Goal: Task Accomplishment & Management: Complete application form

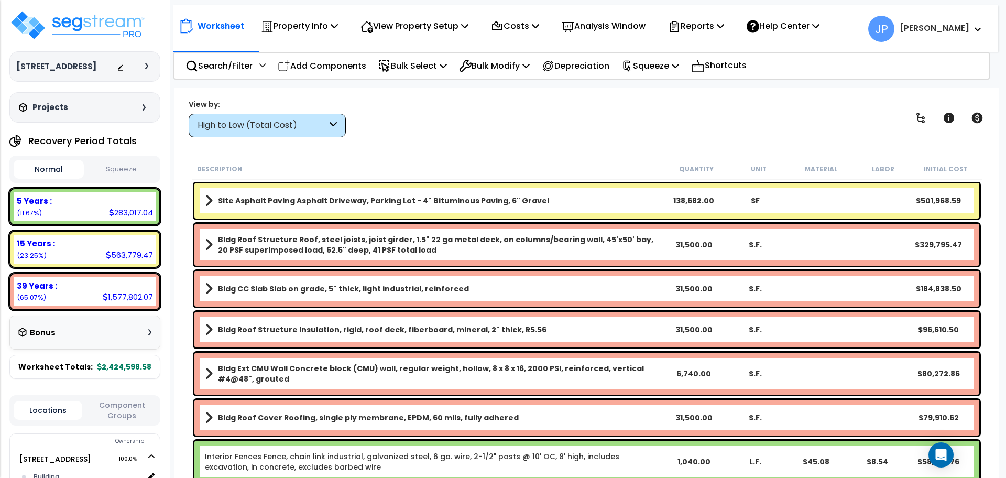
click at [318, 122] on div "High to Low (Total Cost)" at bounding box center [262, 126] width 129 height 12
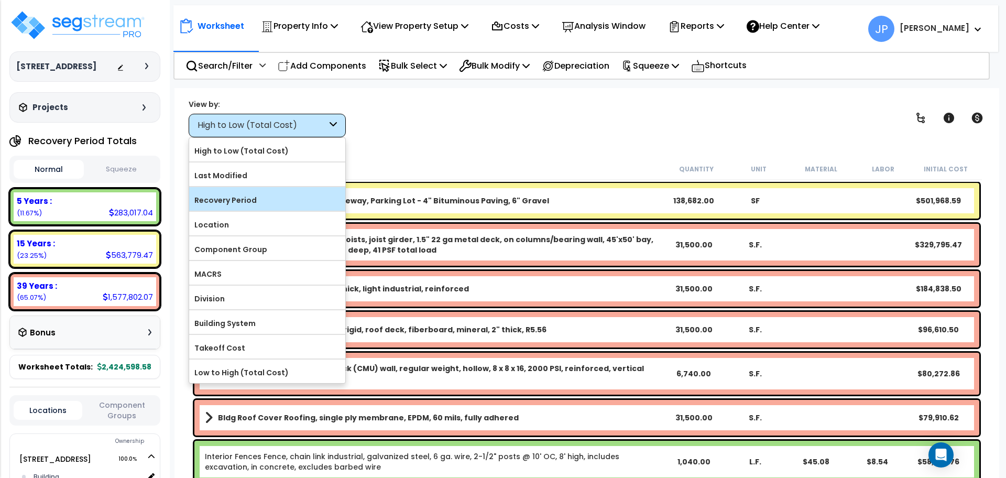
click at [270, 197] on label "Recovery Period" at bounding box center [267, 200] width 156 height 16
click at [0, 0] on input "Recovery Period" at bounding box center [0, 0] width 0 height 0
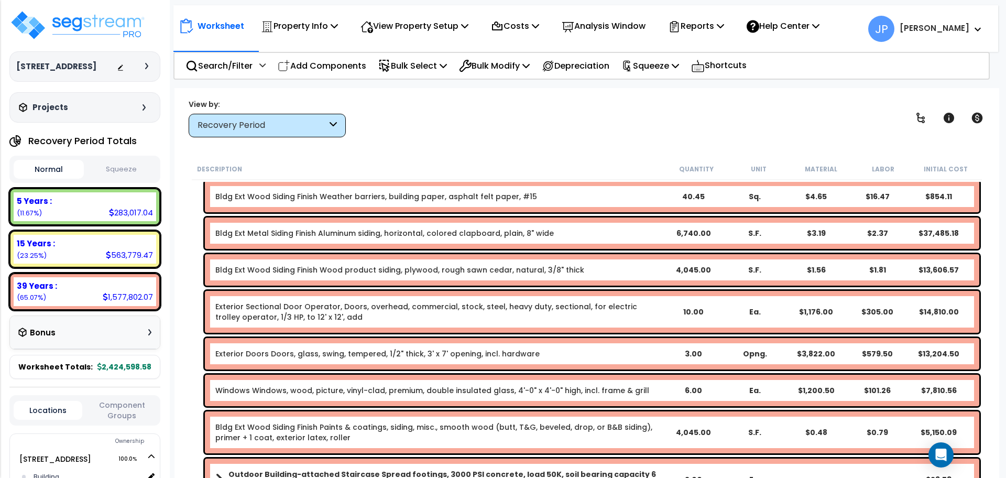
scroll to position [3544, 0]
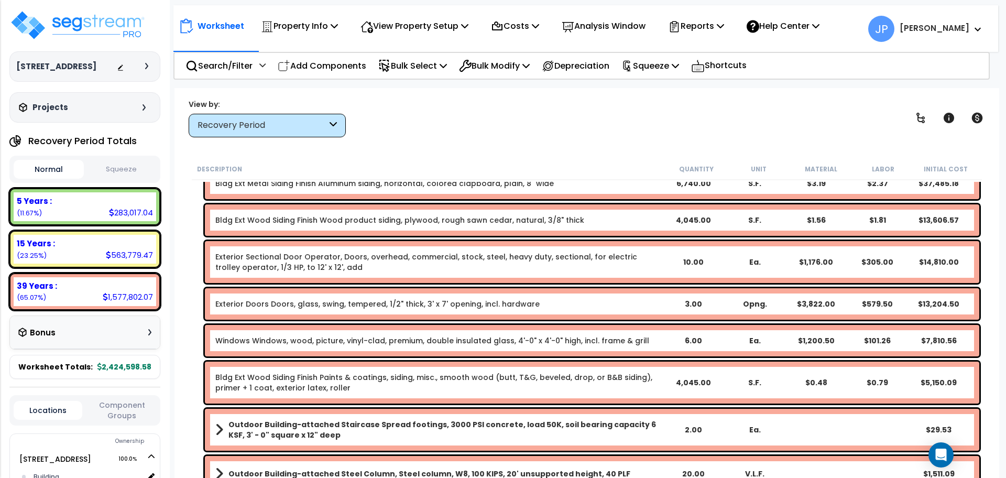
click at [411, 263] on link "Exterior Sectional Door Operator, Doors, overhead, commercial, stock, steel, he…" at bounding box center [438, 262] width 447 height 21
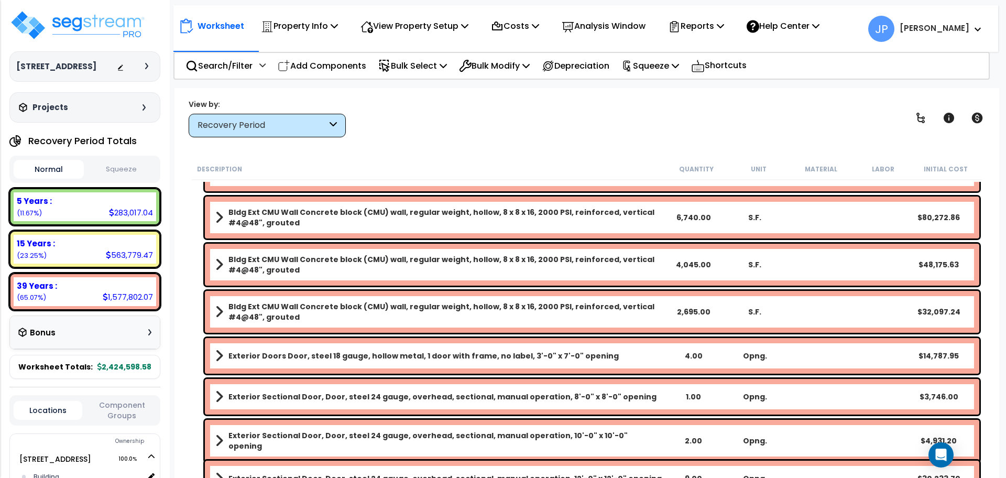
scroll to position [3887, 0]
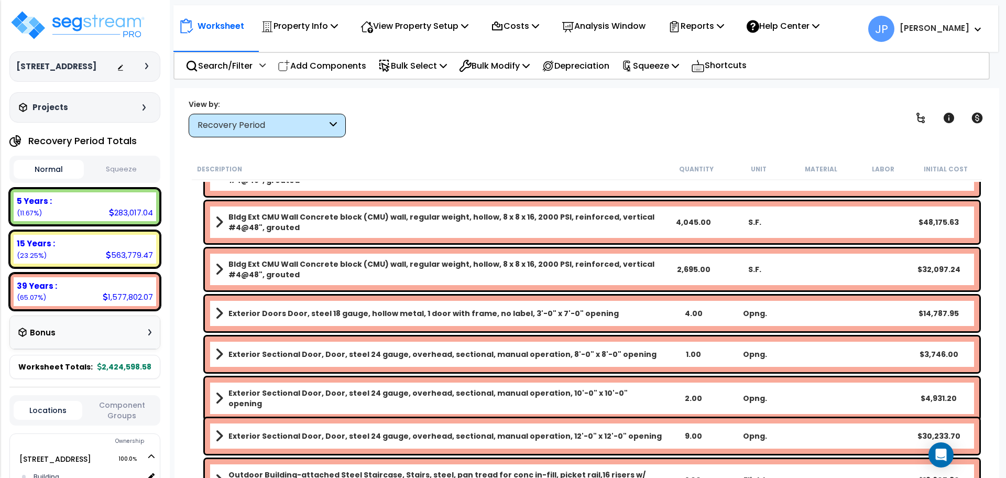
click at [342, 312] on b "Exterior Doors Door, steel 18 gauge, hollow metal, 1 door with frame, no label,…" at bounding box center [424, 313] width 391 height 10
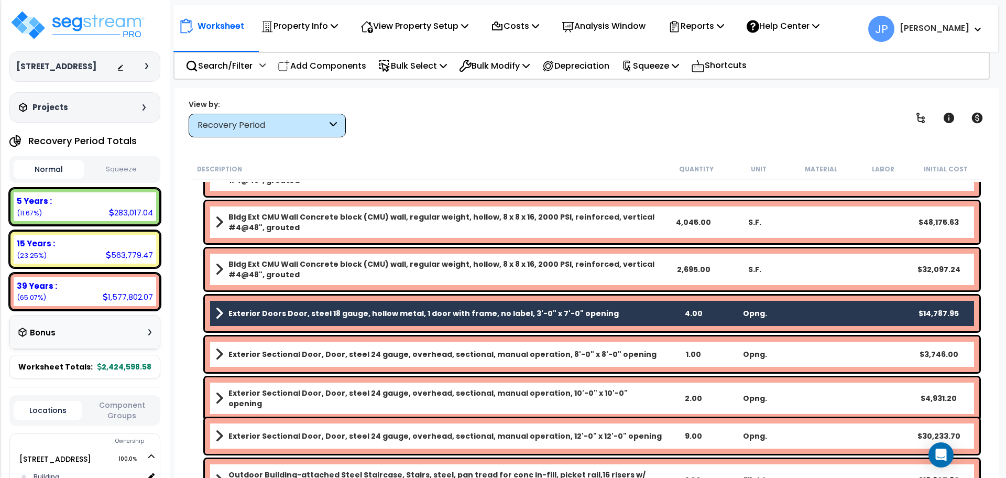
click at [338, 364] on div "Exterior Sectional Door, Door, steel 24 gauge, overhead, sectional, manual oper…" at bounding box center [592, 355] width 775 height 36
click at [320, 355] on b "Exterior Sectional Door, Door, steel 24 gauge, overhead, sectional, manual oper…" at bounding box center [443, 354] width 428 height 10
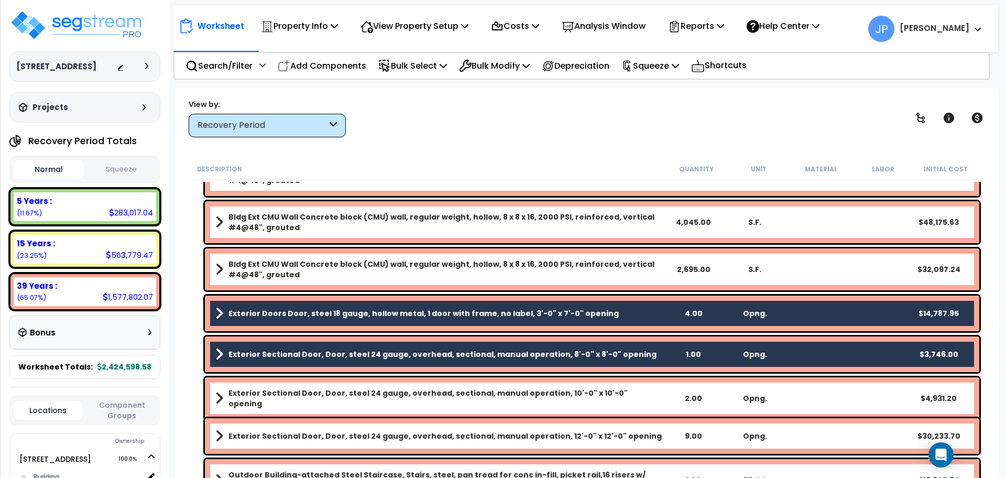
click at [318, 400] on b "Exterior Sectional Door, Door, steel 24 gauge, overhead, sectional, manual oper…" at bounding box center [446, 398] width 434 height 21
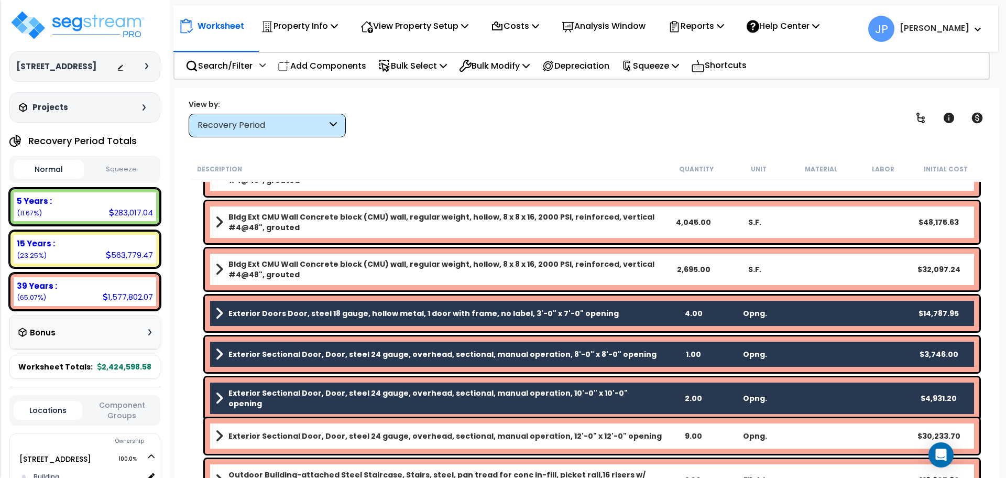
scroll to position [3979, 0]
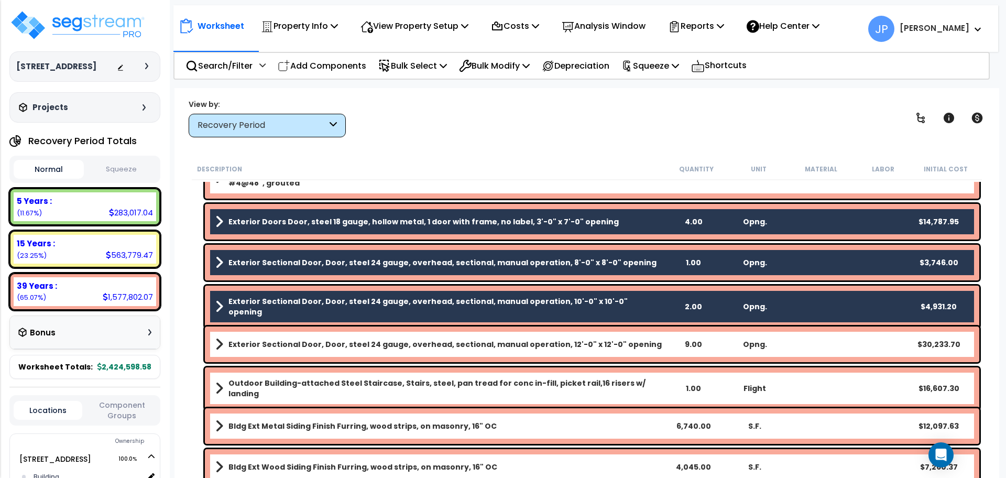
click at [297, 345] on b "Exterior Sectional Door, Door, steel 24 gauge, overhead, sectional, manual oper…" at bounding box center [446, 344] width 434 height 10
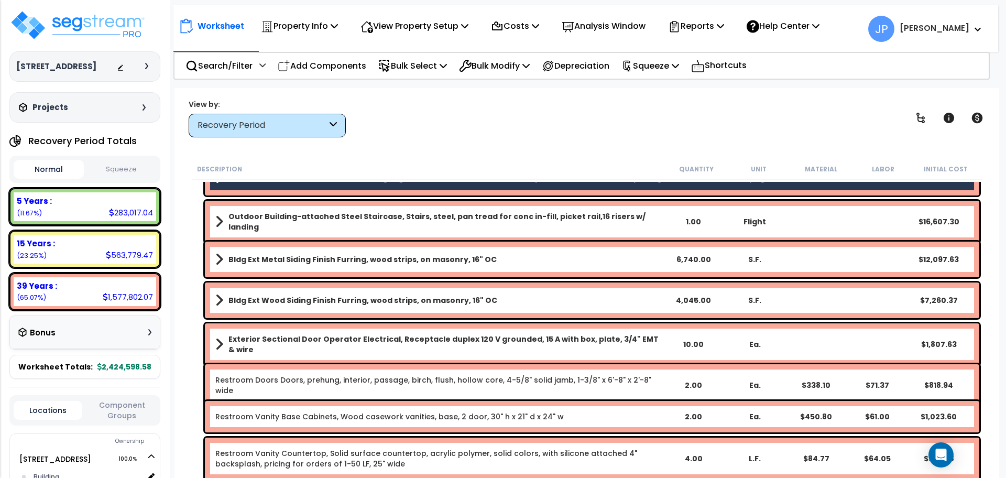
scroll to position [4144, 0]
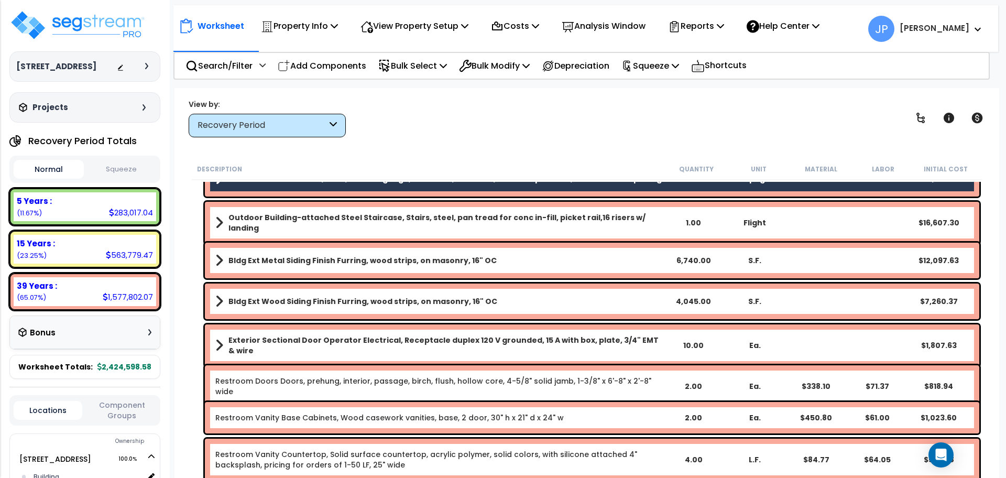
click at [327, 343] on b "Exterior Sectional Door Operator Electrical, Receptacle duplex 120 V grounded, …" at bounding box center [446, 345] width 434 height 21
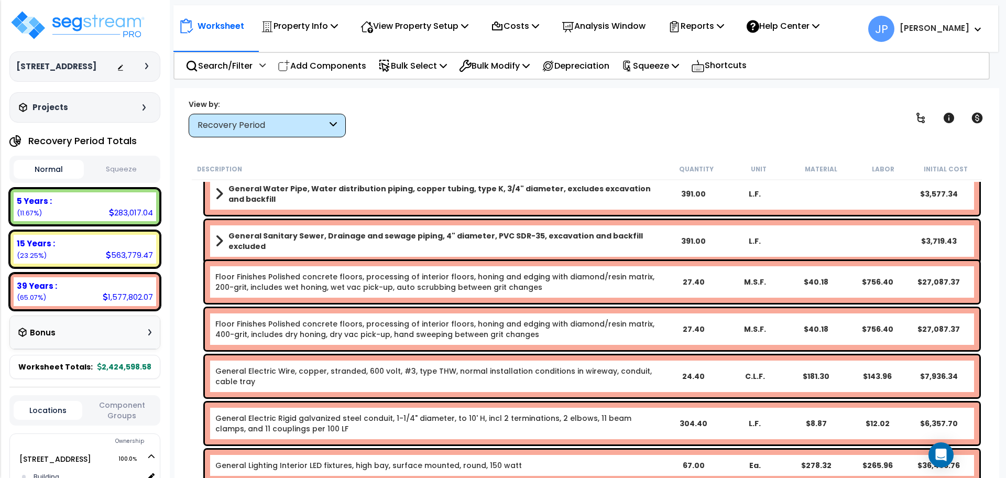
scroll to position [5782, 0]
click at [480, 79] on div "Search/Filter Additional Search / Filter Add Components Bulk Select Select By..…" at bounding box center [582, 66] width 817 height 28
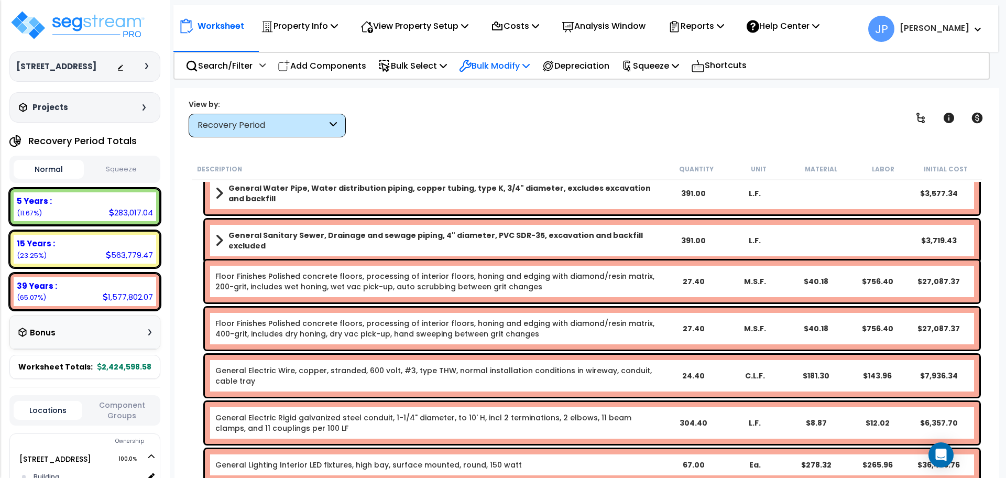
click at [481, 66] on p "Bulk Modify" at bounding box center [494, 66] width 71 height 14
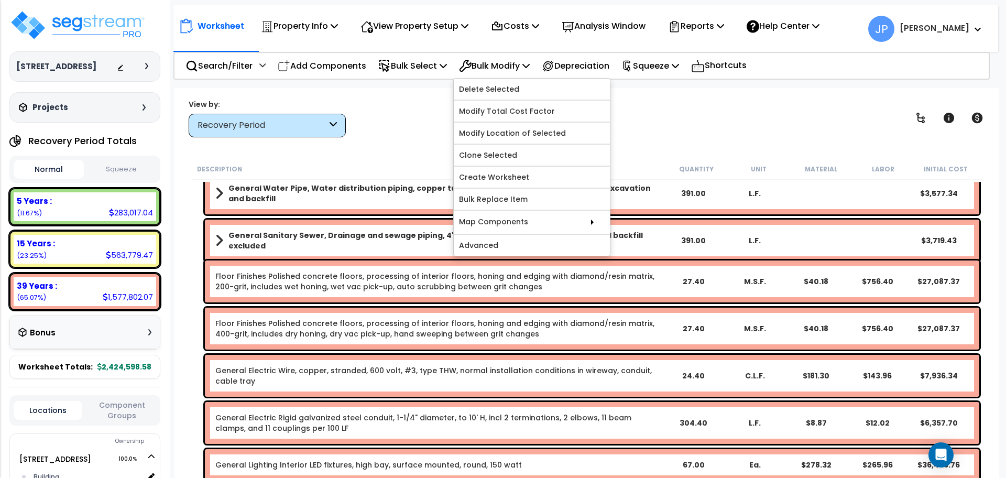
click at [422, 121] on div "View by: Recovery Period High to Low (Total Cost)" at bounding box center [587, 118] width 804 height 39
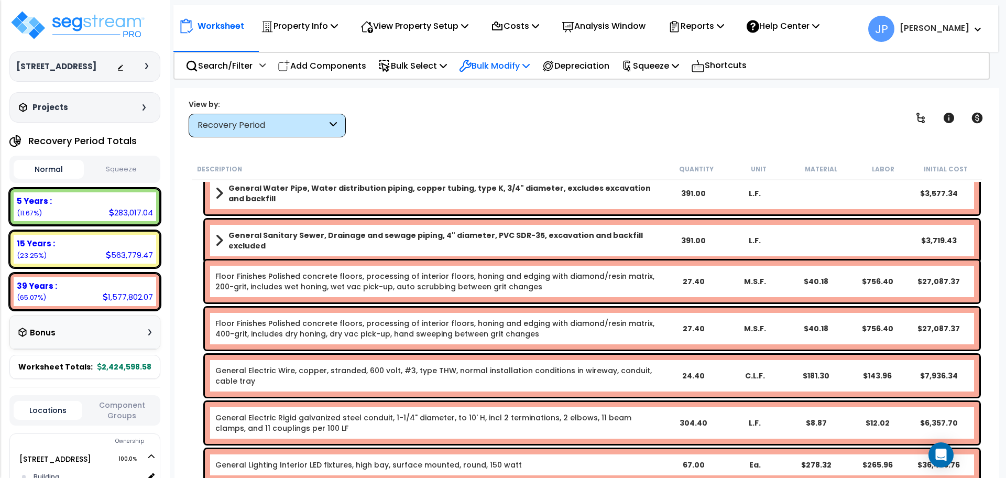
click at [497, 72] on p "Bulk Modify" at bounding box center [494, 66] width 71 height 14
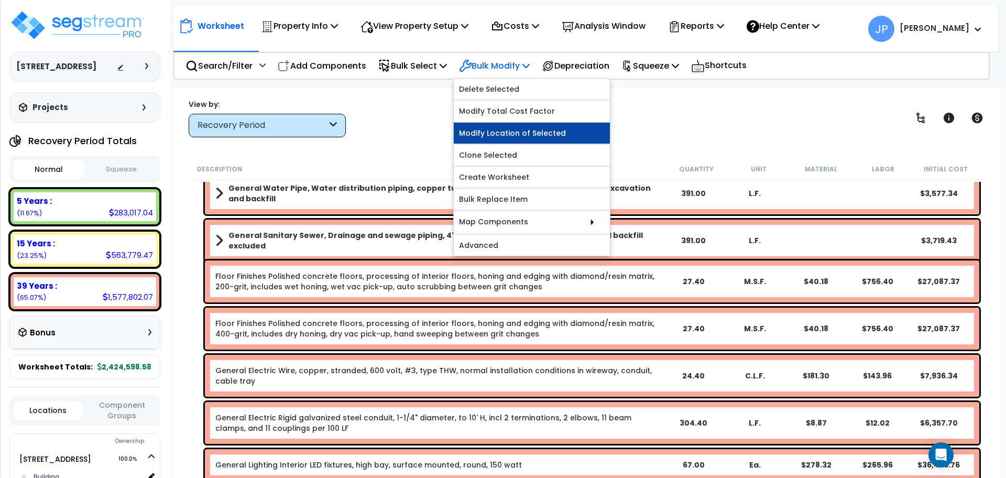
click at [481, 134] on link "Modify Location of Selected" at bounding box center [532, 133] width 156 height 21
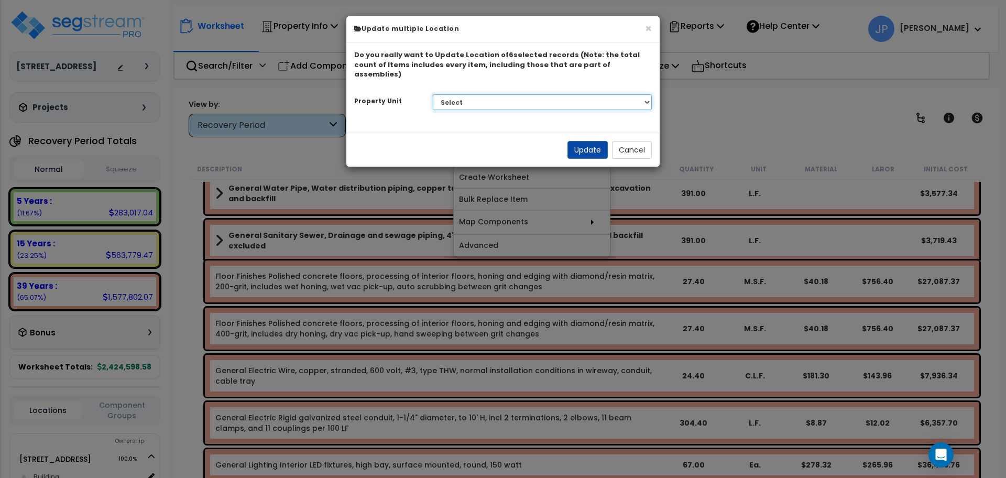
click at [497, 94] on select "Select 955 Broadway Road Site Improvements" at bounding box center [543, 102] width 220 height 16
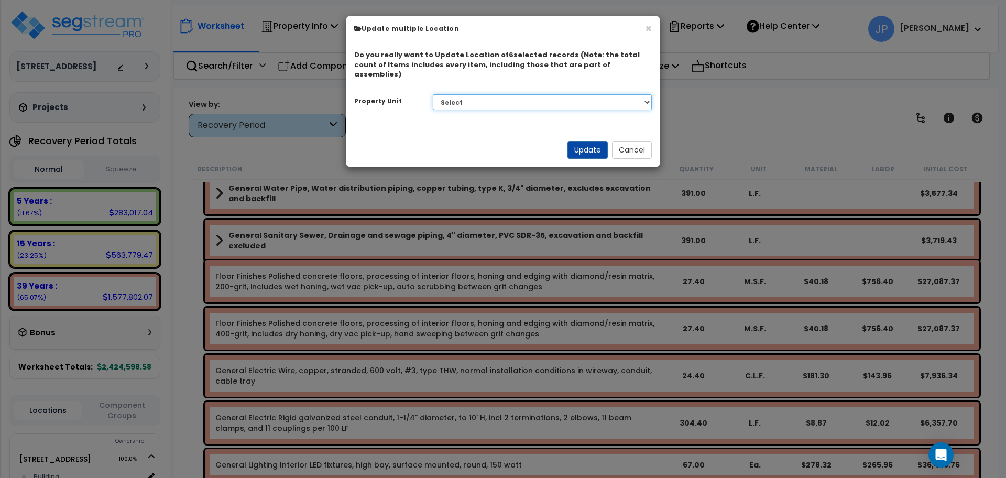
select select "164949"
click at [433, 94] on select "Select 955 Broadway Road Site Improvements" at bounding box center [543, 102] width 220 height 16
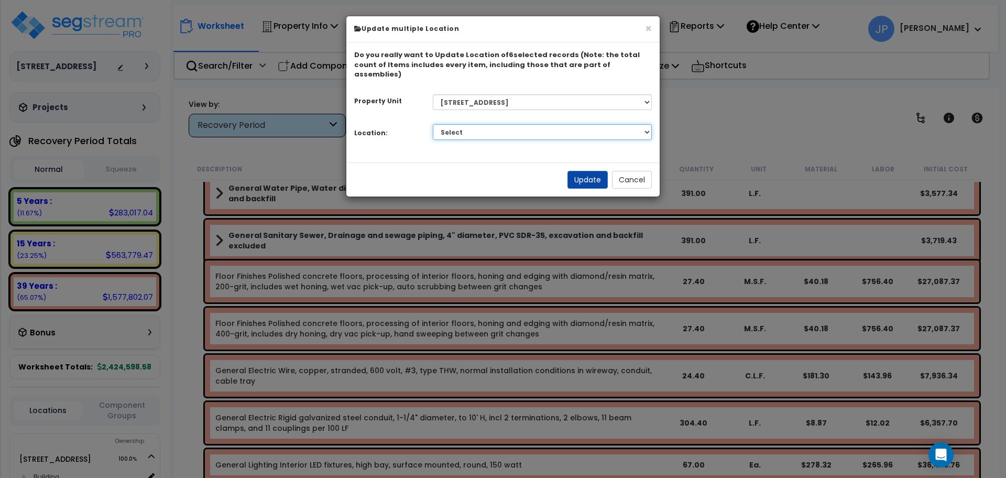
click at [529, 124] on select "Select Building Building Interior Toupin Industrial Add Additional Location" at bounding box center [543, 132] width 220 height 16
select select "461"
click at [433, 124] on select "Select Building Building Interior Toupin Industrial Add Additional Location" at bounding box center [543, 132] width 220 height 16
click at [620, 175] on button "Cancel" at bounding box center [632, 180] width 40 height 18
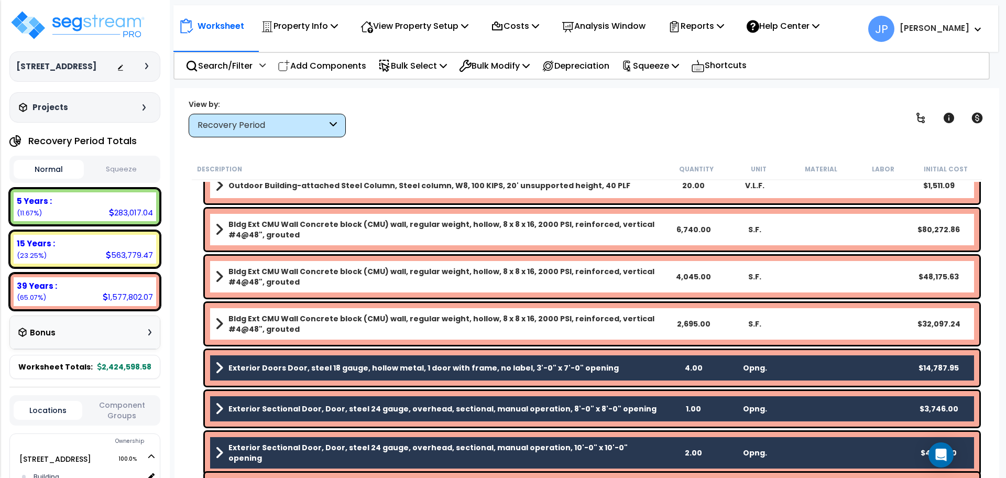
scroll to position [3968, 0]
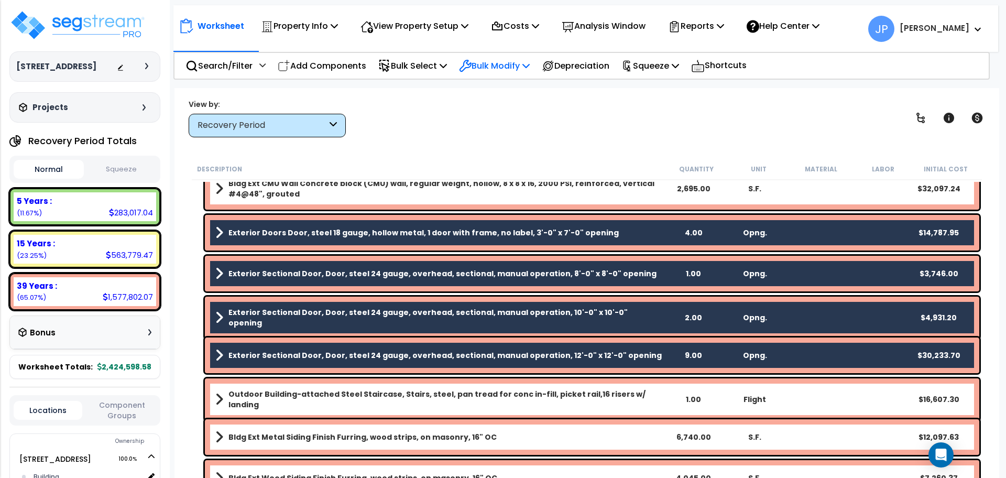
click at [500, 61] on p "Bulk Modify" at bounding box center [494, 66] width 71 height 14
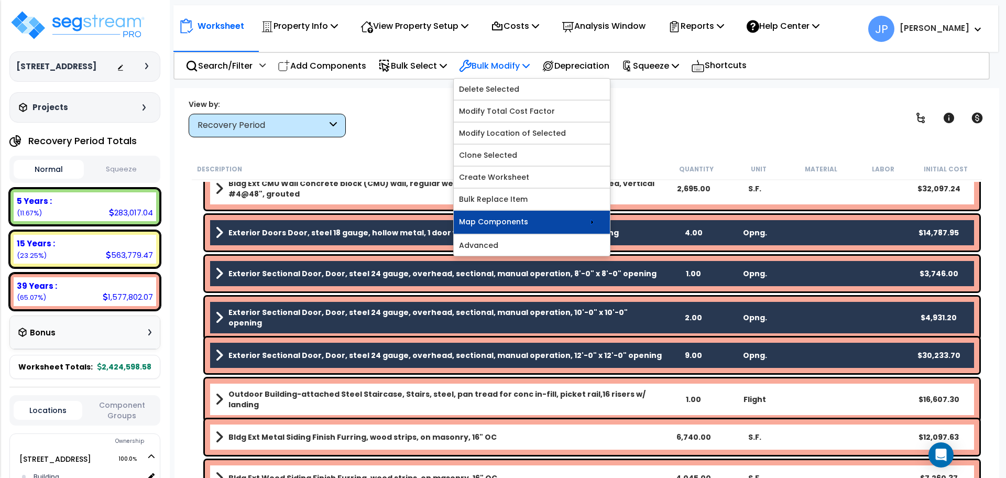
click at [488, 213] on link "Map Components" at bounding box center [532, 222] width 156 height 23
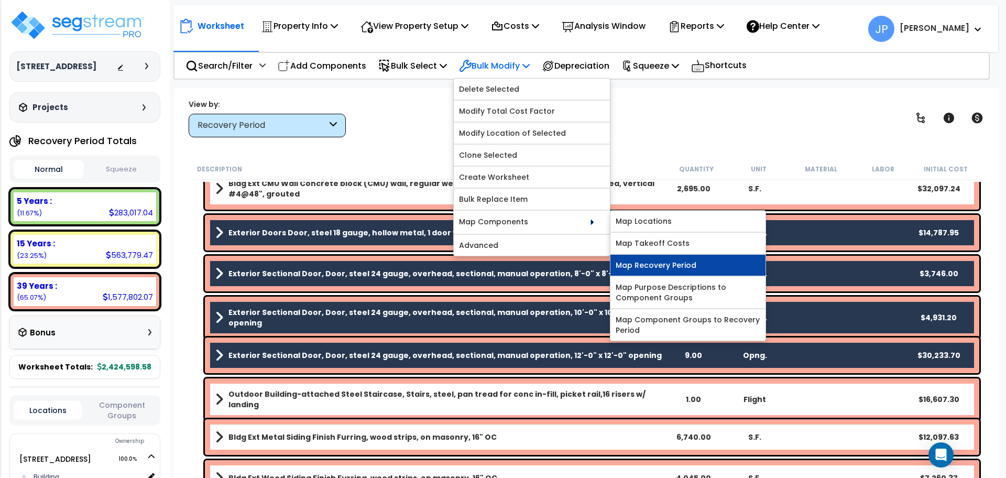
click at [651, 261] on link "Map Recovery Period" at bounding box center [688, 265] width 155 height 21
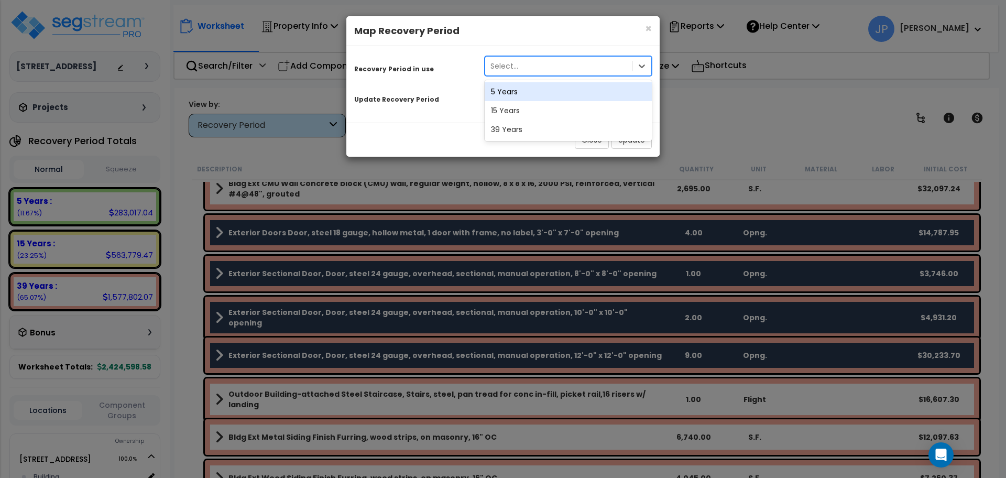
click at [560, 68] on div "Select..." at bounding box center [558, 66] width 147 height 17
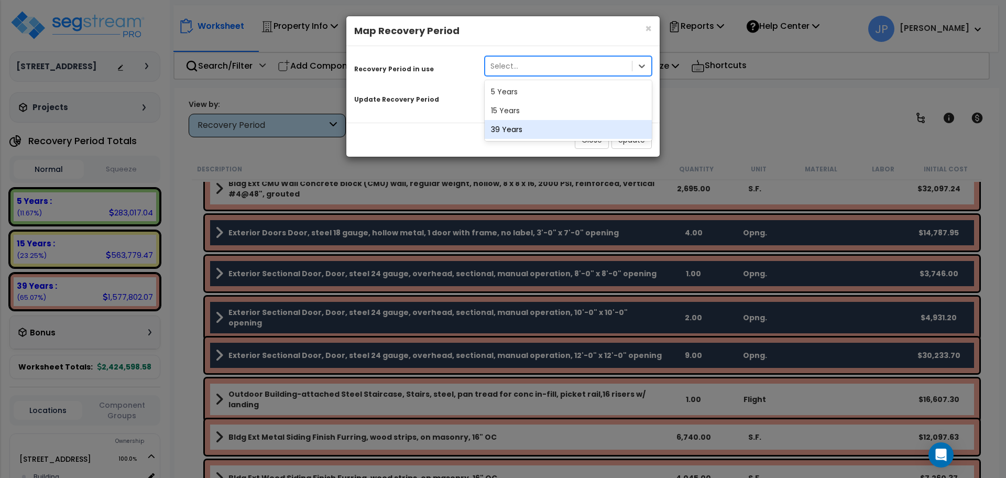
click at [545, 128] on div "39 Years" at bounding box center [568, 129] width 167 height 19
click at [526, 99] on div "Select..." at bounding box center [558, 96] width 147 height 17
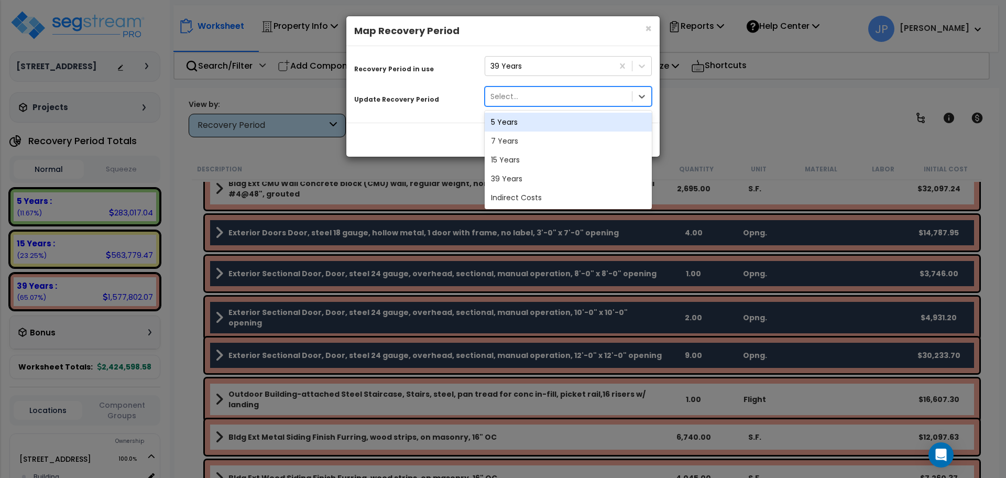
click at [521, 123] on div "5 Years" at bounding box center [568, 122] width 167 height 19
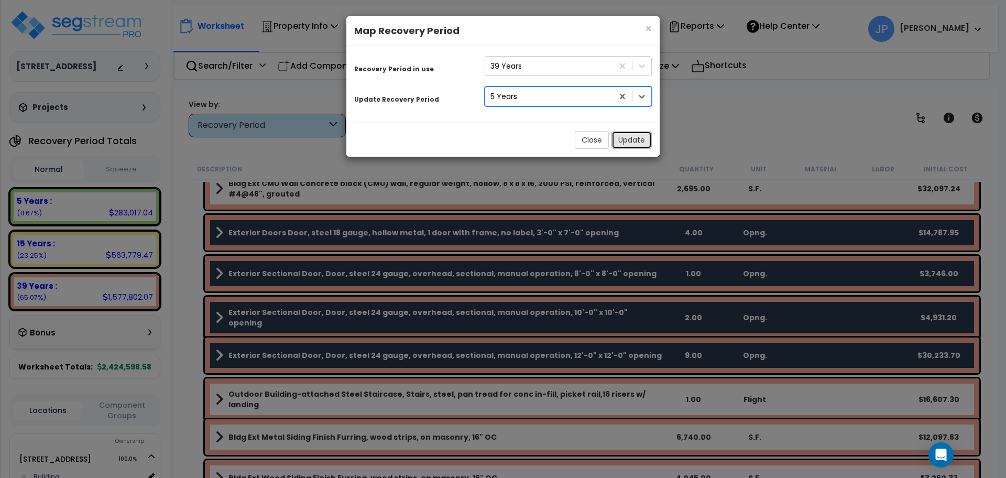
click at [627, 144] on button "Update" at bounding box center [632, 140] width 40 height 18
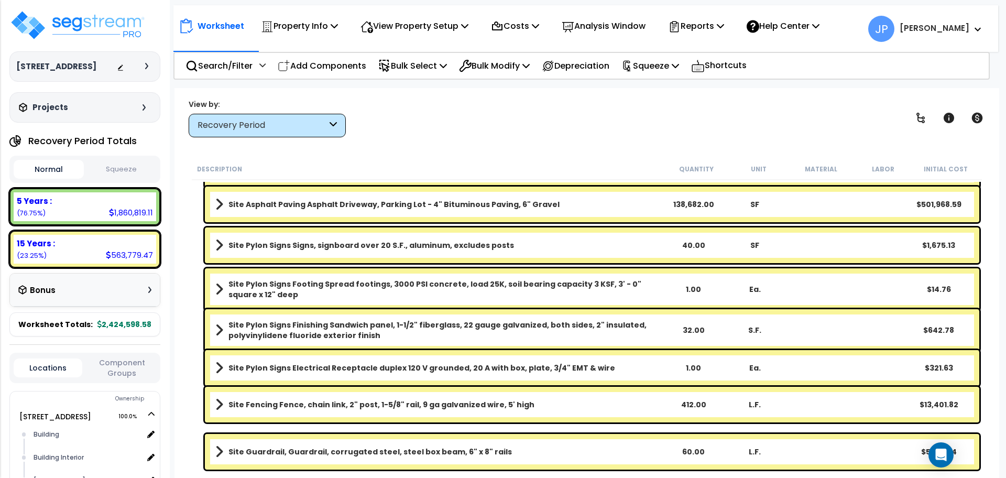
scroll to position [6254, 0]
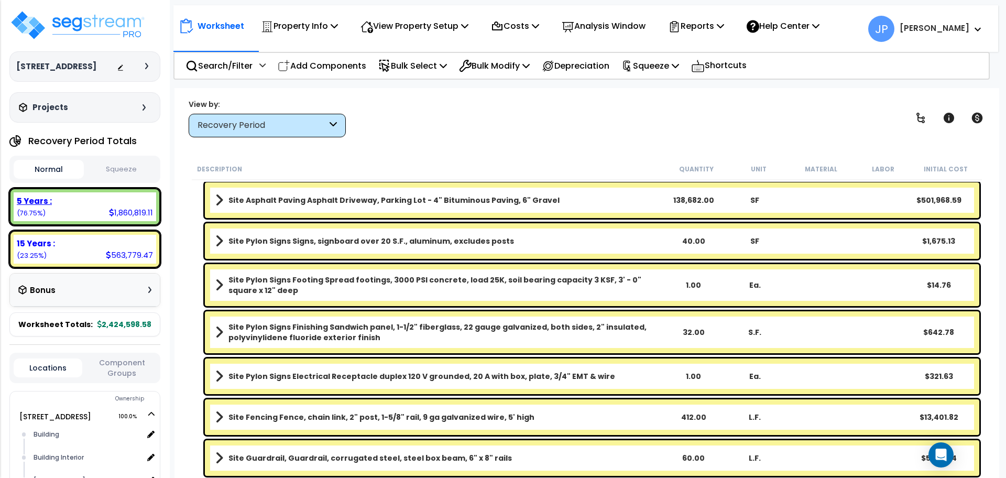
click at [92, 201] on div "5 Years :" at bounding box center [85, 201] width 136 height 11
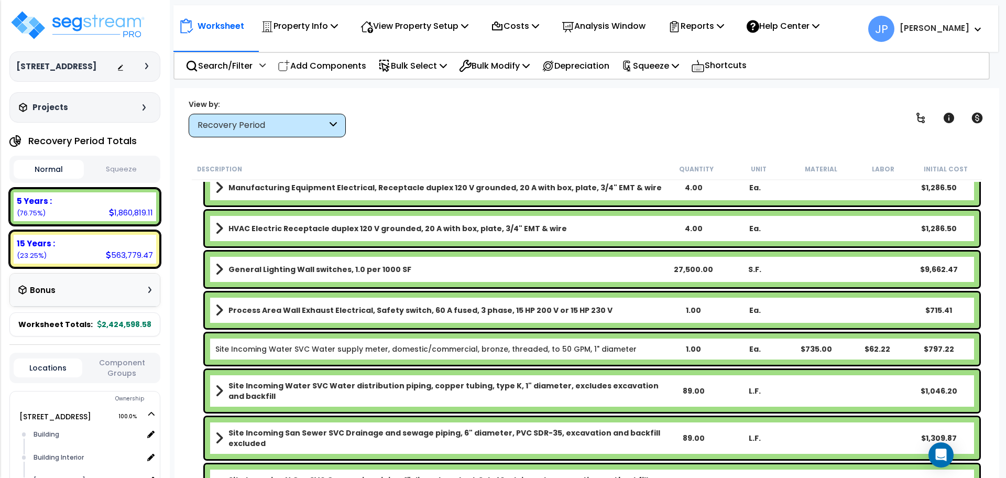
scroll to position [5605, 0]
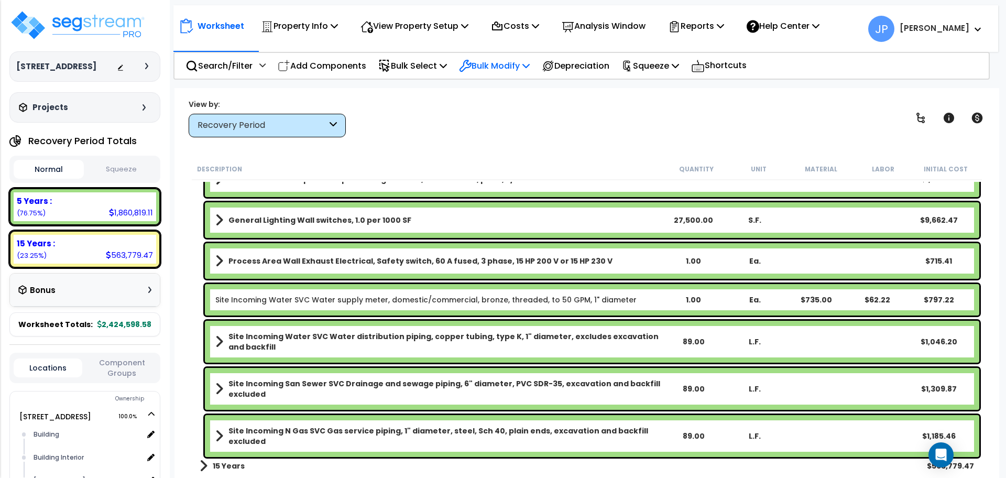
click at [495, 70] on p "Bulk Modify" at bounding box center [494, 66] width 71 height 14
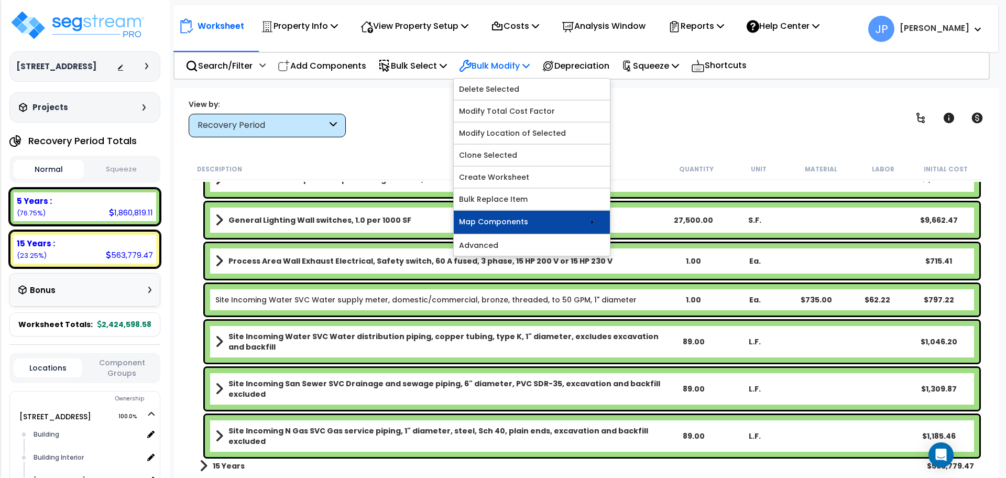
click at [514, 219] on link "Map Components" at bounding box center [532, 222] width 156 height 23
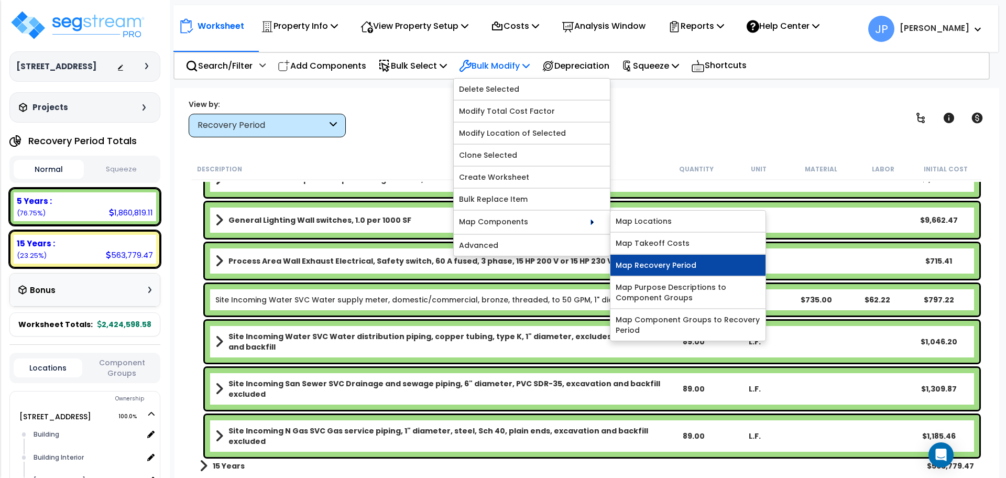
click at [674, 263] on link "Map Recovery Period" at bounding box center [688, 265] width 155 height 21
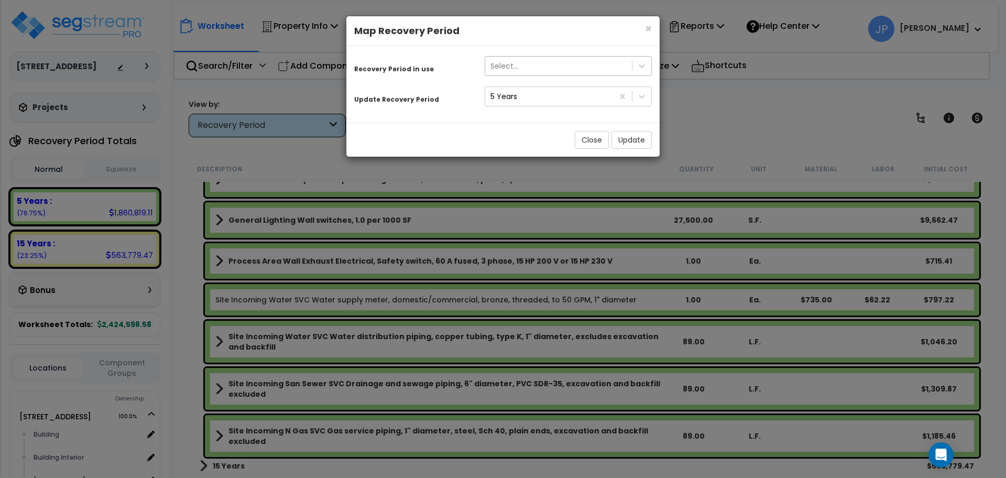
click at [545, 65] on div "Select..." at bounding box center [558, 66] width 147 height 17
click at [472, 94] on div "Update Recovery Period" at bounding box center [411, 98] width 131 height 18
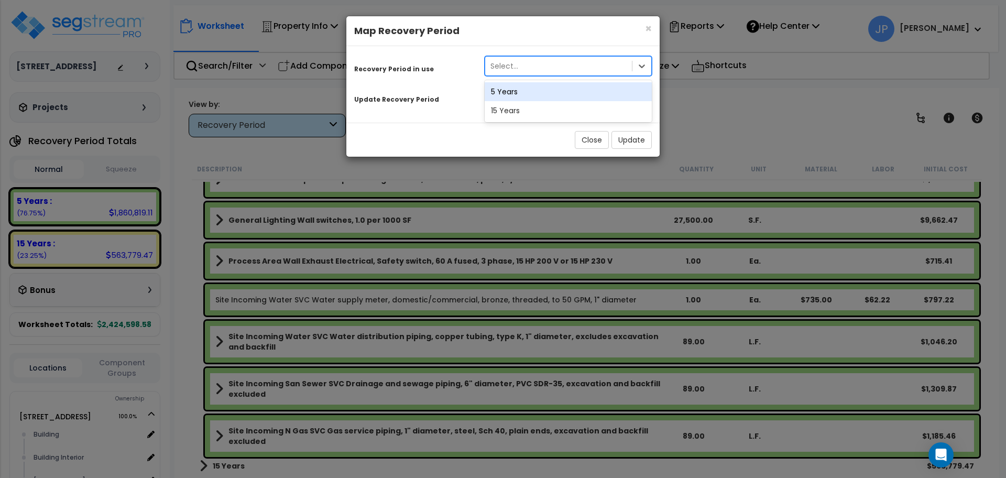
click at [522, 69] on div "Select..." at bounding box center [558, 66] width 147 height 17
click at [525, 92] on div "5 Years" at bounding box center [568, 91] width 167 height 19
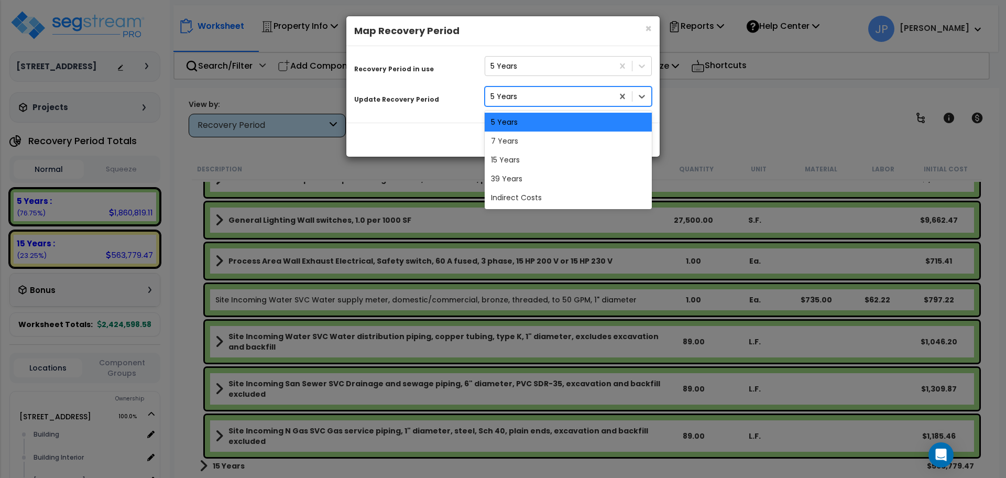
click at [518, 101] on div "5 Years" at bounding box center [549, 96] width 128 height 17
click at [521, 177] on div "39 Years" at bounding box center [568, 178] width 167 height 19
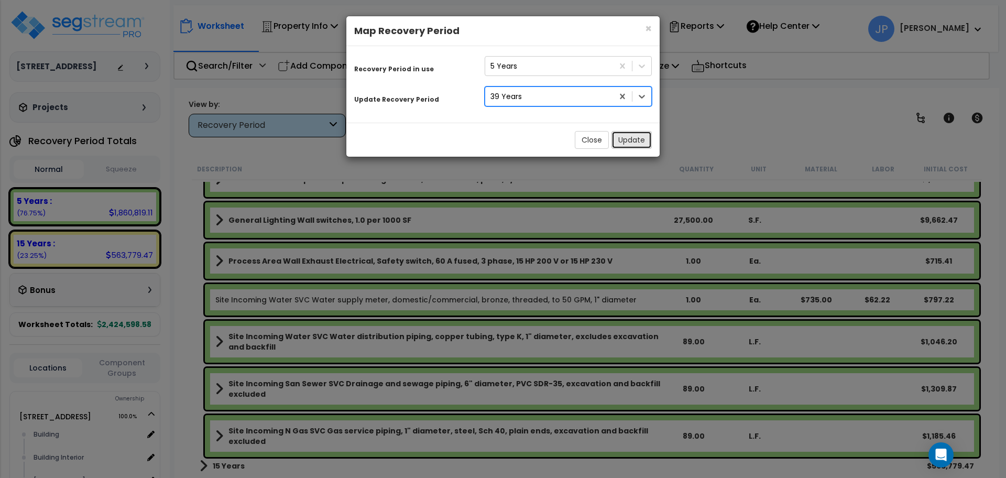
click at [637, 138] on button "Update" at bounding box center [632, 140] width 40 height 18
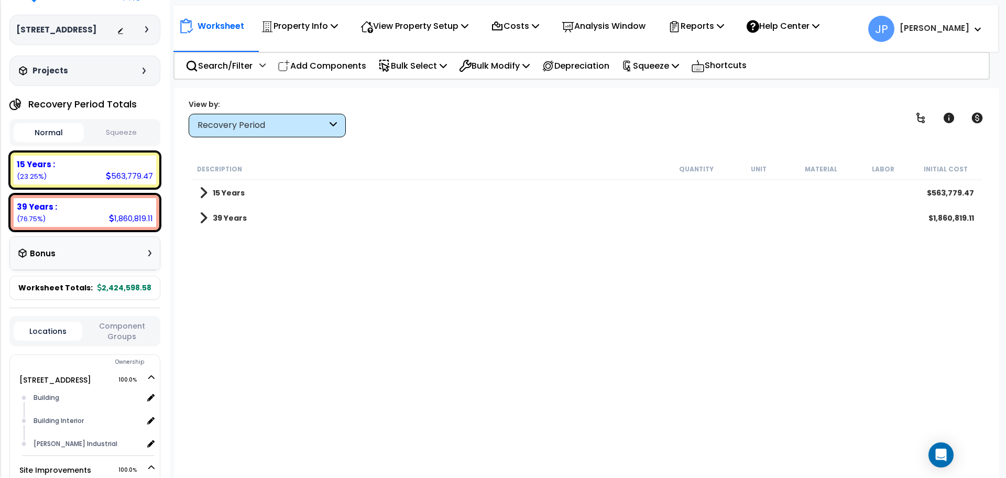
scroll to position [36, 0]
click at [132, 132] on button "Squeeze" at bounding box center [121, 134] width 70 height 18
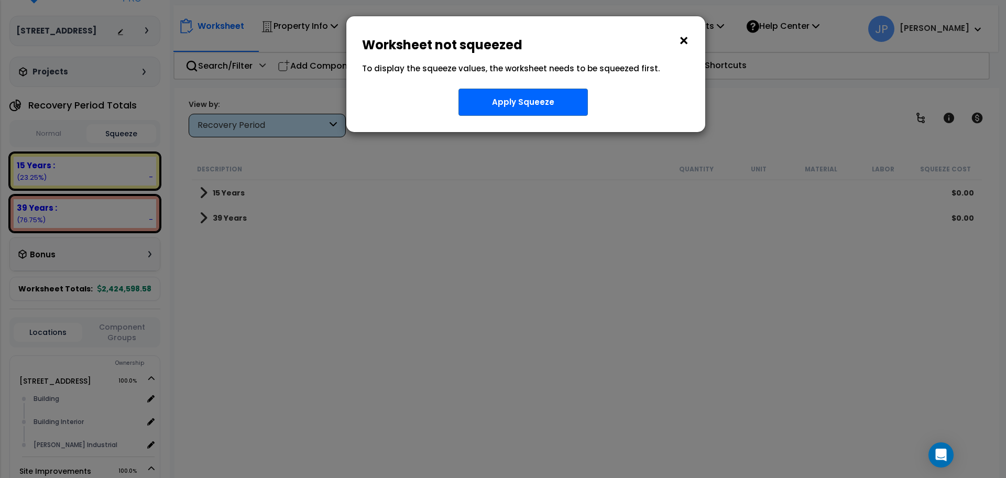
click at [686, 39] on button "×" at bounding box center [684, 40] width 12 height 17
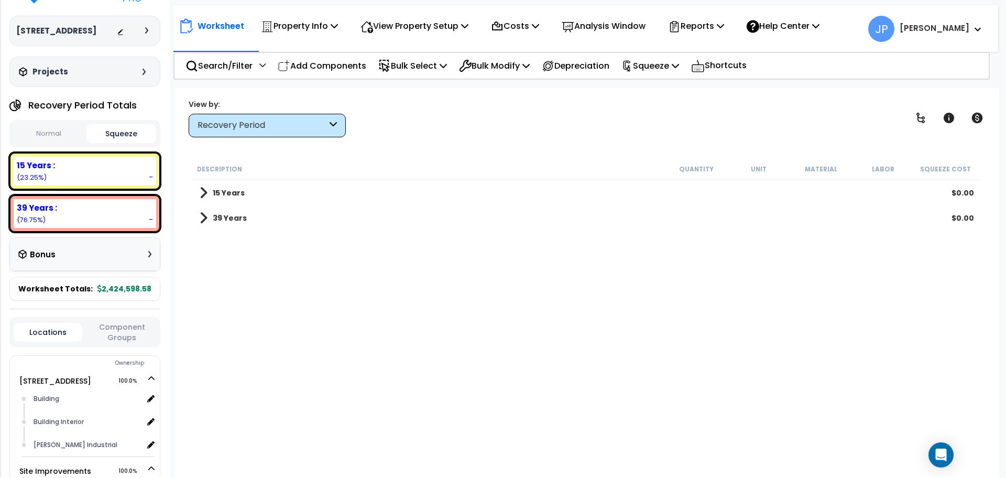
click at [44, 128] on button "Normal" at bounding box center [49, 134] width 70 height 18
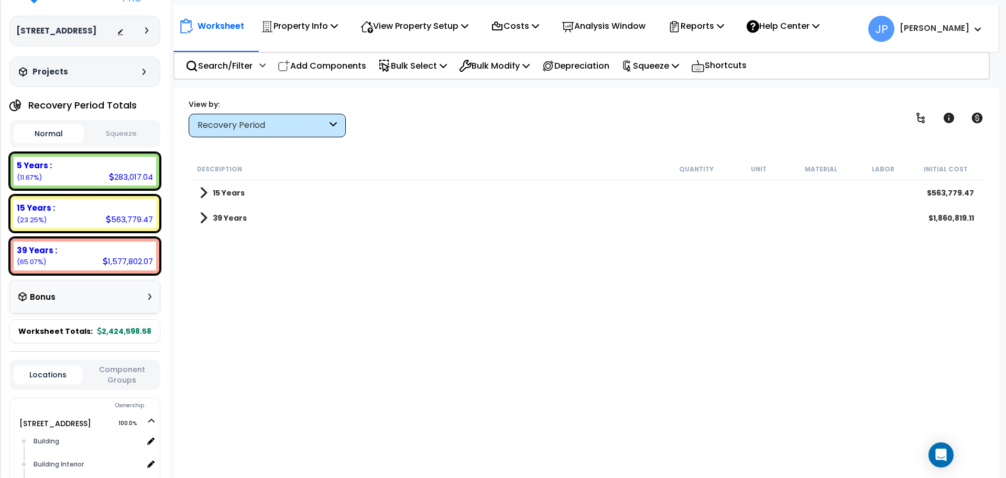
click at [240, 205] on div "39 Years $1,860,819.11" at bounding box center [586, 217] width 785 height 25
click at [239, 216] on b "39 Years" at bounding box center [230, 218] width 34 height 10
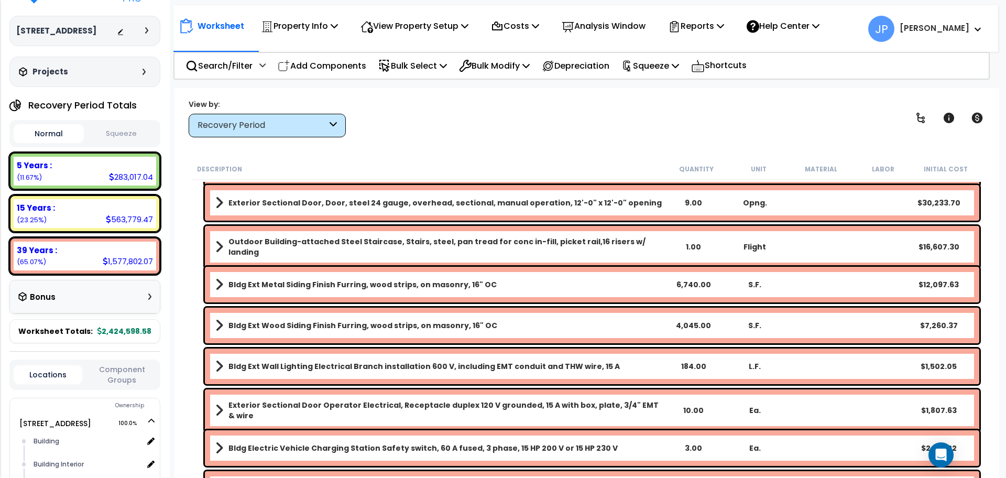
scroll to position [1297, 0]
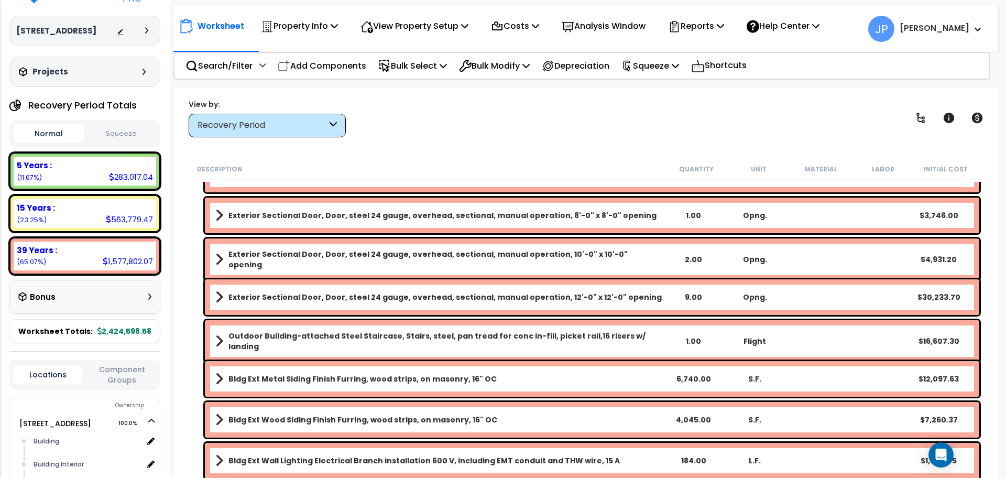
click at [314, 124] on div "Recovery Period" at bounding box center [262, 126] width 129 height 12
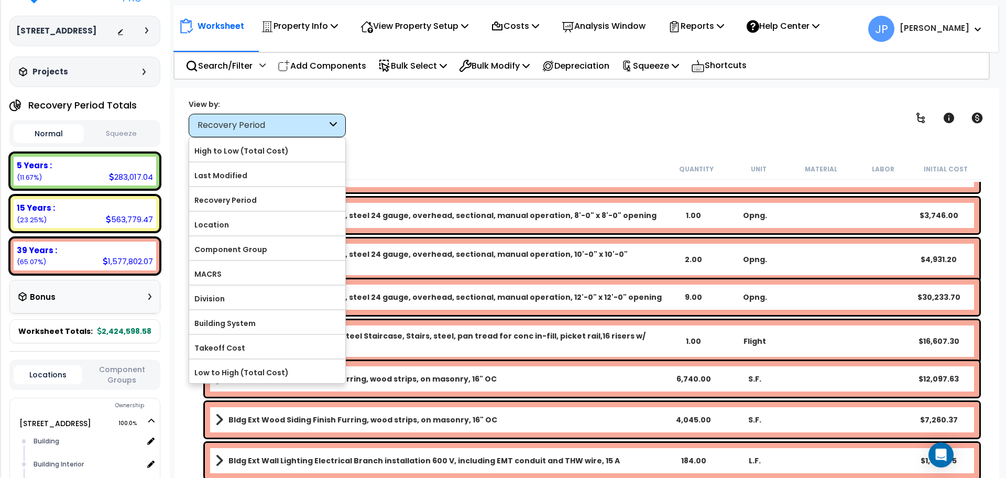
click at [400, 158] on div "Description Quantity Unit Material Labor Initial Cost" at bounding box center [587, 169] width 790 height 22
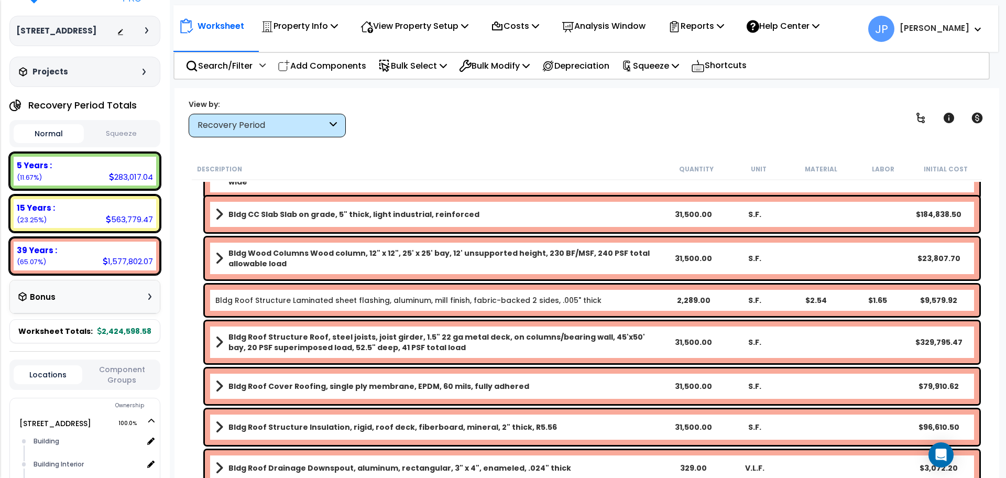
scroll to position [0, 0]
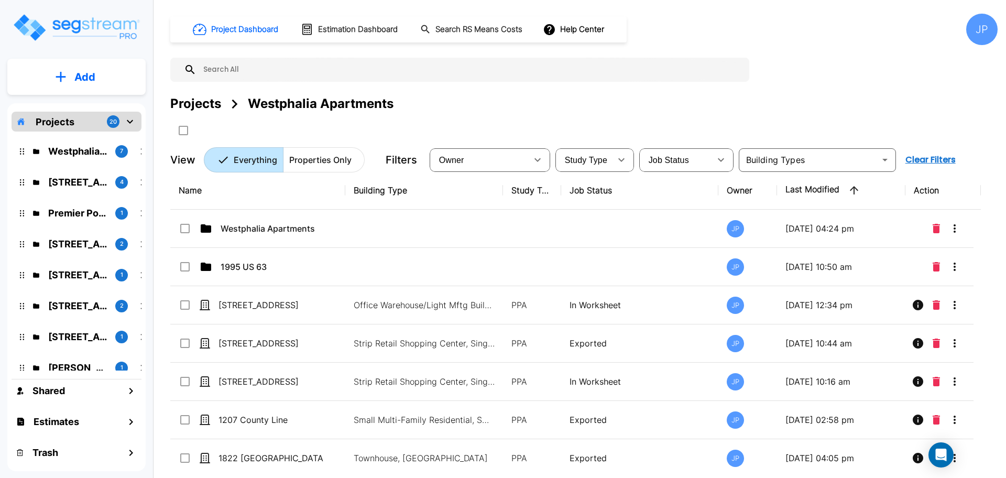
click at [261, 75] on input "text" at bounding box center [471, 70] width 548 height 24
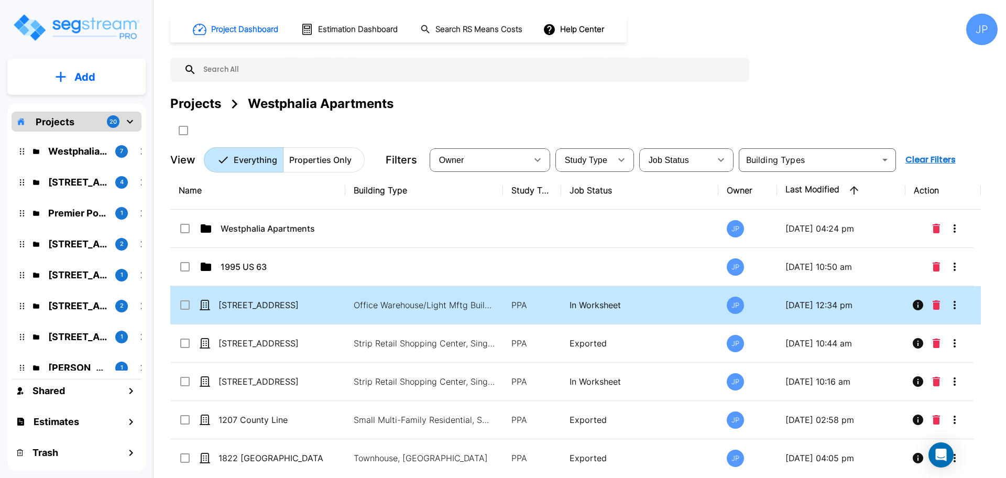
click at [289, 301] on p "[STREET_ADDRESS]" at bounding box center [271, 305] width 105 height 13
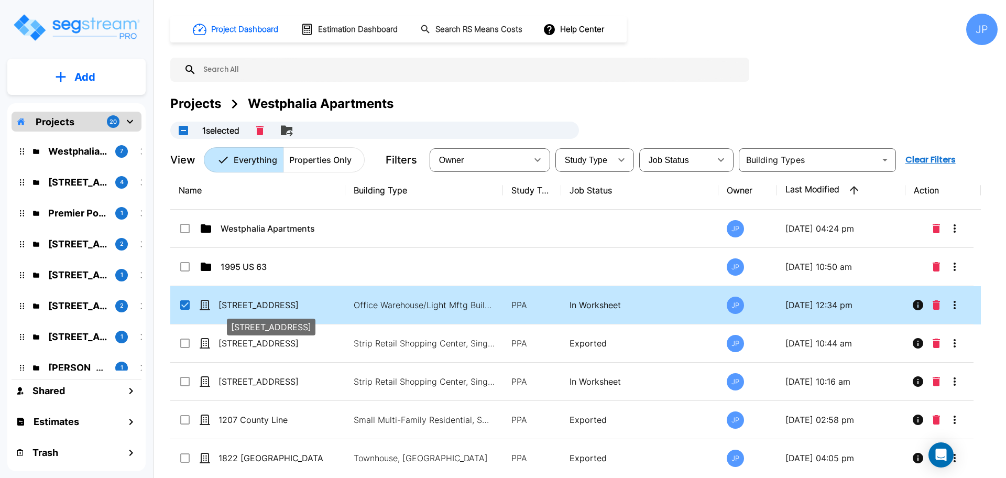
click at [289, 301] on p "[STREET_ADDRESS]" at bounding box center [271, 305] width 105 height 13
checkbox input "false"
click at [289, 301] on p "[STREET_ADDRESS]" at bounding box center [271, 305] width 105 height 13
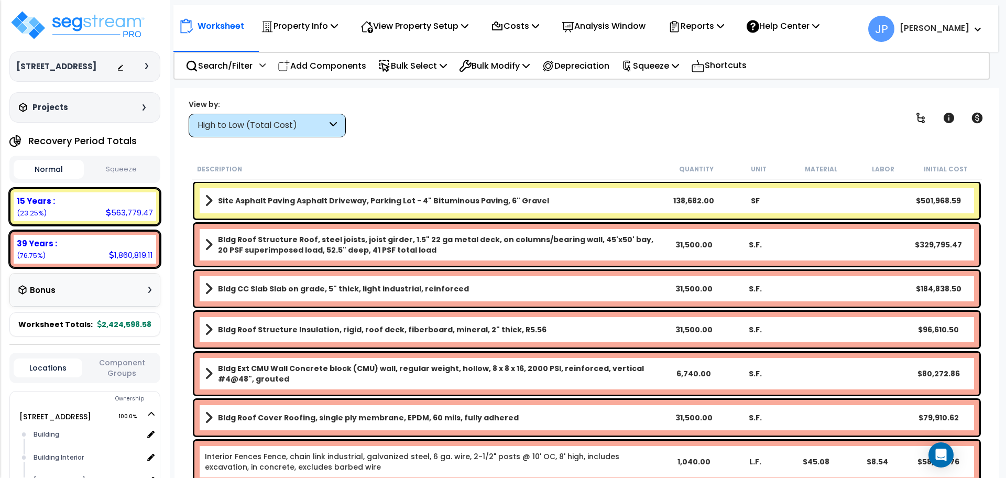
click at [269, 132] on div "High to Low (Total Cost)" at bounding box center [267, 126] width 157 height 24
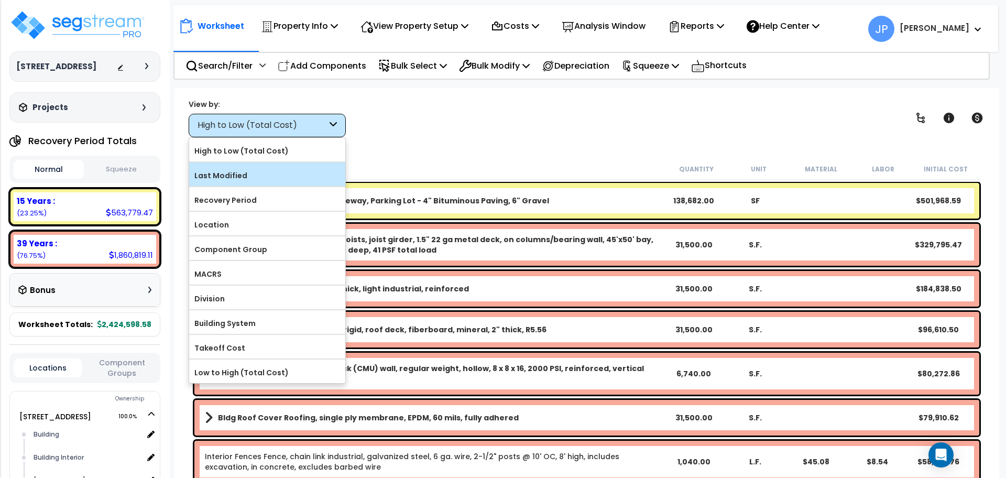
click at [242, 171] on label "Last Modified" at bounding box center [267, 176] width 156 height 16
click at [0, 0] on input "Last Modified" at bounding box center [0, 0] width 0 height 0
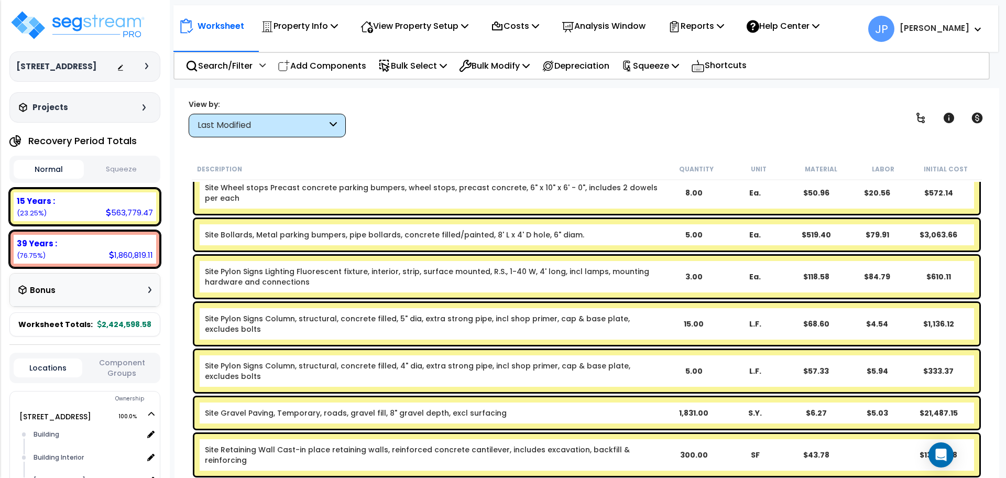
scroll to position [6166, 0]
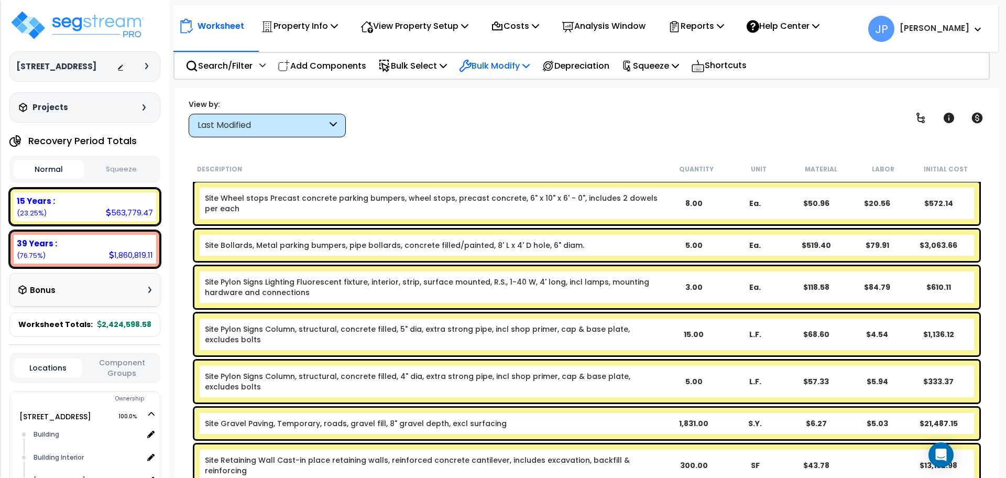
click at [524, 59] on p "Bulk Modify" at bounding box center [494, 66] width 71 height 14
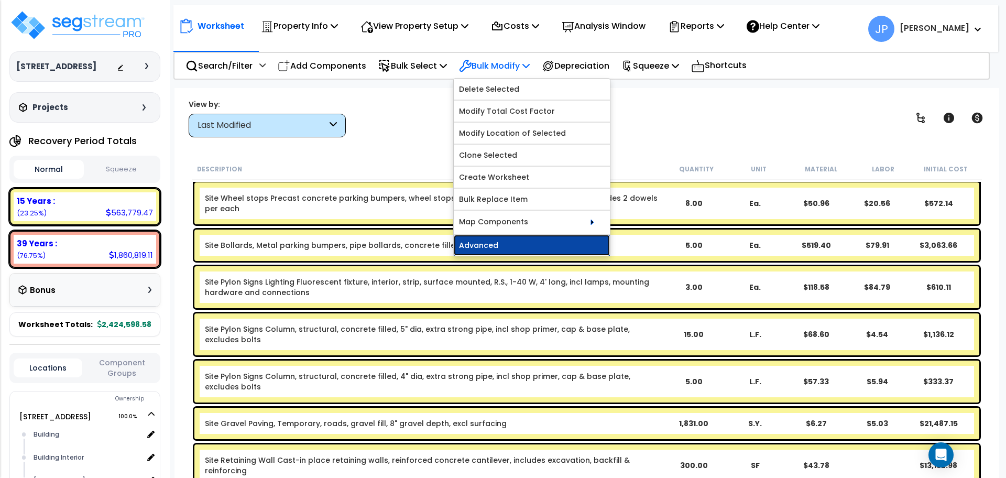
click at [537, 248] on link "Advanced" at bounding box center [532, 245] width 156 height 21
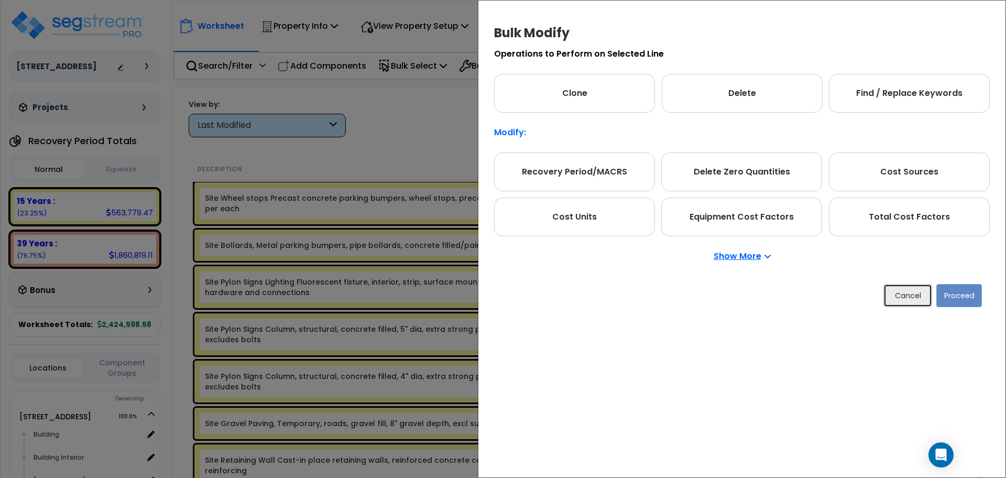
click at [902, 292] on button "Cancel" at bounding box center [908, 295] width 49 height 23
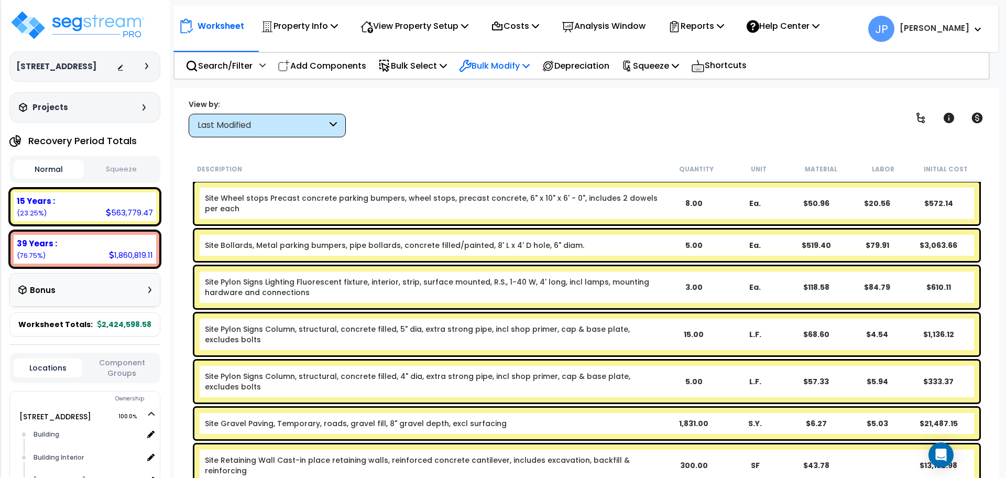
click at [525, 66] on p "Bulk Modify" at bounding box center [494, 66] width 71 height 14
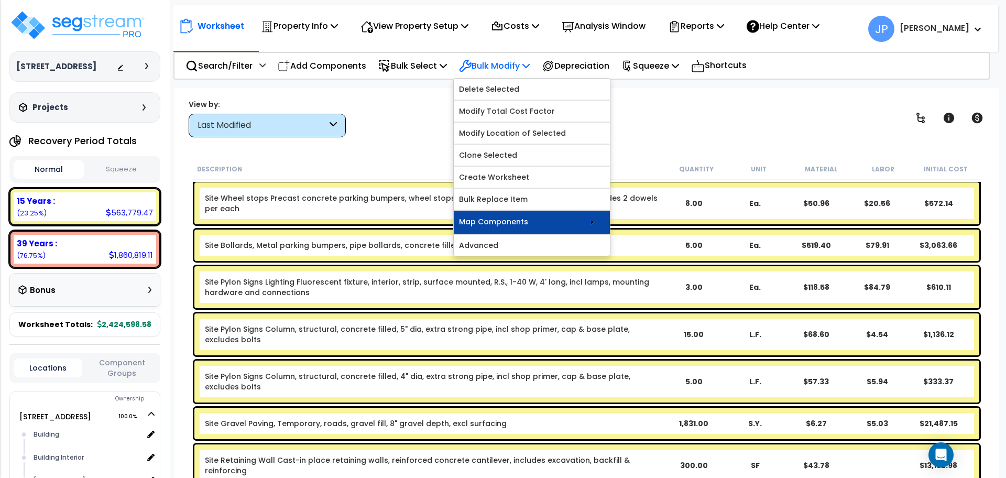
click at [507, 216] on link "Map Components" at bounding box center [532, 222] width 156 height 23
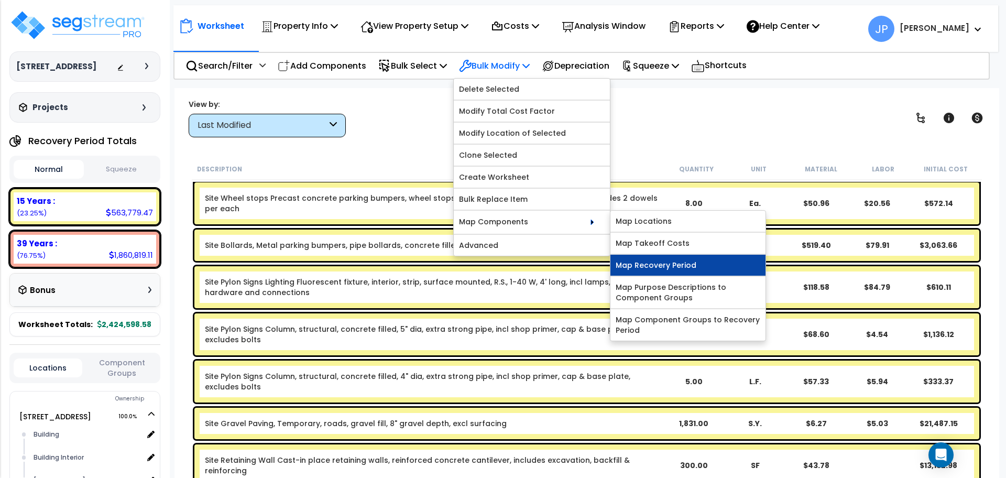
click at [663, 262] on link "Map Recovery Period" at bounding box center [688, 265] width 155 height 21
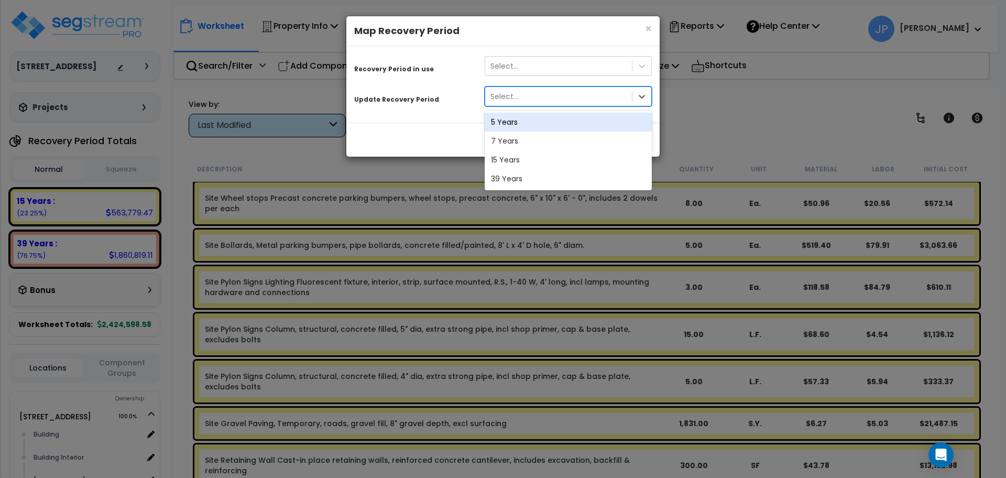
click at [554, 89] on div "Select..." at bounding box center [558, 96] width 147 height 17
click at [499, 74] on div "Select..." at bounding box center [558, 66] width 147 height 17
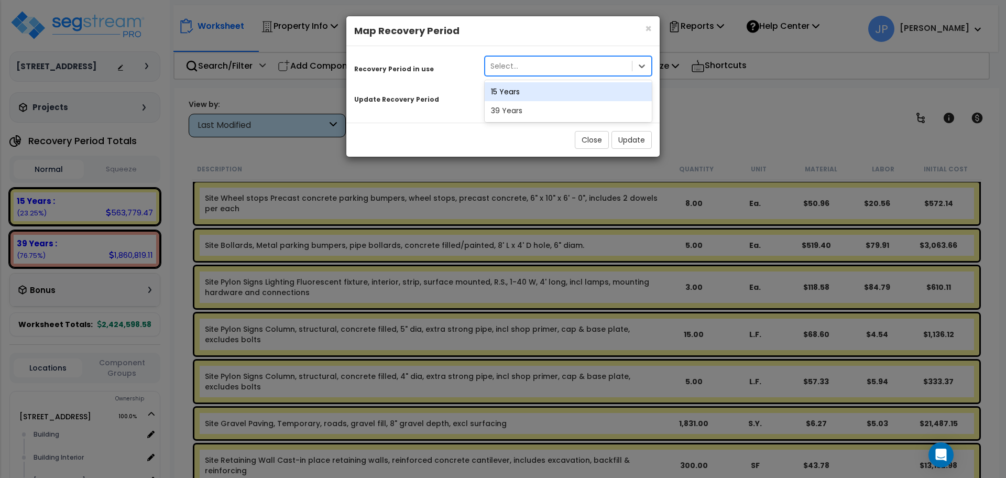
click at [461, 83] on div "Recovery Period in use option 15 Years focused, 1 of 2. 2 results available. Us…" at bounding box center [503, 80] width 298 height 53
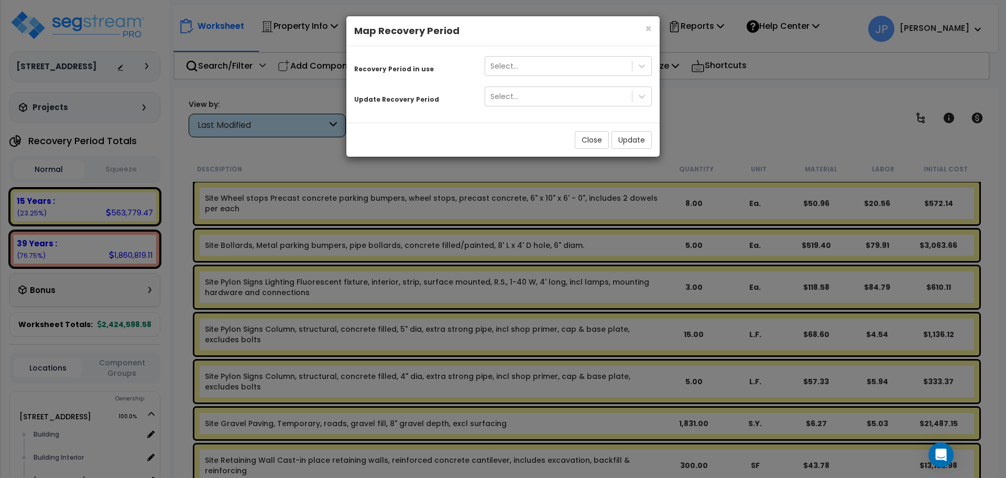
click at [654, 27] on div "× Close Map Recovery Period" at bounding box center [502, 31] width 313 height 30
click at [648, 26] on span "×" at bounding box center [648, 28] width 7 height 15
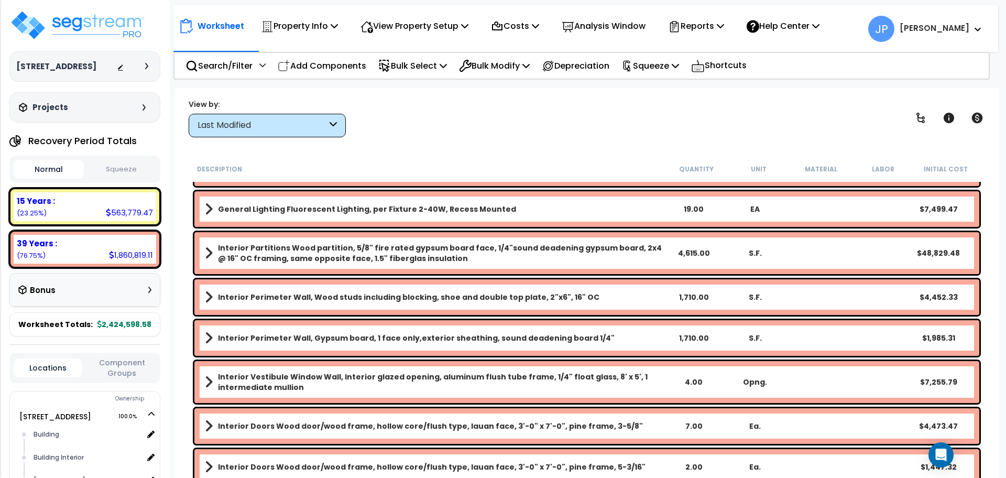
scroll to position [2187, 0]
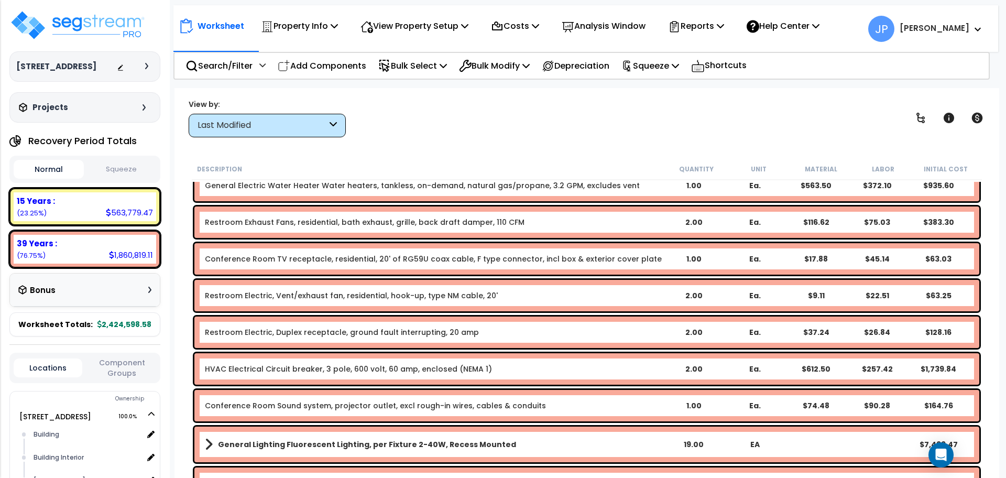
click at [148, 68] on icon at bounding box center [146, 66] width 3 height 6
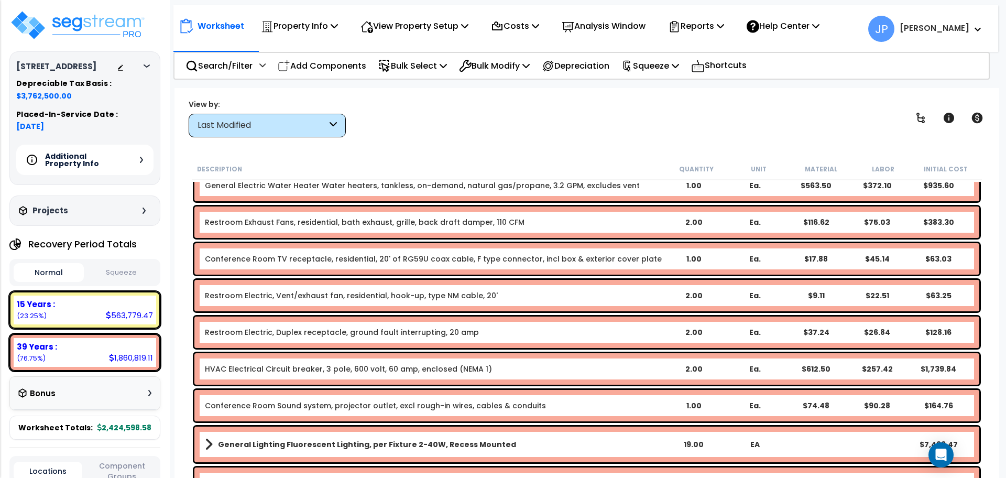
click at [127, 163] on div "Additional Property Info" at bounding box center [84, 160] width 137 height 30
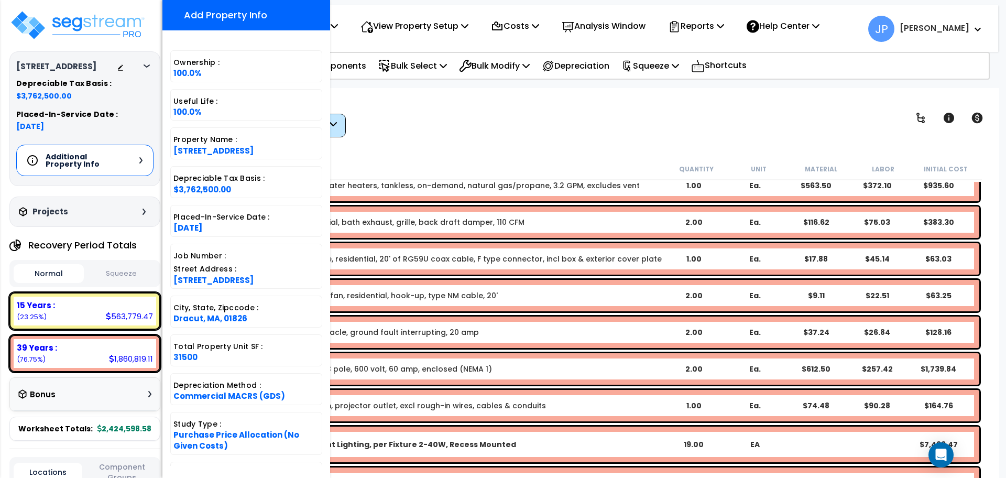
click at [128, 210] on div "Projects" at bounding box center [83, 212] width 135 height 10
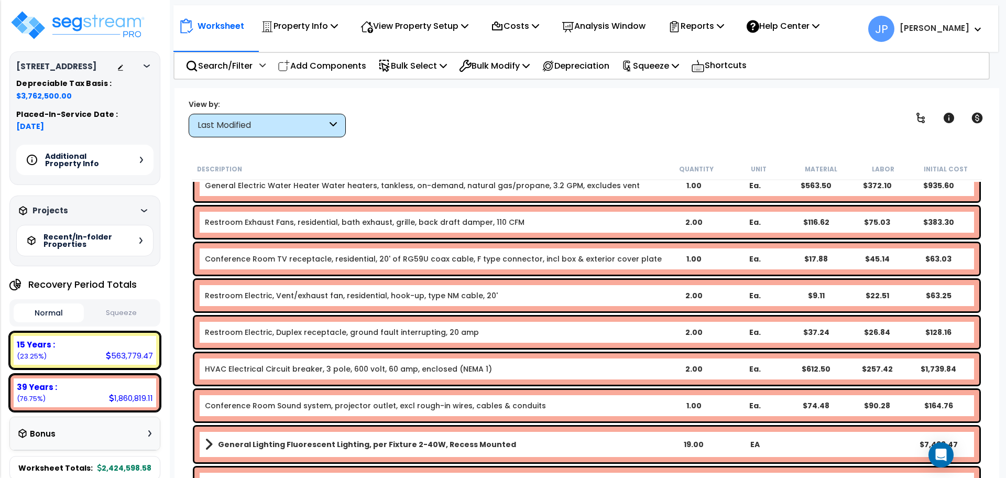
click at [127, 209] on div "Projects" at bounding box center [83, 210] width 135 height 10
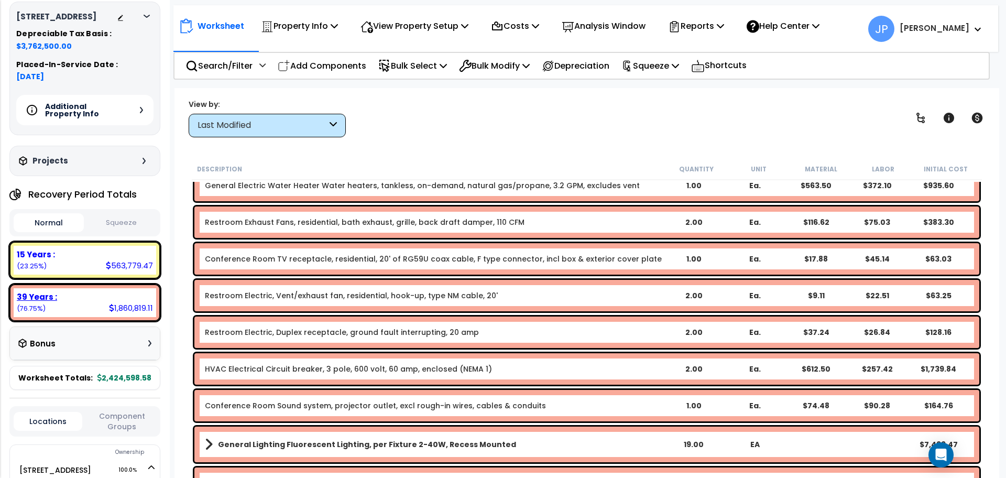
scroll to position [115, 0]
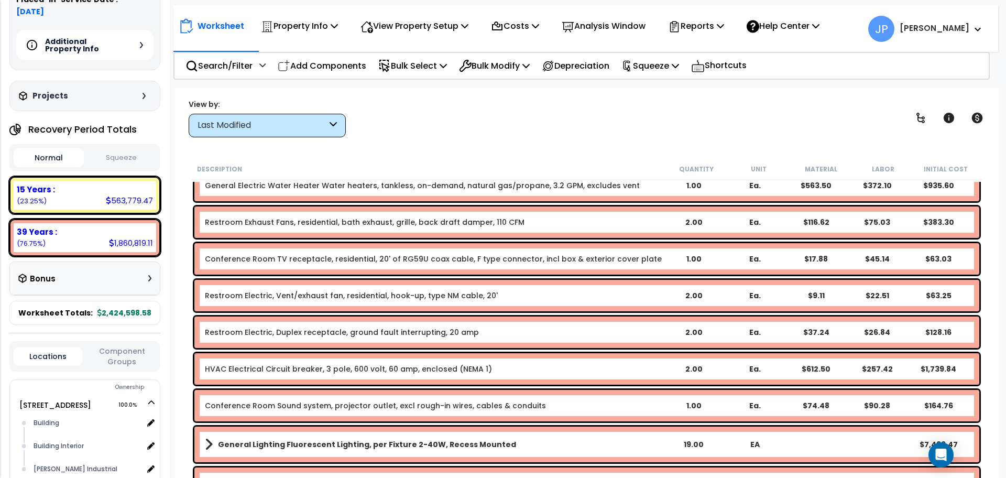
click at [119, 318] on b "2,424,598.58" at bounding box center [124, 313] width 54 height 10
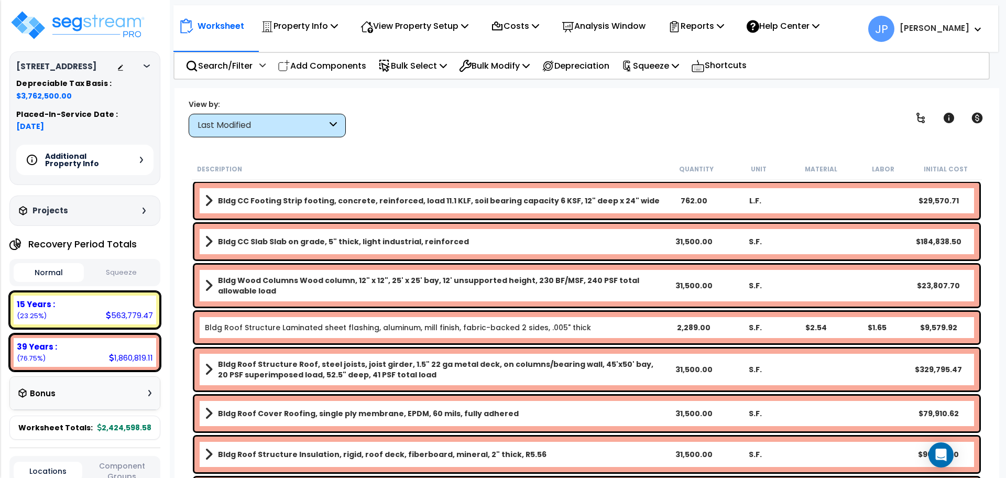
scroll to position [0, 0]
click at [272, 116] on div "Last Modified" at bounding box center [267, 126] width 157 height 24
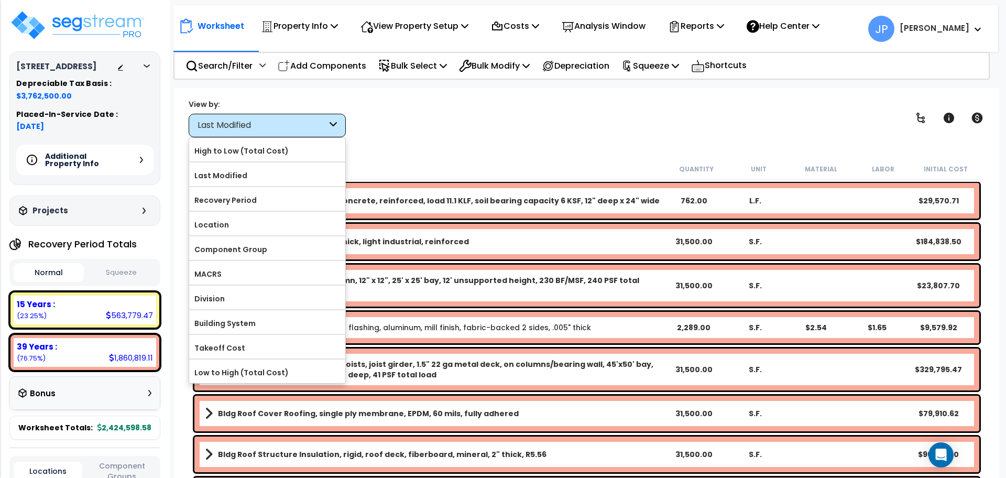
click at [408, 147] on div "Worksheet Property Info Property Setup Add Property Unit Template property Clon…" at bounding box center [587, 327] width 825 height 478
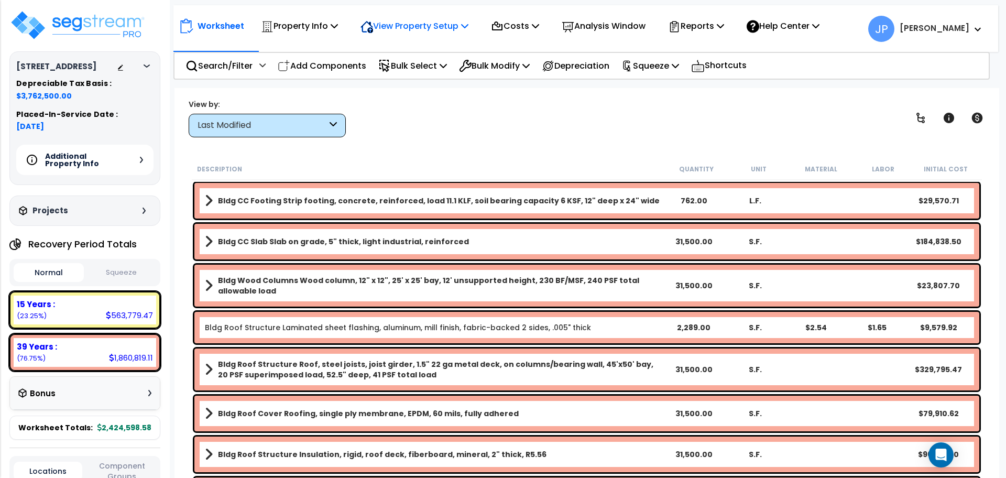
click at [397, 20] on p "View Property Setup" at bounding box center [415, 26] width 108 height 14
click at [388, 67] on link "View Questionnaire" at bounding box center [407, 71] width 104 height 21
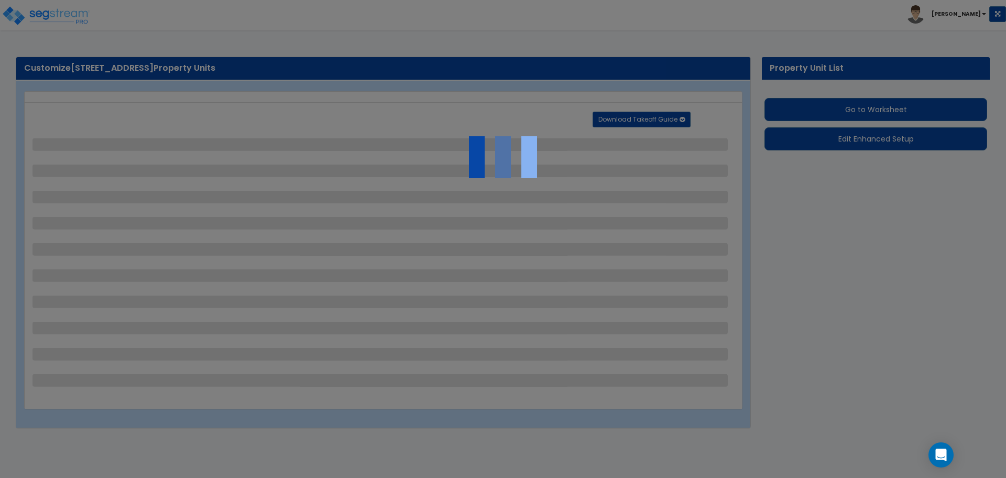
select select "2"
select select "1"
select select "3"
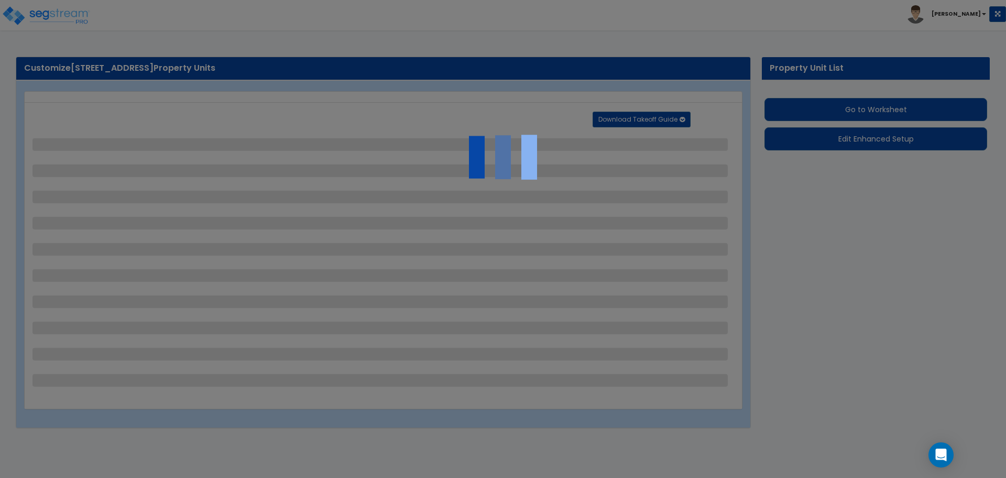
select select "1"
select select "5"
select select "1"
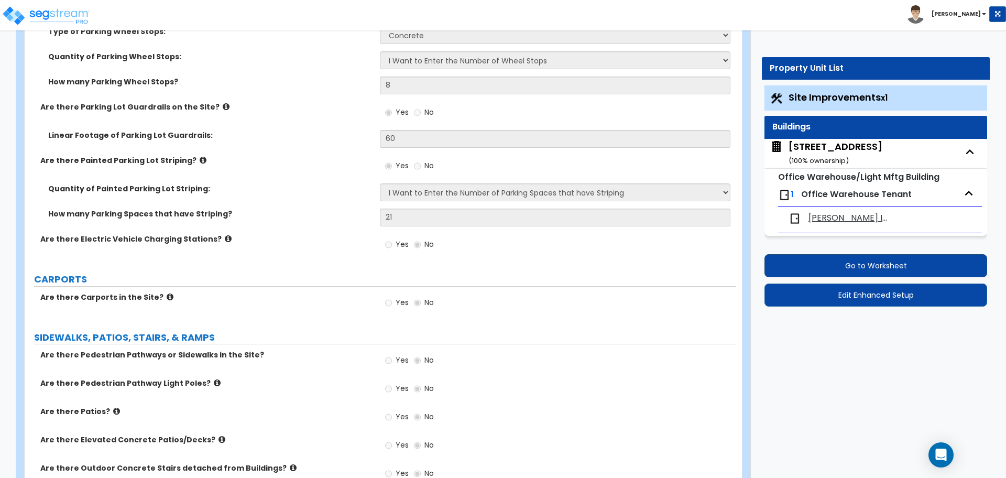
scroll to position [906, 0]
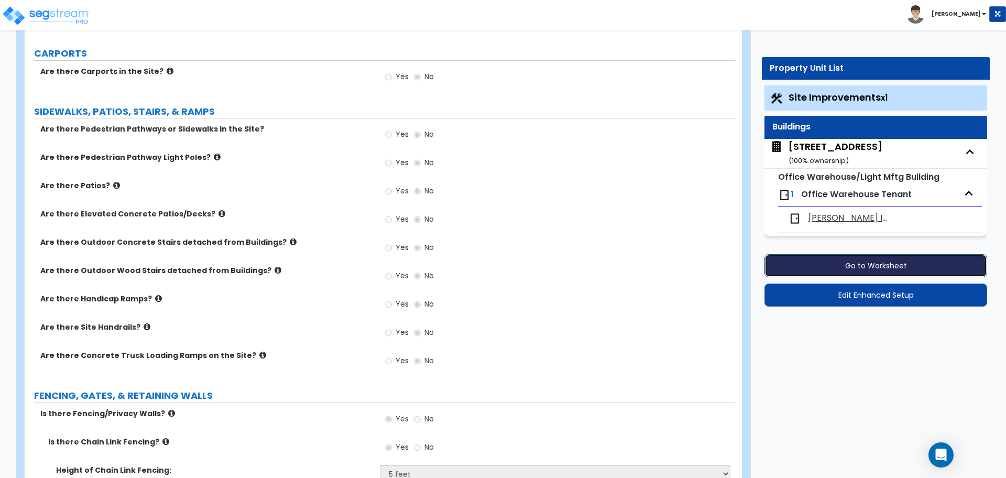
click at [833, 265] on button "Go to Worksheet" at bounding box center [876, 265] width 223 height 23
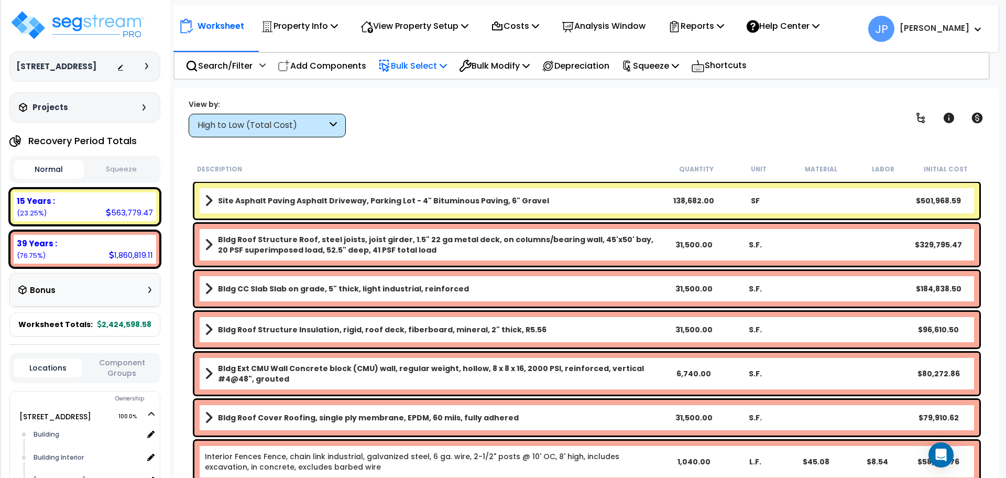
click at [408, 65] on p "Bulk Select" at bounding box center [412, 66] width 69 height 14
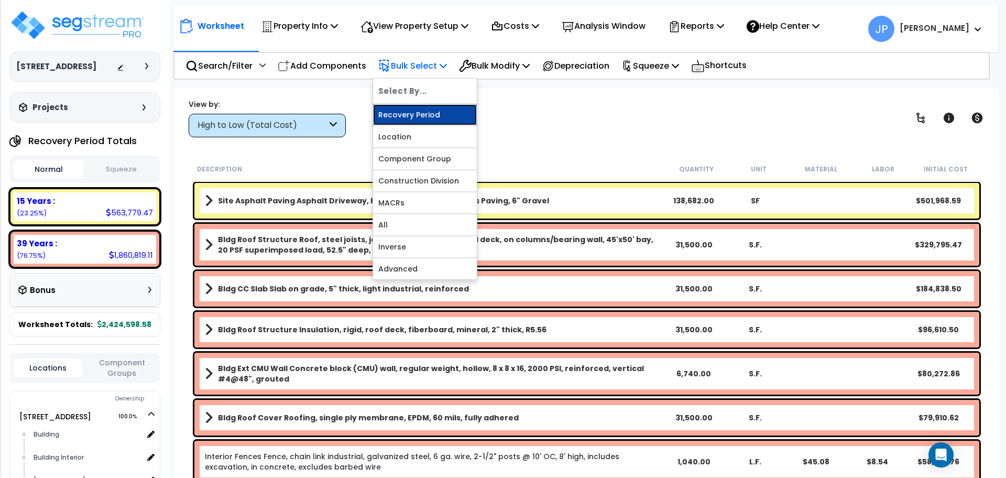
click at [411, 112] on link "Recovery Period" at bounding box center [425, 114] width 104 height 21
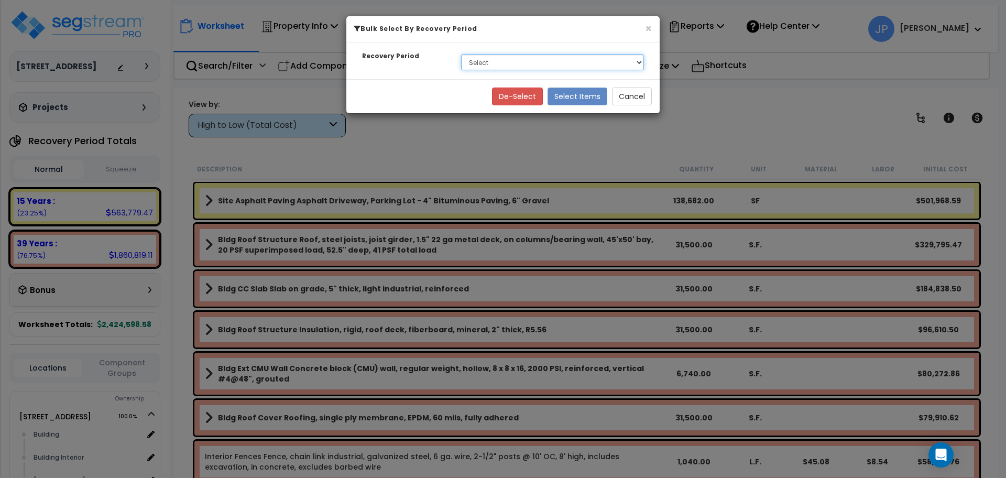
click at [482, 62] on select "Select 15 Years 39 Years" at bounding box center [552, 63] width 183 height 16
select select "39Y"
click at [461, 55] on select "Select 15 Years 39 Years" at bounding box center [552, 63] width 183 height 16
click at [570, 96] on button "Select Items" at bounding box center [578, 97] width 60 height 18
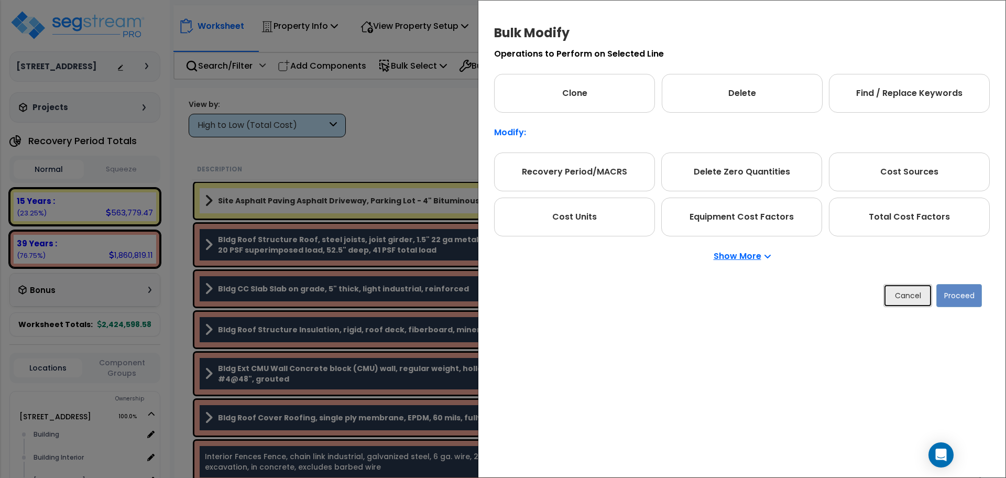
click at [906, 295] on button "Cancel" at bounding box center [908, 295] width 49 height 23
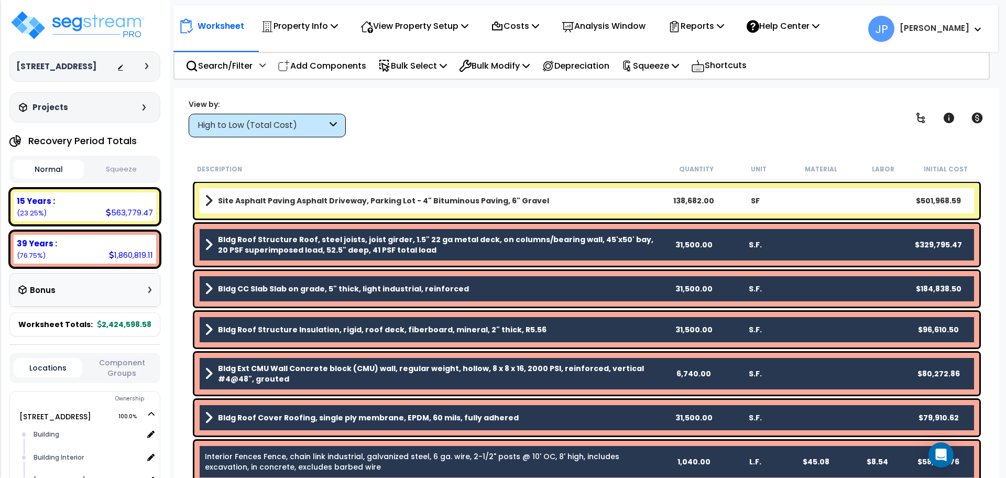
click at [590, 136] on div "View by: High to Low (Total Cost) High to Low (Total Cost)" at bounding box center [587, 118] width 804 height 39
click at [495, 62] on p "Bulk Modify" at bounding box center [494, 66] width 71 height 14
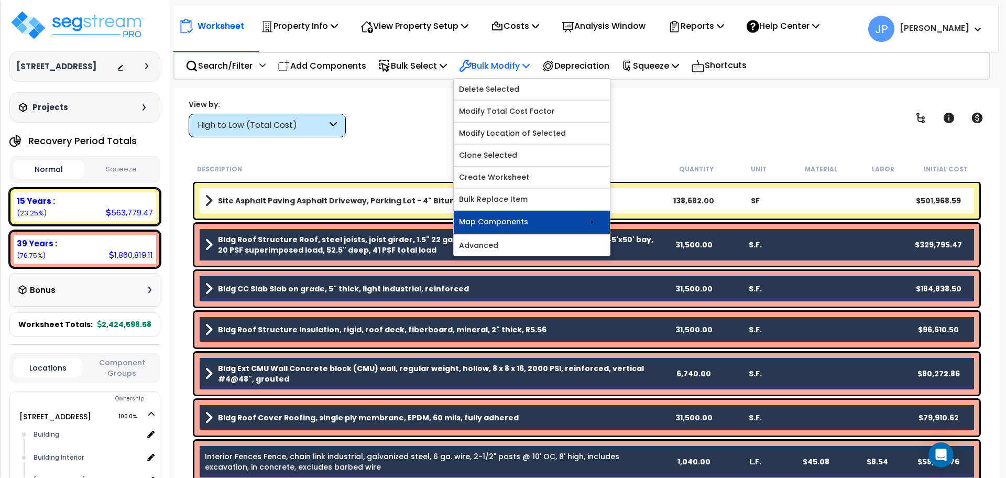
click at [488, 216] on link "Map Components" at bounding box center [532, 222] width 156 height 23
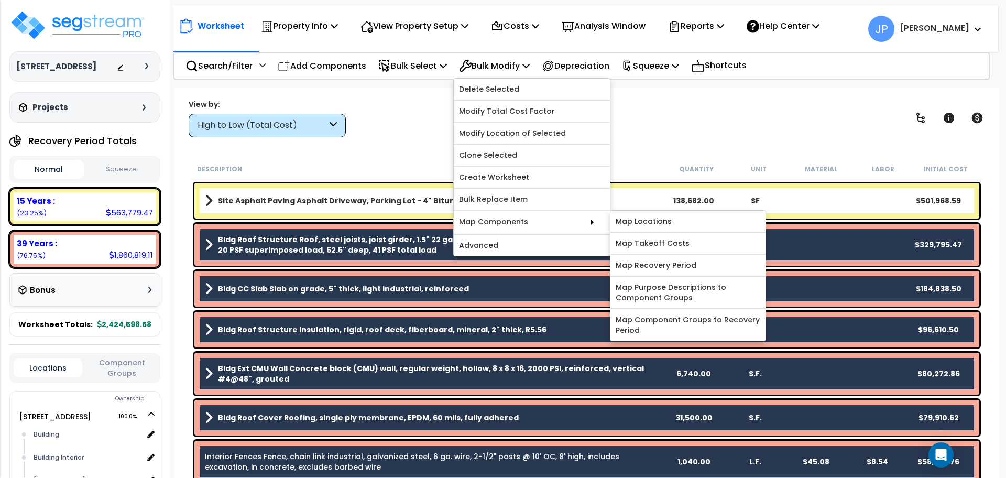
click at [434, 136] on div "View by: High to Low (Total Cost) High to Low (Total Cost)" at bounding box center [587, 118] width 804 height 39
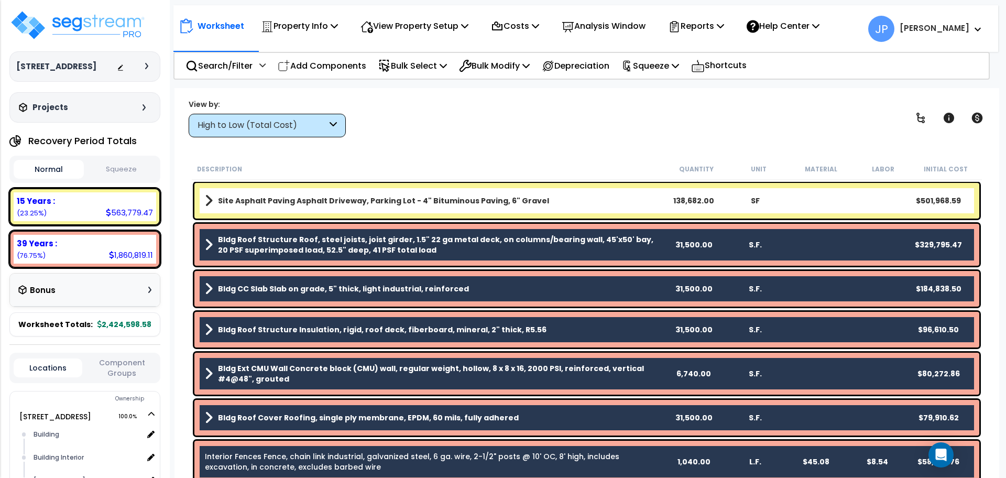
click at [321, 131] on div "High to Low (Total Cost)" at bounding box center [262, 126] width 129 height 12
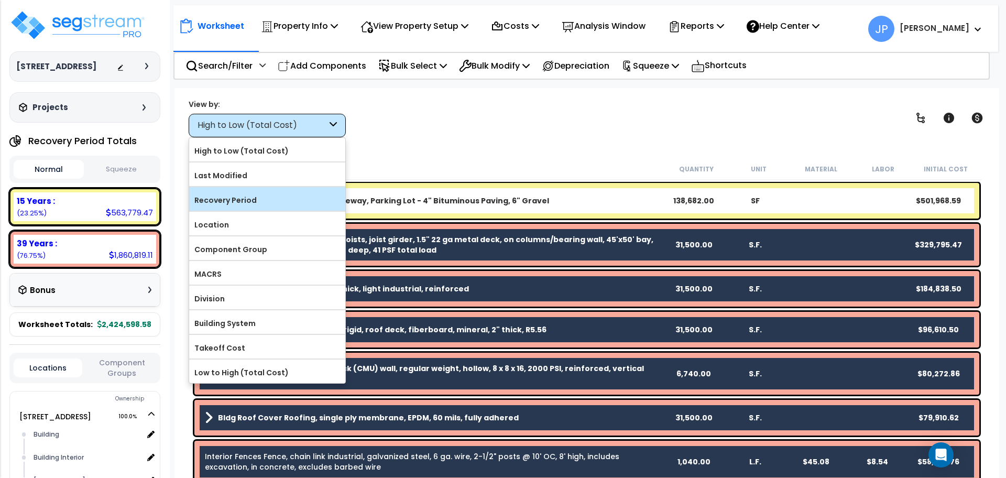
click at [263, 210] on div "Recovery Period" at bounding box center [267, 199] width 156 height 24
click at [262, 207] on label "Recovery Period" at bounding box center [267, 200] width 156 height 16
click at [0, 0] on input "Recovery Period" at bounding box center [0, 0] width 0 height 0
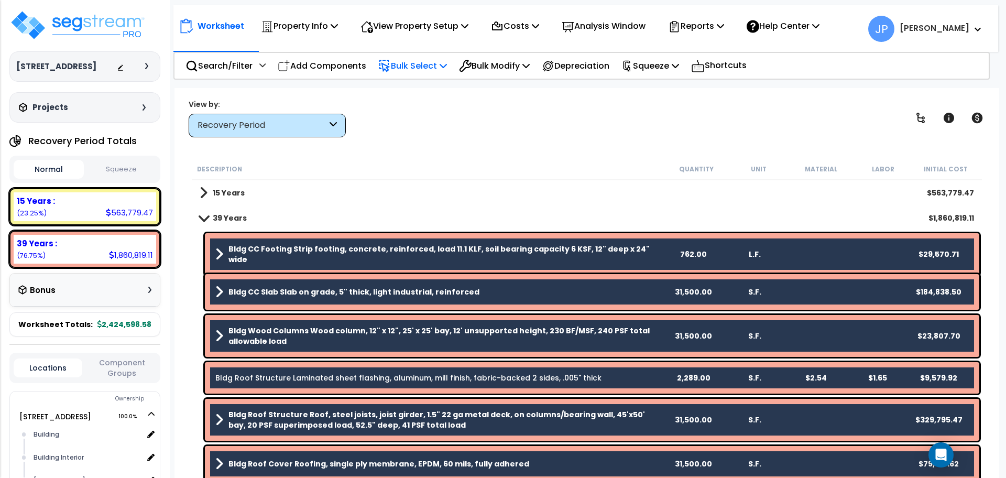
click at [398, 59] on p "Bulk Select" at bounding box center [412, 66] width 69 height 14
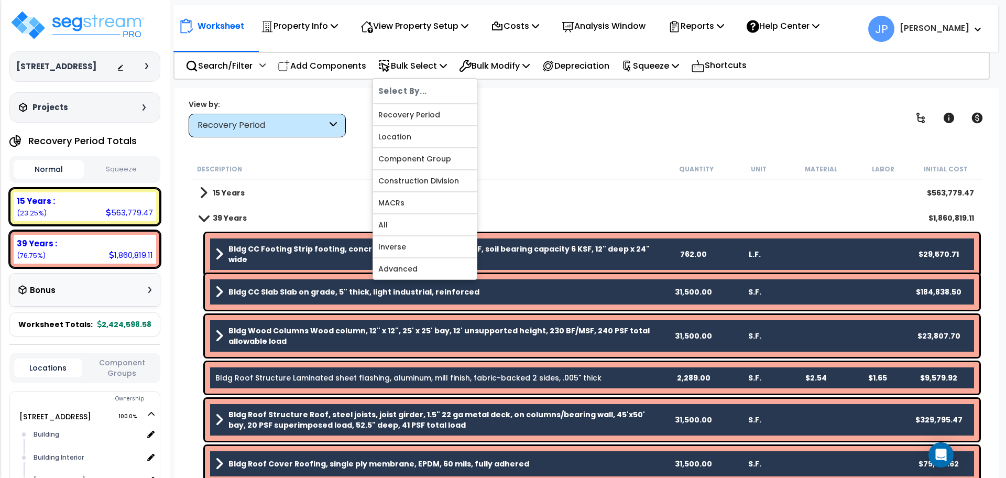
click at [575, 178] on div "Description Quantity Unit Material Labor Initial Cost" at bounding box center [587, 169] width 790 height 22
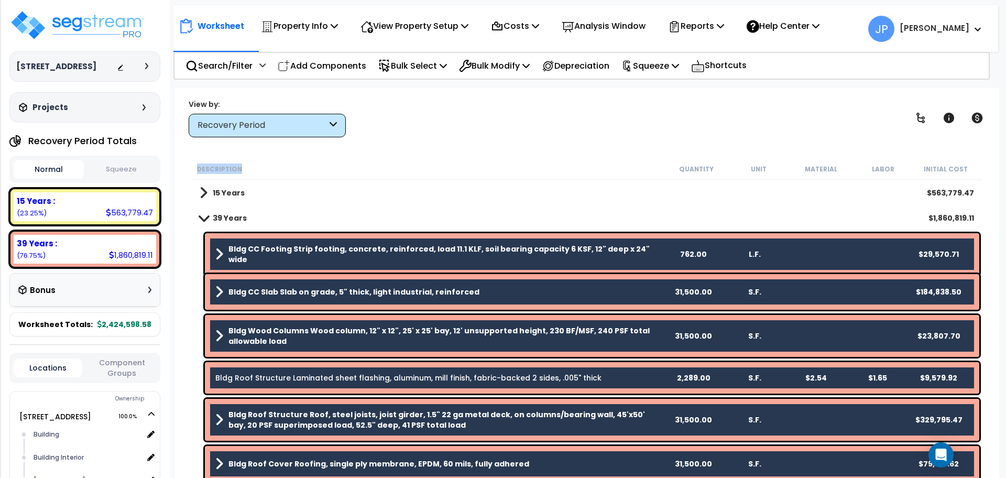
click at [575, 177] on div "Description Quantity Unit Material Labor Initial Cost" at bounding box center [587, 169] width 790 height 22
click at [550, 157] on div "Worksheet Property Info Property Setup Add Property Unit Template property Clon…" at bounding box center [587, 327] width 825 height 478
click at [510, 180] on div "Worksheet Property Info Property Setup Add Property Unit Template property Clon…" at bounding box center [587, 327] width 825 height 478
click at [472, 246] on b "Bldg CC Footing Strip footing, concrete, reinforced, load 11.1 KLF, soil bearin…" at bounding box center [446, 254] width 434 height 21
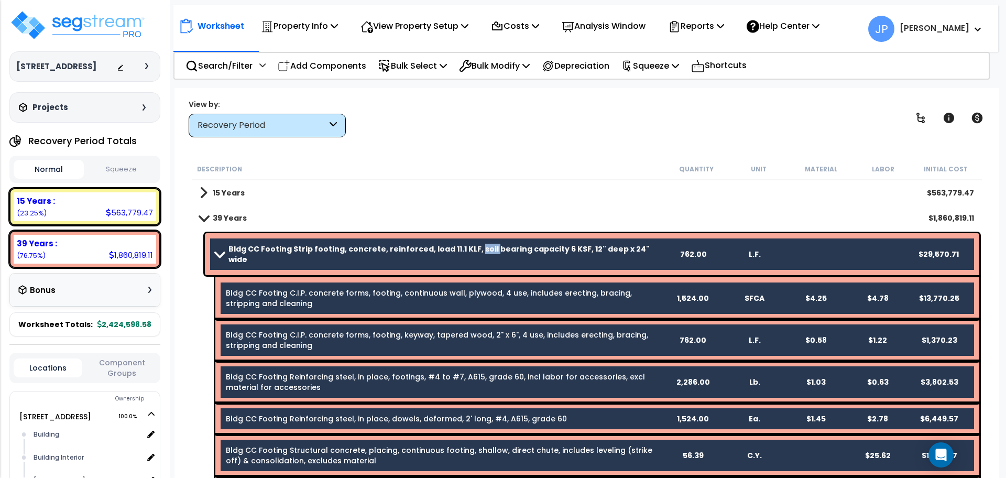
click at [472, 245] on b "Bldg CC Footing Strip footing, concrete, reinforced, load 11.1 KLF, soil bearin…" at bounding box center [446, 254] width 434 height 21
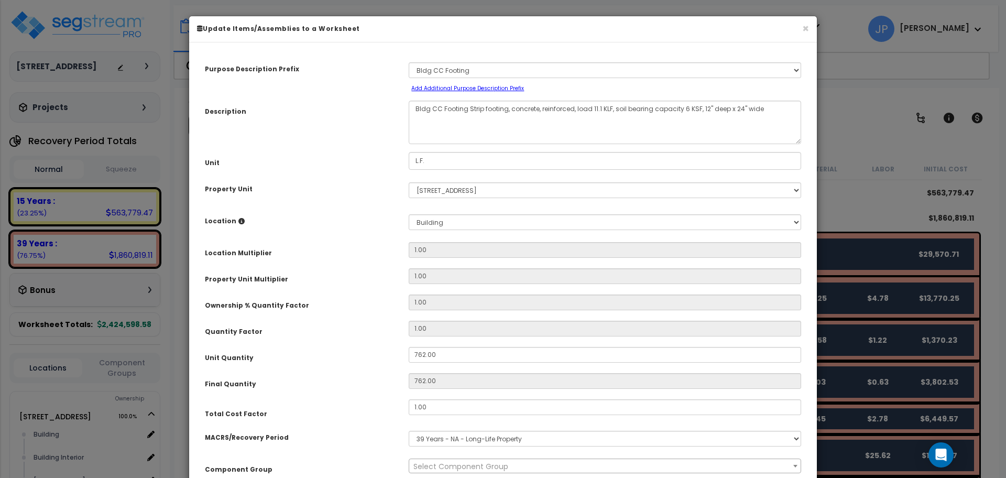
select select "35362"
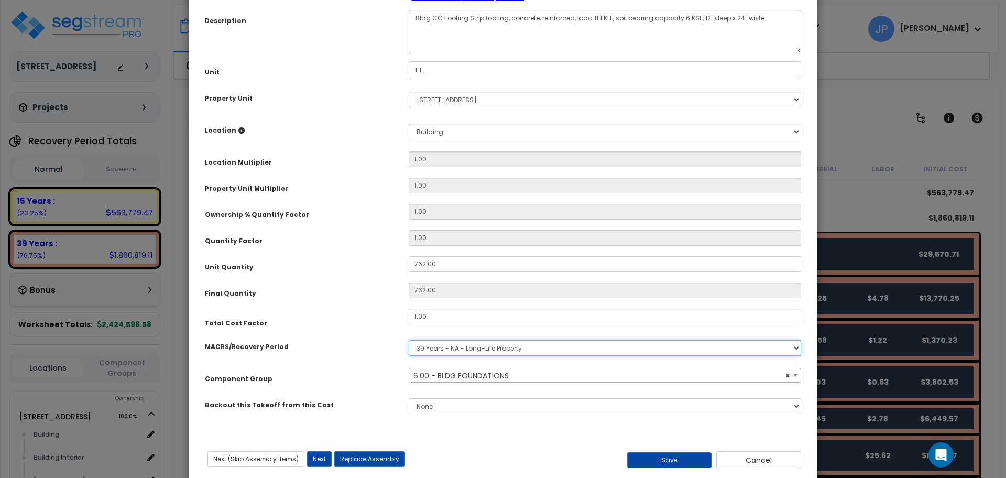
click at [665, 347] on select "Select MACRS/Recovery Period 5 Years - 57.0 - Distributive Trades & Services 5 …" at bounding box center [605, 348] width 393 height 16
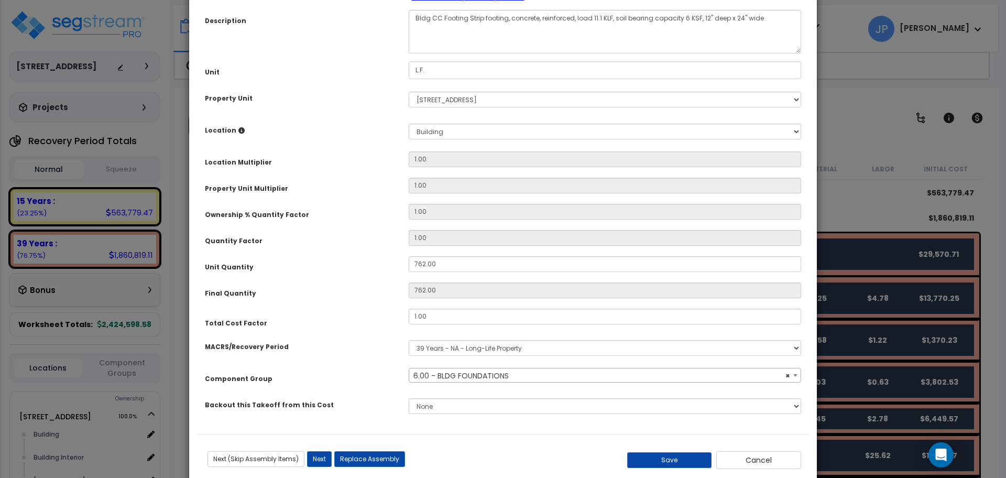
click at [371, 148] on div "Purpose Description Prefix Select A/V System A/V System Equipment A/V System Eq…" at bounding box center [503, 197] width 612 height 474
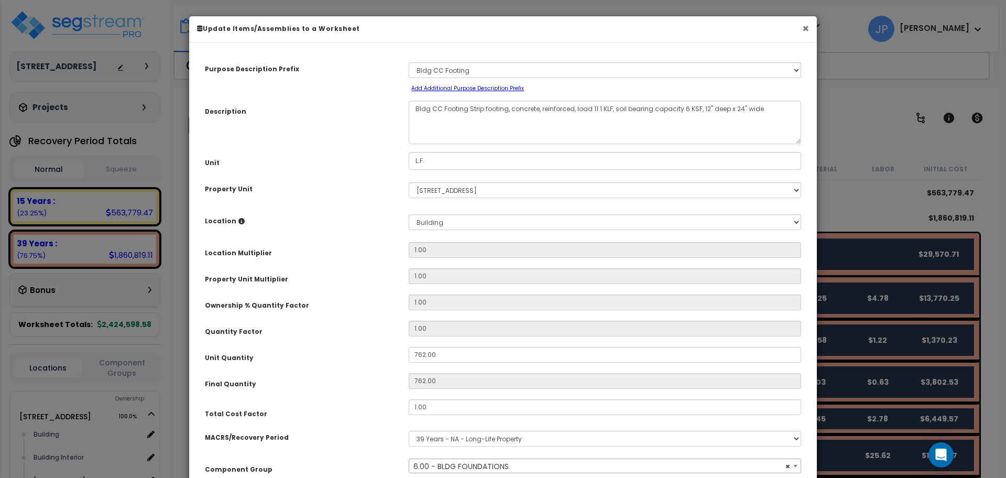
click at [808, 32] on button "×" at bounding box center [806, 28] width 7 height 11
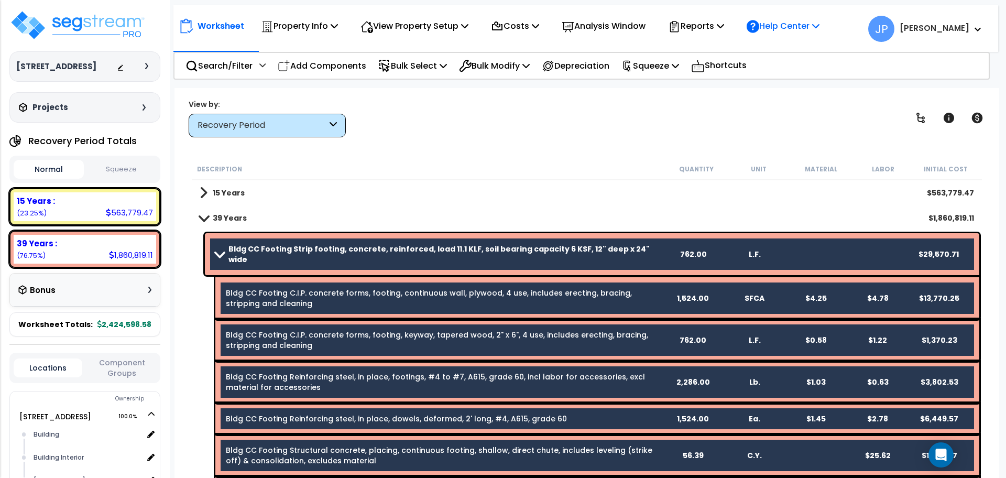
click at [760, 31] on icon at bounding box center [753, 26] width 13 height 13
click at [712, 99] on div "View by: Recovery Period High to Low (Total Cost)" at bounding box center [587, 118] width 804 height 39
click at [968, 27] on b "[PERSON_NAME]" at bounding box center [935, 28] width 70 height 11
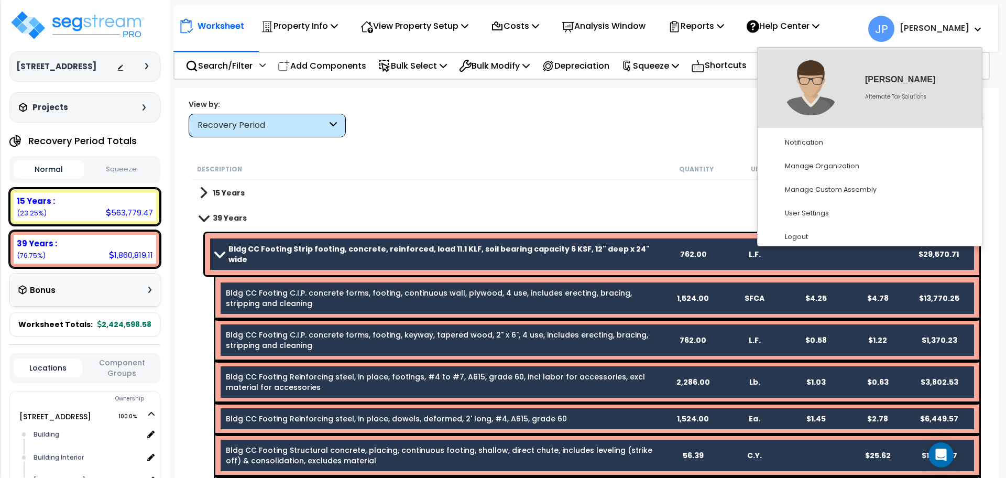
click at [711, 106] on div "View by: Recovery Period High to Low (Total Cost)" at bounding box center [587, 118] width 804 height 39
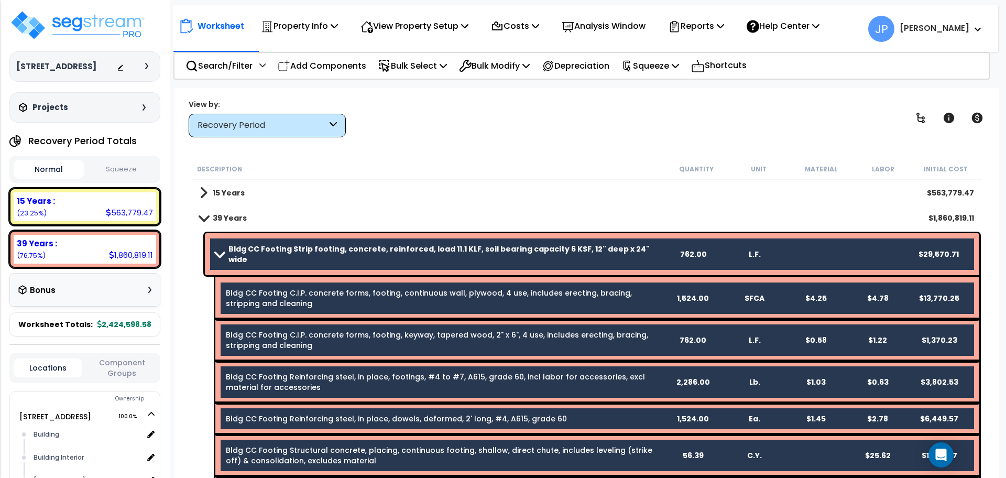
click at [297, 124] on div "Recovery Period" at bounding box center [262, 126] width 129 height 12
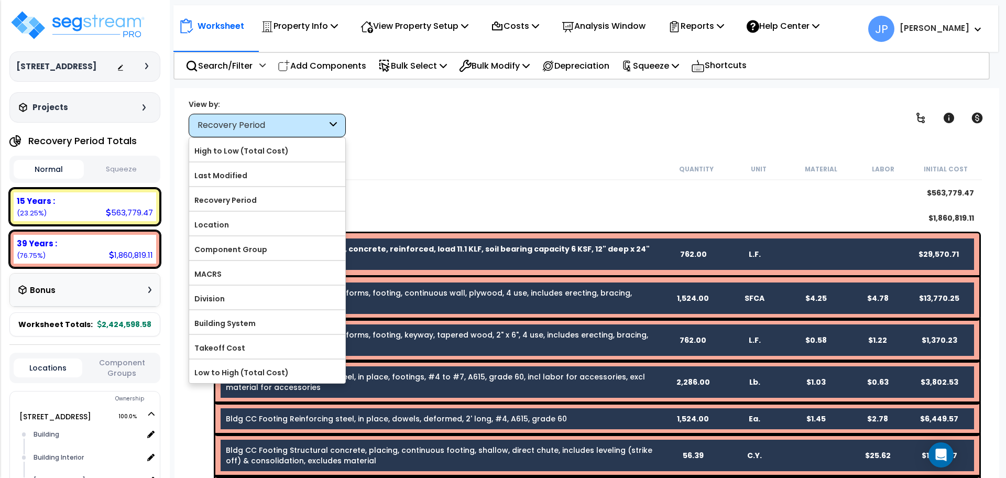
click at [418, 125] on div "View by: Recovery Period High to Low (Total Cost)" at bounding box center [587, 118] width 804 height 39
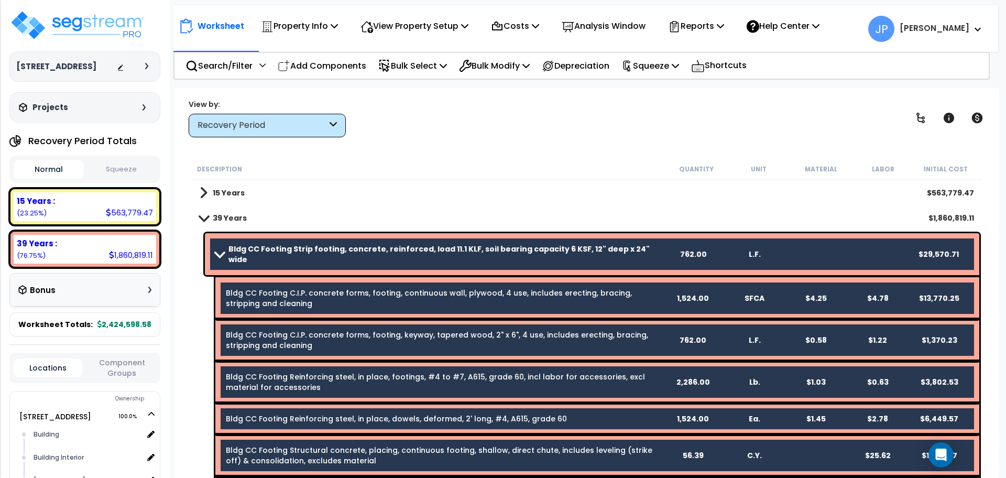
click at [237, 217] on b "39 Years" at bounding box center [230, 218] width 34 height 10
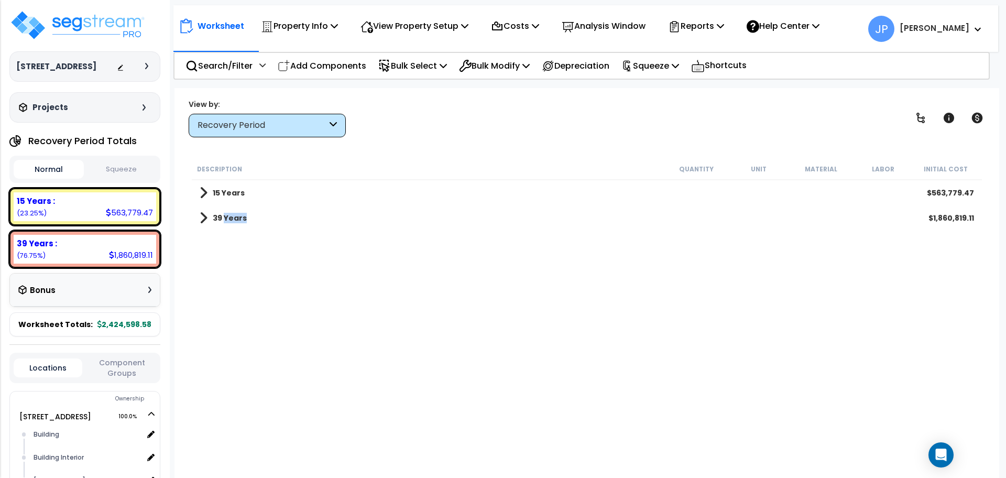
click at [237, 217] on b "39 Years" at bounding box center [230, 218] width 34 height 10
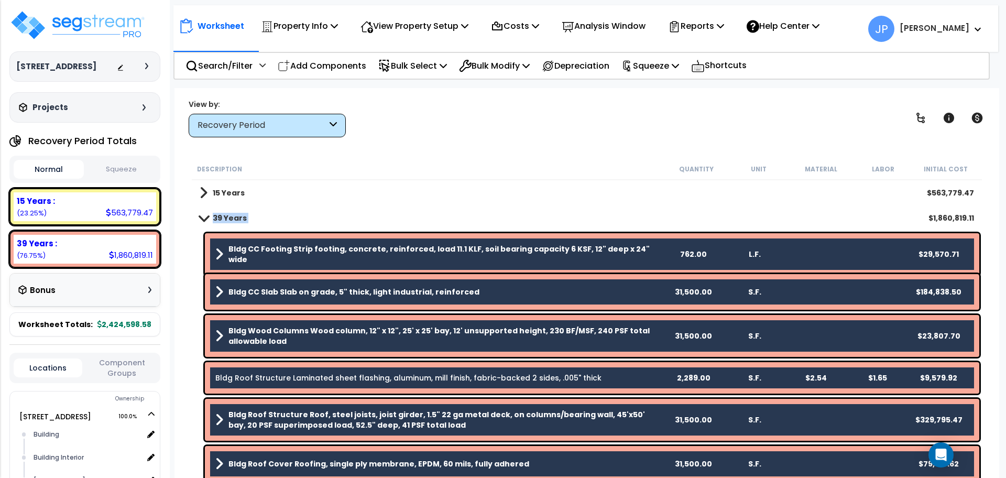
click at [237, 217] on b "39 Years" at bounding box center [230, 218] width 34 height 10
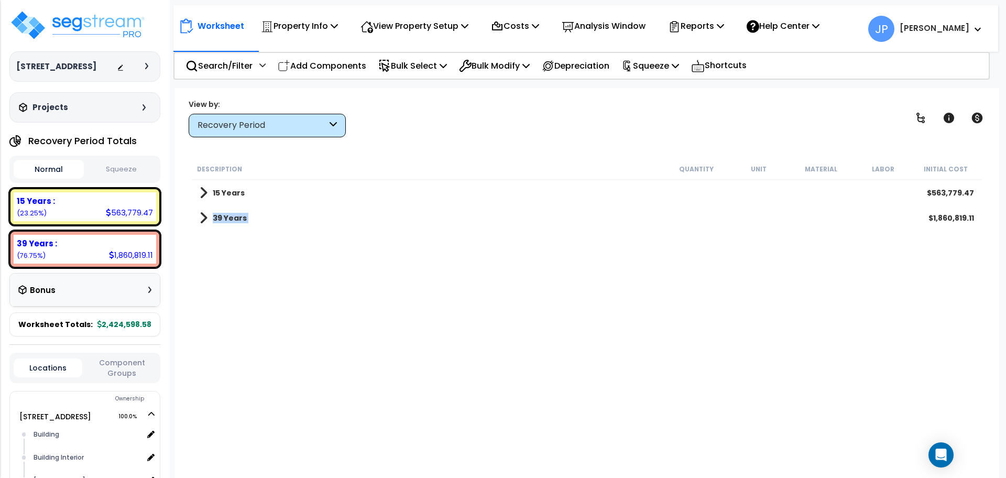
click at [237, 217] on b "39 Years" at bounding box center [230, 218] width 34 height 10
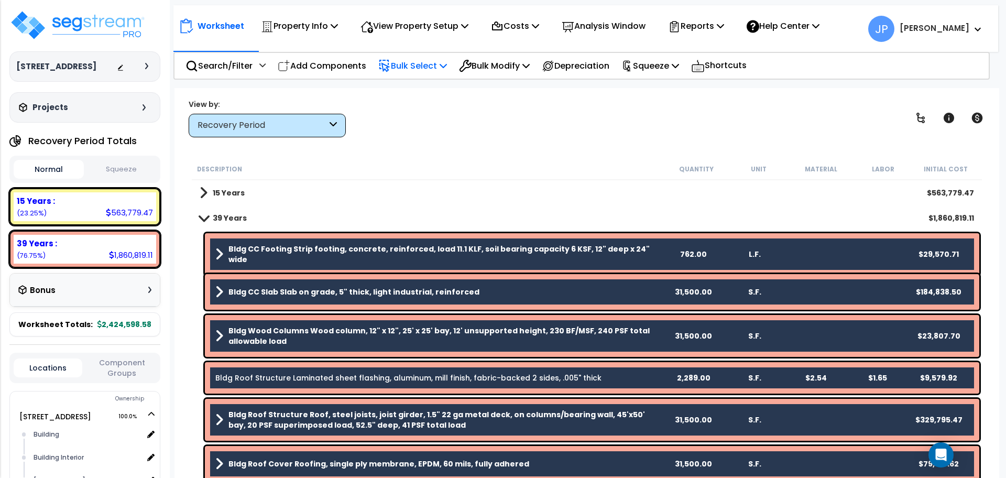
click at [406, 63] on p "Bulk Select" at bounding box center [412, 66] width 69 height 14
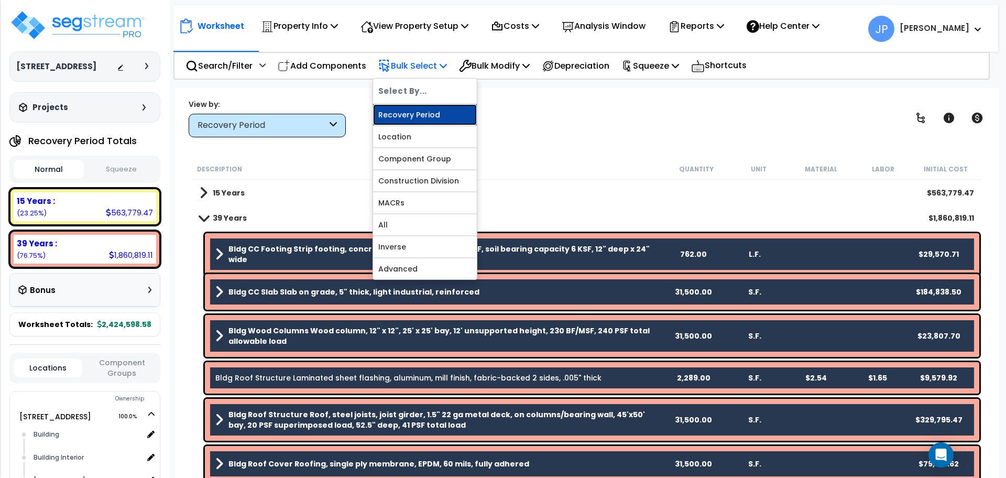
click at [402, 116] on link "Recovery Period" at bounding box center [425, 114] width 104 height 21
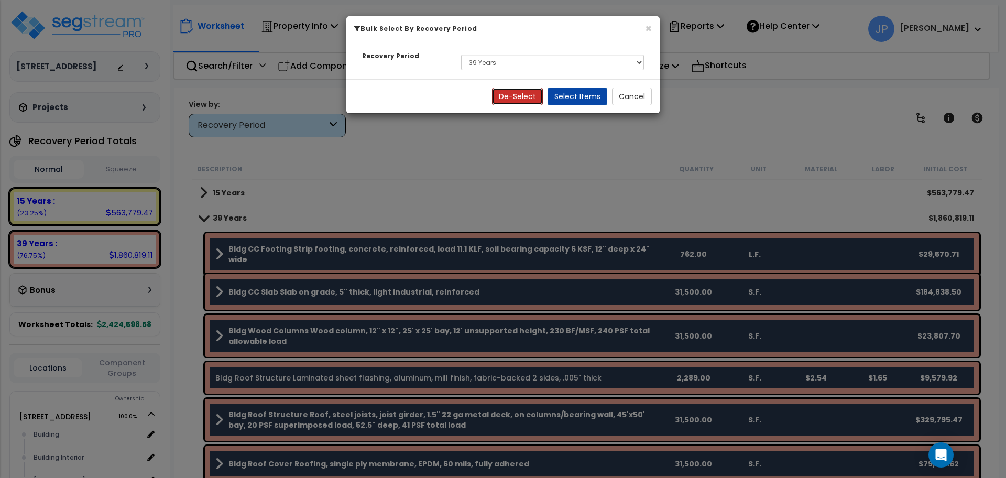
click at [523, 96] on button "De-Select" at bounding box center [517, 97] width 51 height 18
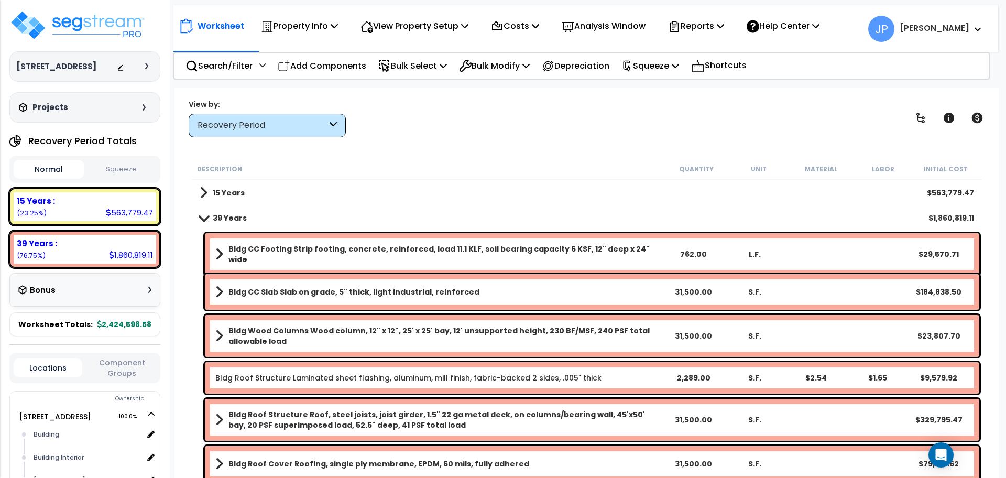
click at [463, 197] on div "15 Years $563,779.47" at bounding box center [586, 192] width 785 height 25
click at [250, 189] on div "15 Years $563,779.47" at bounding box center [586, 192] width 785 height 25
click at [311, 248] on b "Bldg CC Footing Strip footing, concrete, reinforced, load 11.1 KLF, soil bearin…" at bounding box center [446, 254] width 434 height 21
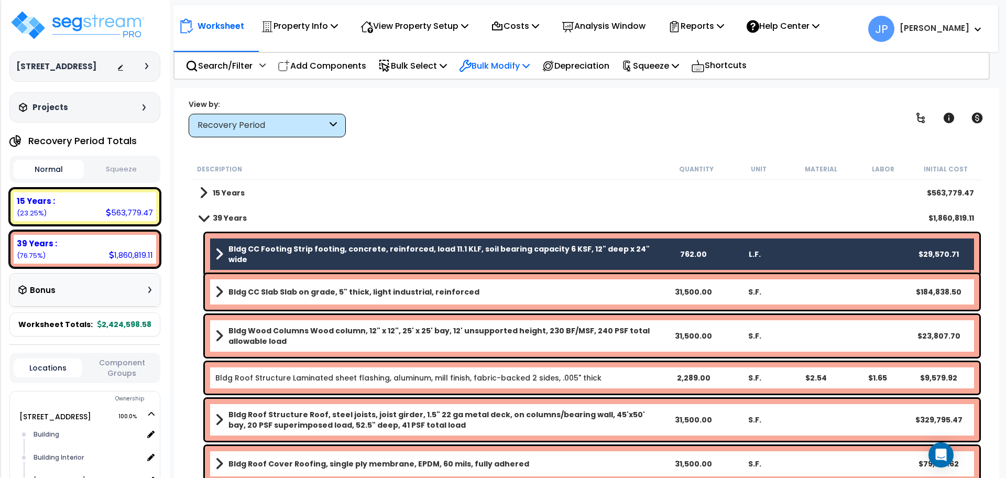
click at [493, 66] on p "Bulk Modify" at bounding box center [494, 66] width 71 height 14
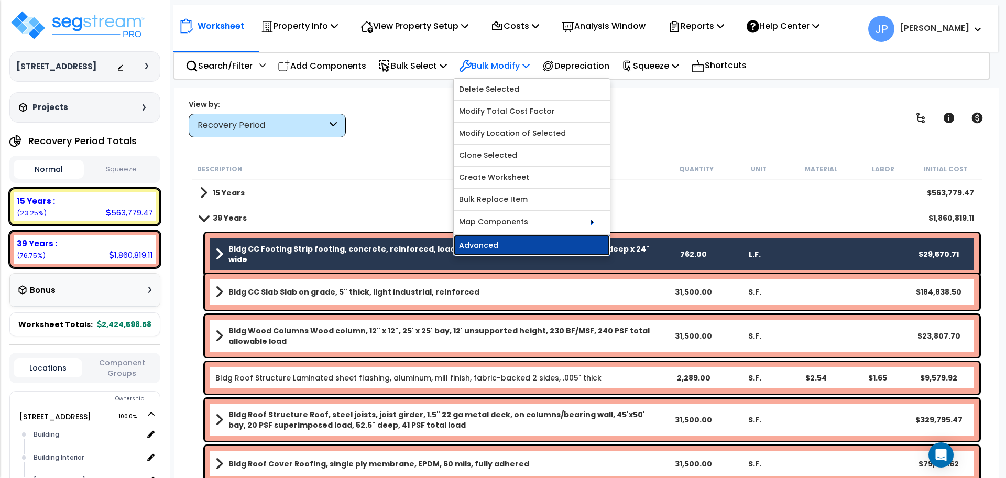
click at [502, 243] on link "Advanced" at bounding box center [532, 245] width 156 height 21
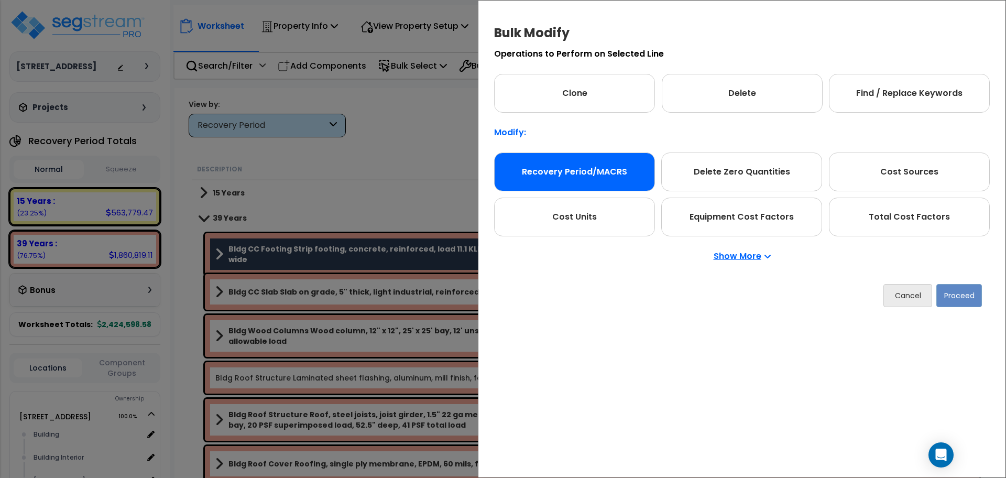
click at [615, 177] on div "Recovery Period/MACRS" at bounding box center [574, 172] width 161 height 39
click at [963, 295] on button "Proceed" at bounding box center [960, 295] width 46 height 23
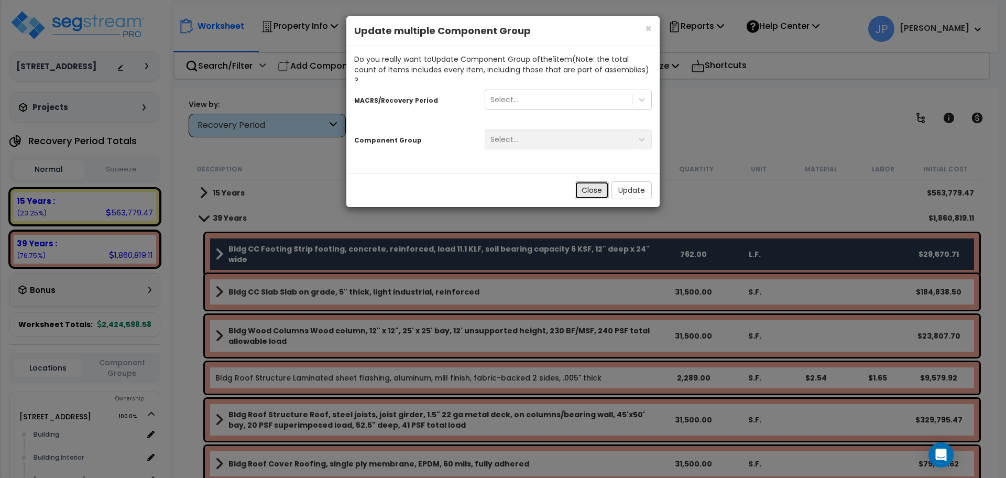
click at [600, 181] on button "Close" at bounding box center [592, 190] width 34 height 18
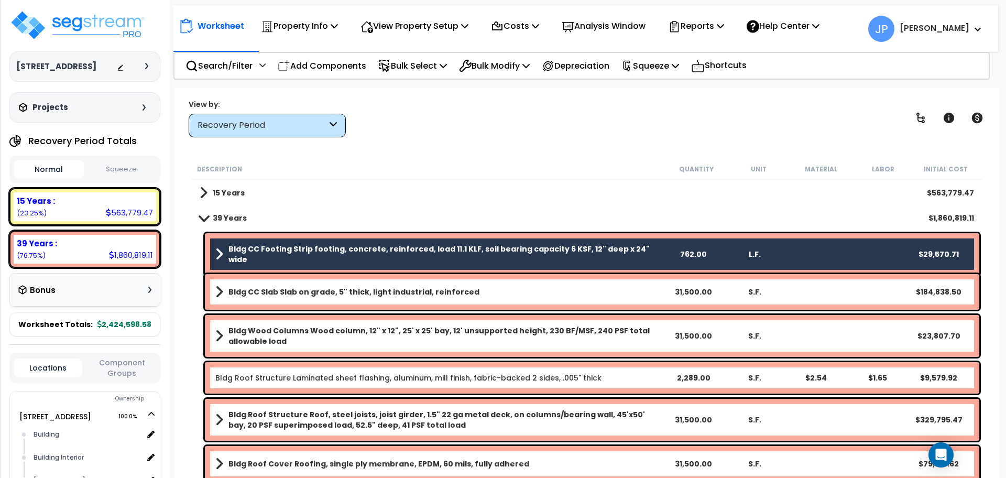
click at [343, 246] on b "Bldg CC Footing Strip footing, concrete, reinforced, load 11.1 KLF, soil bearin…" at bounding box center [446, 254] width 434 height 21
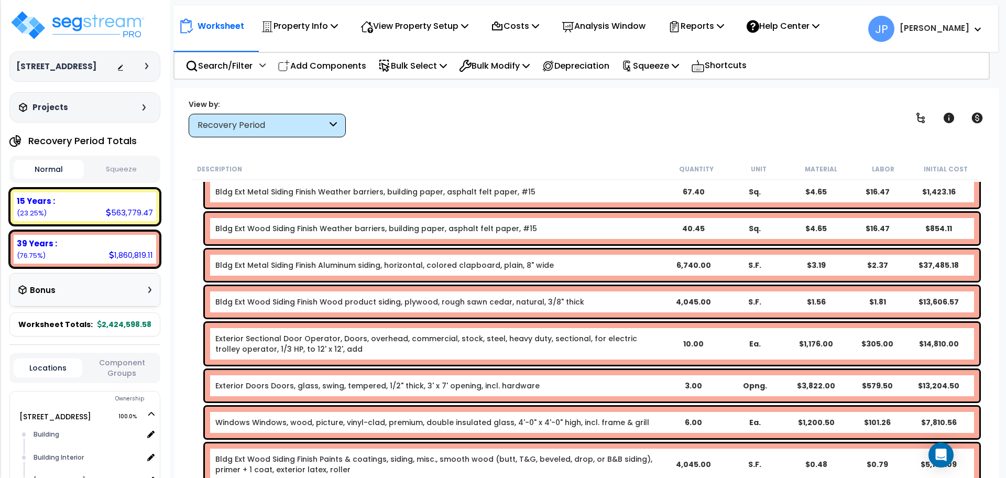
scroll to position [503, 0]
click at [331, 330] on div "Exterior Sectional Door Operator, Doors, overhead, commercial, stock, steel, he…" at bounding box center [592, 343] width 775 height 42
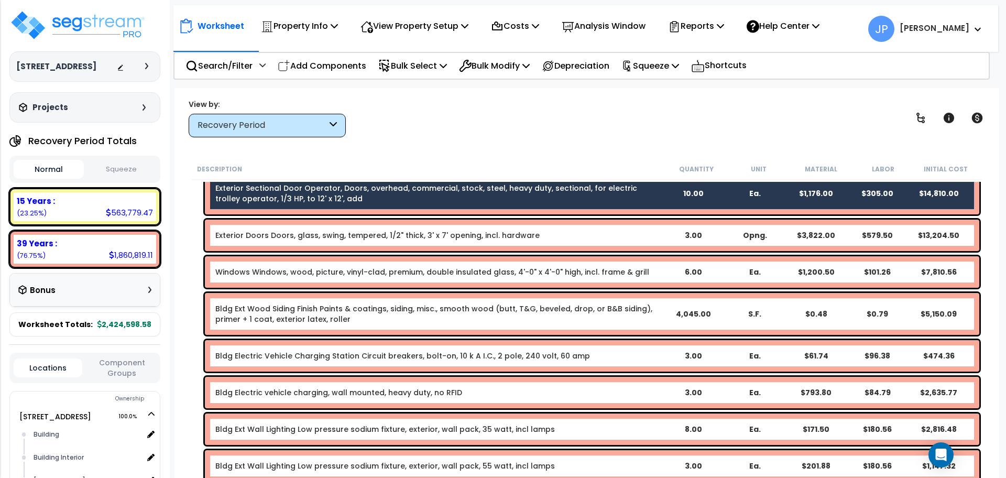
scroll to position [653, 0]
click at [323, 358] on link "Bldg Electric Vehicle Charging Station Circuit breakers, bolt-on, 10 k A I.C., …" at bounding box center [402, 356] width 375 height 10
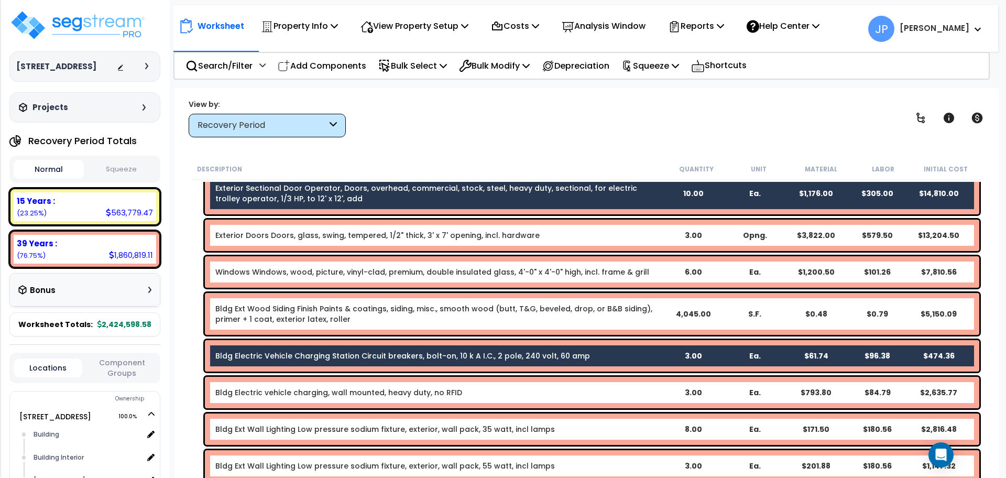
click at [315, 393] on link "Bldg Electric vehicle charging, wall mounted, heavy duty, no RFID" at bounding box center [338, 392] width 247 height 10
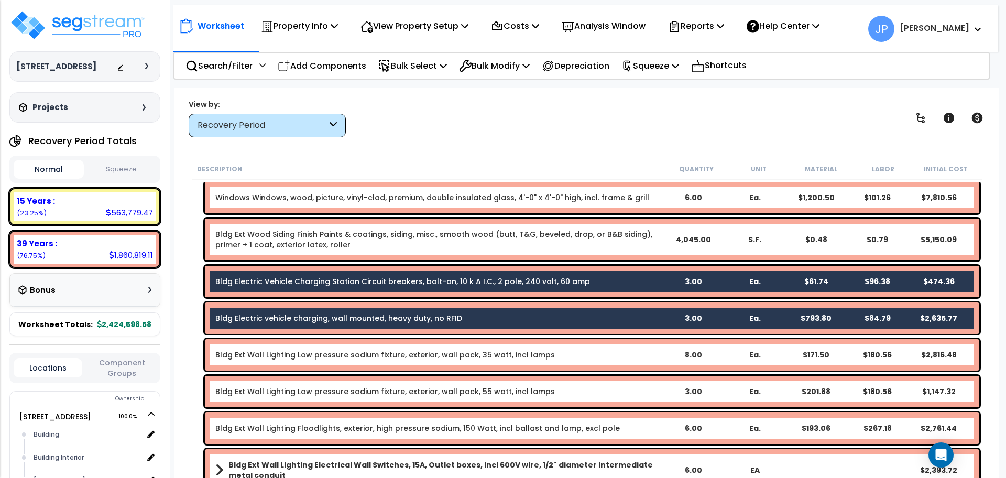
scroll to position [728, 0]
click at [298, 352] on link "Bldg Ext Wall Lighting Low pressure sodium fixture, exterior, wall pack, 35 wat…" at bounding box center [385, 354] width 340 height 10
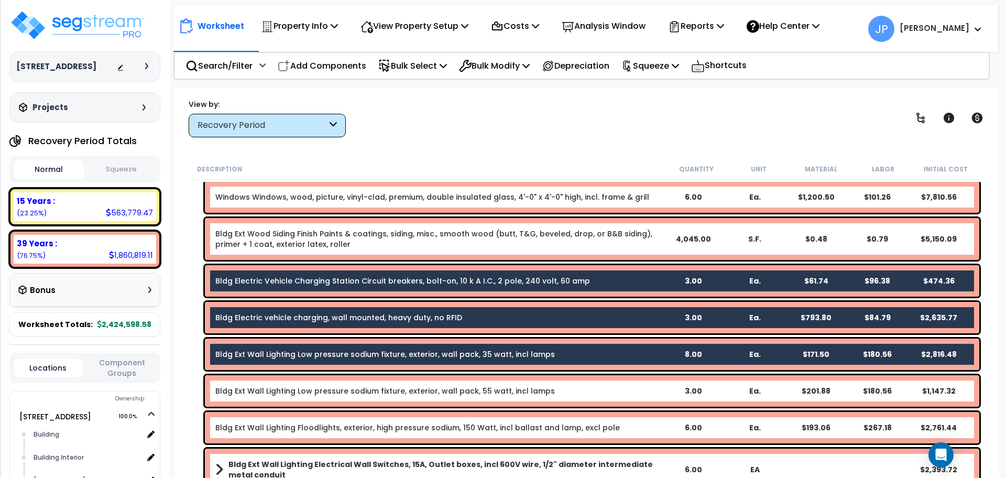
click at [294, 397] on div "Bldg Ext Wall Lighting Low pressure sodium fixture, exterior, wall pack, 55 wat…" at bounding box center [592, 390] width 775 height 31
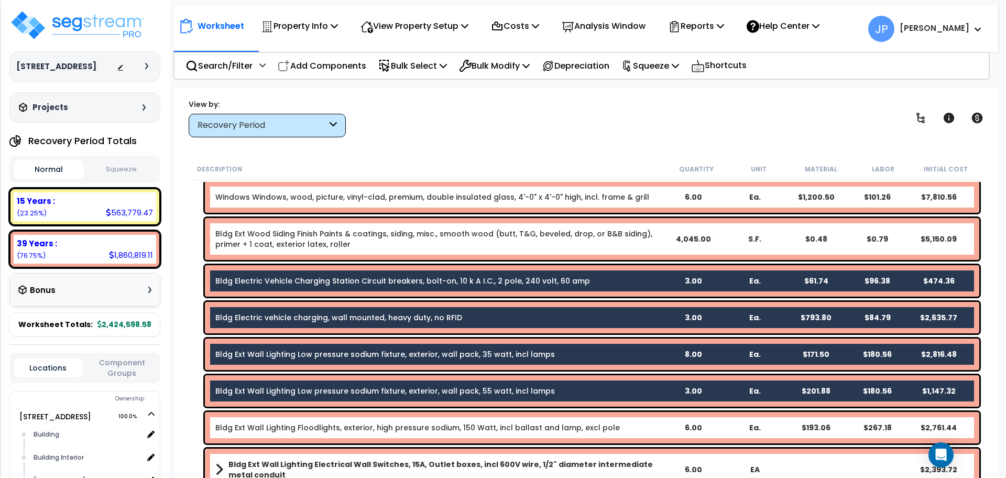
click at [307, 429] on link "Bldg Ext Wall Lighting Floodlights, exterior, high pressure sodium, 150 Watt, i…" at bounding box center [417, 427] width 405 height 10
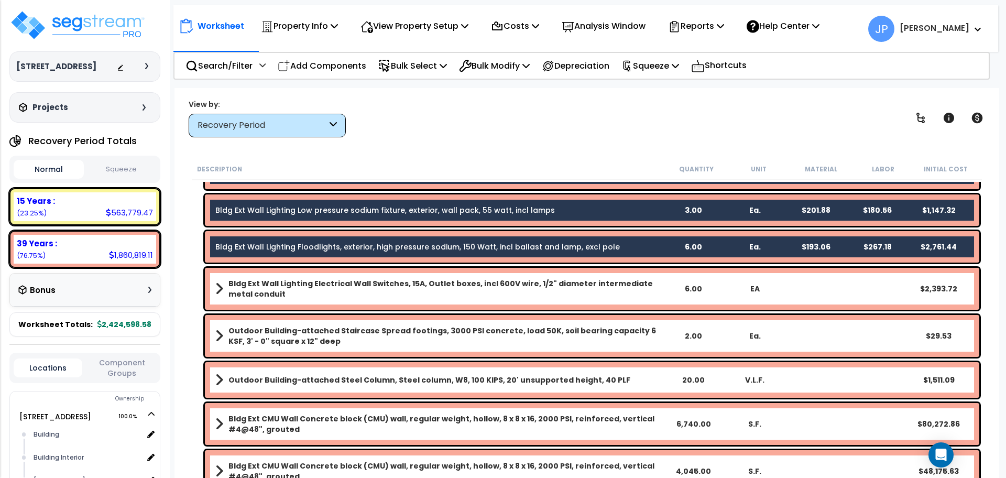
scroll to position [909, 0]
click at [310, 295] on b "Bldg Ext Wall Lighting Electrical Wall Switches, 15A, Outlet boxes, incl 600V w…" at bounding box center [446, 288] width 434 height 21
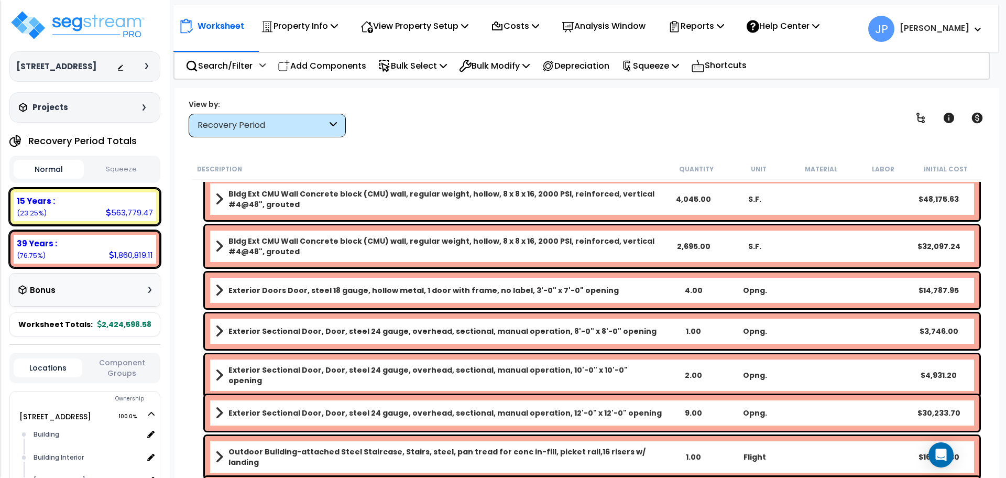
scroll to position [1182, 0]
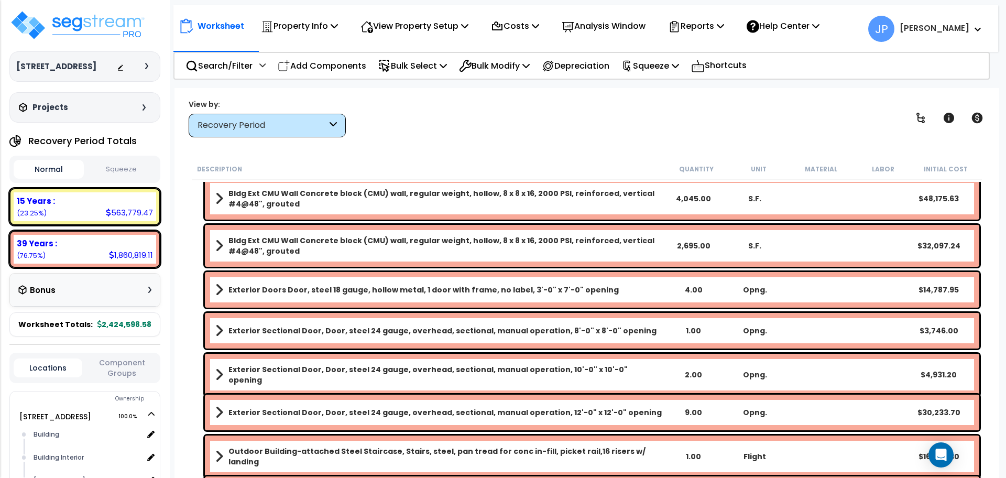
click at [309, 331] on b "Exterior Sectional Door, Door, steel 24 gauge, overhead, sectional, manual oper…" at bounding box center [443, 331] width 428 height 10
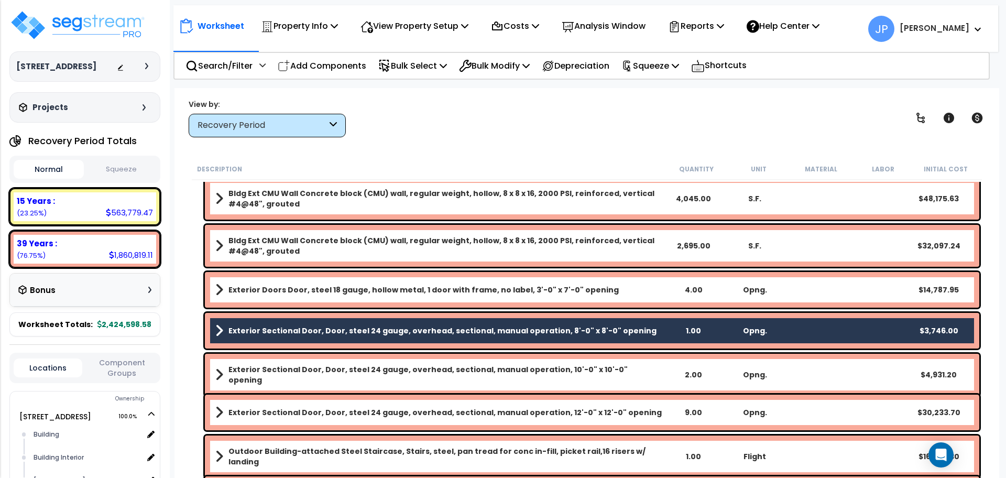
click at [304, 374] on b "Exterior Sectional Door, Door, steel 24 gauge, overhead, sectional, manual oper…" at bounding box center [446, 374] width 434 height 21
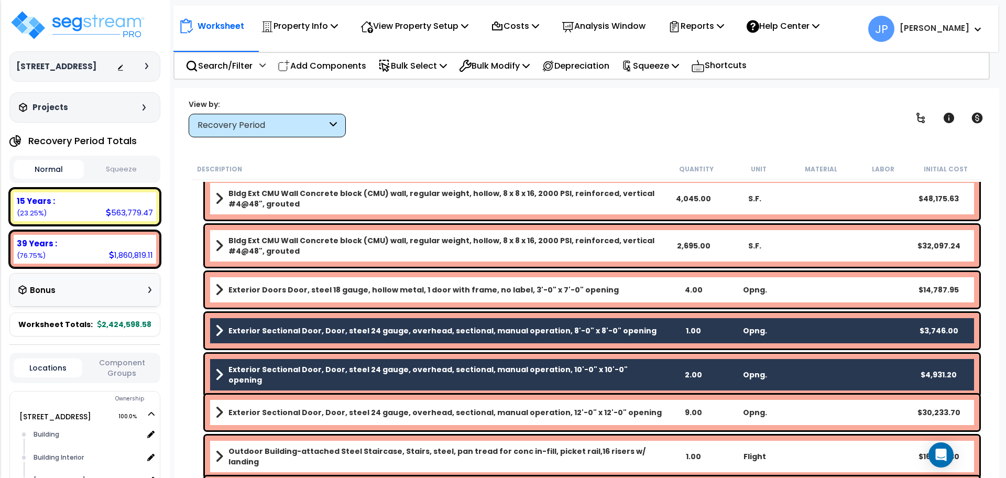
click at [305, 409] on b "Exterior Sectional Door, Door, steel 24 gauge, overhead, sectional, manual oper…" at bounding box center [446, 412] width 434 height 10
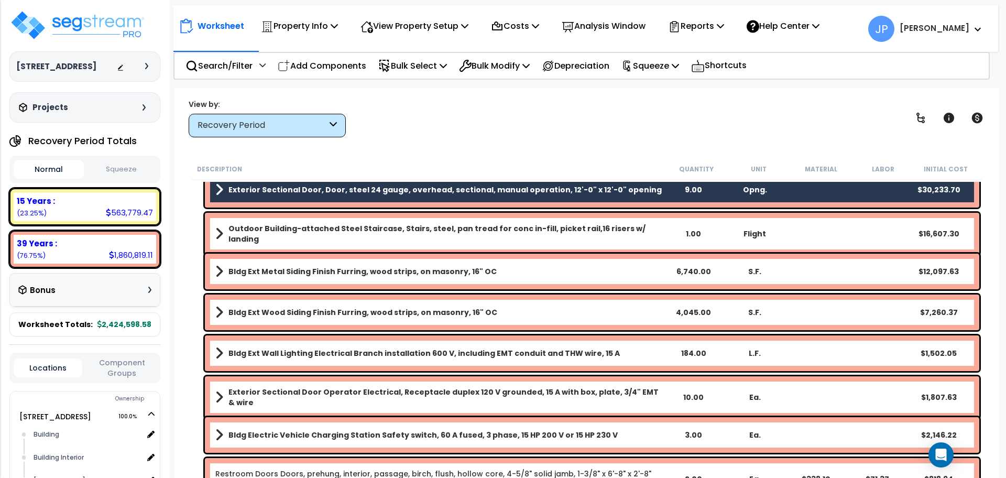
scroll to position [1431, 0]
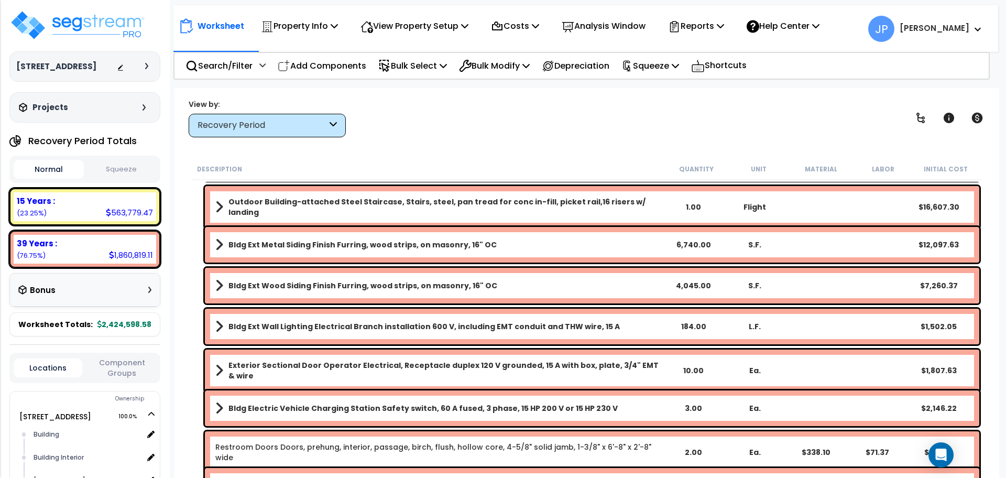
click at [288, 370] on b "Exterior Sectional Door Operator Electrical, Receptacle duplex 120 V grounded, …" at bounding box center [446, 370] width 434 height 21
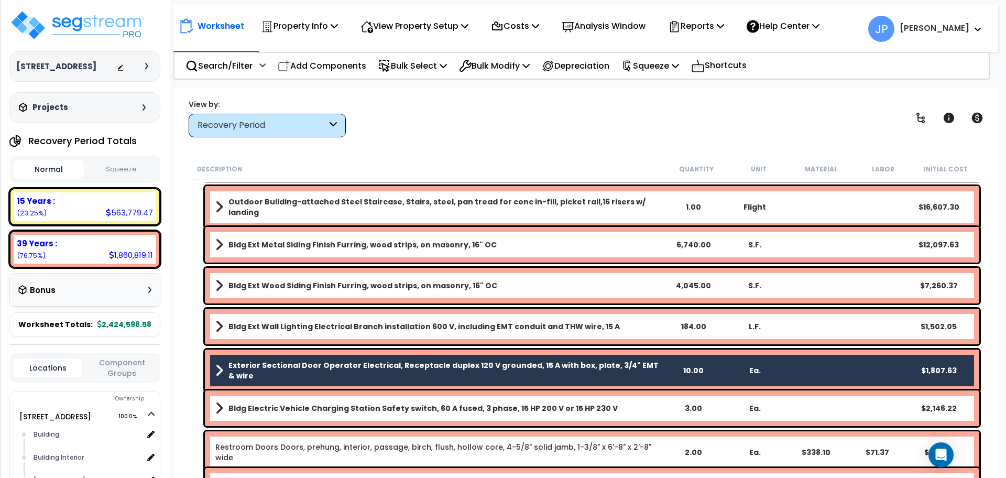
click at [289, 409] on b "Bldg Electric Vehicle Charging Station Safety switch, 60 A fused, 3 phase, 15 H…" at bounding box center [423, 408] width 389 height 10
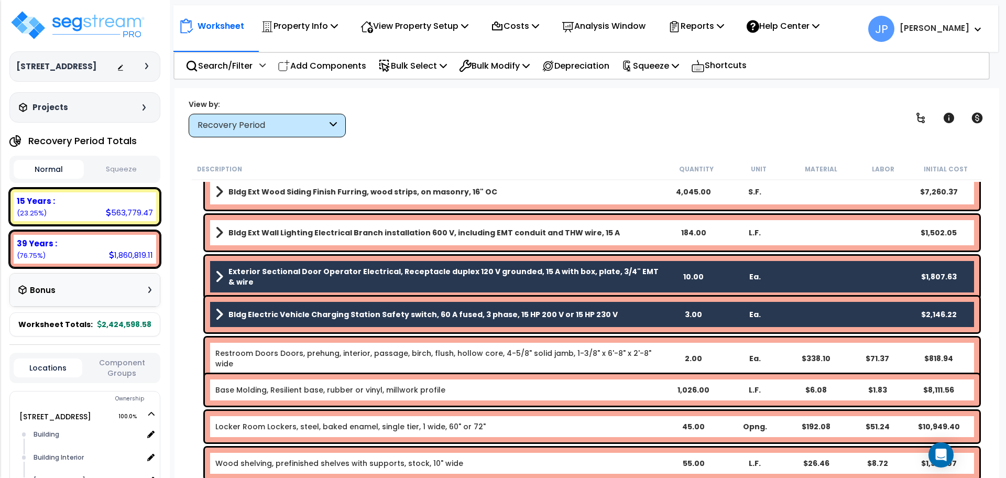
scroll to position [1533, 0]
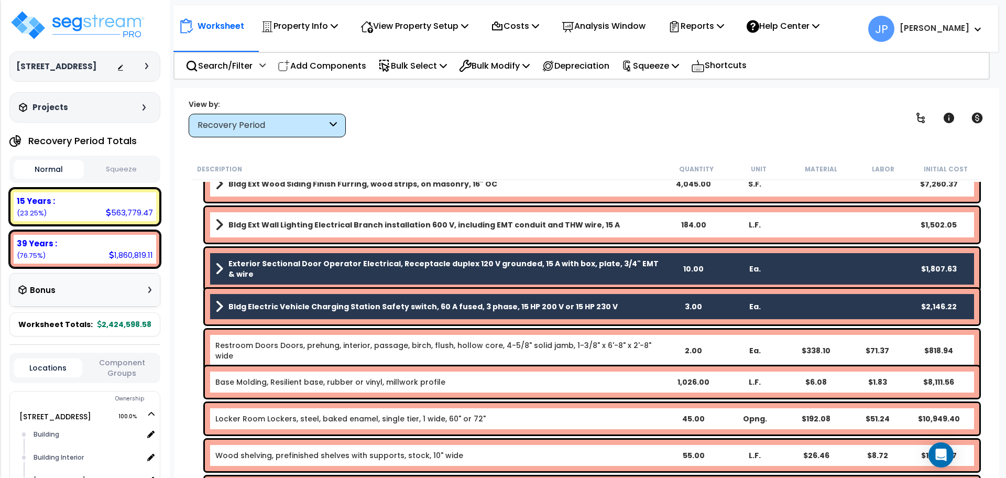
click at [281, 384] on link "Base Molding, Resilient base, rubber or vinyl, millwork profile" at bounding box center [330, 382] width 230 height 10
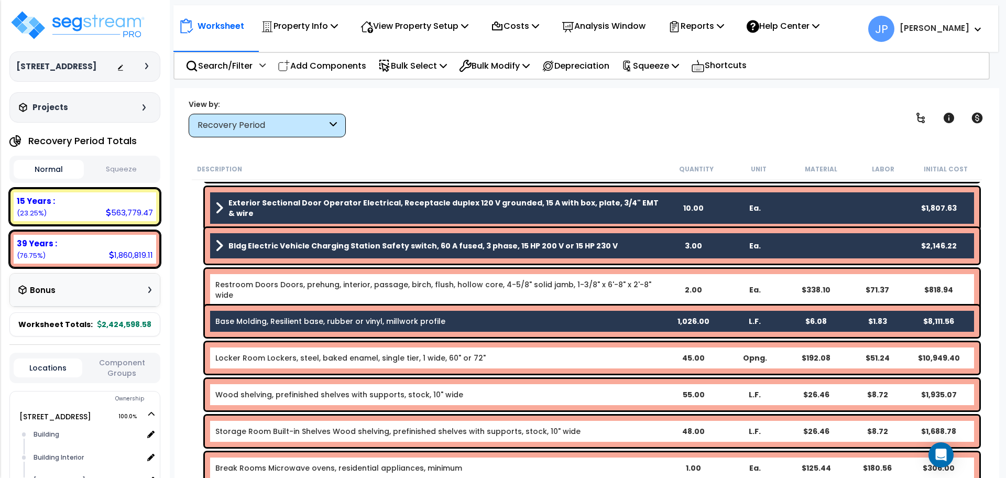
scroll to position [1595, 0]
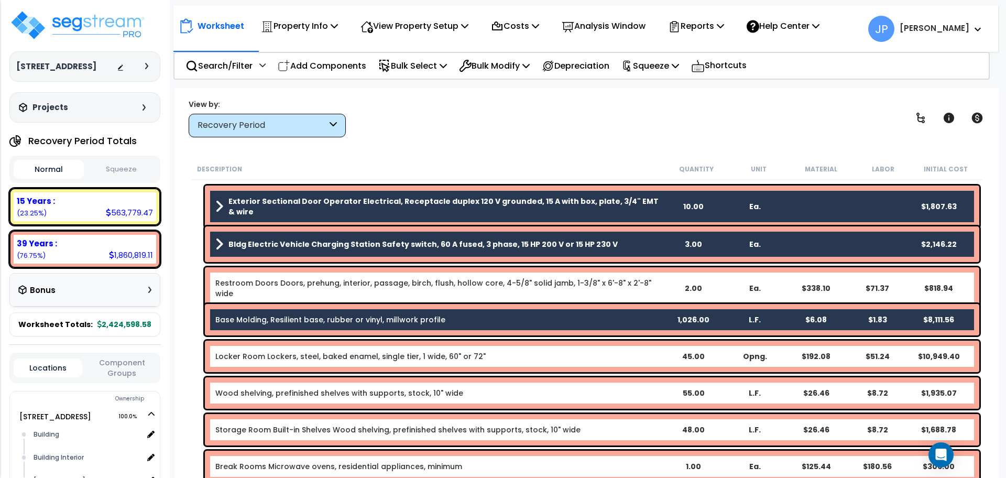
click at [271, 357] on link "Locker Room Lockers, steel, baked enamel, single tier, 1 wide, 60" or 72"" at bounding box center [350, 356] width 270 height 10
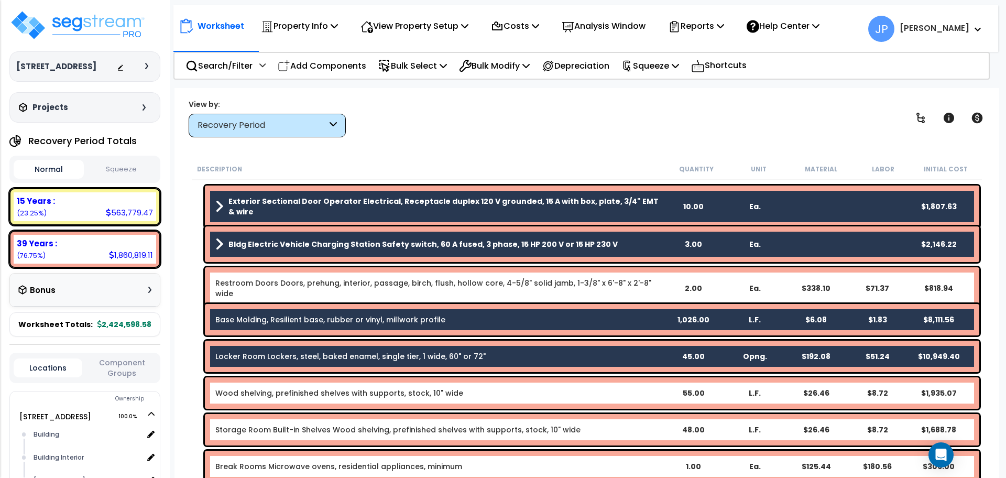
click at [277, 388] on link "Wood shelving, prefinished shelves with supports, stock, 10" wide" at bounding box center [339, 393] width 248 height 10
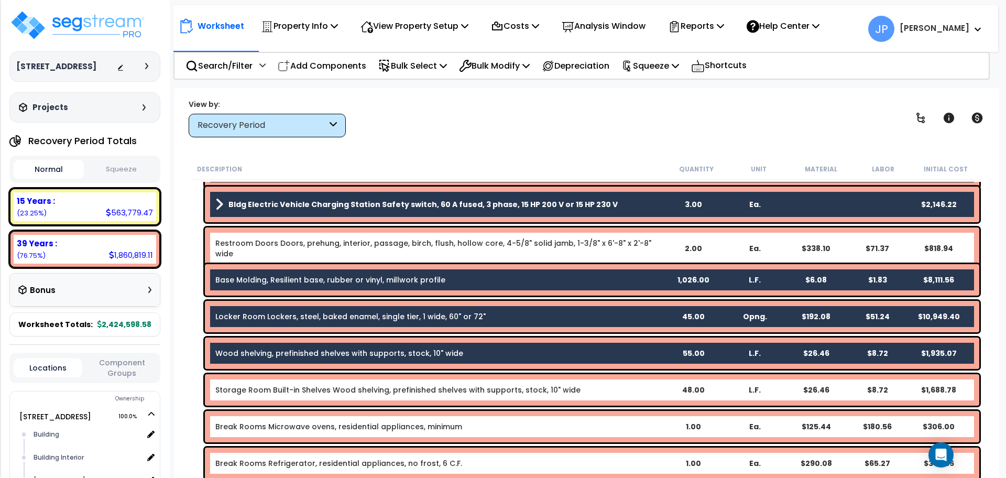
scroll to position [1635, 0]
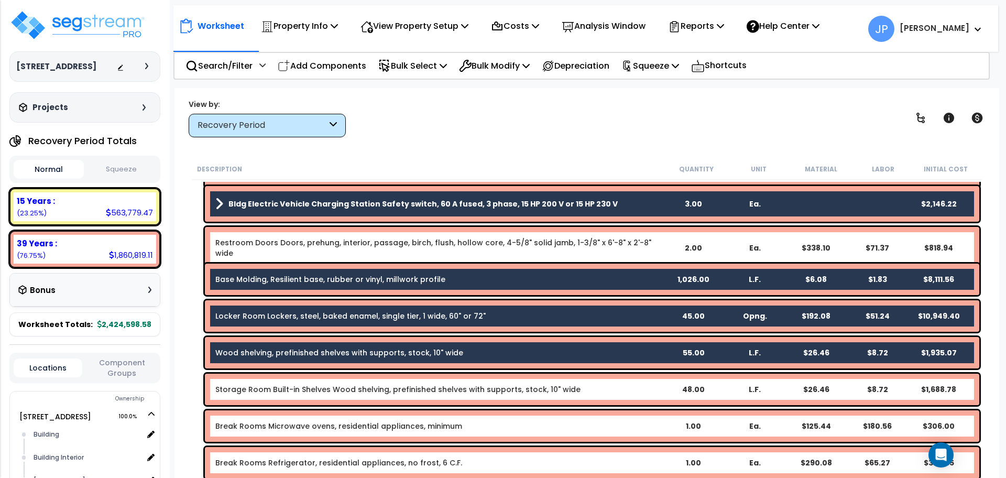
click at [277, 388] on link "Storage Room Built-in Shelves Wood shelving, prefinished shelves with supports,…" at bounding box center [397, 389] width 365 height 10
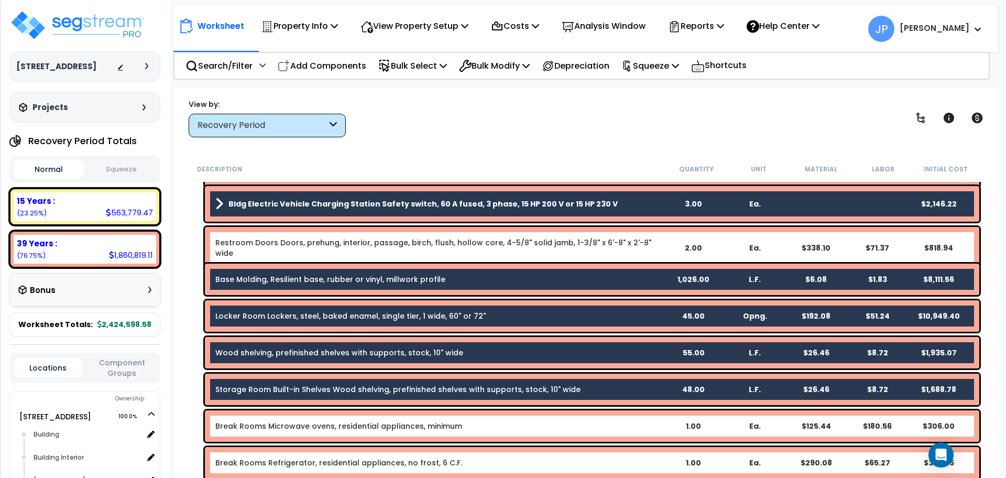
scroll to position [1652, 0]
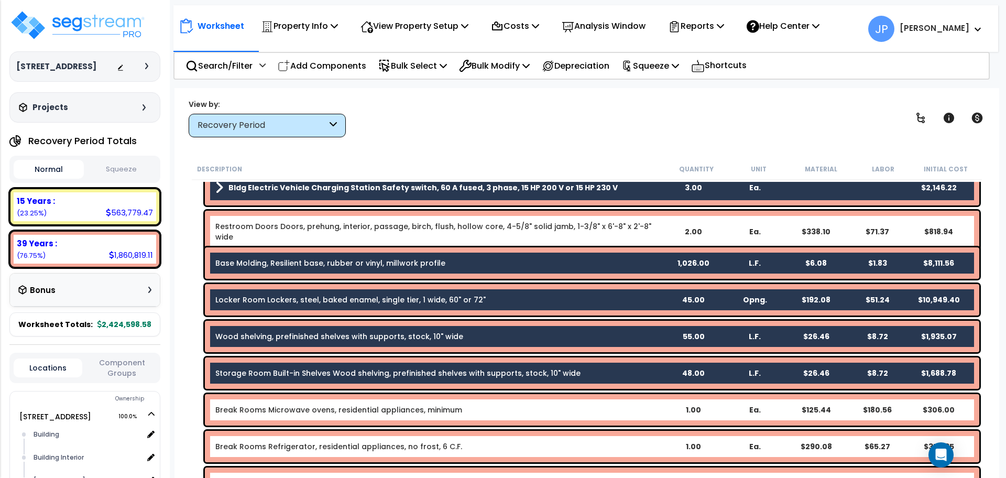
click at [280, 406] on link "Break Rooms Microwave ovens, residential appliances, minimum" at bounding box center [338, 410] width 247 height 10
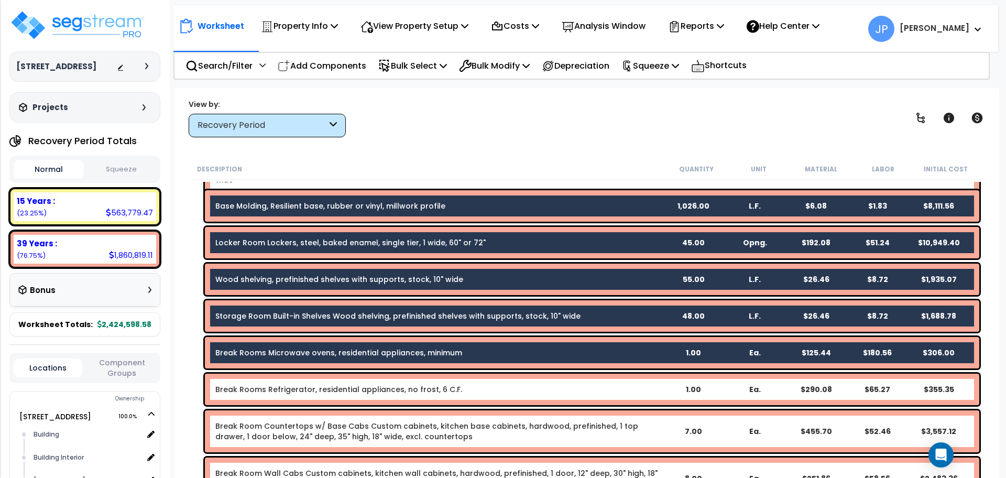
scroll to position [1709, 0]
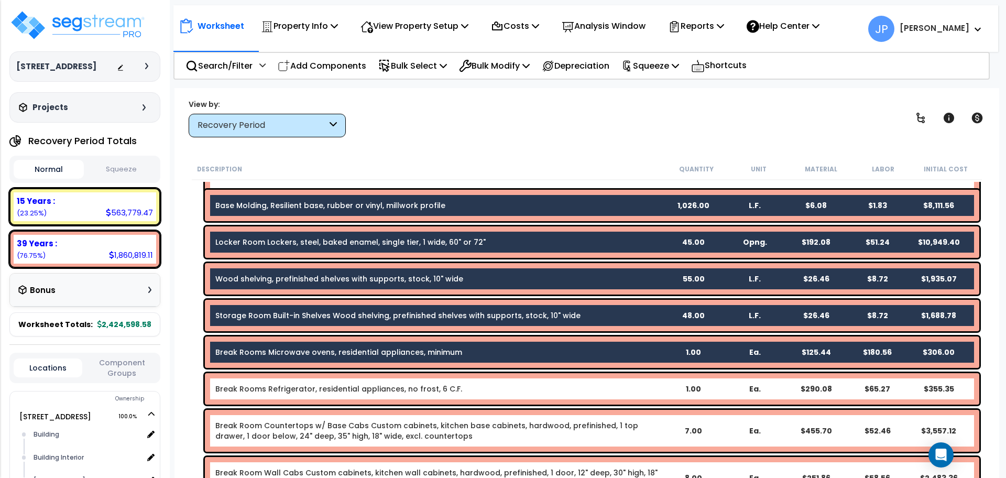
click at [275, 390] on link "Break Rooms Refrigerator, residential appliances, no frost, 6 C.F." at bounding box center [338, 389] width 247 height 10
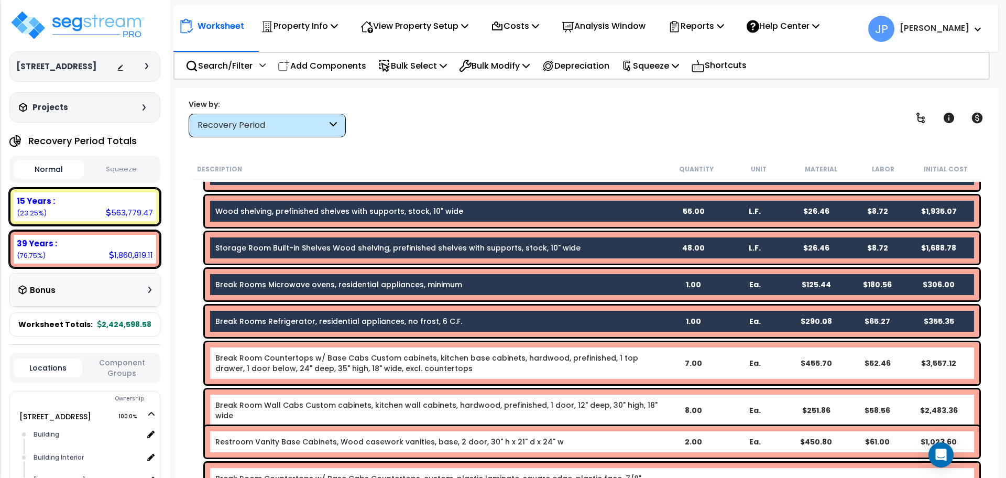
scroll to position [1778, 0]
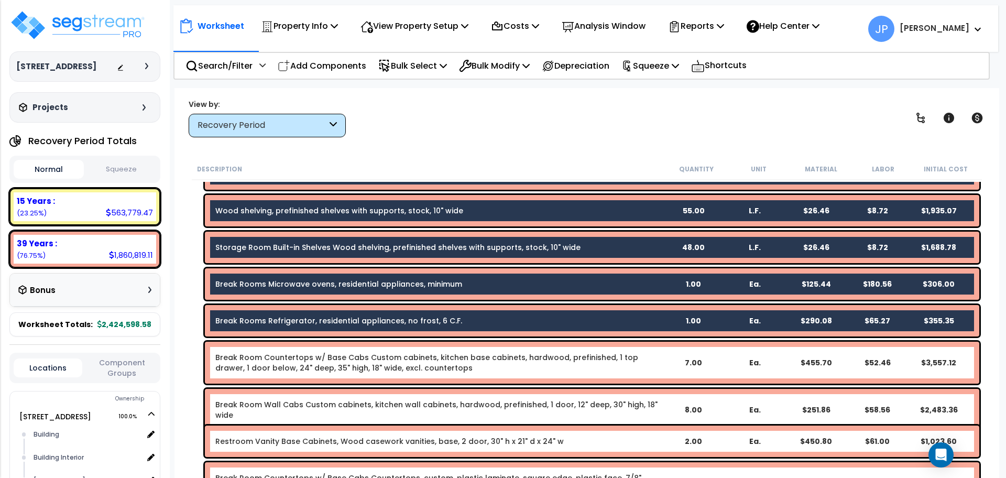
click at [270, 365] on link "Break Room Countertops w/ Base Cabs Custom cabinets, kitchen base cabinets, har…" at bounding box center [438, 362] width 447 height 21
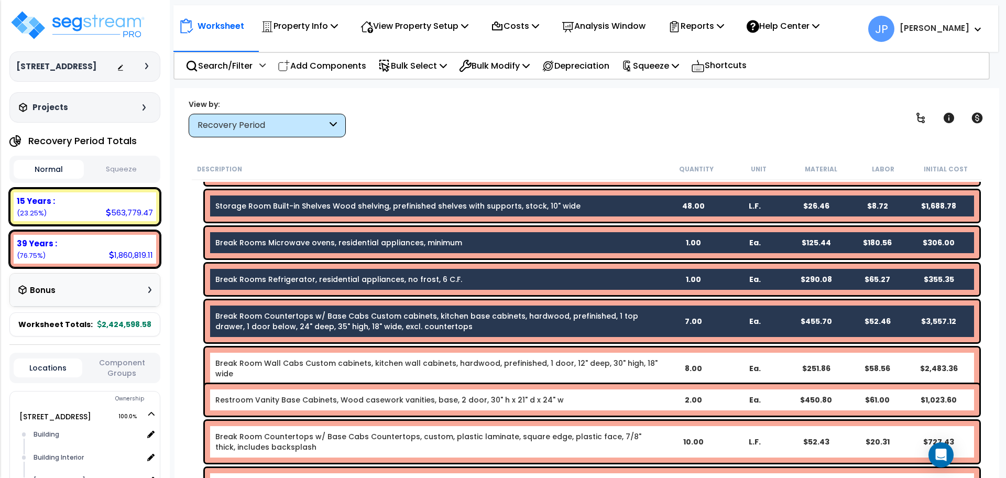
scroll to position [1819, 0]
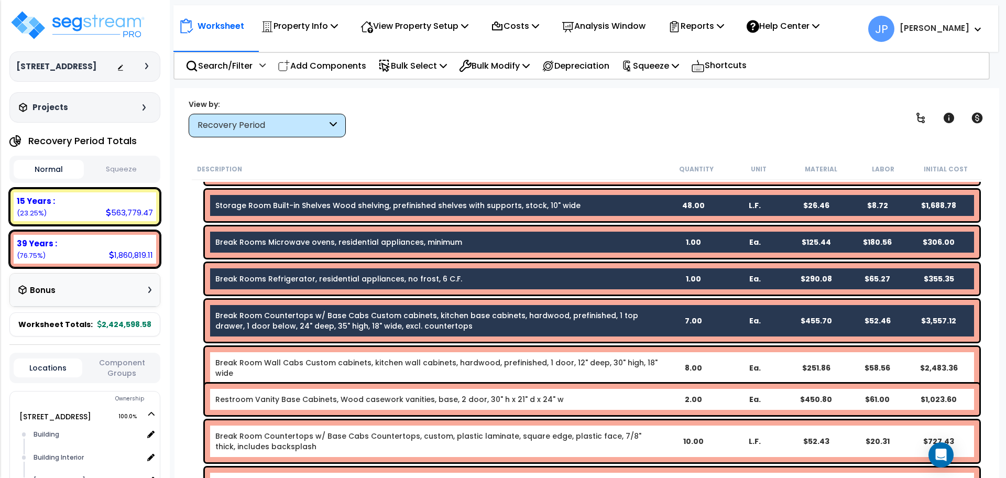
click at [270, 365] on link "Break Room Wall Cabs Custom cabinets, kitchen wall cabinets, hardwood, prefinis…" at bounding box center [438, 367] width 447 height 21
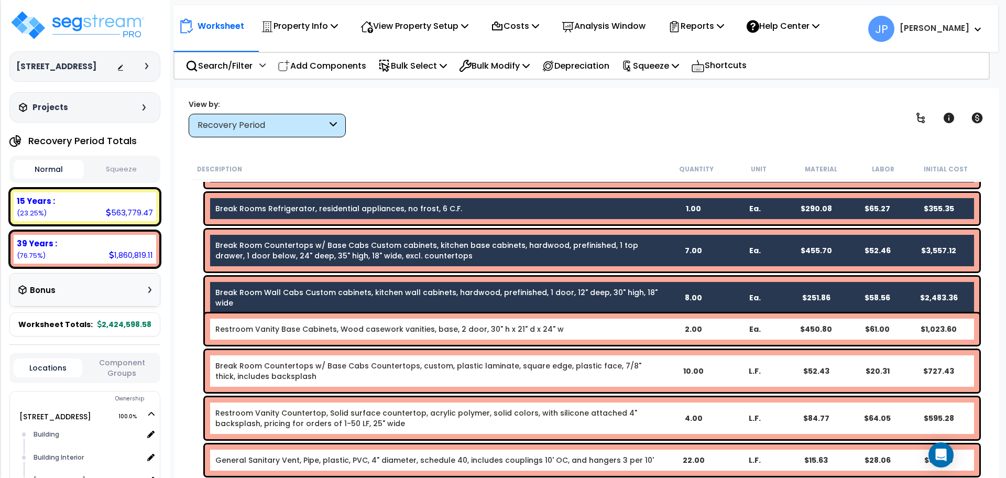
scroll to position [1890, 0]
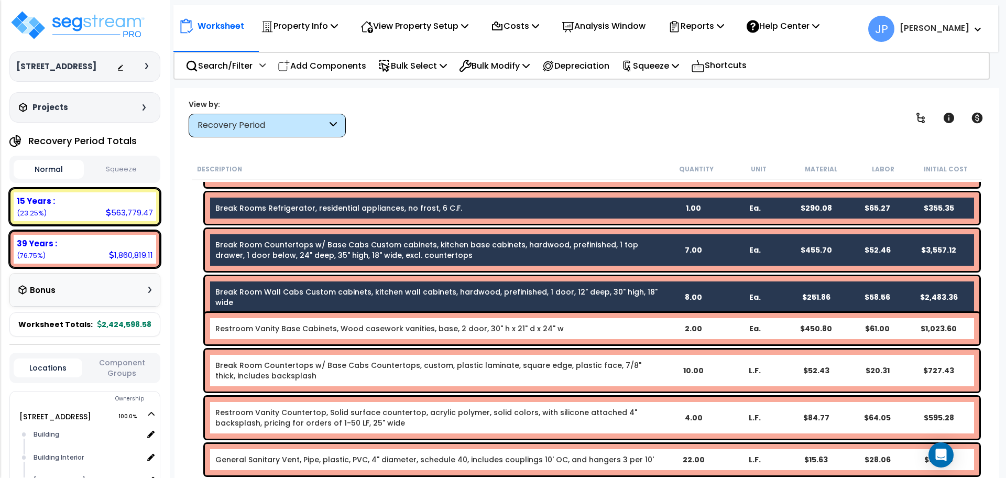
click at [271, 375] on link "Break Room Countertops w/ Base Cabs Countertops, custom, plastic laminate, squa…" at bounding box center [438, 370] width 447 height 21
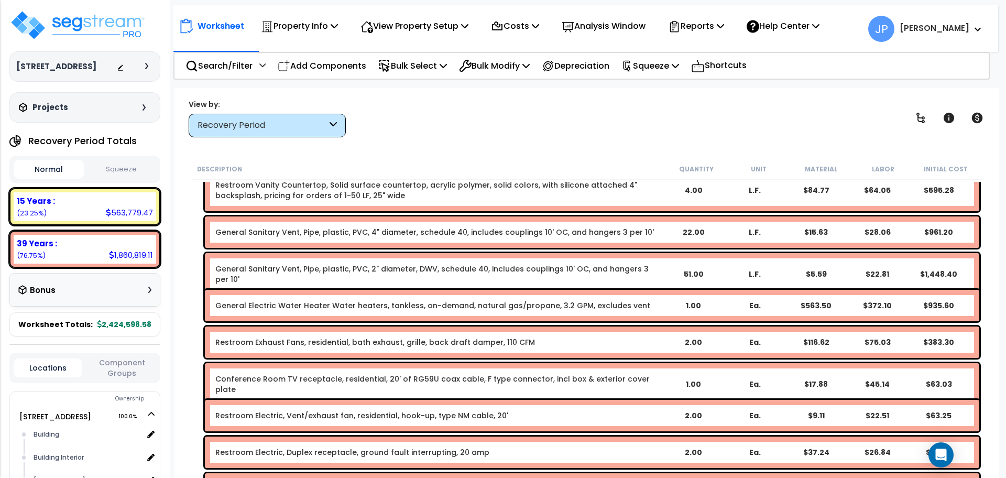
scroll to position [2121, 0]
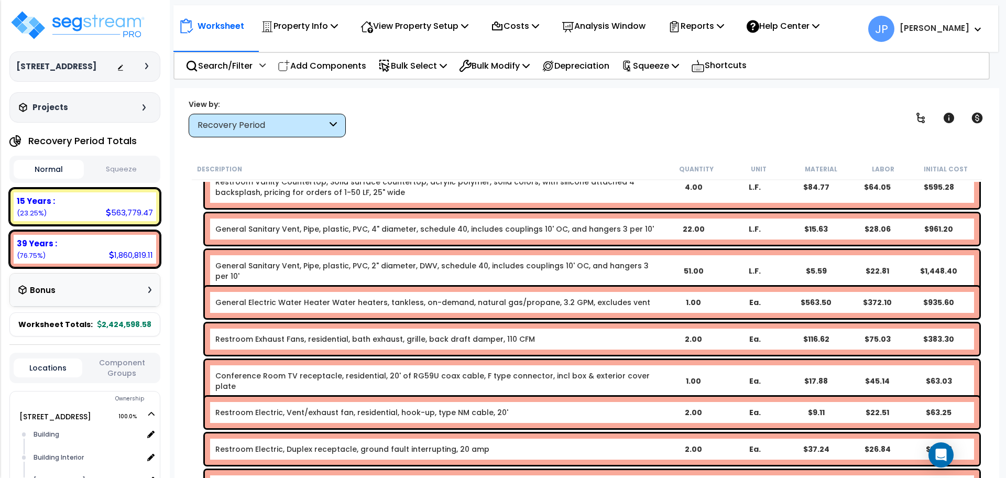
click at [272, 372] on link "Conference Room TV receptacle, residential, 20' of RG59U coax cable, F type con…" at bounding box center [438, 381] width 447 height 21
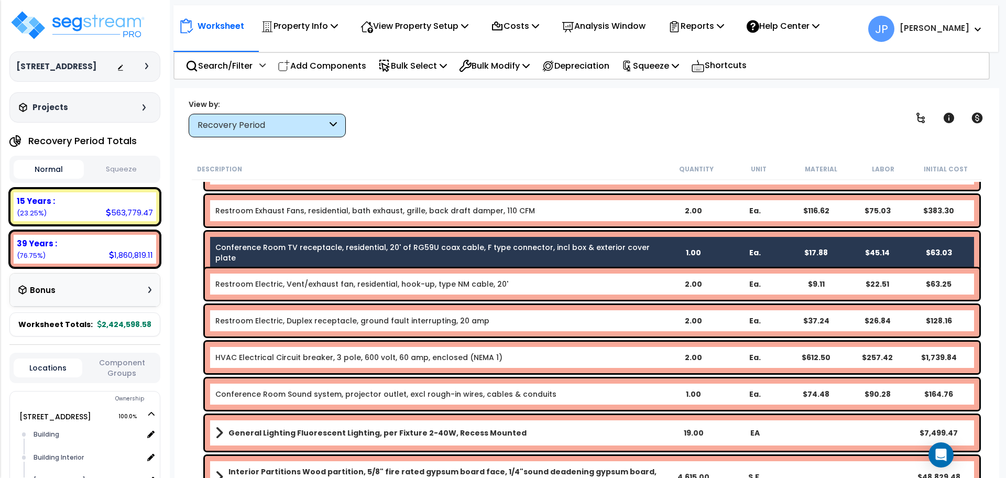
scroll to position [2250, 0]
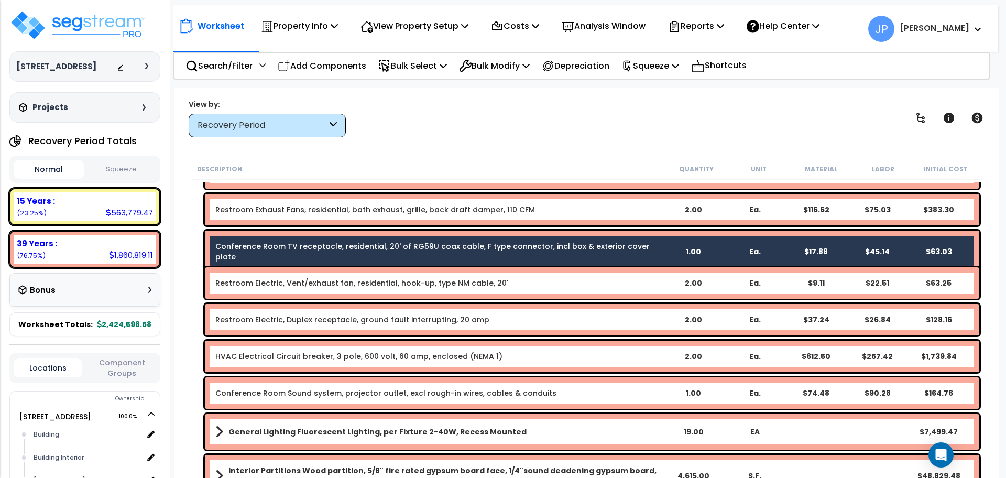
click at [273, 393] on link "Conference Room Sound system, projector outlet, excl rough-in wires, cables & c…" at bounding box center [385, 393] width 341 height 10
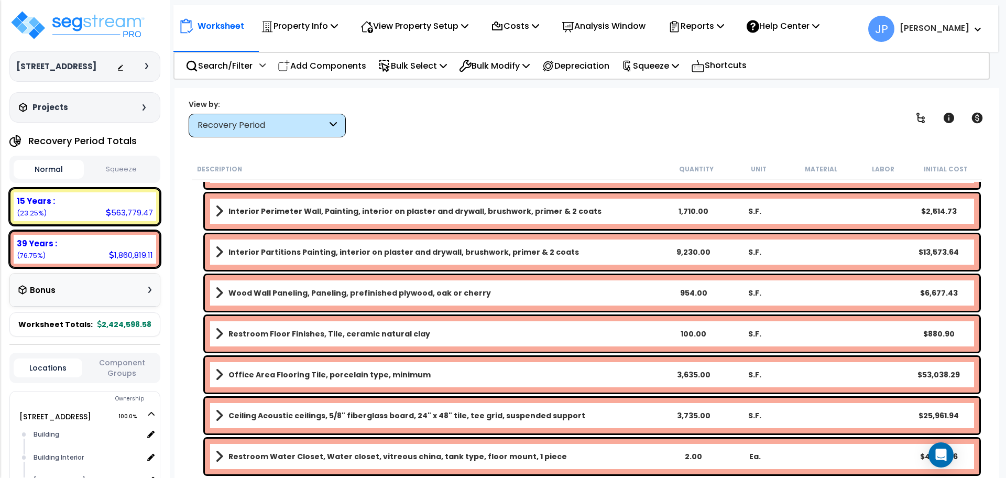
scroll to position [2770, 0]
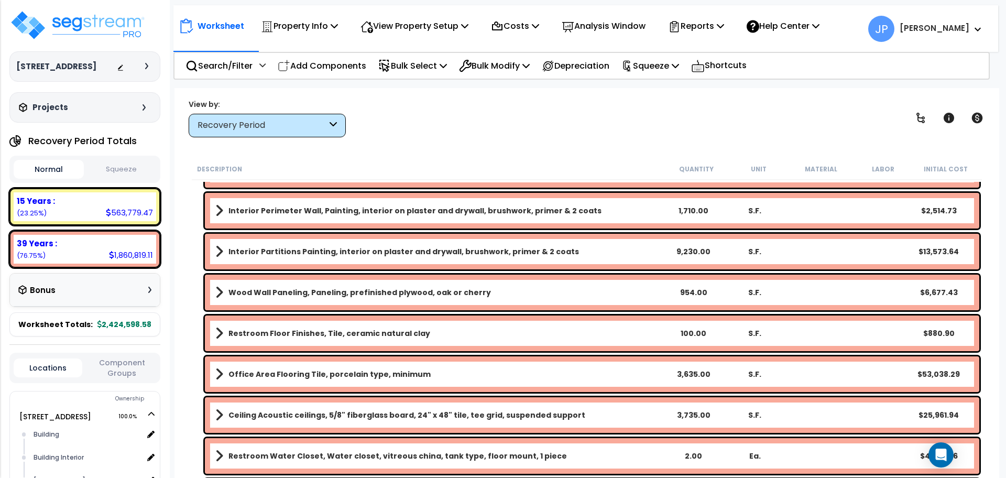
click at [300, 298] on link "Wood Wall Paneling, Paneling, prefinished plywood, oak or cherry" at bounding box center [438, 292] width 447 height 15
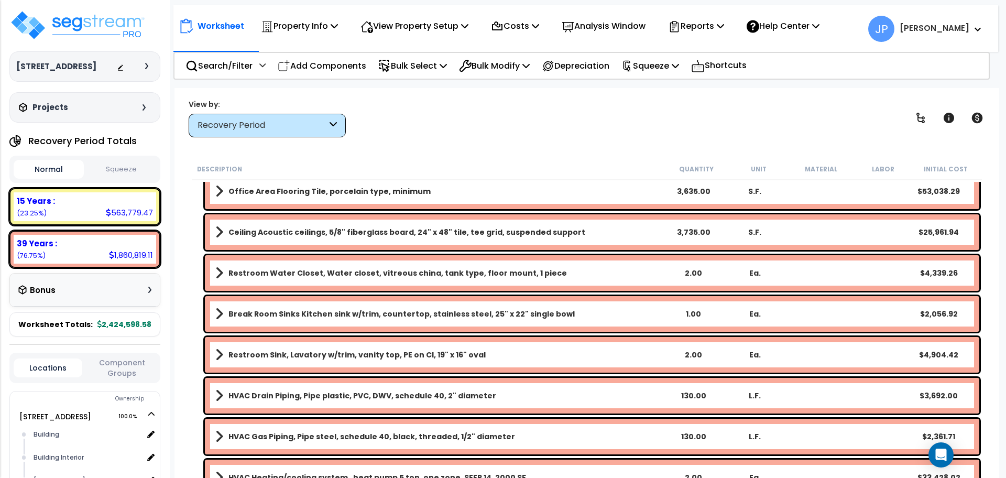
scroll to position [2956, 0]
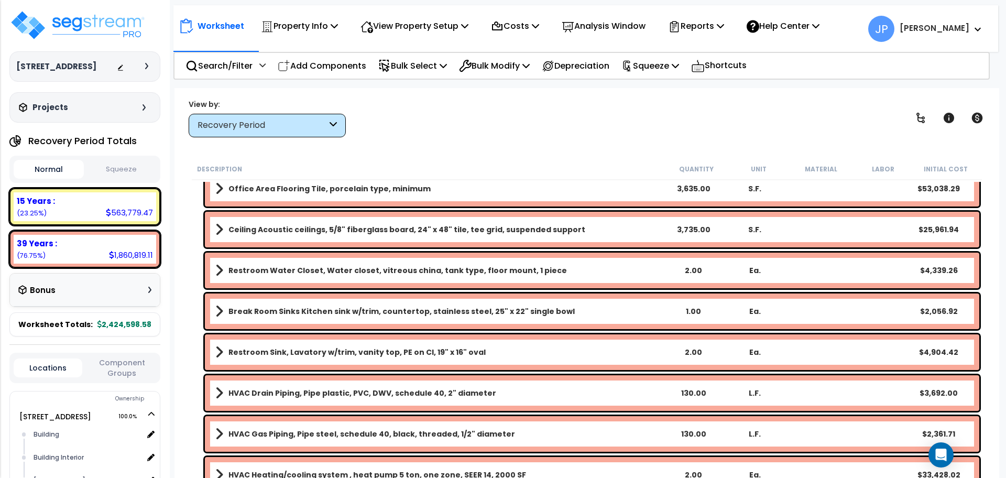
click at [292, 313] on b "Break Room Sinks Kitchen sink w/trim, countertop, stainless steel, 25" x 22" si…" at bounding box center [402, 311] width 346 height 10
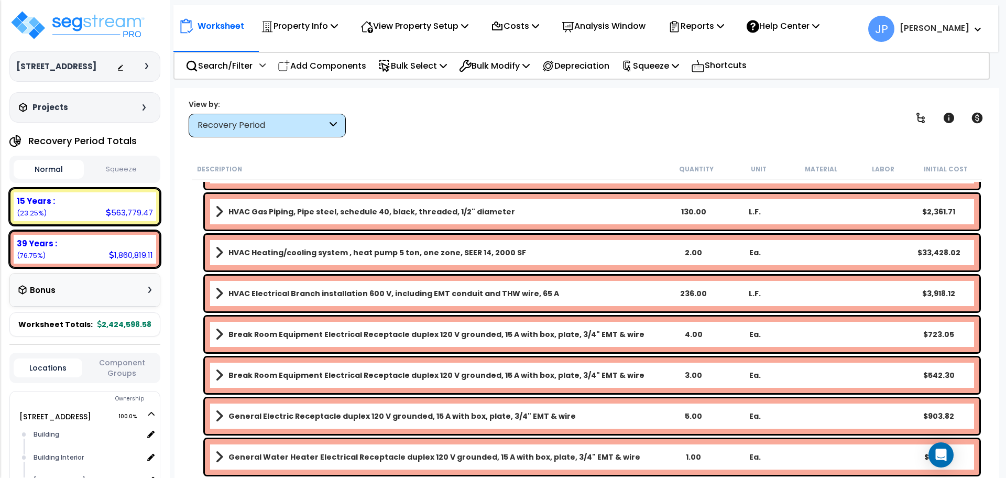
scroll to position [3180, 0]
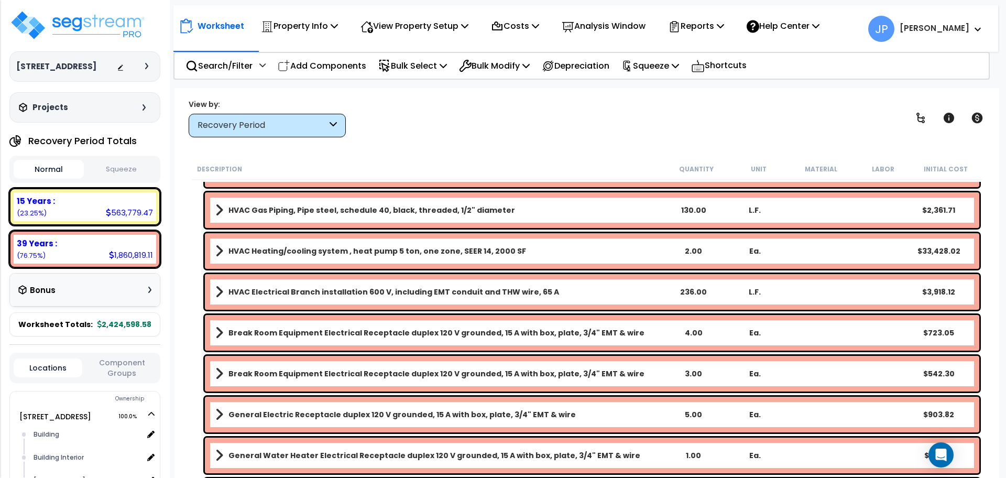
click at [290, 337] on b "Break Room Equipment Electrical Receptacle duplex 120 V grounded, 15 A with box…" at bounding box center [437, 333] width 416 height 10
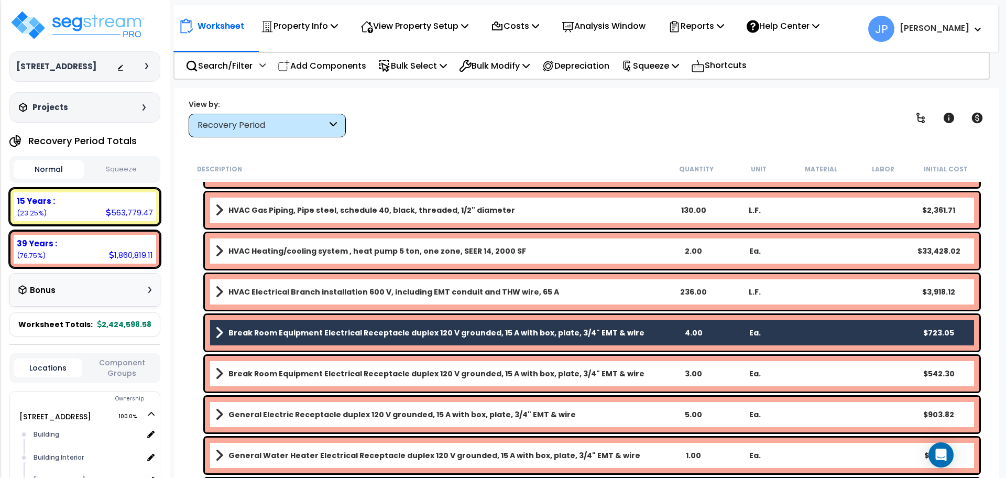
click at [285, 376] on b "Break Room Equipment Electrical Receptacle duplex 120 V grounded, 15 A with box…" at bounding box center [437, 374] width 416 height 10
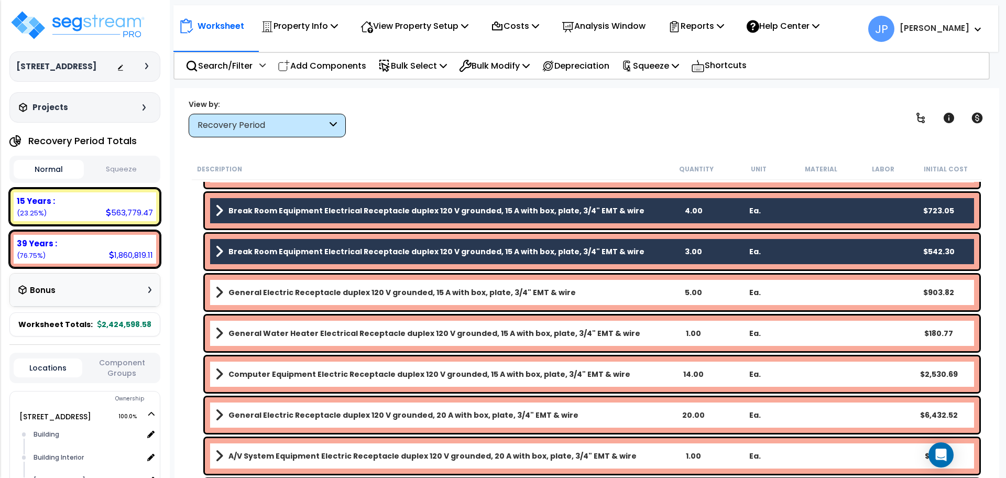
scroll to position [3303, 0]
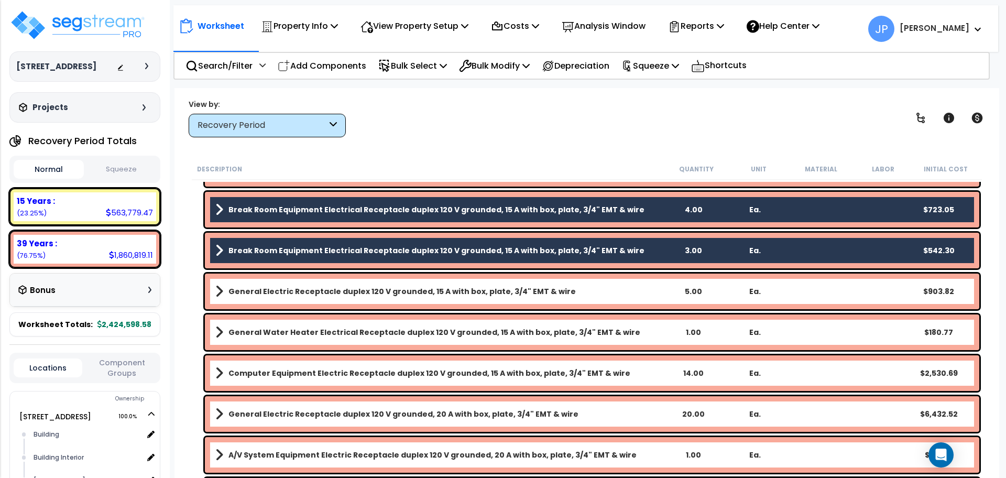
click at [285, 376] on b "Computer Equipment Electric Receptacle duplex 120 V grounded, 15 A with box, pl…" at bounding box center [430, 373] width 402 height 10
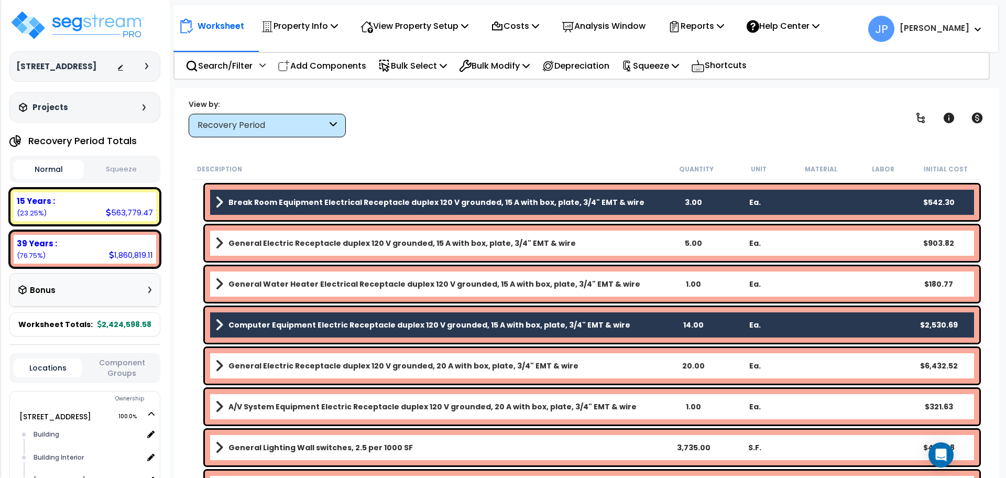
scroll to position [3385, 0]
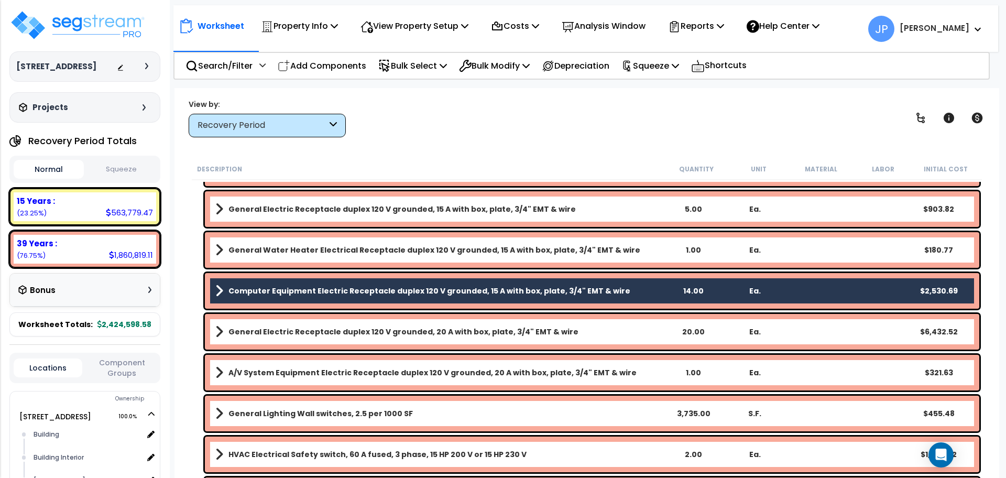
click at [285, 376] on b "A/V System Equipment Electric Receptacle duplex 120 V grounded, 20 A with box, …" at bounding box center [433, 372] width 408 height 10
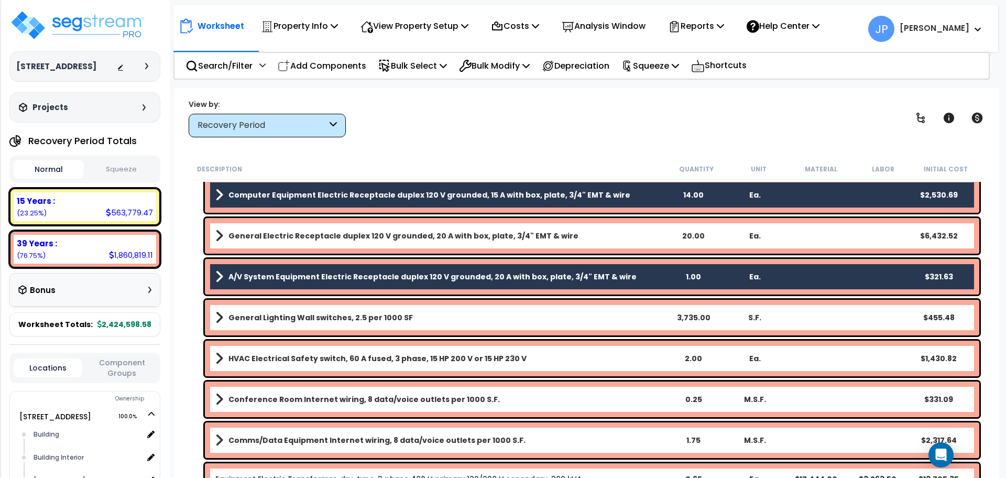
scroll to position [3514, 0]
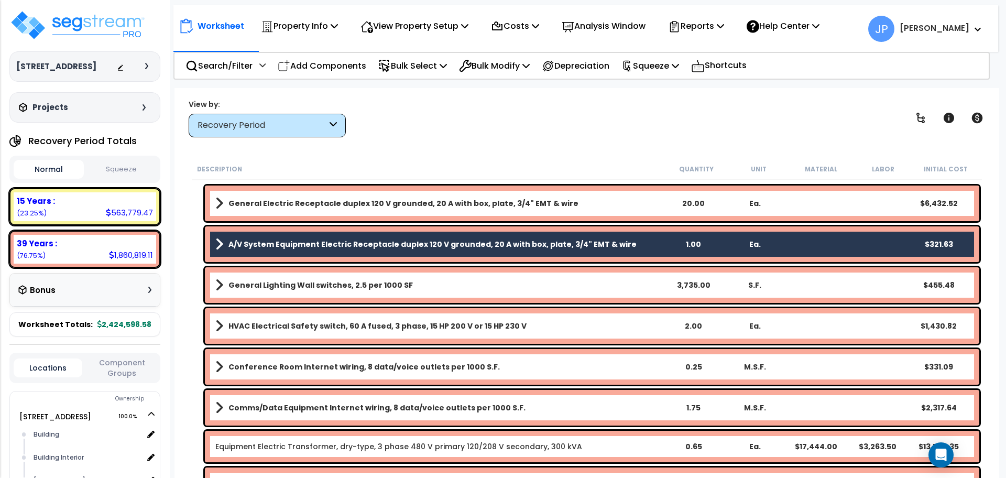
click at [285, 376] on div "Conference Room Internet wiring, 8 data/voice outlets per 1000 S.F. 0.25 M.S.F.…" at bounding box center [592, 367] width 775 height 36
click at [278, 369] on b "Conference Room Internet wiring, 8 data/voice outlets per 1000 S.F." at bounding box center [365, 367] width 272 height 10
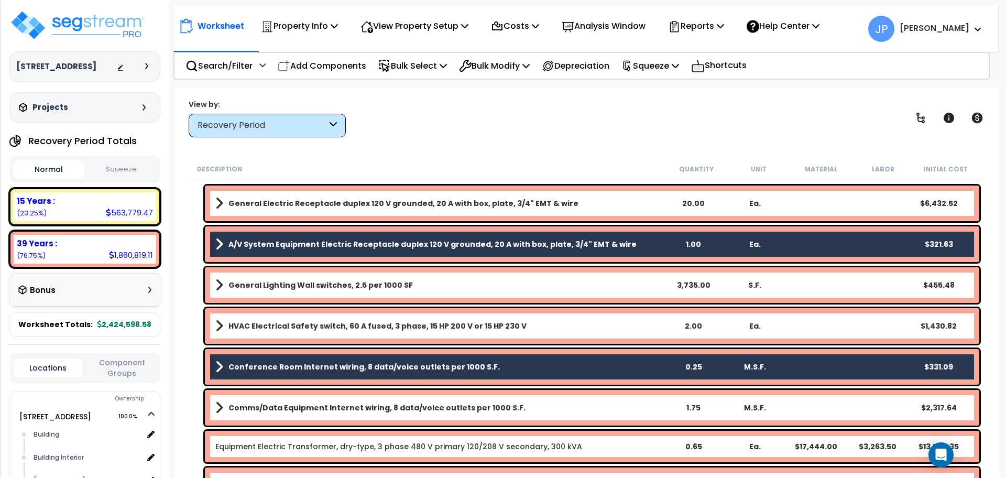
click at [285, 405] on b "Comms/Data Equipment Internet wiring, 8 data/voice outlets per 1000 S.F." at bounding box center [377, 408] width 297 height 10
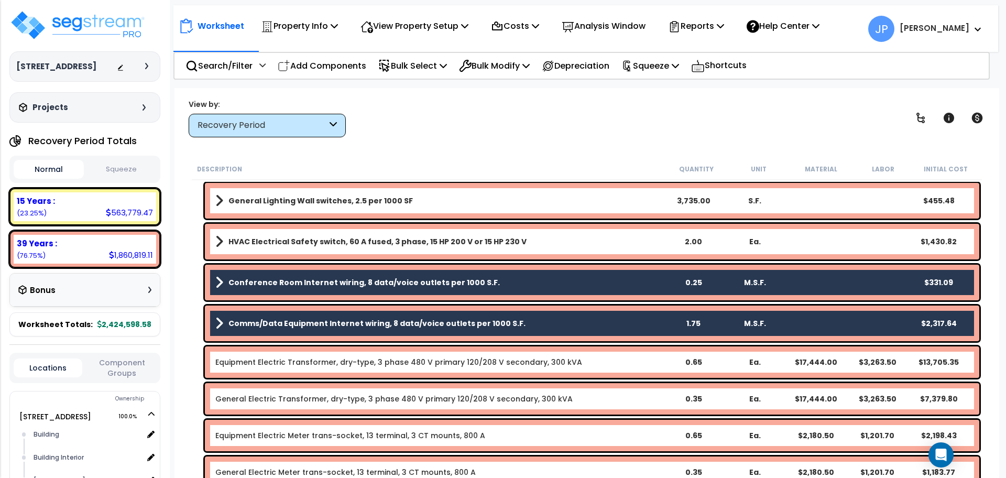
scroll to position [3599, 0]
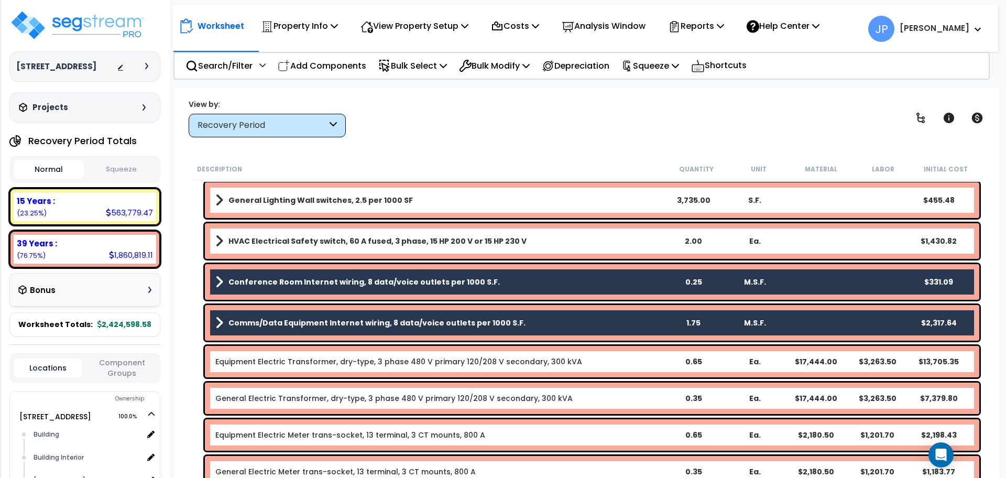
click at [279, 363] on link "Equipment Electric Transformer, dry-type, 3 phase 480 V primary 120/208 V secon…" at bounding box center [398, 361] width 367 height 10
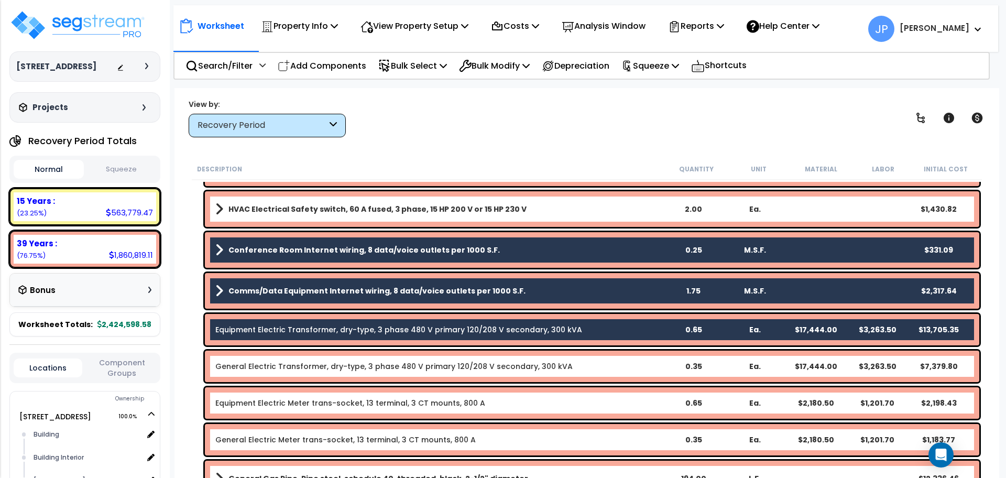
scroll to position [3638, 0]
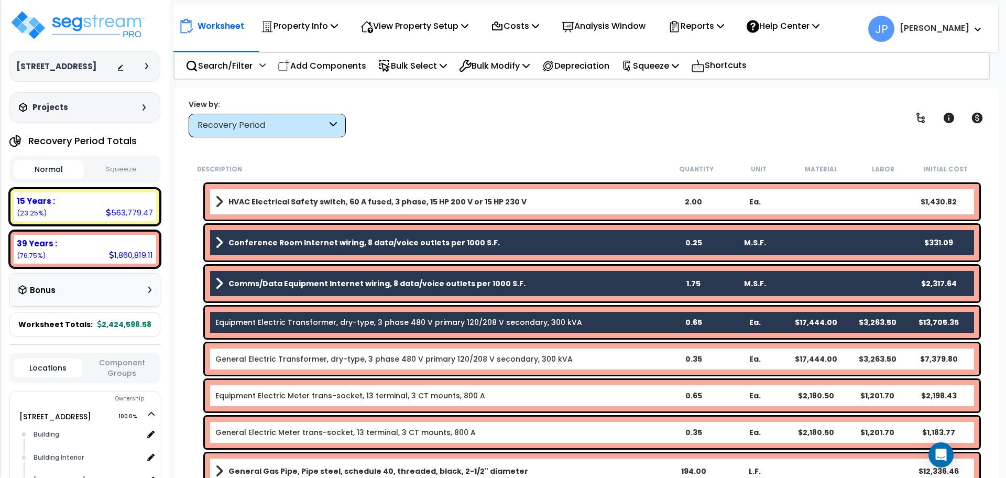
click at [274, 396] on link "Equipment Electric Meter trans-socket, 13 terminal, 3 CT mounts, 800 A" at bounding box center [350, 396] width 270 height 10
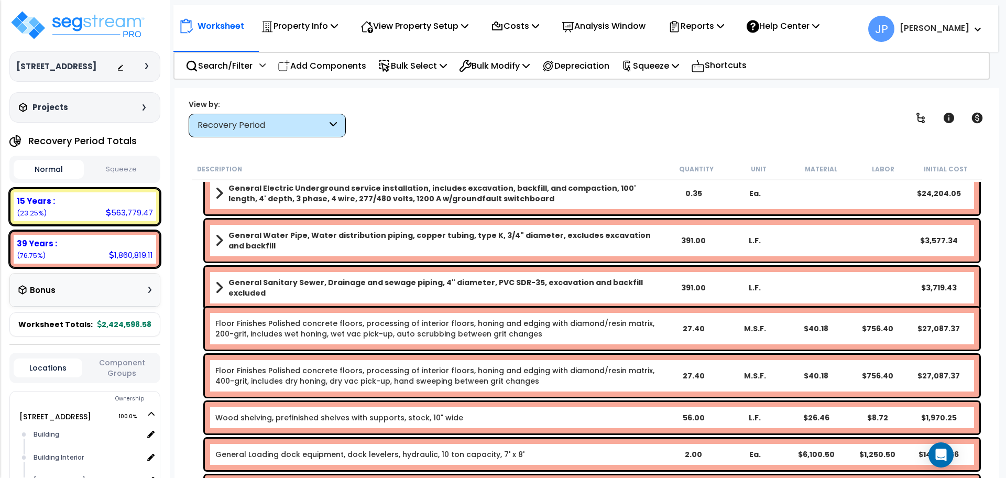
scroll to position [4007, 0]
click at [279, 334] on link "Floor Finishes Polished concrete floors, processing of interior floors, honing …" at bounding box center [438, 328] width 447 height 21
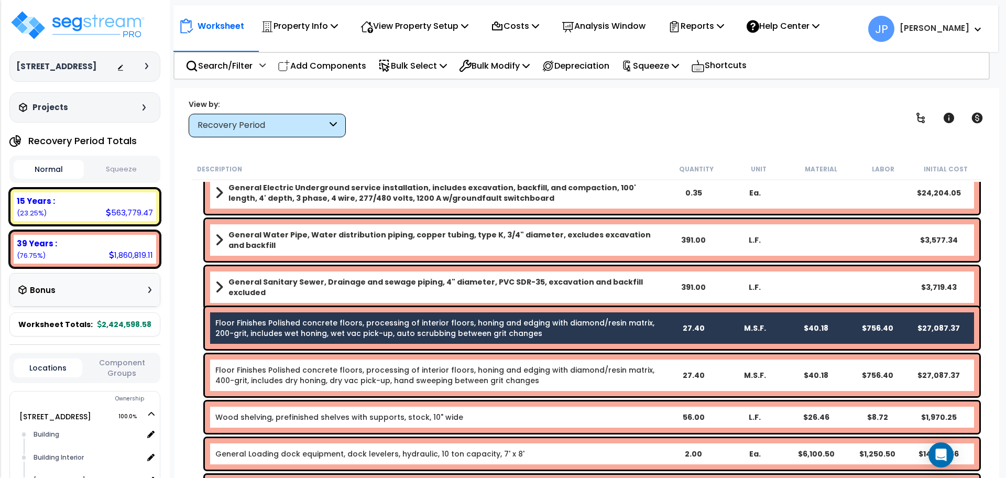
click at [288, 375] on link "Floor Finishes Polished concrete floors, processing of interior floors, honing …" at bounding box center [438, 375] width 447 height 21
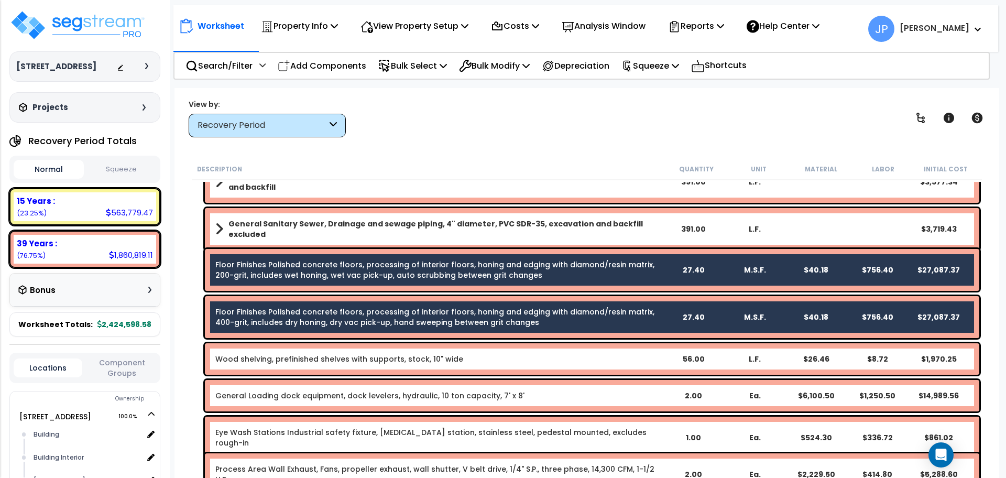
scroll to position [4070, 0]
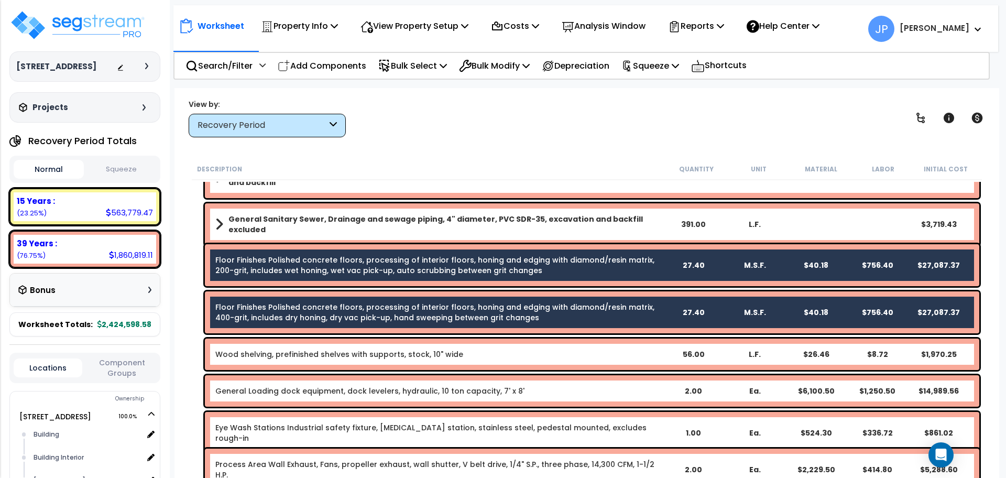
click at [282, 350] on link "Wood shelving, prefinished shelves with supports, stock, 10" wide" at bounding box center [339, 354] width 248 height 10
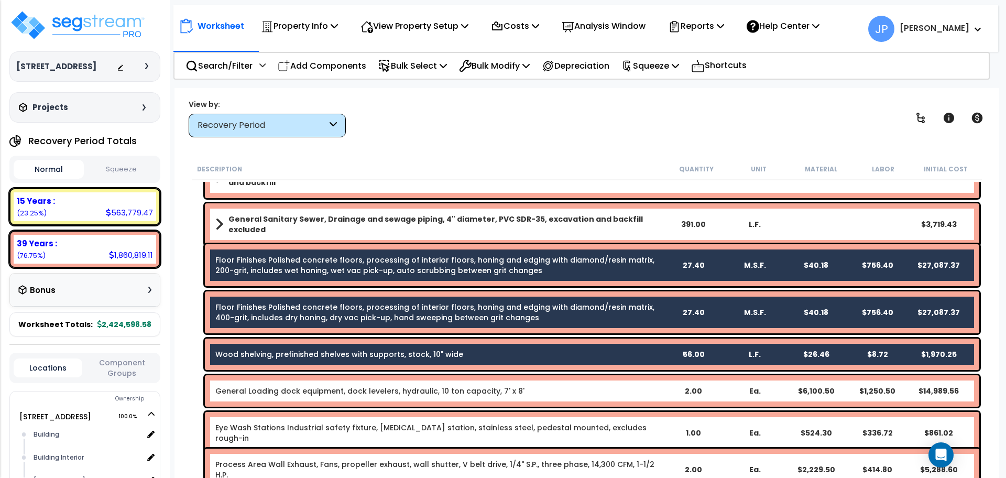
click at [278, 393] on link "General Loading dock equipment, dock levelers, hydraulic, 10 ton capacity, 7' x…" at bounding box center [369, 391] width 309 height 10
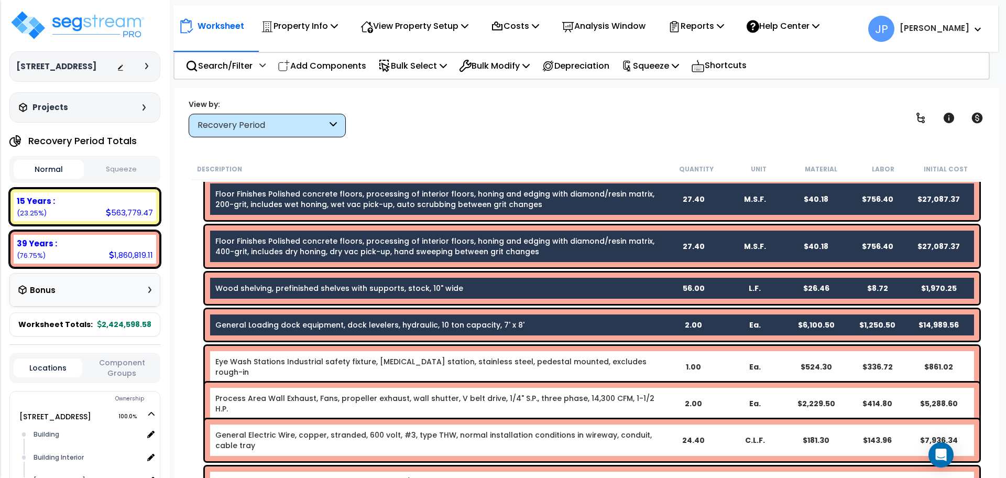
scroll to position [4144, 0]
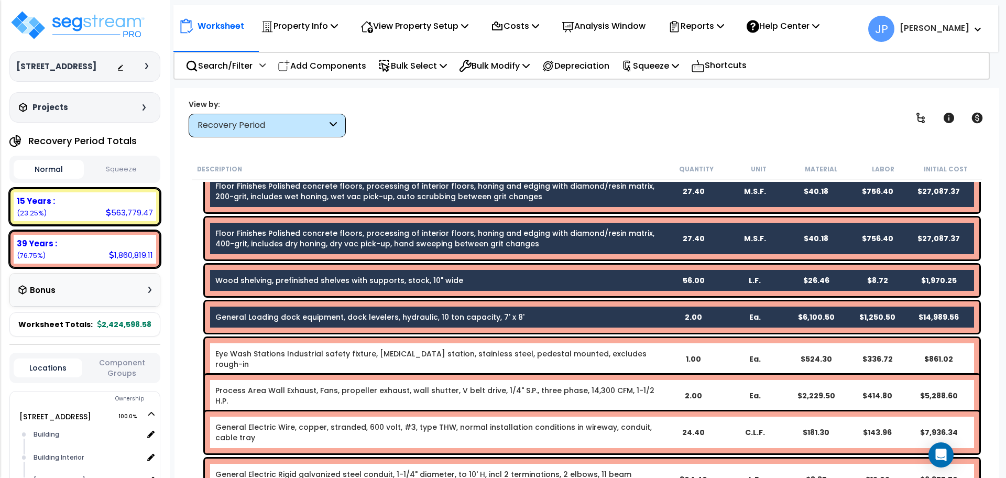
click at [272, 354] on link "Eye Wash Stations Industrial safety fixture, eyewash station, stainless steel, …" at bounding box center [438, 359] width 447 height 21
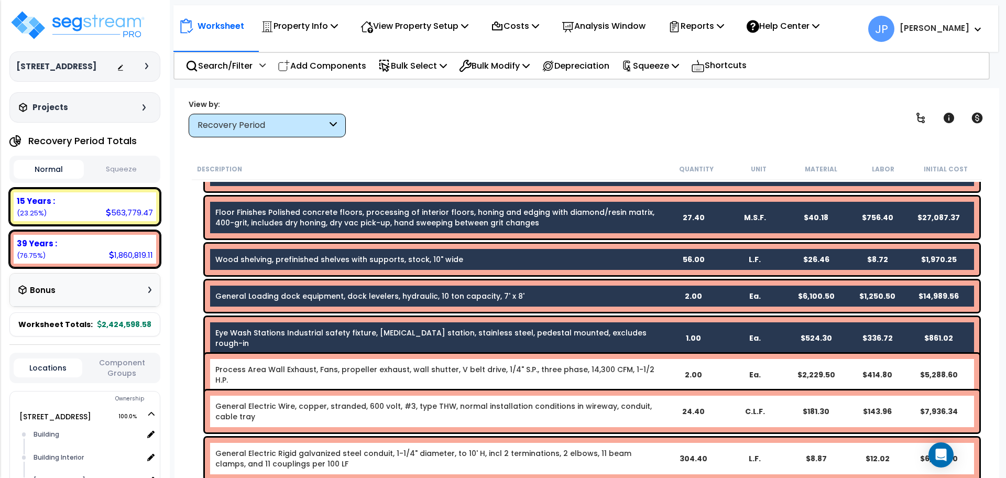
scroll to position [4166, 0]
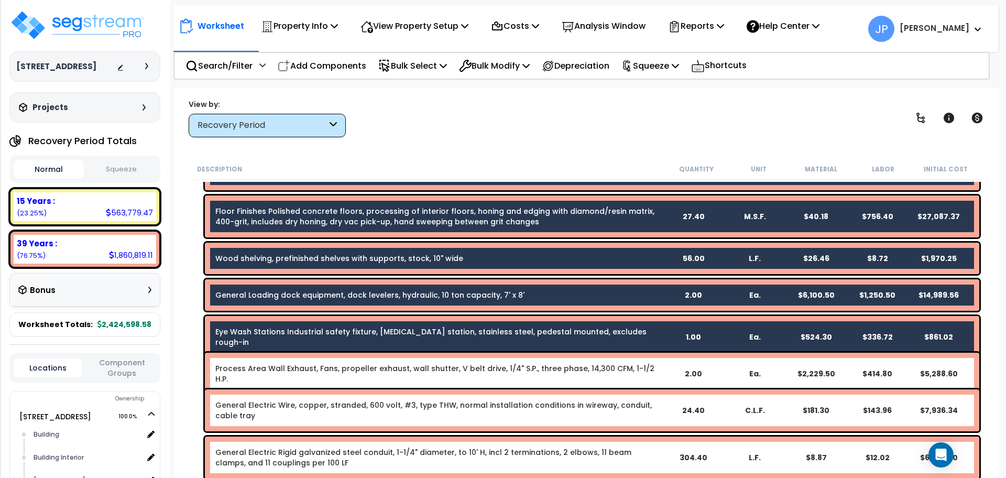
click at [266, 364] on link "Process Area Wall Exhaust, Fans, propeller exhaust, wall shutter, V belt drive,…" at bounding box center [438, 373] width 447 height 21
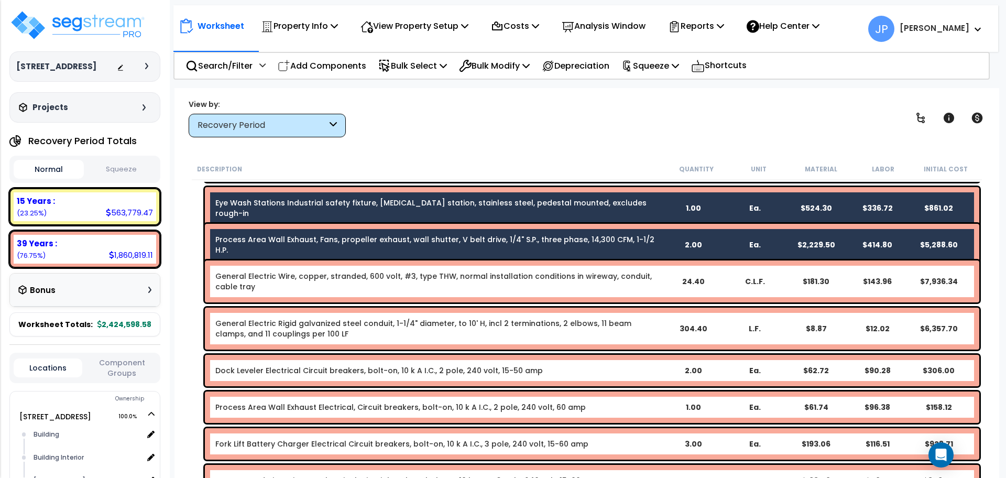
scroll to position [4295, 0]
click at [279, 369] on link "Dock Leveler Electrical Circuit breakers, bolt-on, 10 k A I.C., 2 pole, 240 vol…" at bounding box center [379, 370] width 328 height 10
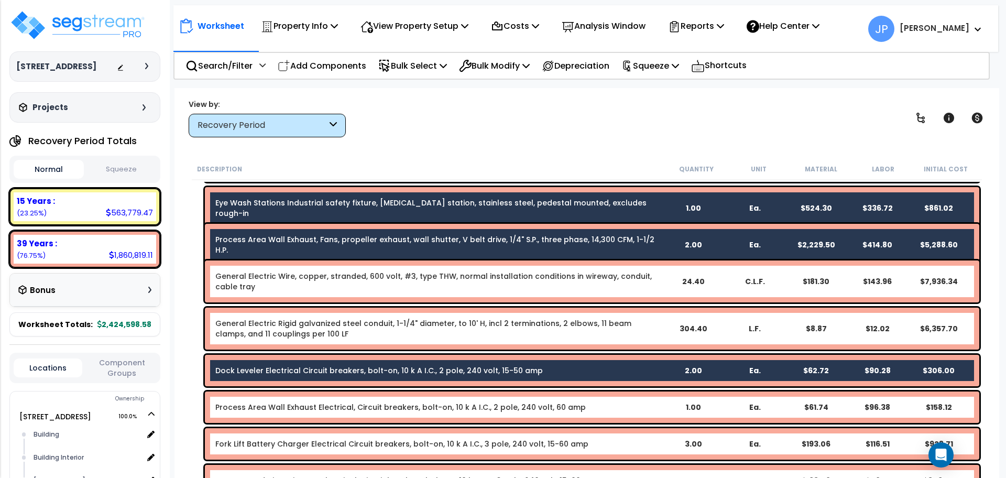
scroll to position [4329, 0]
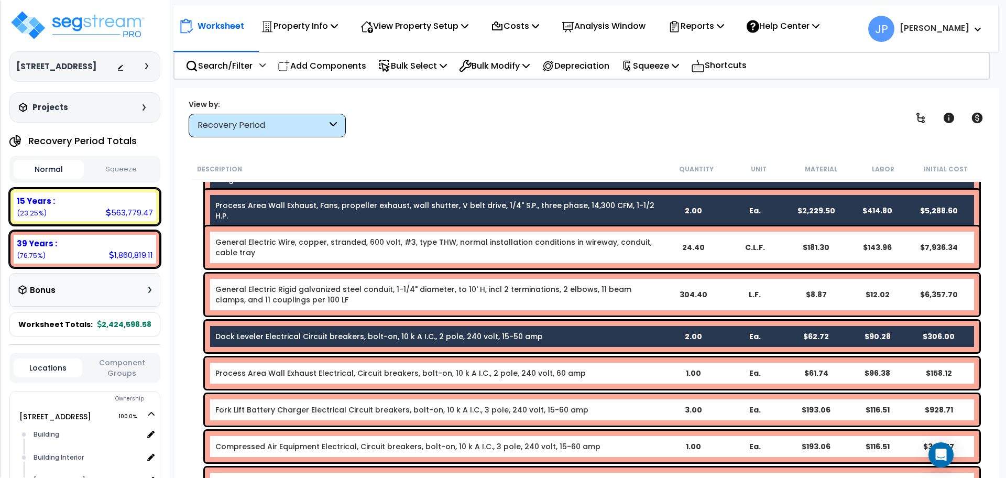
click at [274, 405] on link "Fork Lift Battery Charger Electrical Circuit breakers, bolt-on, 10 k A I.C., 3 …" at bounding box center [401, 410] width 373 height 10
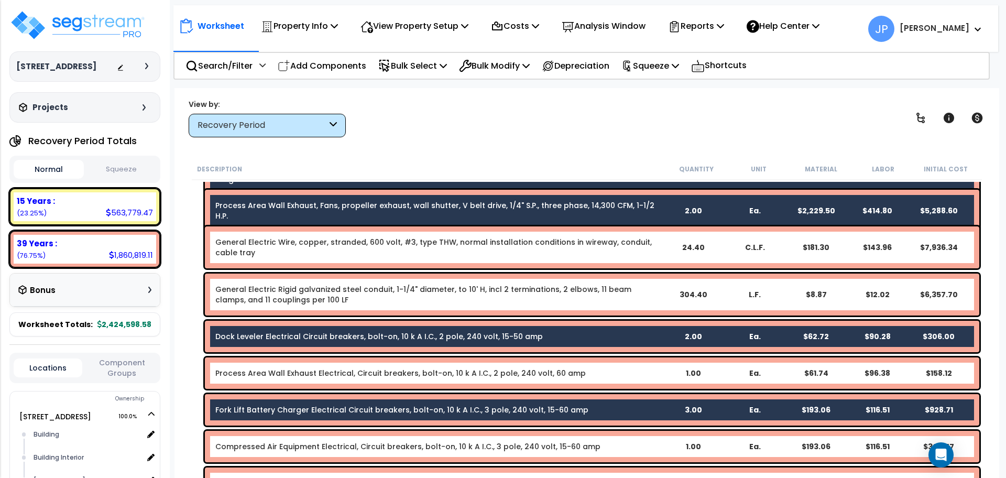
click at [266, 376] on link "Process Area Wall Exhaust Electrical, Circuit breakers, bolt-on, 10 k A I.C., 2…" at bounding box center [400, 373] width 371 height 10
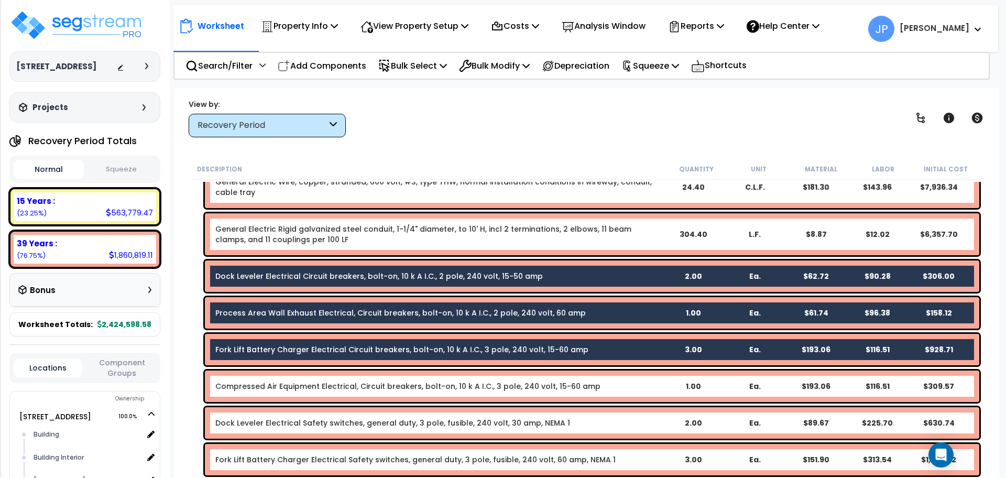
scroll to position [4391, 0]
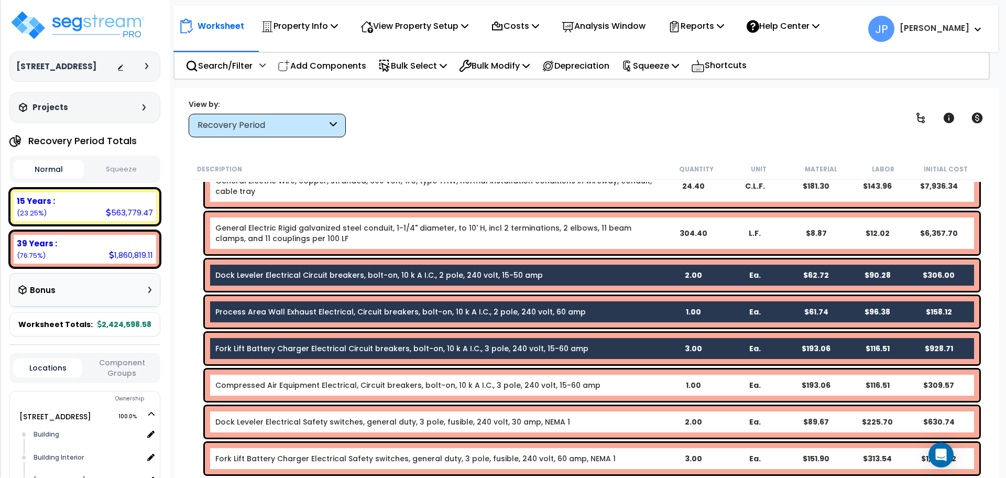
click at [266, 387] on link "Compressed Air Equipment Electrical, Circuit breakers, bolt-on, 10 k A I.C., 3 …" at bounding box center [407, 385] width 385 height 10
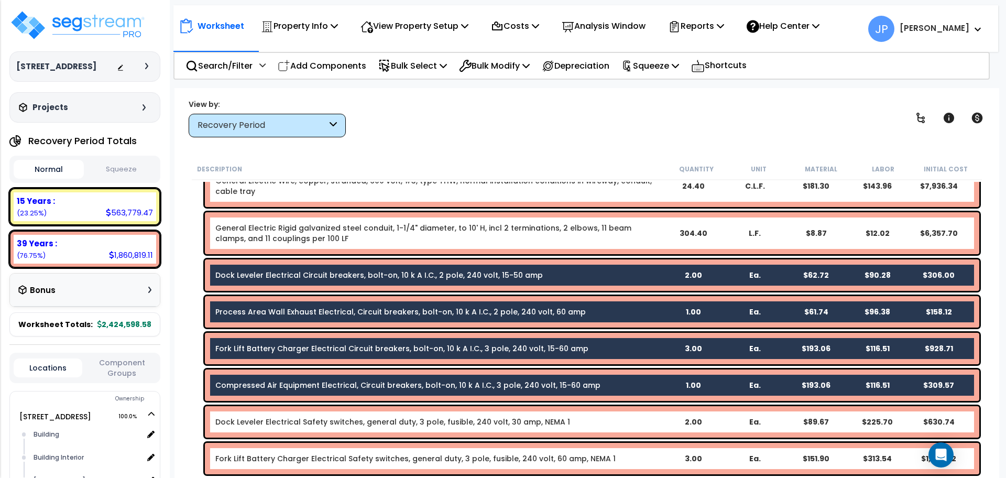
scroll to position [4427, 0]
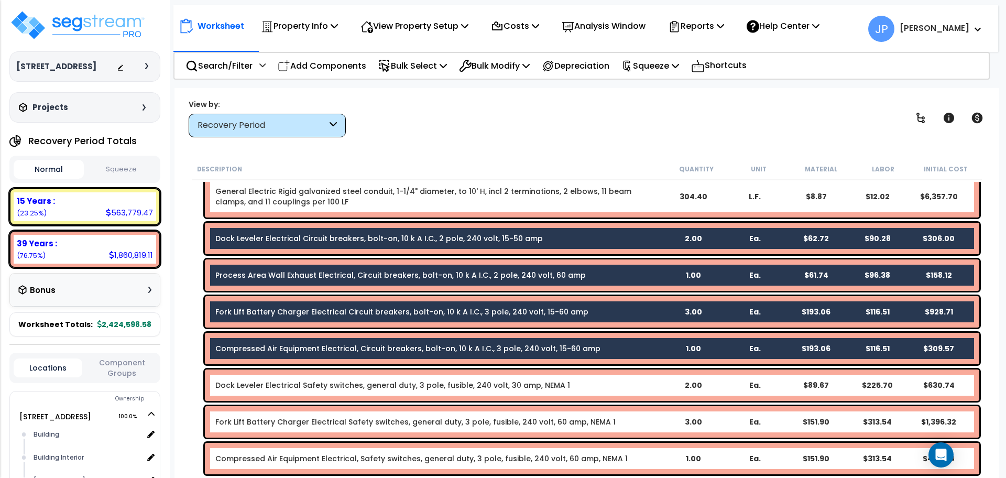
click at [266, 387] on link "Dock Leveler Electrical Safety switches, general duty, 3 pole, fusible, 240 vol…" at bounding box center [392, 385] width 355 height 10
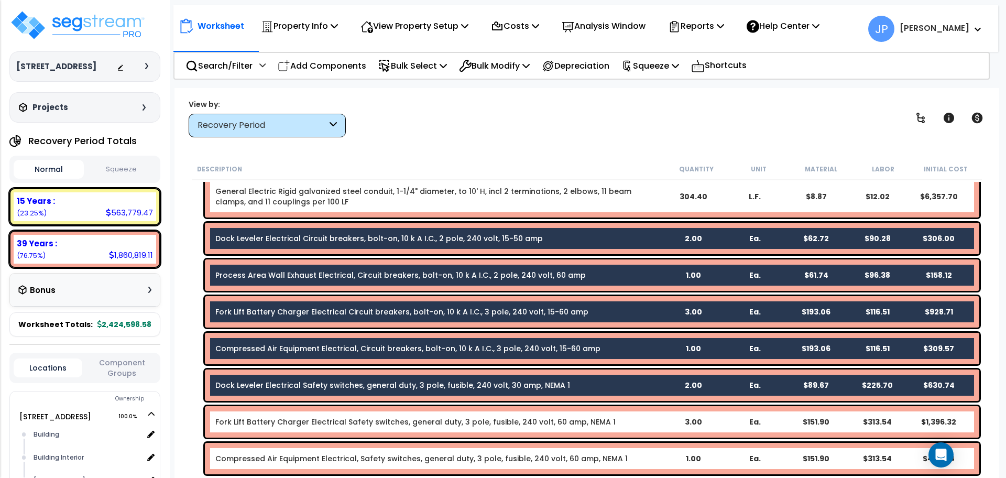
scroll to position [4455, 0]
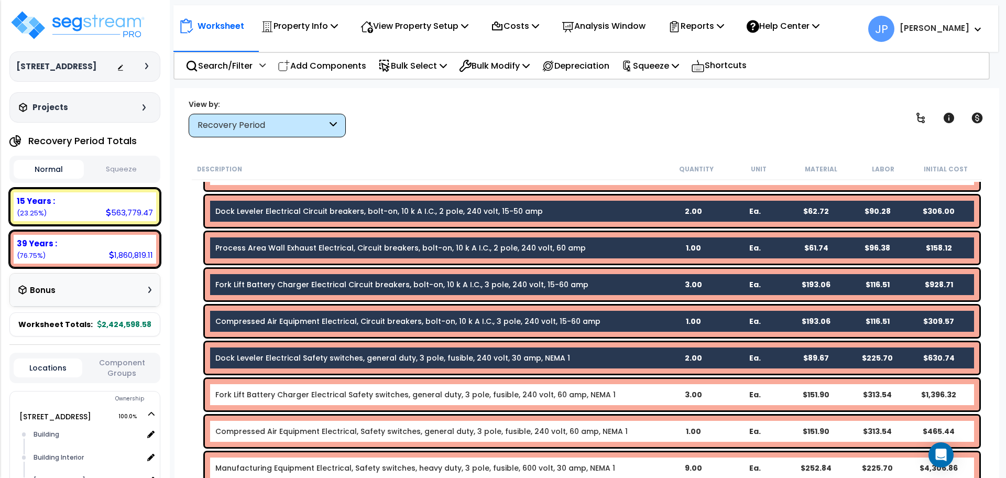
click at [268, 396] on link "Fork Lift Battery Charger Electrical Safety switches, general duty, 3 pole, fus…" at bounding box center [415, 394] width 400 height 10
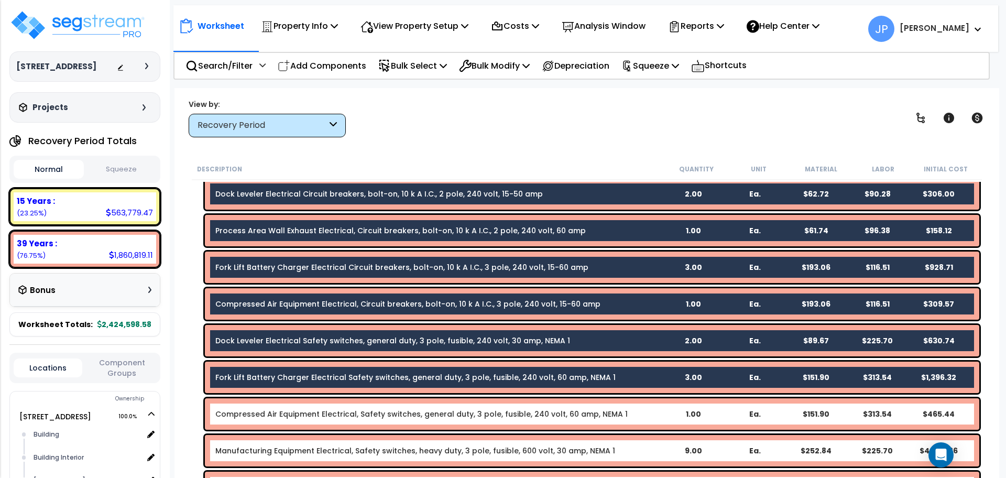
scroll to position [4473, 0]
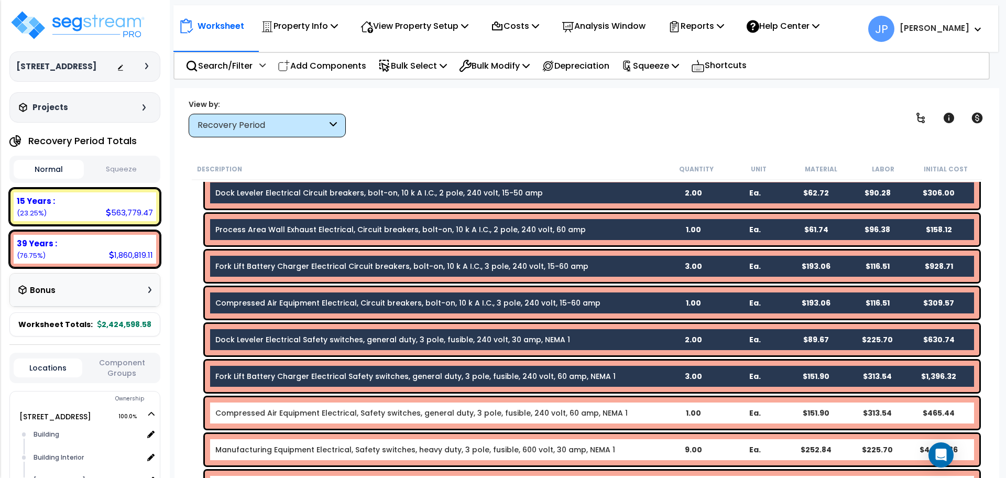
click at [272, 411] on link "Compressed Air Equipment Electrical, Safety switches, general duty, 3 pole, fus…" at bounding box center [421, 413] width 413 height 10
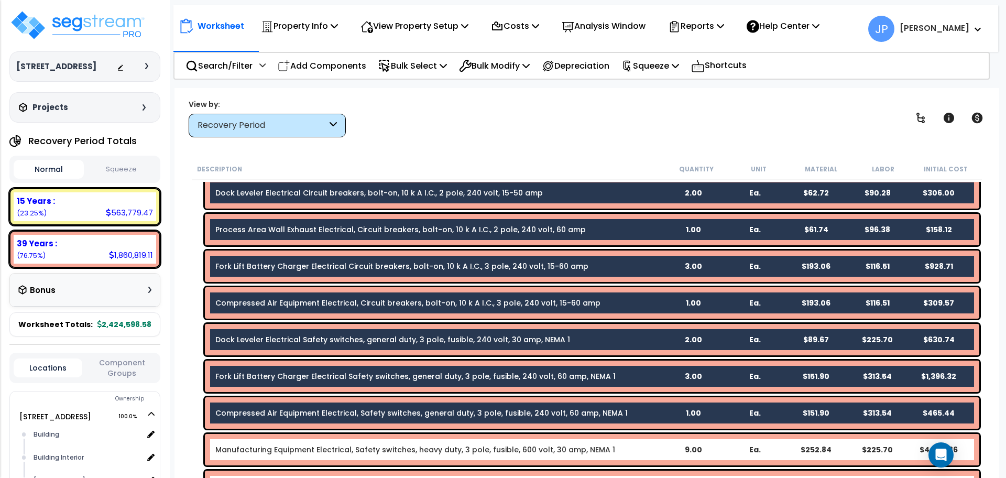
scroll to position [4536, 0]
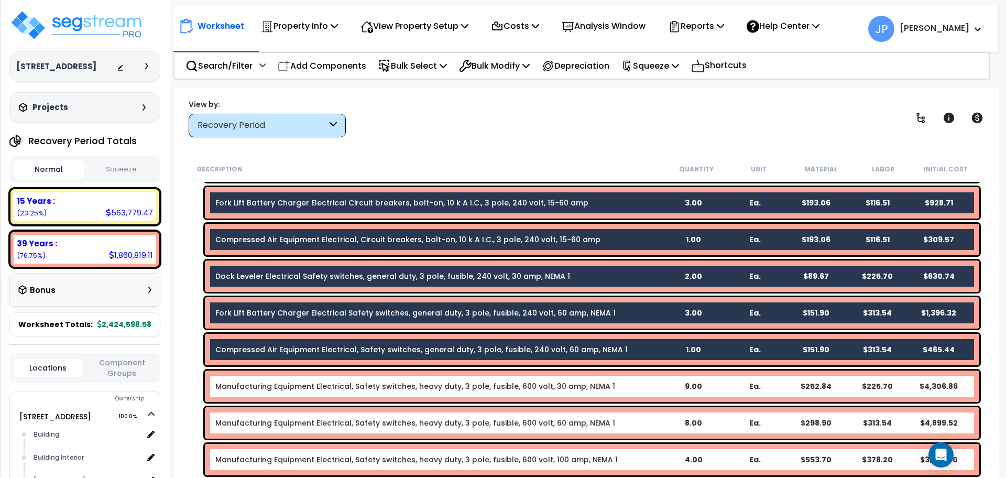
click at [273, 386] on link "Manufacturing Equipment Electrical, Safety switches, heavy duty, 3 pole, fusibl…" at bounding box center [415, 386] width 400 height 10
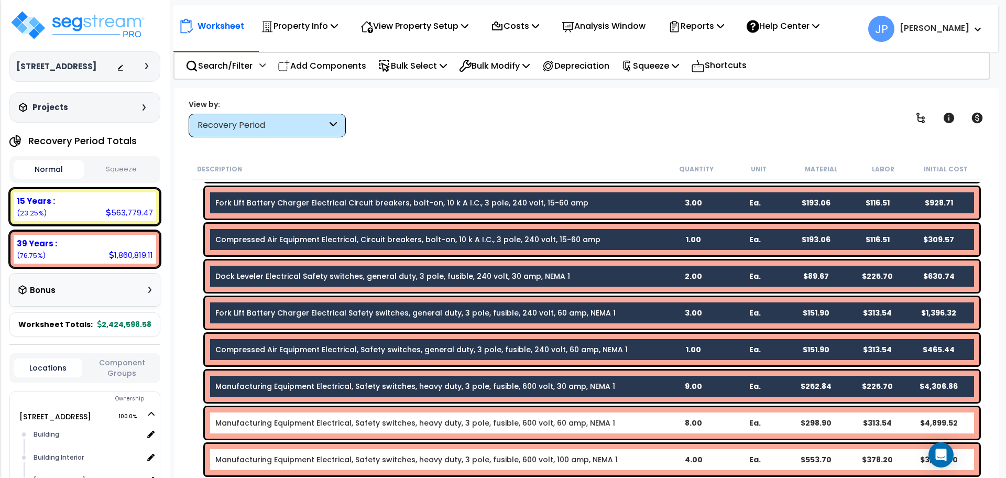
click at [255, 418] on link "Manufacturing Equipment Electrical, Safety switches, heavy duty, 3 pole, fusibl…" at bounding box center [415, 423] width 400 height 10
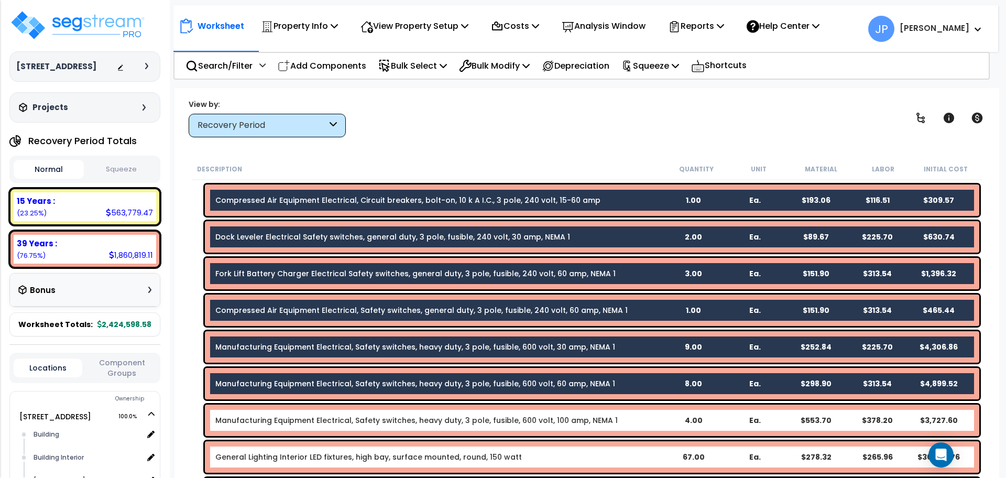
scroll to position [4577, 0]
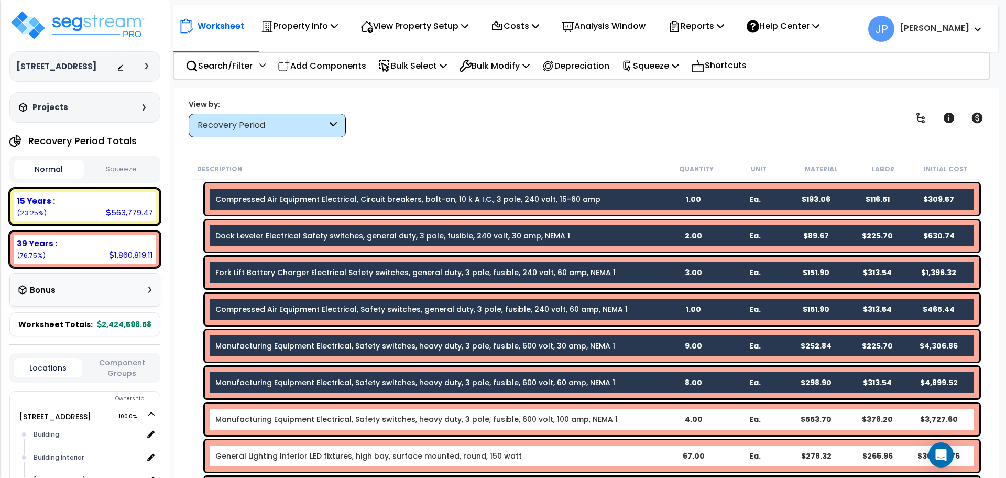
click at [254, 419] on link "Manufacturing Equipment Electrical, Safety switches, heavy duty, 3 pole, fusibl…" at bounding box center [416, 419] width 403 height 10
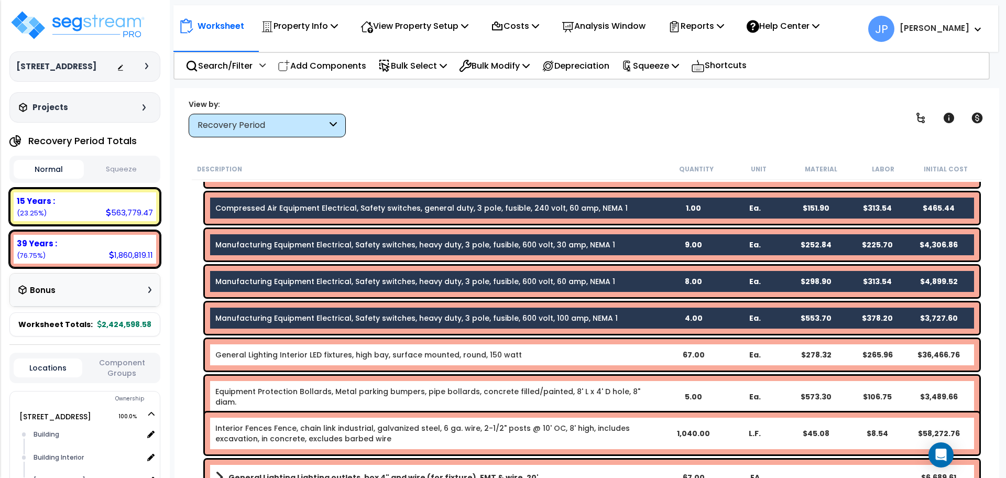
scroll to position [4678, 0]
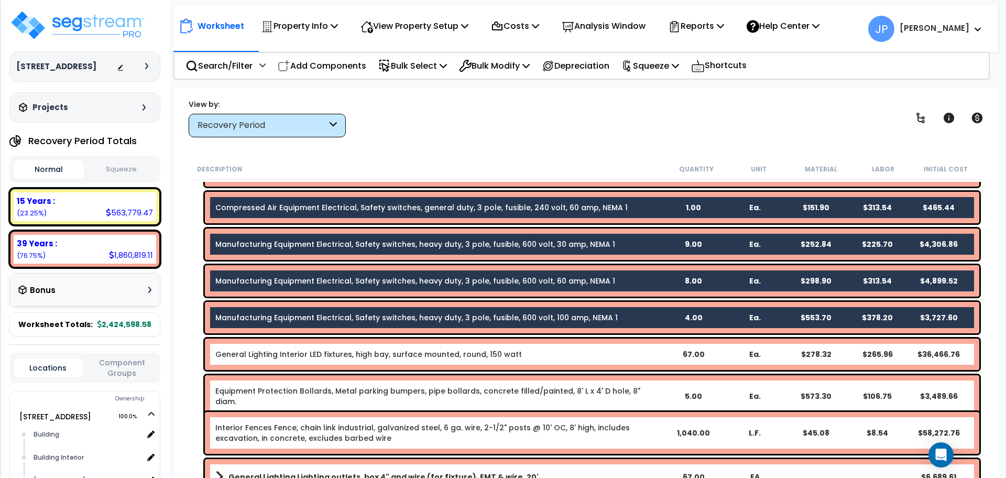
click at [253, 392] on link "Equipment Protection Bollards, Metal parking bumpers, pipe bollards, concrete f…" at bounding box center [438, 396] width 447 height 21
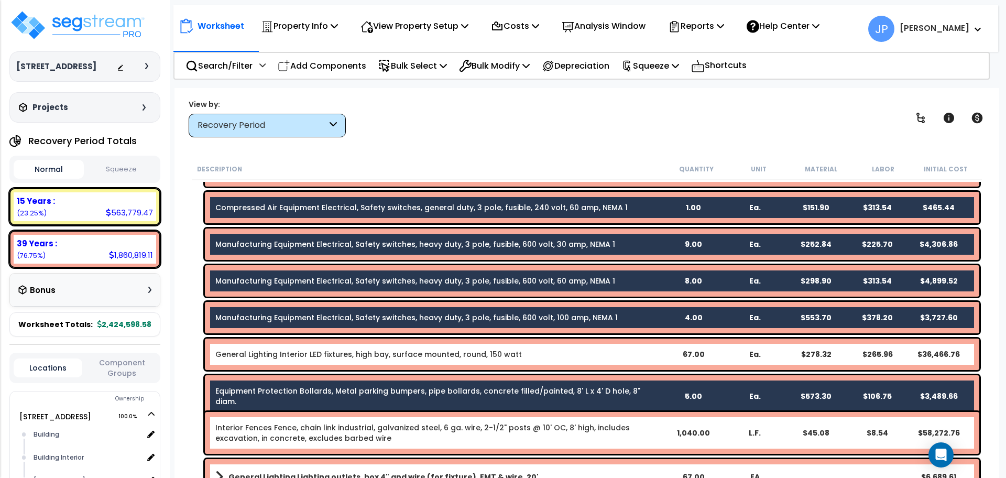
scroll to position [4728, 0]
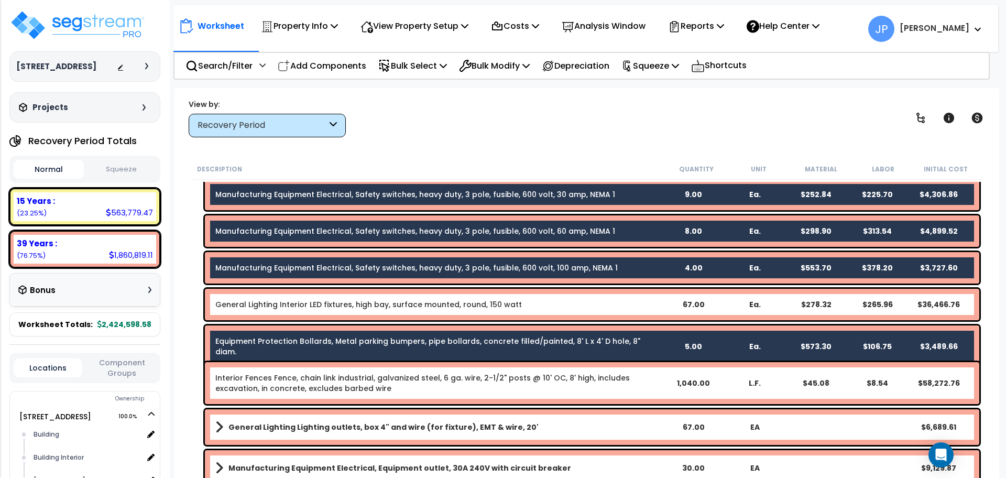
click at [253, 392] on link "Interior Fences Fence, chain link industrial, galvanized steel, 6 ga. wire, 2-1…" at bounding box center [438, 383] width 447 height 21
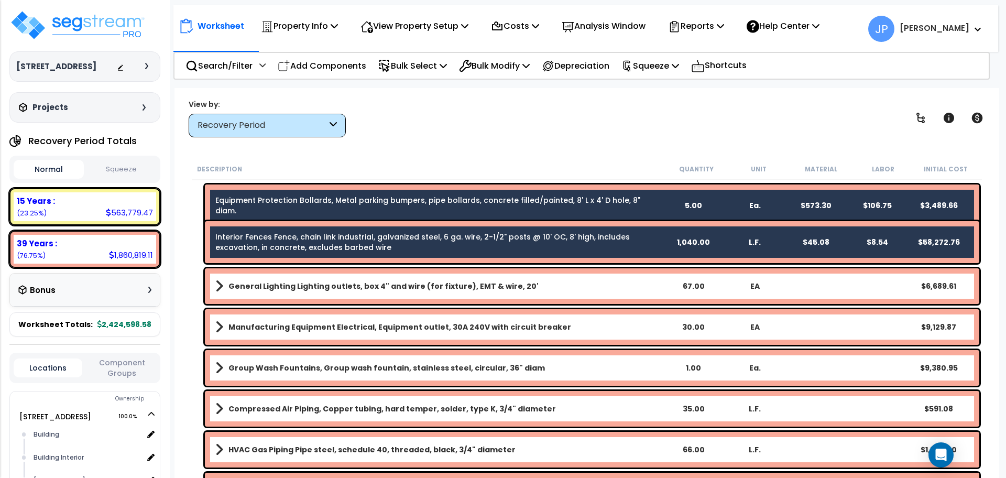
scroll to position [4885, 0]
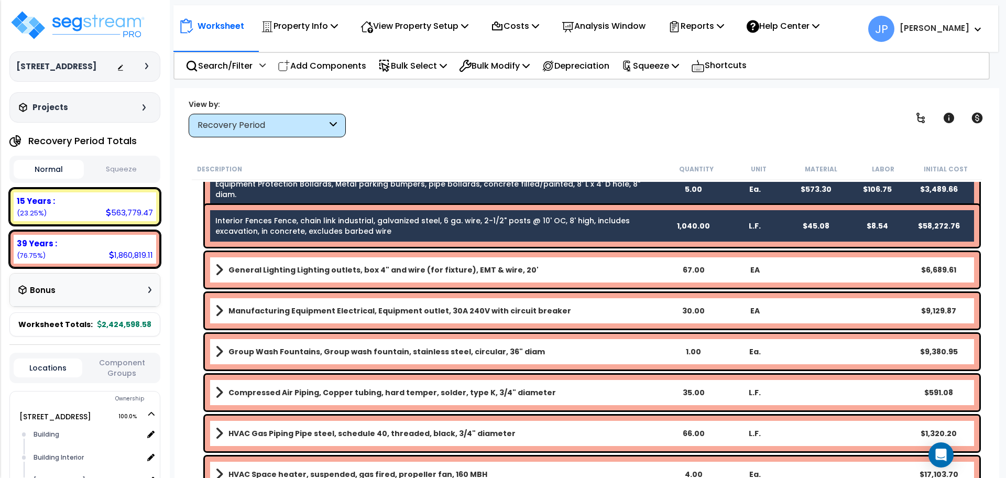
click at [262, 318] on div "Manufacturing Equipment Electrical, Equipment outlet, 30A 240V with circuit bre…" at bounding box center [592, 311] width 775 height 36
click at [273, 316] on b "Manufacturing Equipment Electrical, Equipment outlet, 30A 240V with circuit bre…" at bounding box center [400, 311] width 343 height 10
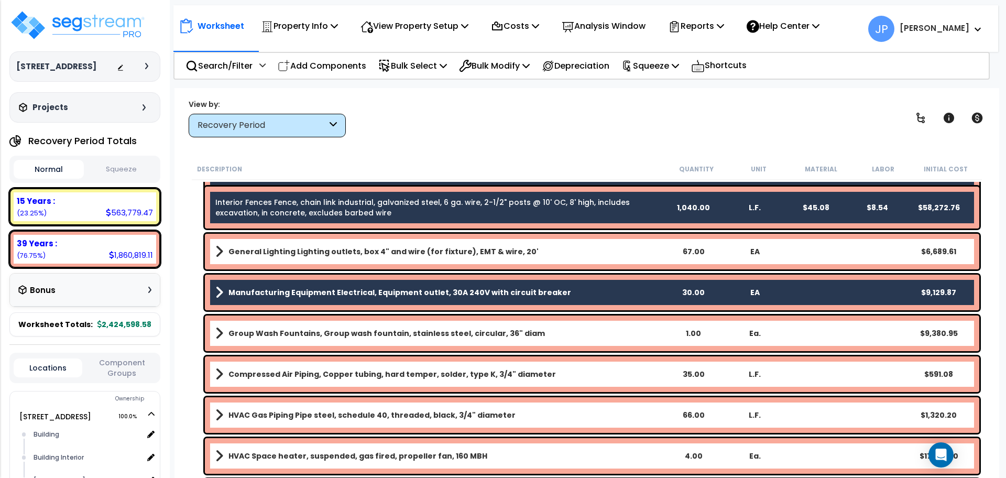
scroll to position [4906, 0]
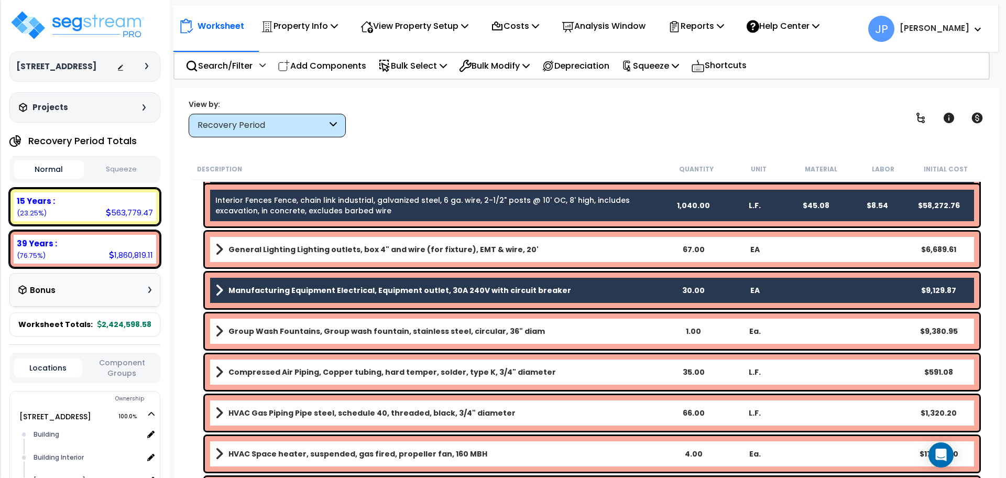
click at [270, 334] on b "Group Wash Fountains, Group wash fountain, stainless steel, circular, 36" diam" at bounding box center [387, 331] width 317 height 10
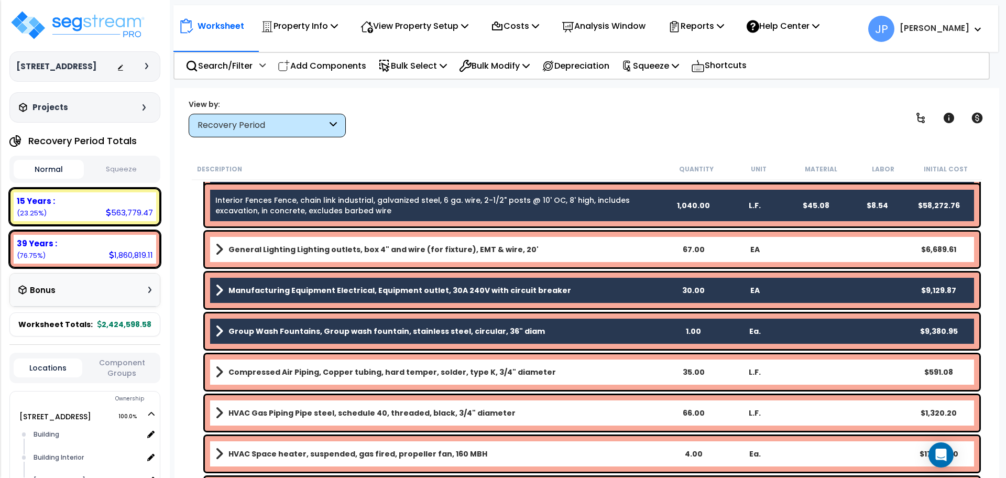
click at [272, 379] on link "Compressed Air Piping, Copper tubing, hard temper, solder, type K, 3/4" diameter" at bounding box center [438, 372] width 447 height 15
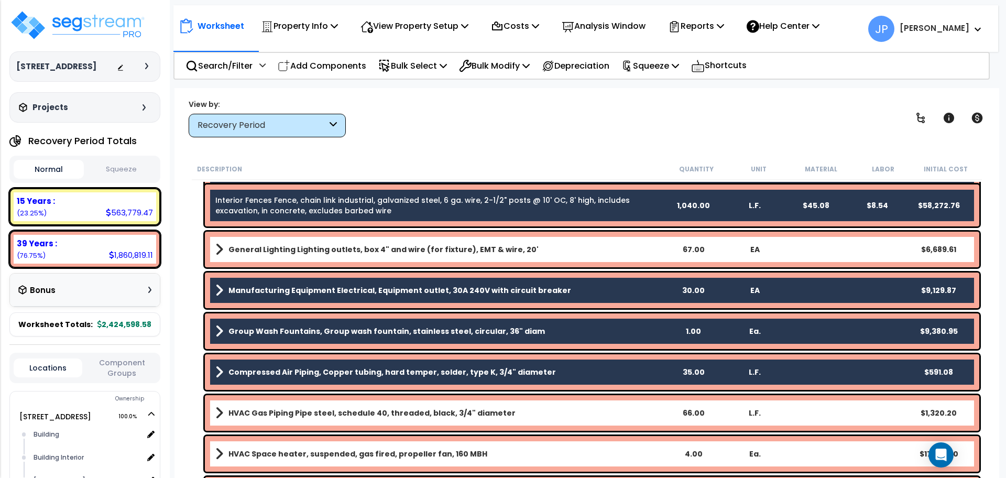
click at [272, 379] on link "Compressed Air Piping, Copper tubing, hard temper, solder, type K, 3/4" diameter" at bounding box center [438, 372] width 447 height 15
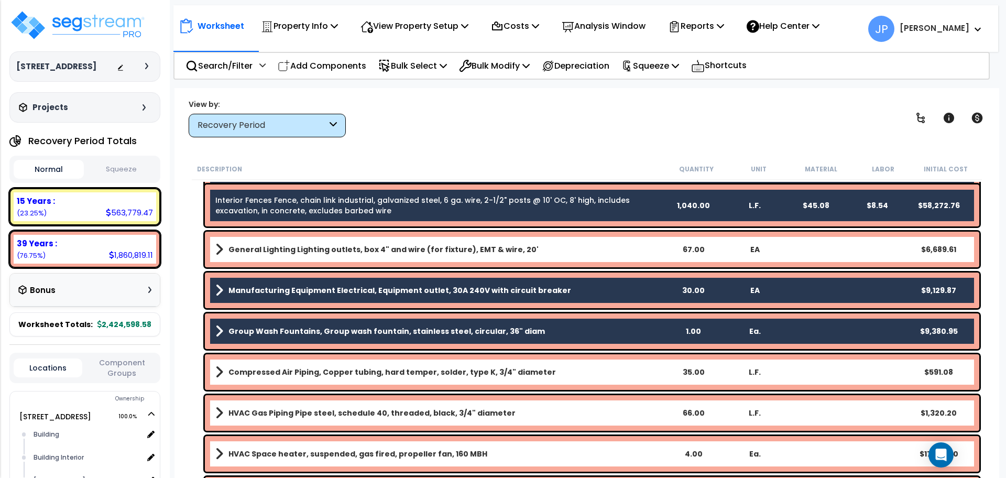
click at [272, 379] on link "Compressed Air Piping, Copper tubing, hard temper, solder, type K, 3/4" diameter" at bounding box center [438, 372] width 447 height 15
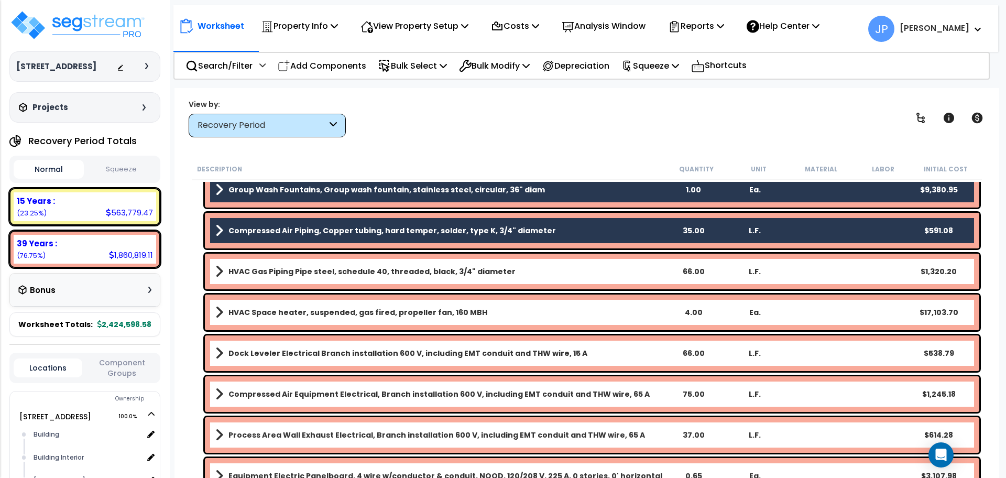
scroll to position [5048, 0]
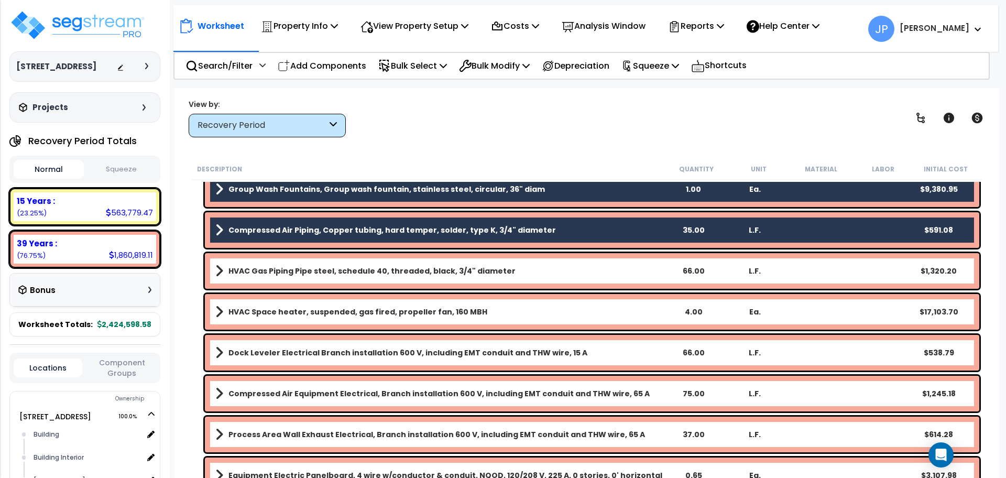
click at [273, 352] on b "Dock Leveler Electrical Branch installation 600 V, including EMT conduit and TH…" at bounding box center [408, 353] width 359 height 10
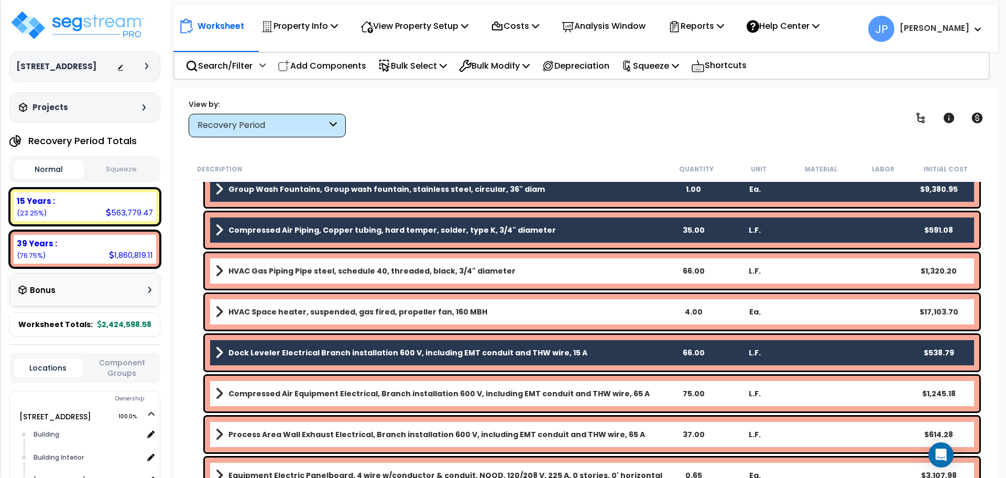
click at [273, 394] on b "Compressed Air Equipment Electrical, Branch installation 600 V, including EMT c…" at bounding box center [439, 393] width 421 height 10
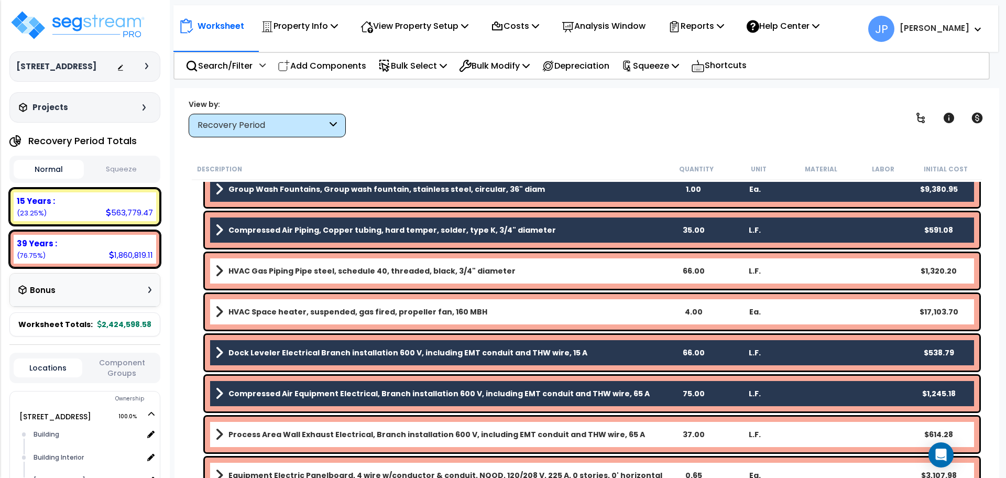
click at [277, 431] on b "Process Area Wall Exhaust Electrical, Branch installation 600 V, including EMT …" at bounding box center [437, 434] width 417 height 10
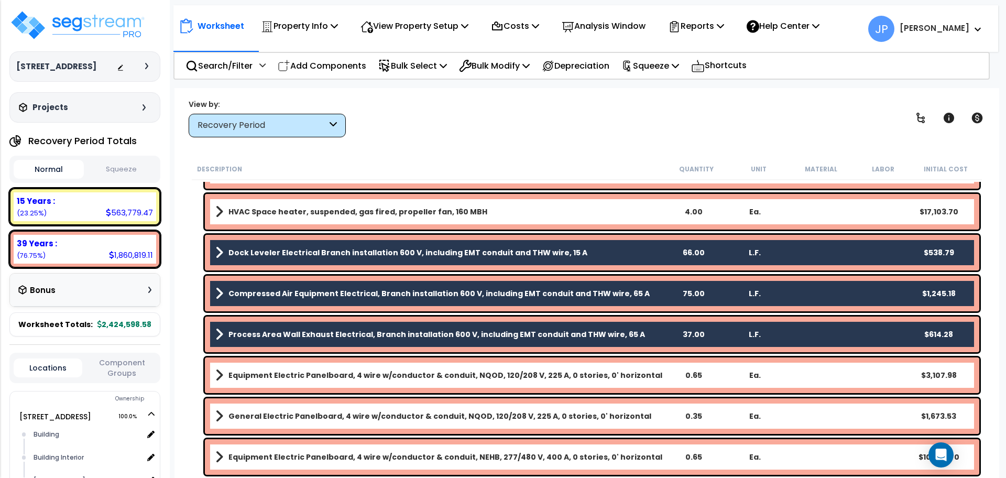
scroll to position [5149, 0]
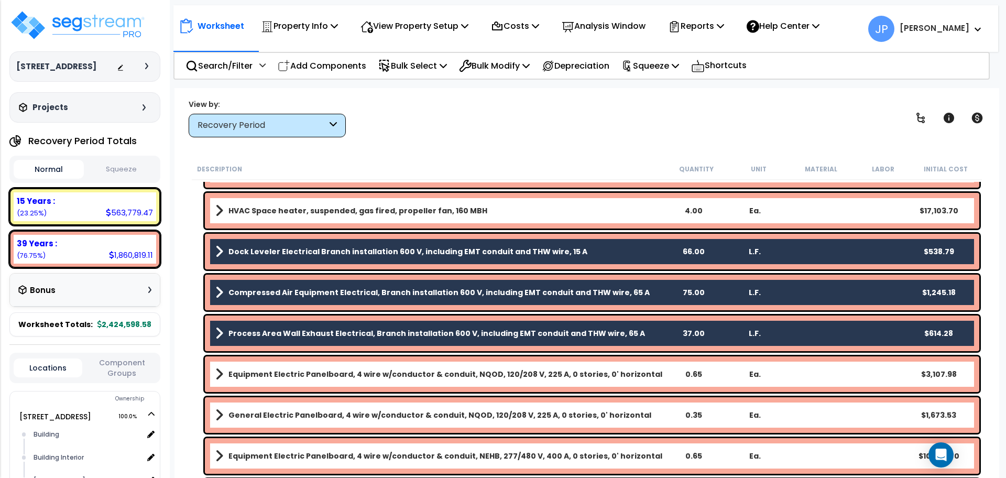
click at [274, 378] on b "Equipment Electric Panelboard, 4 wire w/conductor & conduit, NQOD, 120/208 V, 2…" at bounding box center [446, 374] width 434 height 10
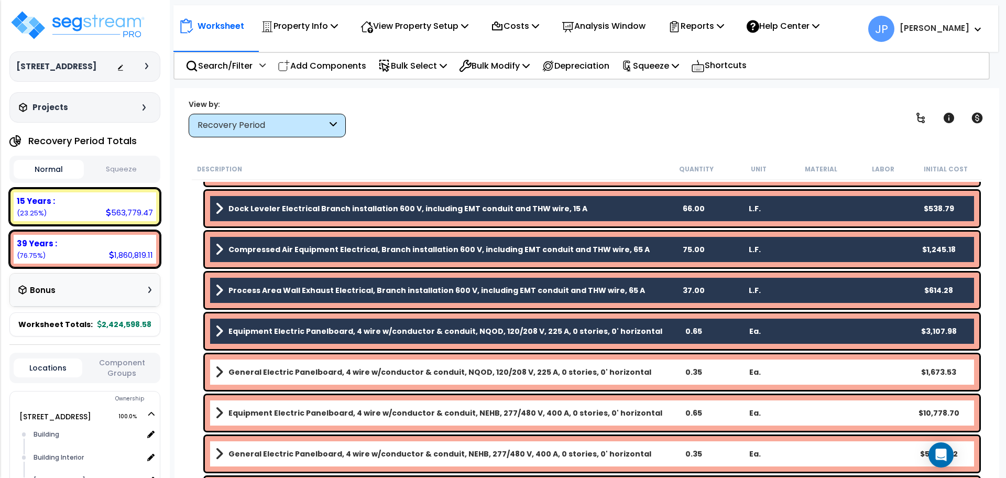
scroll to position [5205, 0]
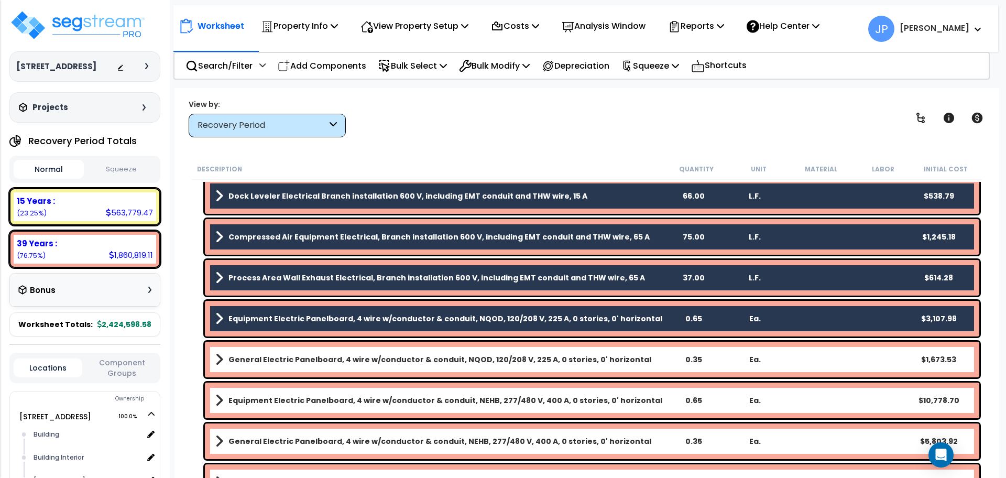
click at [280, 403] on b "Equipment Electric Panelboard, 4 wire w/conductor & conduit, NEHB, 277/480 V, 4…" at bounding box center [446, 400] width 434 height 10
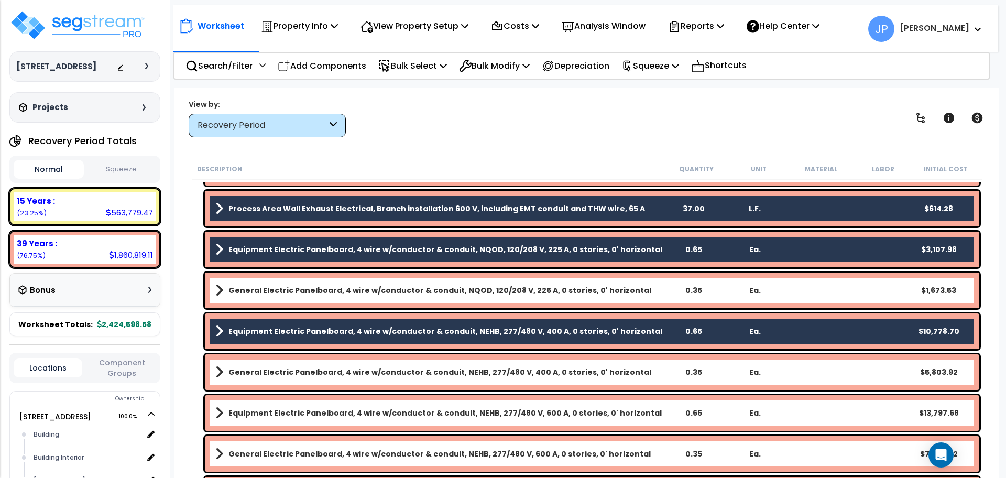
scroll to position [5276, 0]
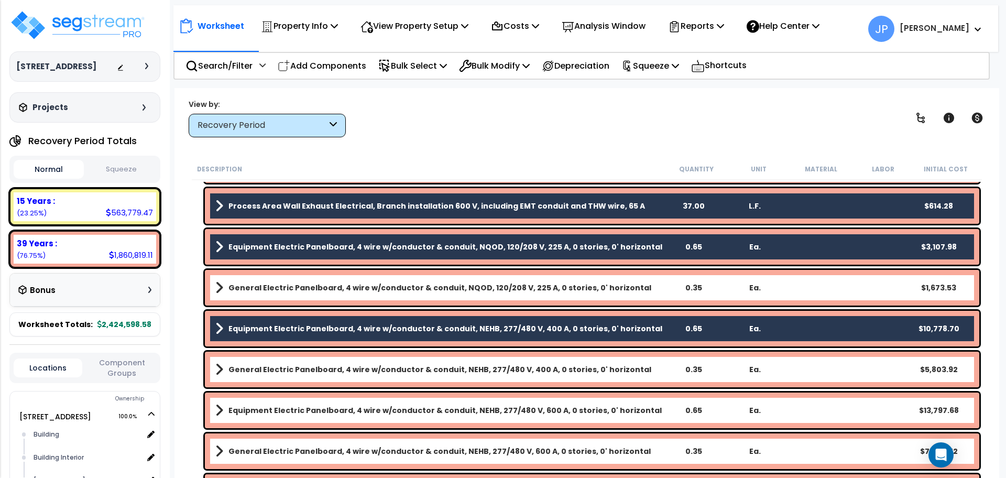
click at [287, 409] on b "Equipment Electric Panelboard, 4 wire w/conductor & conduit, NEHB, 277/480 V, 6…" at bounding box center [446, 410] width 434 height 10
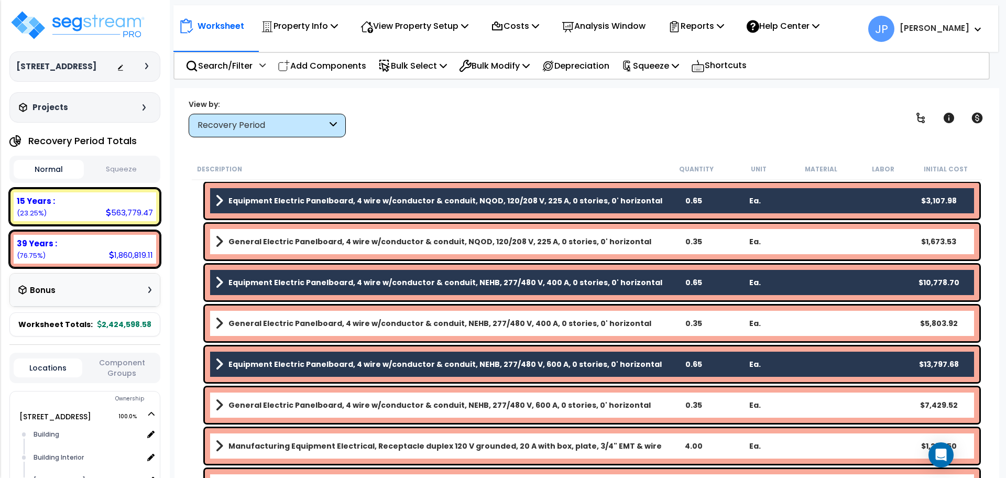
scroll to position [5344, 0]
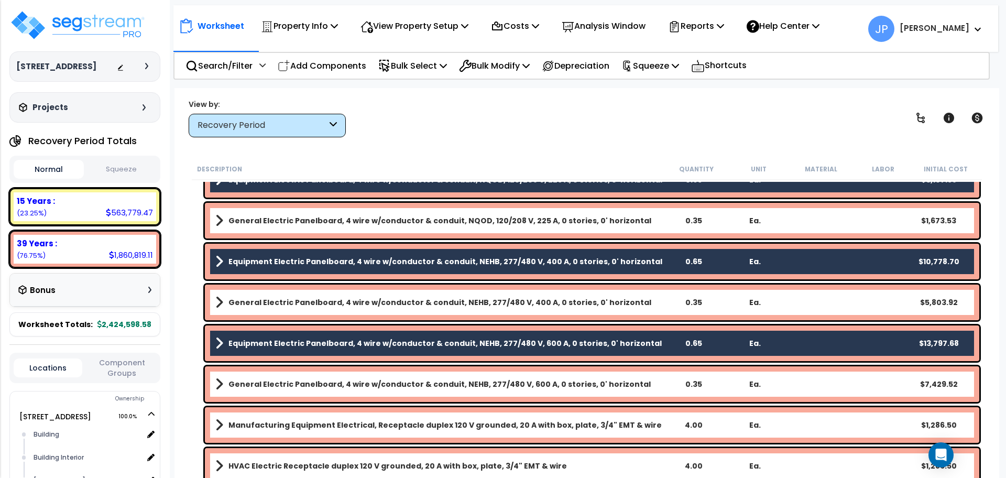
click at [287, 425] on b "Manufacturing Equipment Electrical, Receptacle duplex 120 V grounded, 20 A with…" at bounding box center [446, 425] width 434 height 10
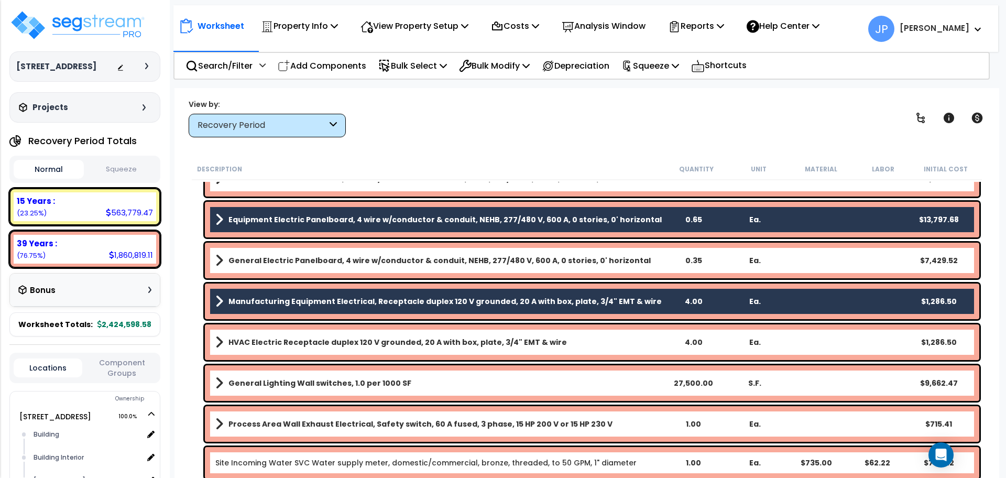
scroll to position [5493, 0]
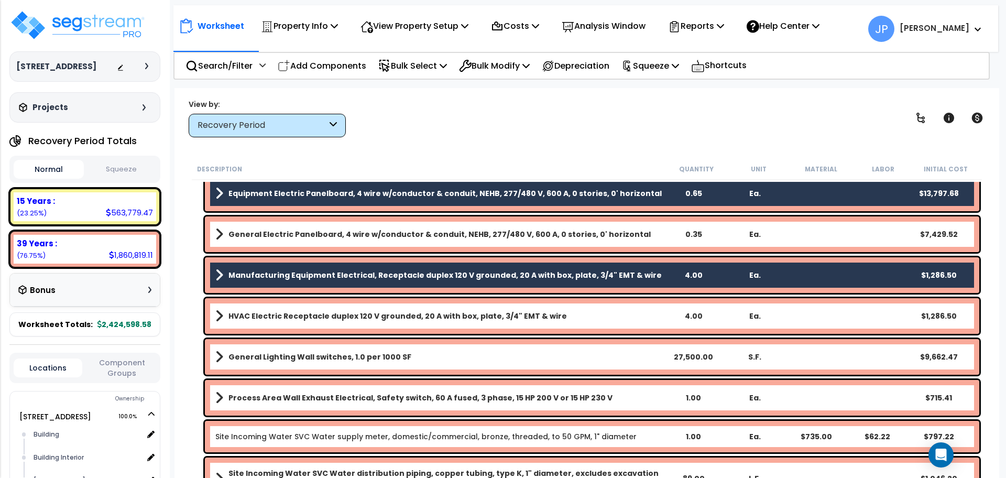
click at [288, 396] on b "Process Area Wall Exhaust Electrical, Safety switch, 60 A fused, 3 phase, 15 HP…" at bounding box center [421, 398] width 384 height 10
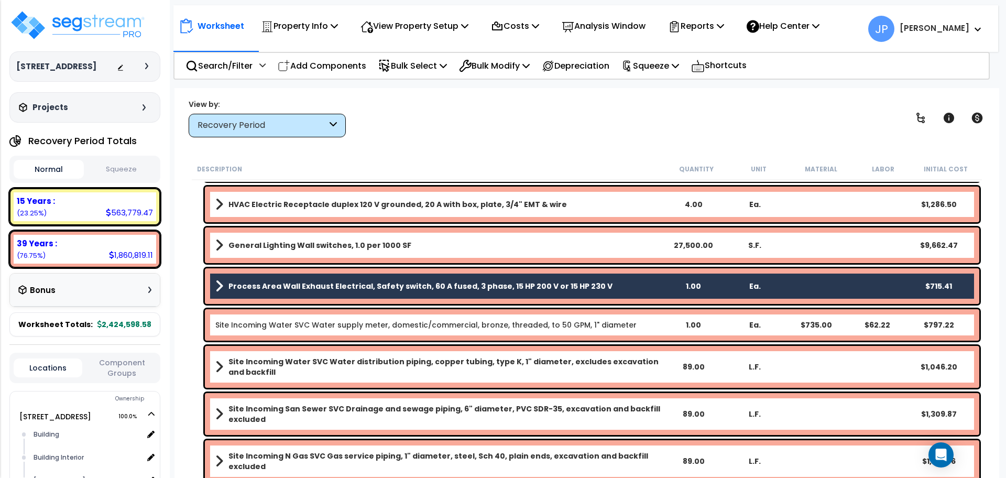
scroll to position [31, 0]
click at [512, 70] on p "Bulk Modify" at bounding box center [494, 66] width 71 height 14
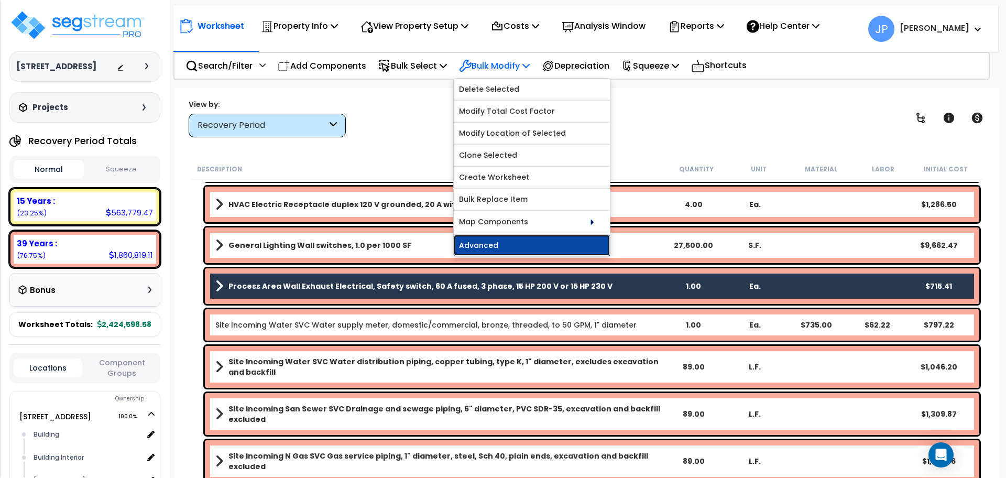
click at [499, 243] on link "Advanced" at bounding box center [532, 245] width 156 height 21
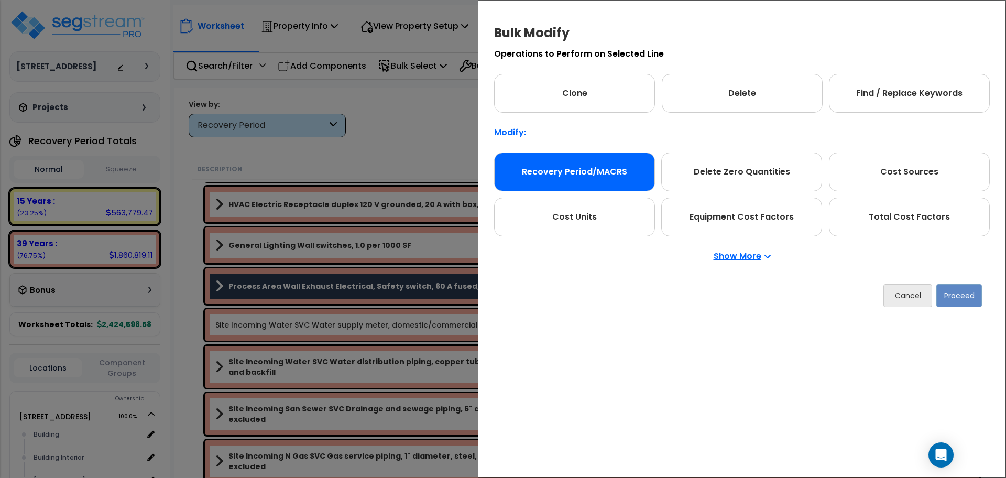
click at [559, 185] on div "Recovery Period/MACRS" at bounding box center [574, 172] width 161 height 39
click at [941, 298] on button "Proceed" at bounding box center [960, 295] width 46 height 23
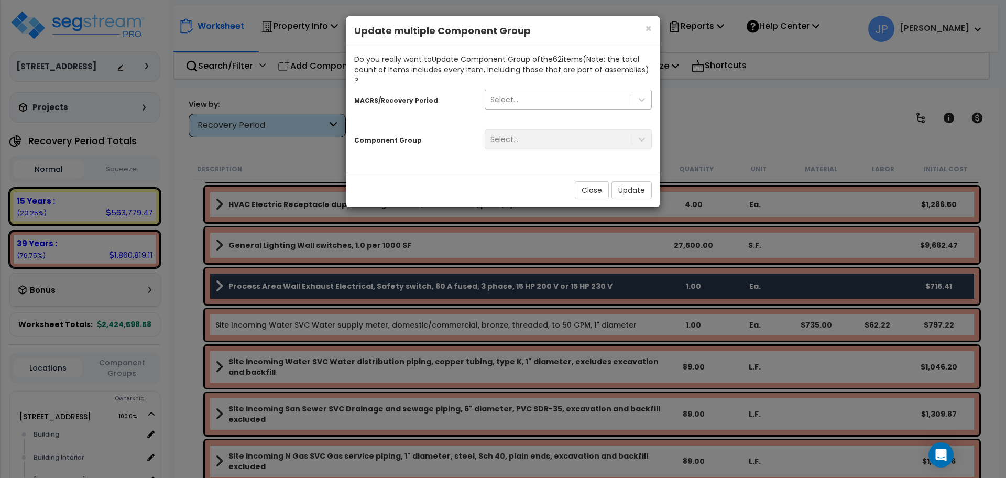
click at [600, 92] on div "Select..." at bounding box center [558, 99] width 147 height 17
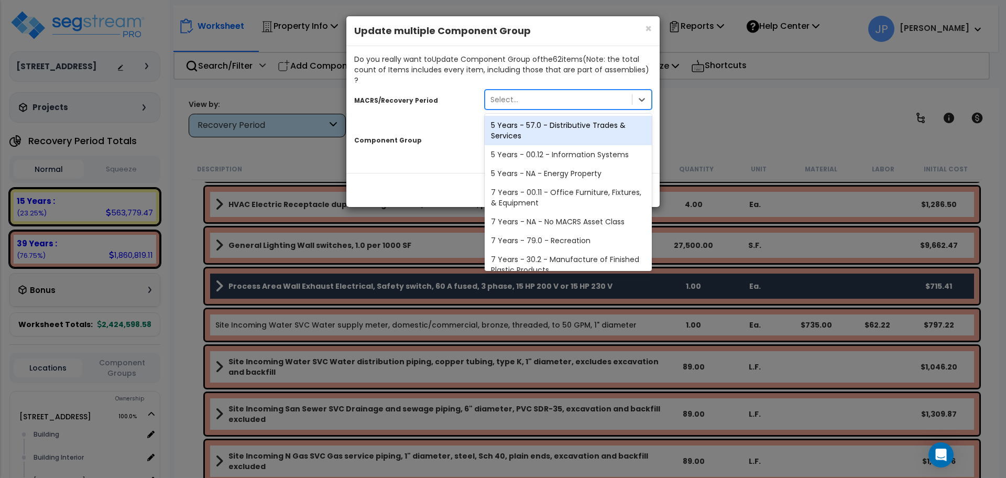
click at [579, 117] on div "5 Years - 57.0 - Distributive Trades & Services" at bounding box center [568, 130] width 167 height 29
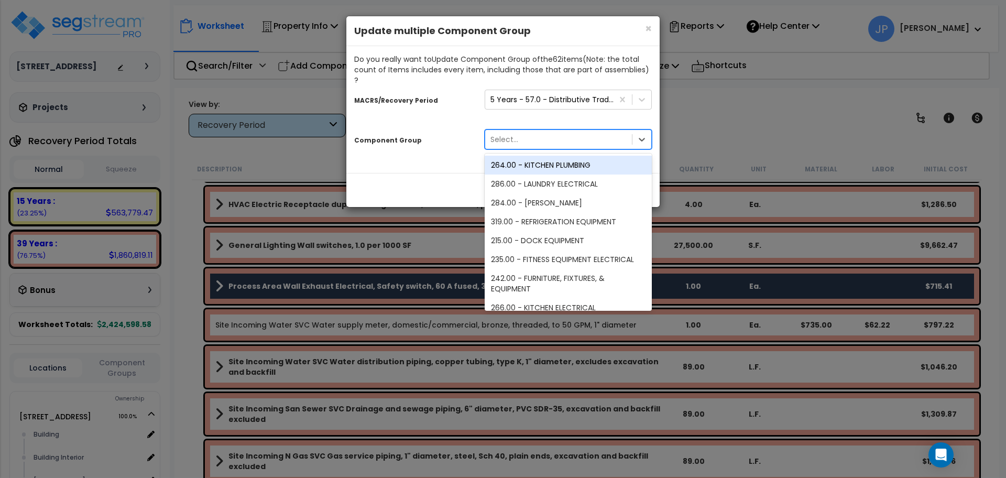
click at [550, 131] on div "Select..." at bounding box center [558, 139] width 147 height 17
click at [462, 148] on div "Do you really want to Update Component Group of the 62 item s (Note: the total …" at bounding box center [502, 109] width 313 height 127
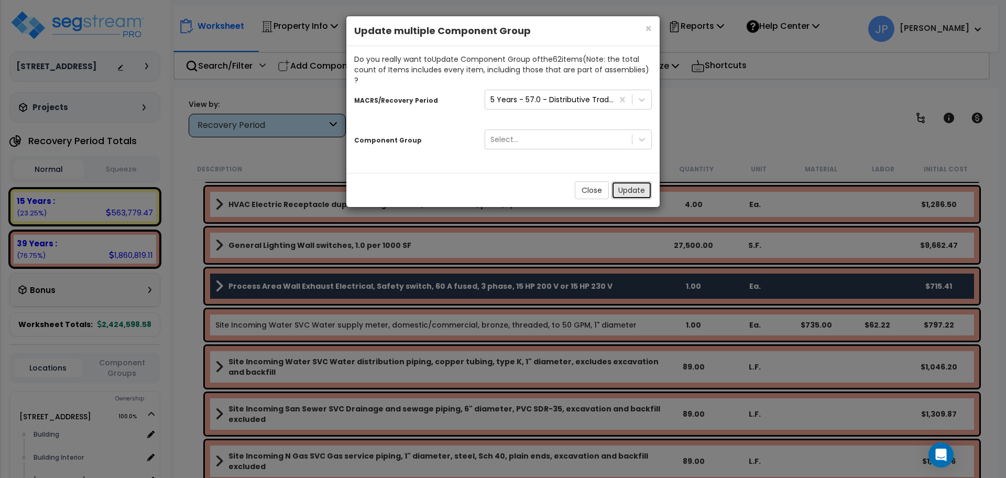
click at [622, 181] on button "Update" at bounding box center [632, 190] width 40 height 18
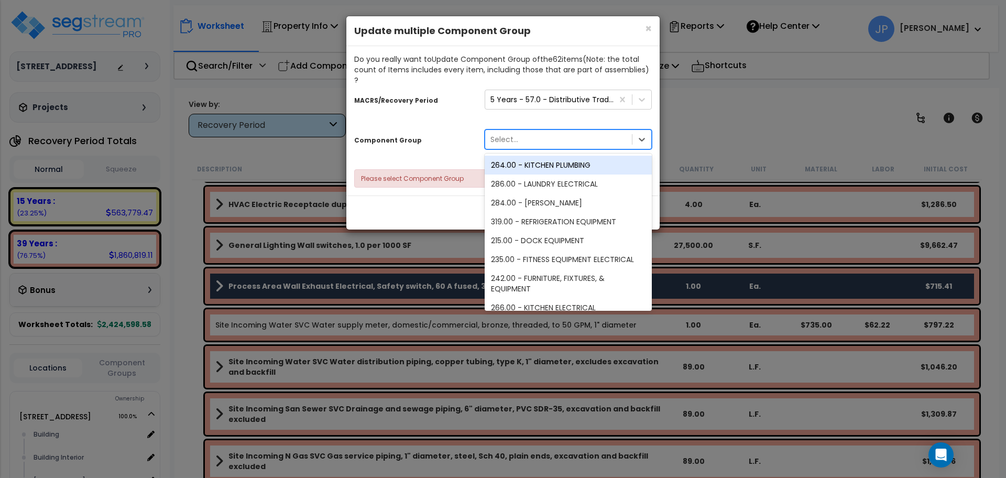
click at [575, 131] on div "Select..." at bounding box center [558, 139] width 147 height 17
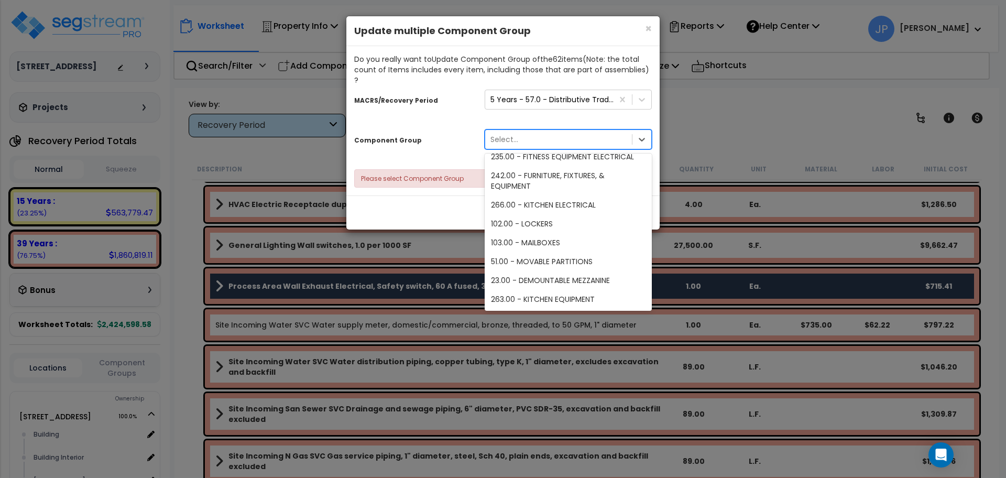
scroll to position [0, 0]
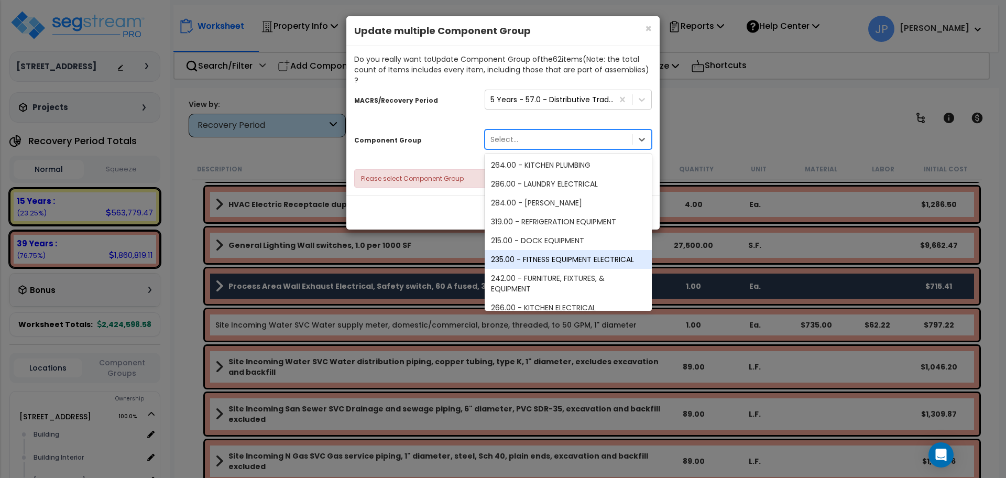
click at [574, 250] on div "235.00 - FITNESS EQUIPMENT ELECTRICAL" at bounding box center [568, 259] width 167 height 19
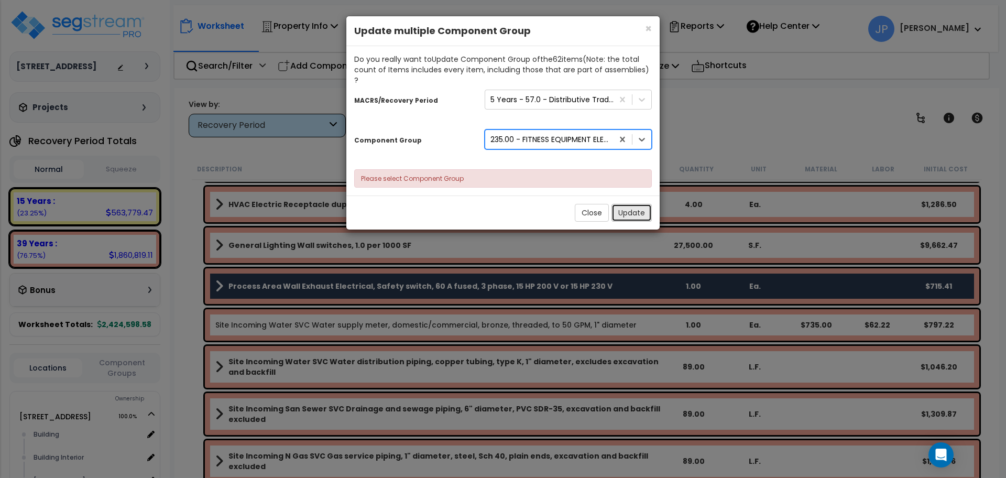
click at [624, 204] on button "Update" at bounding box center [632, 213] width 40 height 18
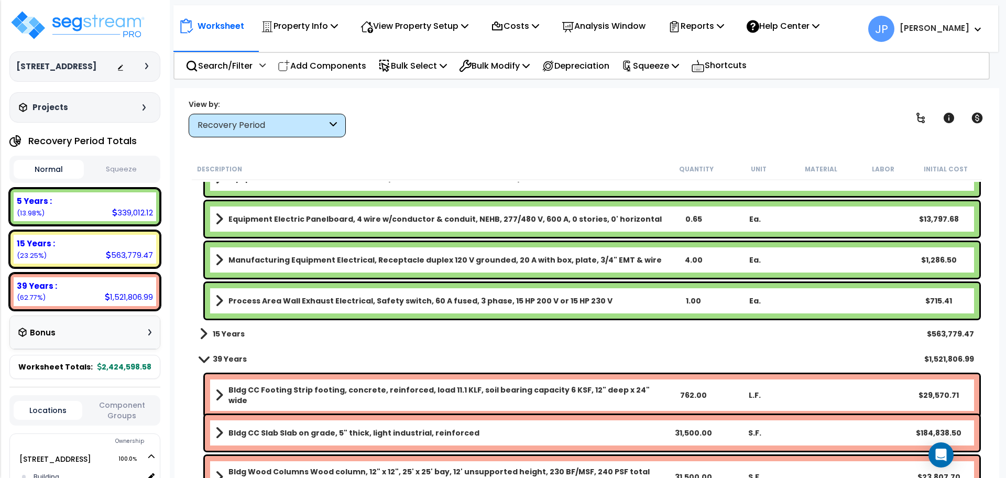
scroll to position [2312, 0]
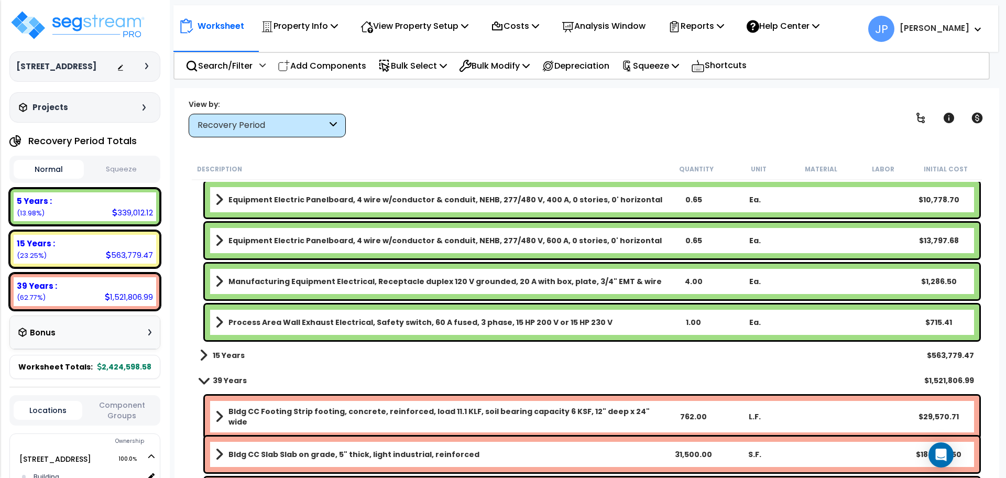
click at [240, 350] on b "15 Years" at bounding box center [229, 355] width 32 height 10
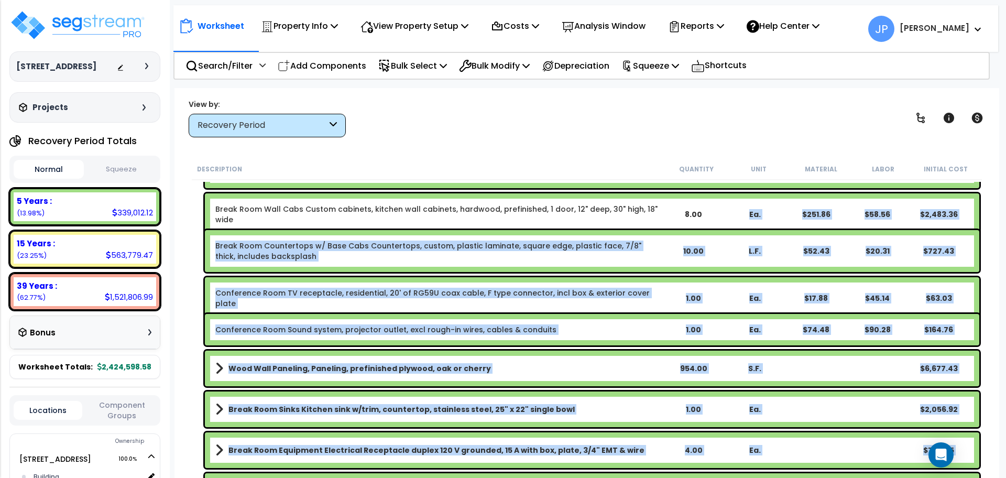
scroll to position [761, 0]
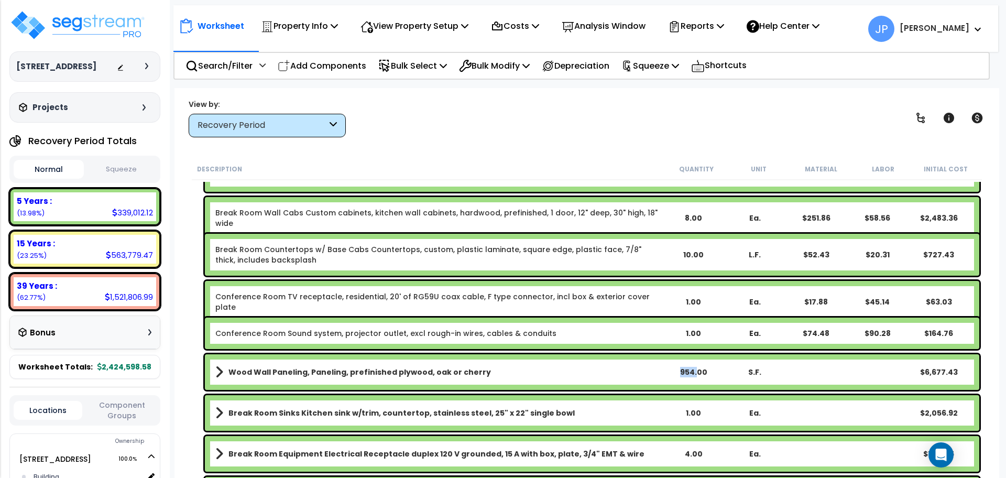
drag, startPoint x: 211, startPoint y: 219, endPoint x: 665, endPoint y: 233, distance: 454.2
click at [597, 160] on div "Description Quantity Unit Material Labor Initial Cost" at bounding box center [587, 169] width 790 height 22
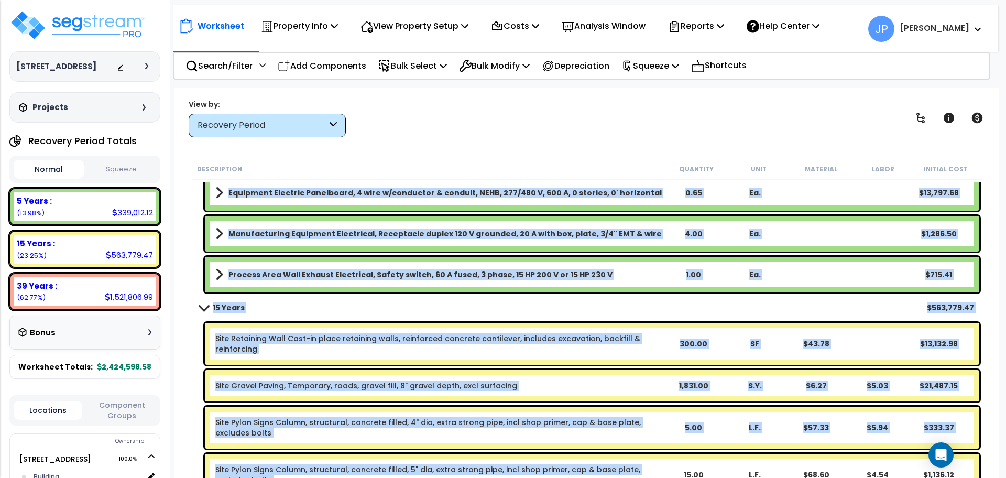
scroll to position [2368, 0]
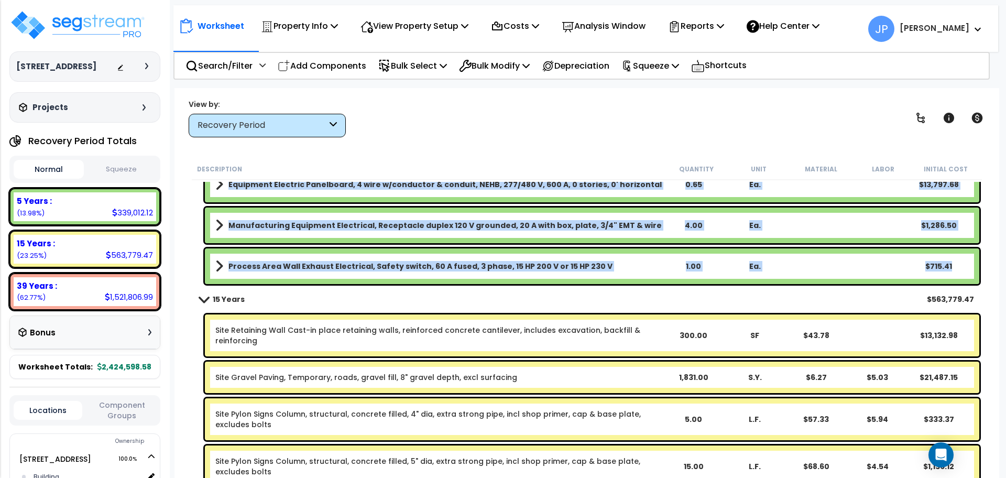
drag, startPoint x: 214, startPoint y: 220, endPoint x: 957, endPoint y: 269, distance: 743.9
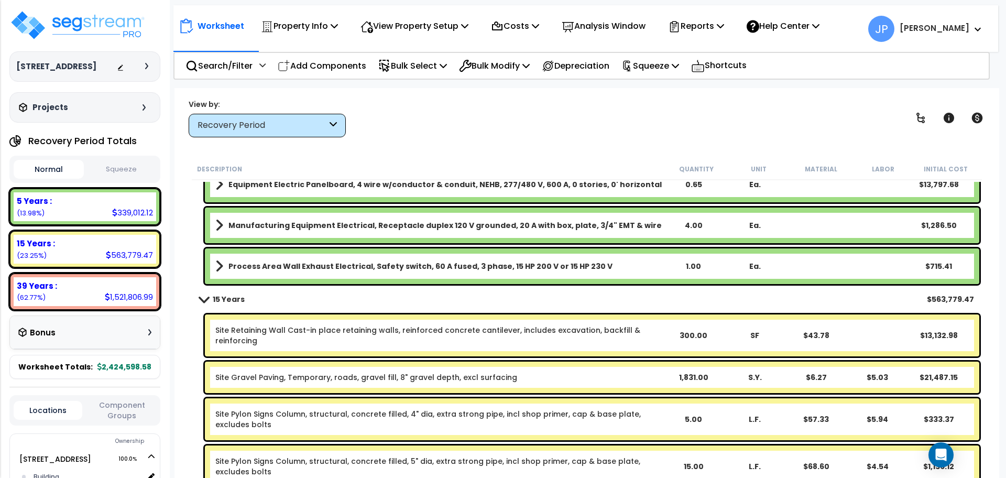
copy div "Dock Leveler Electrical Branch installation 600 V, including EMT conduit and TH…"
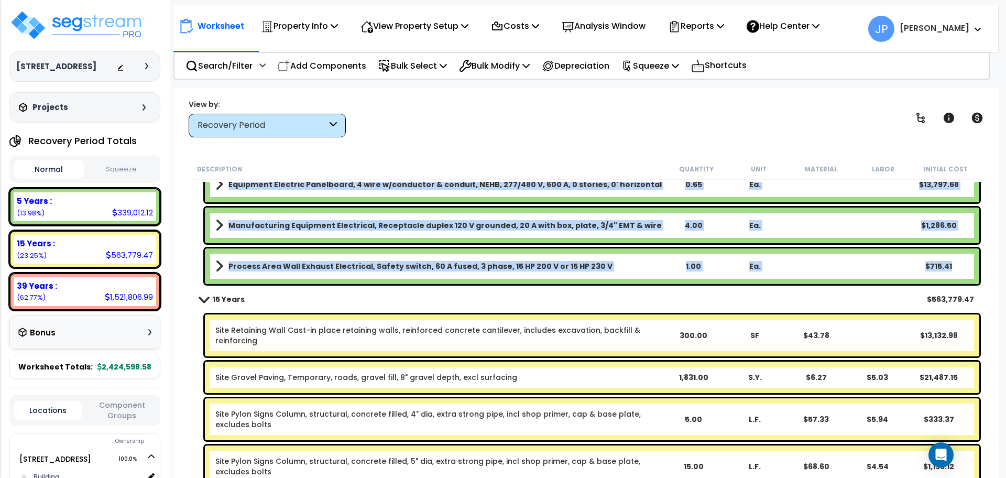
copy div "Dock Leveler Electrical Branch installation 600 V, including EMT conduit and TH…"
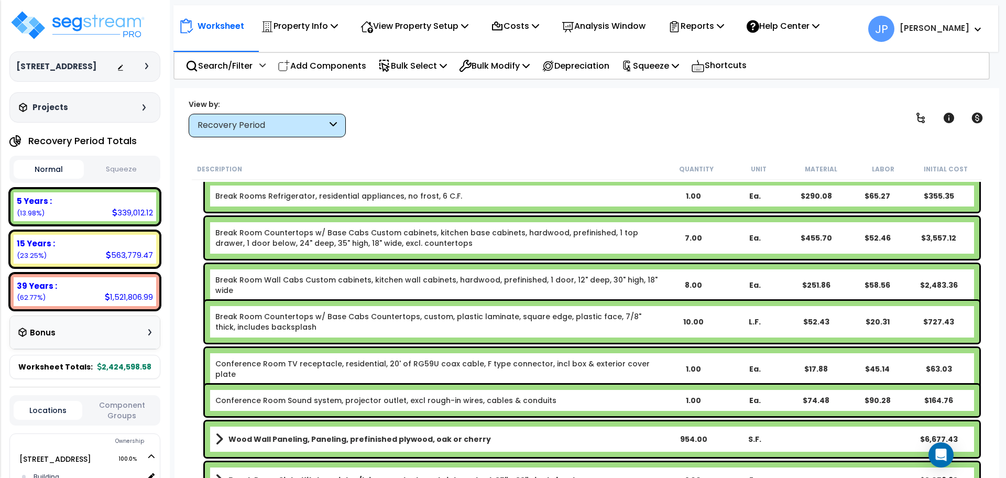
scroll to position [0, 0]
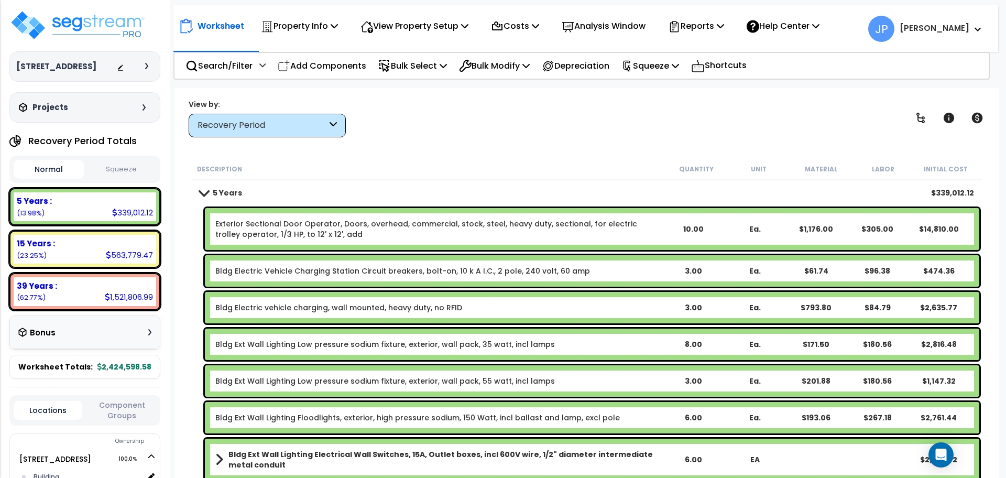
click at [438, 158] on div "Description Quantity Unit Material Labor Initial Cost" at bounding box center [587, 169] width 790 height 22
click at [131, 28] on img at bounding box center [77, 24] width 136 height 31
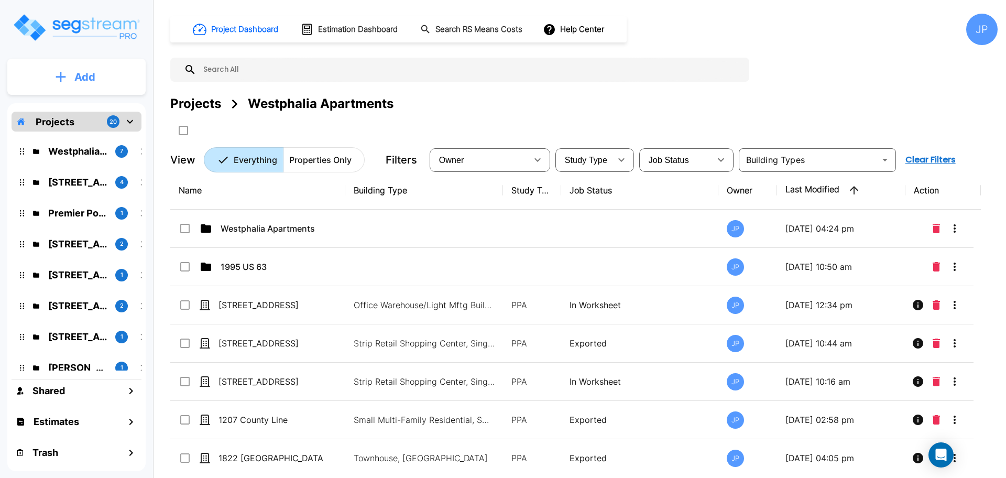
click at [114, 91] on button "Add" at bounding box center [76, 77] width 138 height 30
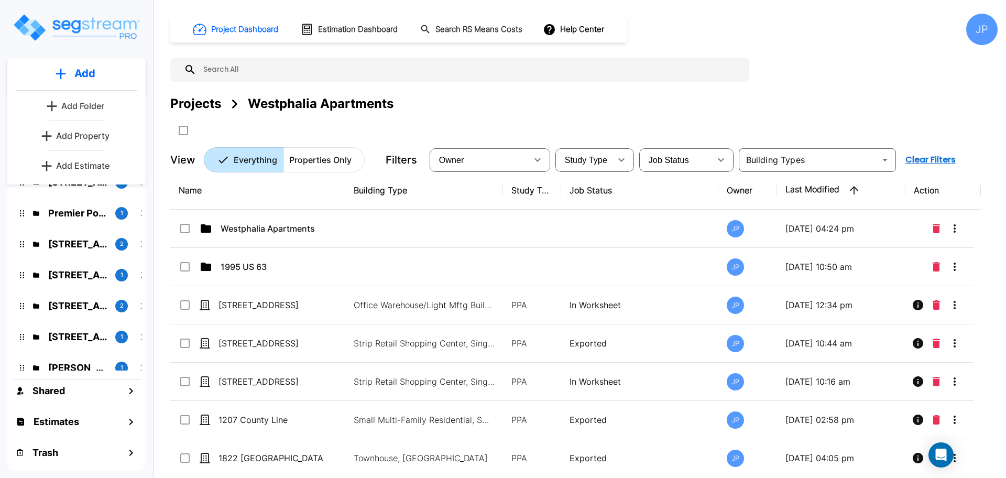
click at [91, 131] on p "Add Property" at bounding box center [82, 135] width 53 height 13
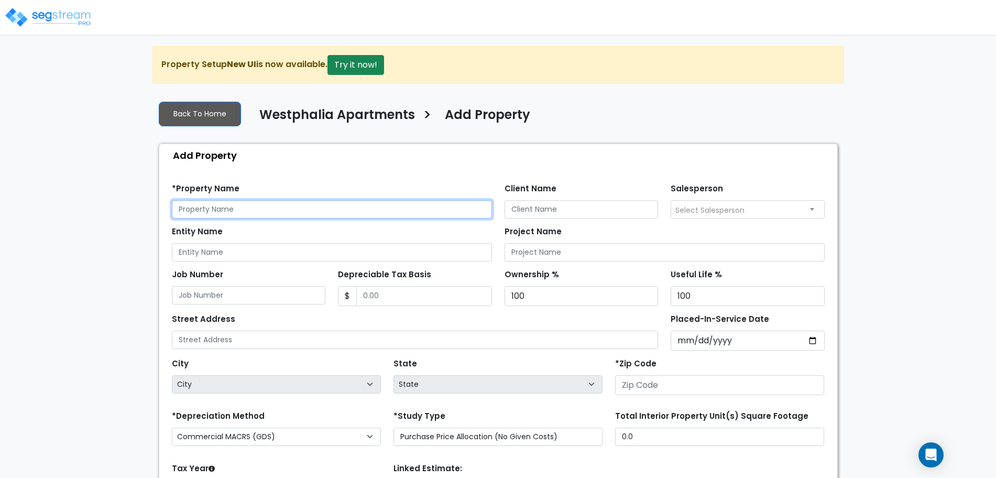
click at [256, 210] on input "text" at bounding box center [332, 209] width 320 height 18
type input "[STREET_ADDRESS]"
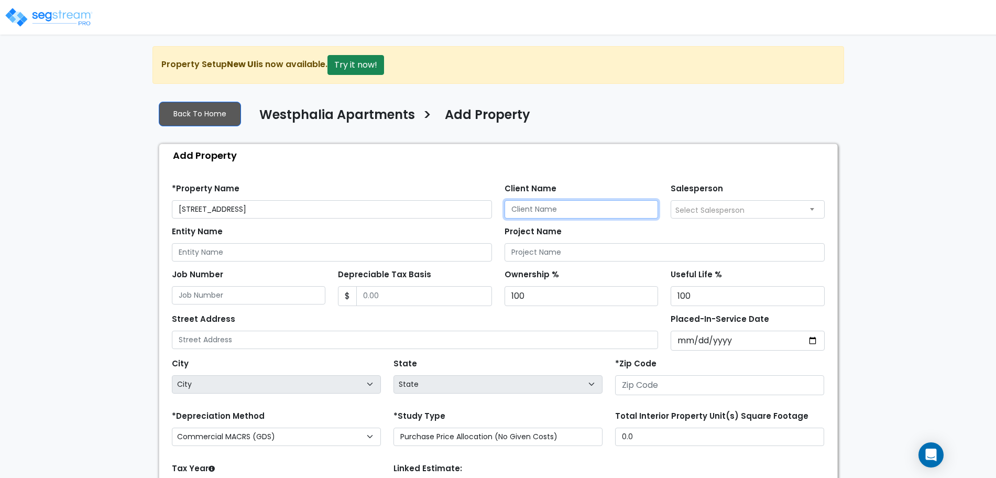
click at [540, 214] on input "Client Name" at bounding box center [582, 209] width 154 height 18
type input "[PERSON_NAME]"
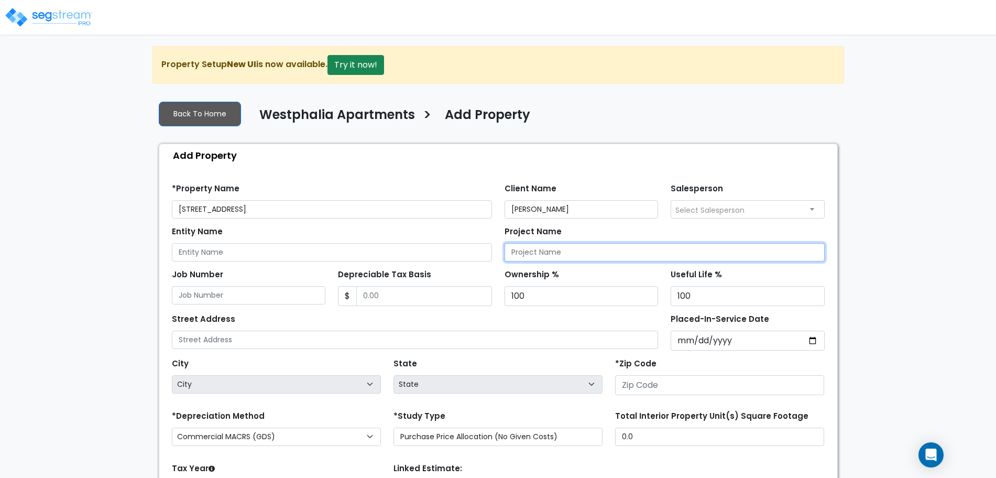
click at [554, 257] on input "Project Name" at bounding box center [665, 252] width 320 height 18
type input "[STREET_ADDRESS]"
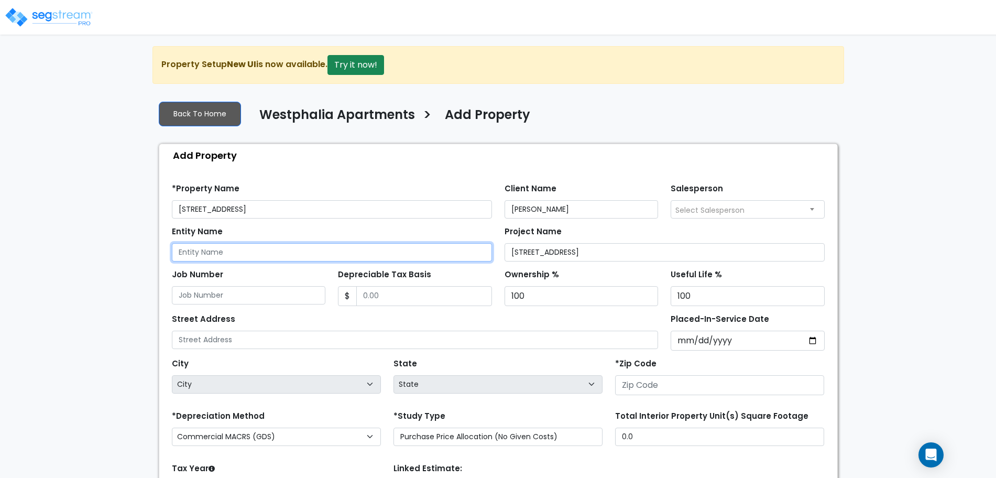
click at [328, 252] on input "Entity Name" at bounding box center [332, 252] width 320 height 18
type input "[STREET_ADDRESS]"
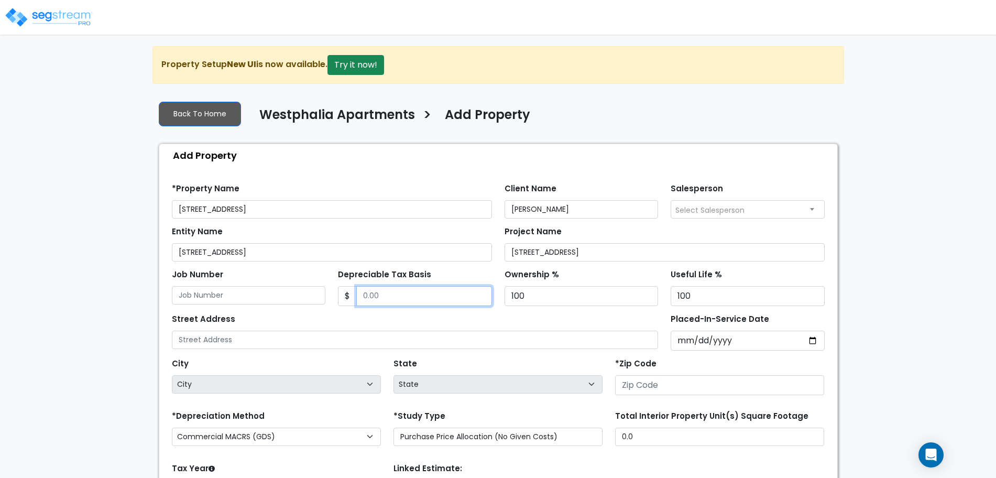
click at [391, 296] on input "Depreciable Tax Basis" at bounding box center [424, 296] width 136 height 20
click at [148, 156] on div "We are Building your Property. So please grab a coffee and let us do the heavy …" at bounding box center [498, 315] width 996 height 539
click at [405, 296] on input "Depreciable Tax Basis" at bounding box center [424, 296] width 136 height 20
type input "233,101.56"
click at [594, 154] on div "Add Property" at bounding box center [501, 155] width 673 height 23
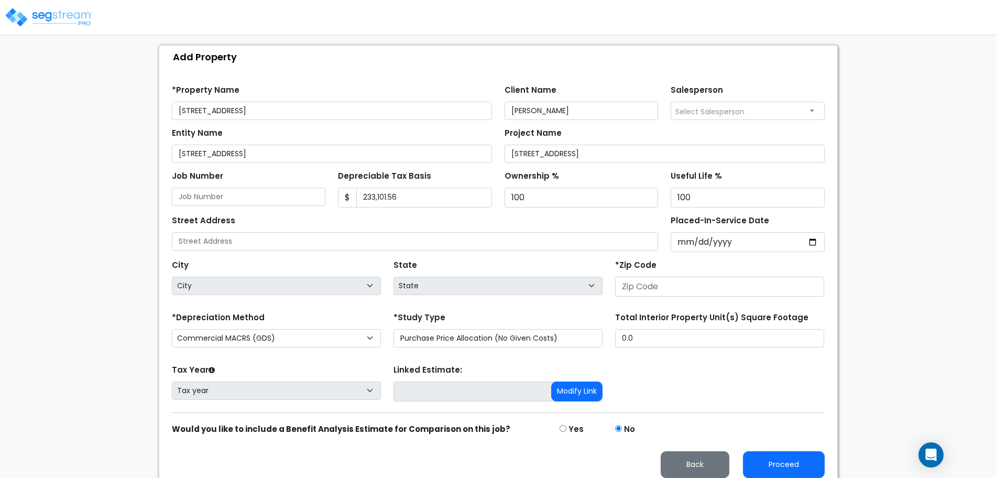
scroll to position [104, 0]
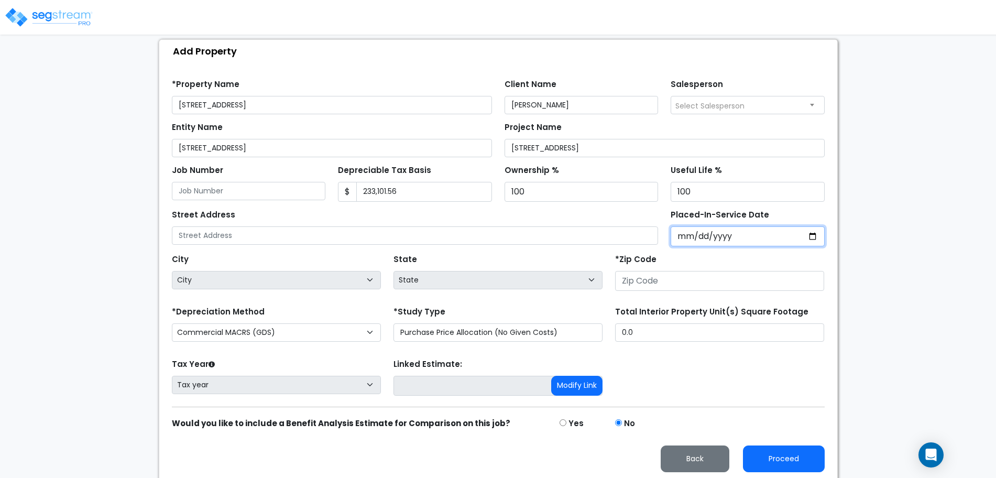
click at [705, 234] on input "Placed-In-Service Date" at bounding box center [748, 236] width 154 height 20
click at [693, 234] on input "Placed-In-Service Date" at bounding box center [748, 236] width 154 height 20
type input "0002-08-01"
select select "2"
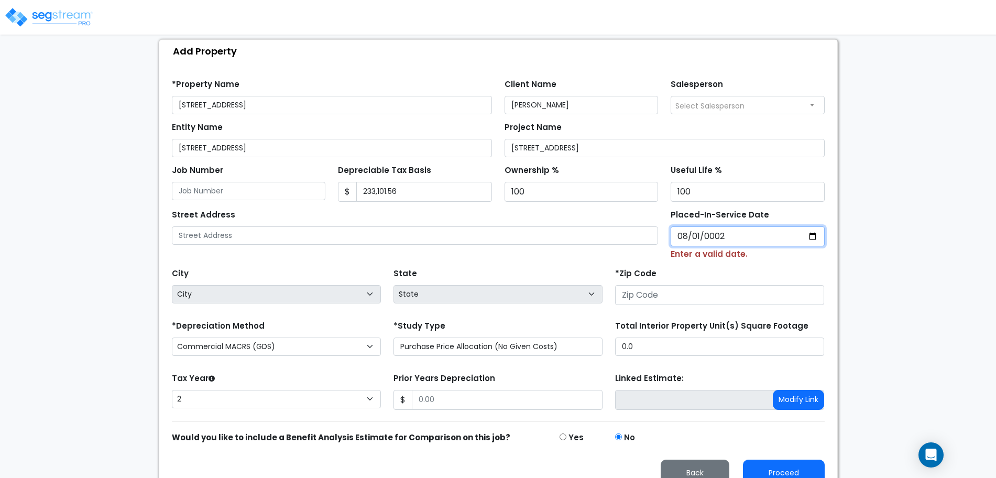
type input "0020-08-01"
select select "20"
type input "2025-08-01"
select select "2025"
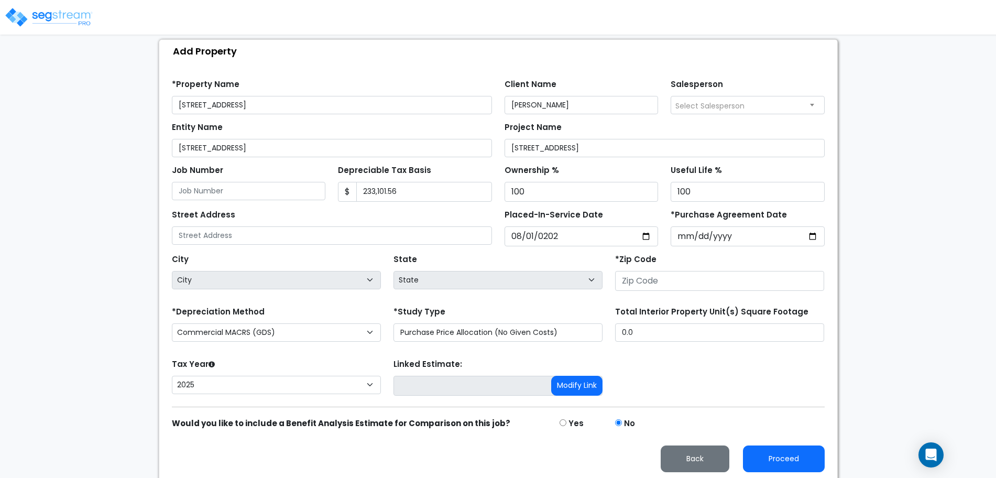
click at [593, 255] on div "State State National Average AB AK AL AR AZ BC CA CO CT DC DE FL GA HI" at bounding box center [498, 273] width 222 height 42
click at [729, 240] on input "*Purchase Agreement Date" at bounding box center [748, 236] width 154 height 20
click at [689, 237] on input "*Purchase Agreement Date" at bounding box center [748, 236] width 154 height 20
type input "2025-08-01"
click at [557, 264] on div "State State National Average AB AK AL AR AZ BC CA CO CT DC DE FL GA HI" at bounding box center [498, 273] width 222 height 42
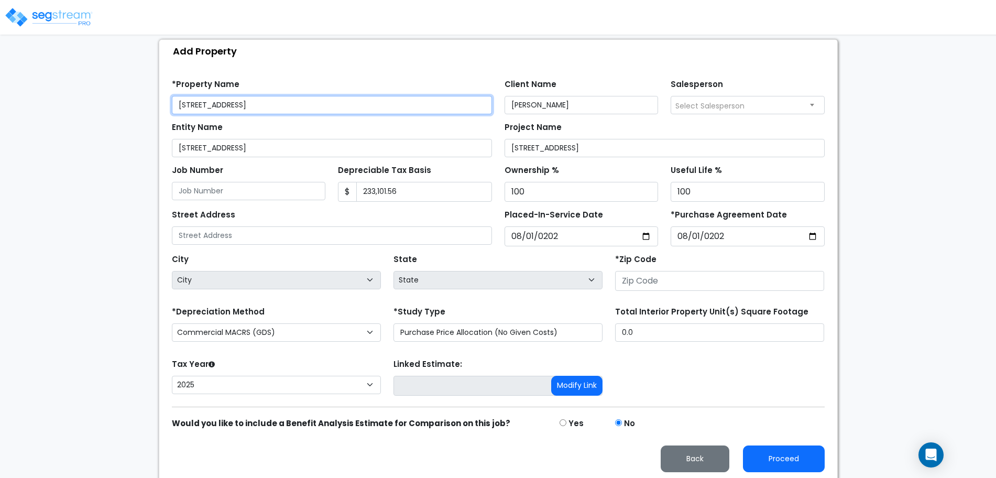
drag, startPoint x: 301, startPoint y: 106, endPoint x: 136, endPoint y: 113, distance: 165.3
click at [136, 113] on div "We are Building your Property. So please grab a coffee and let us do the heavy …" at bounding box center [498, 211] width 996 height 539
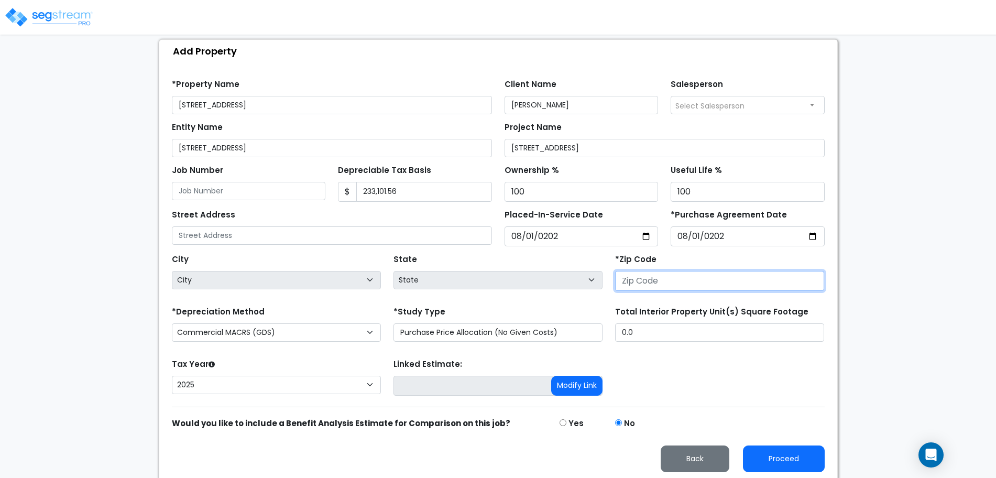
click at [658, 284] on input "number" at bounding box center [719, 281] width 209 height 20
type input "34"
select select "GA"
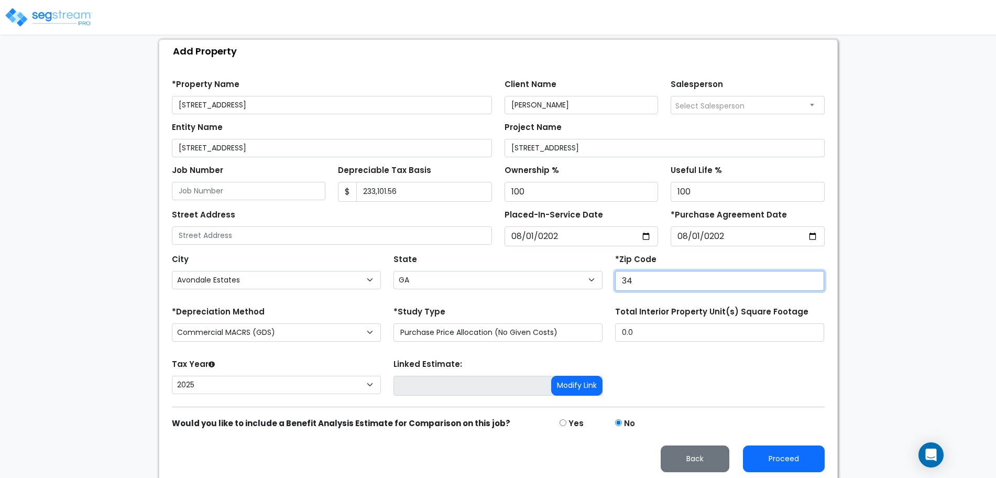
select select
type input "3494"
select select "FL"
type input "34947"
click at [650, 366] on div "Tax Year Please Enter The Placed In Service Date First. 2026 2025 Prior Years D…" at bounding box center [499, 377] width 666 height 42
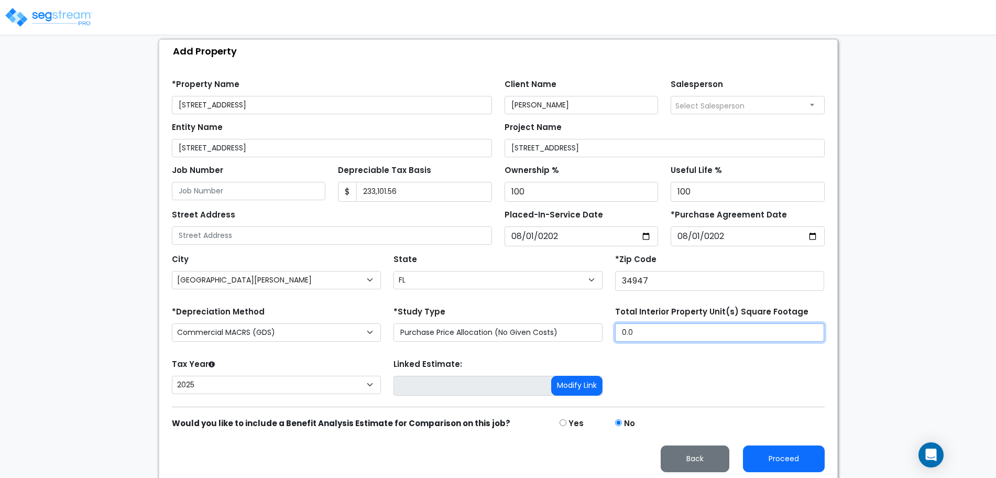
click at [654, 330] on input "0.0" at bounding box center [719, 332] width 209 height 18
type input "."
type input "1,817"
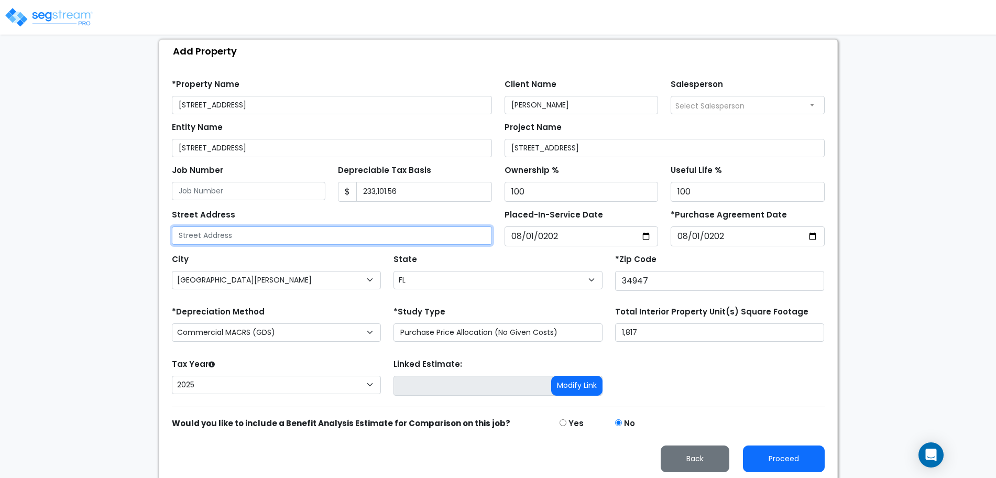
click at [307, 231] on input "text" at bounding box center [332, 235] width 320 height 18
type input "[STREET_ADDRESS]"
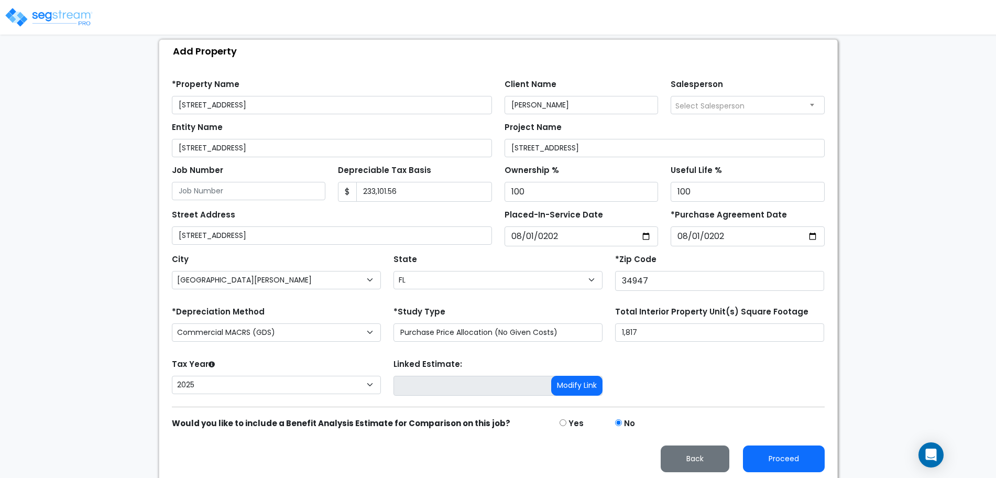
click at [322, 308] on div "*Depreciation Method Commercial MACRS (GDS) Residential Rental MACRS (GDS) Comm…" at bounding box center [277, 325] width 222 height 42
click at [320, 332] on select "Commercial MACRS (GDS) Residential Rental MACRS (GDS) Commercial MACRS (ADS) Re…" at bounding box center [276, 332] width 209 height 18
select select "RRM(_8"
click at [348, 349] on form "*Property Name 4202 Longmour Lane Client Name Shah Patel Salesperson Select Sal…" at bounding box center [498, 271] width 653 height 401
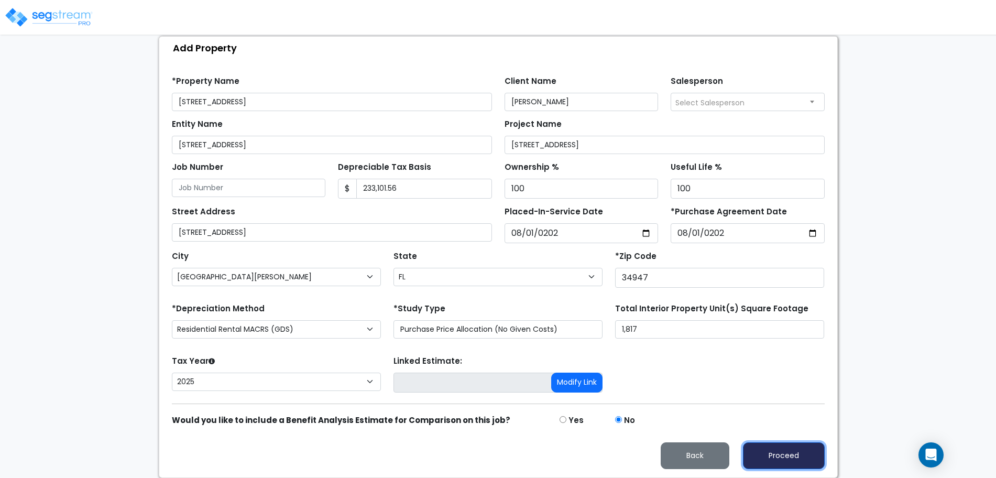
click at [774, 453] on button "Proceed" at bounding box center [784, 455] width 82 height 27
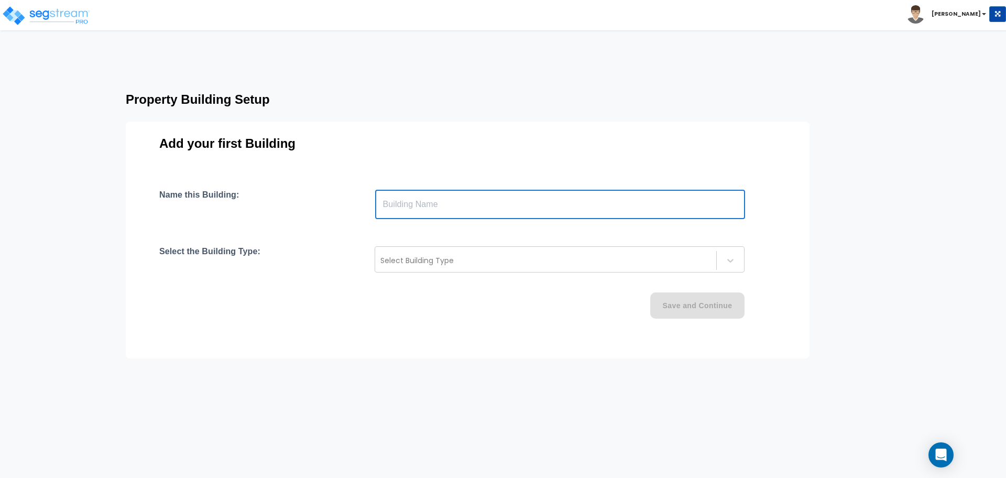
click at [412, 207] on input "text" at bounding box center [560, 204] width 370 height 29
type input "[STREET_ADDRESS]"
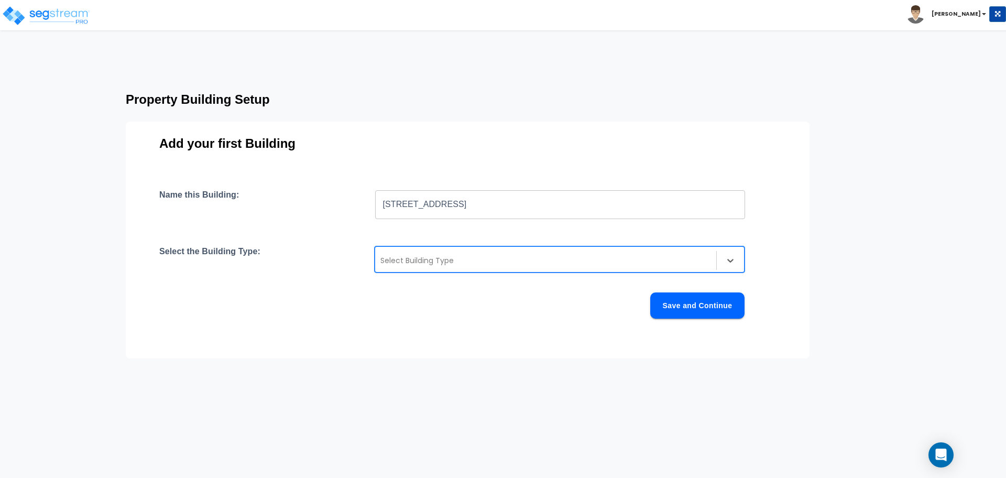
click at [415, 250] on div "Select Building Type" at bounding box center [560, 259] width 370 height 26
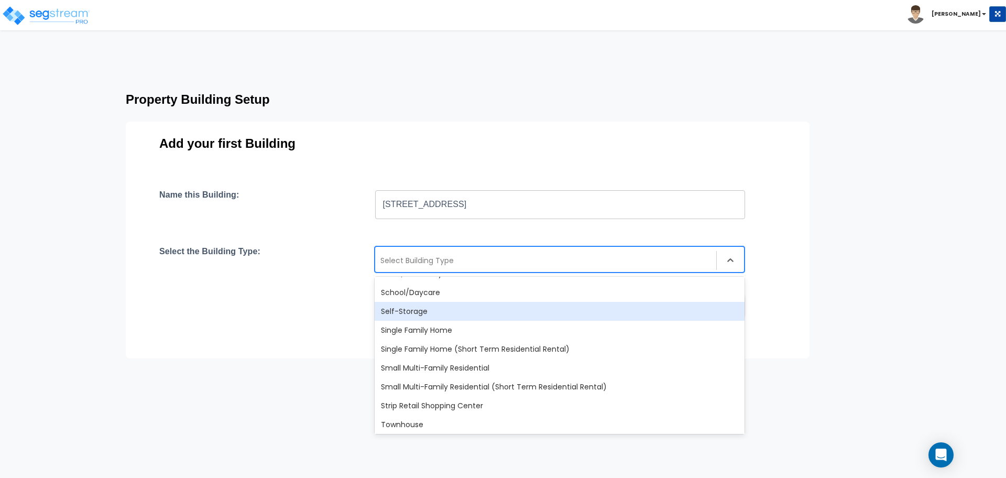
scroll to position [856, 0]
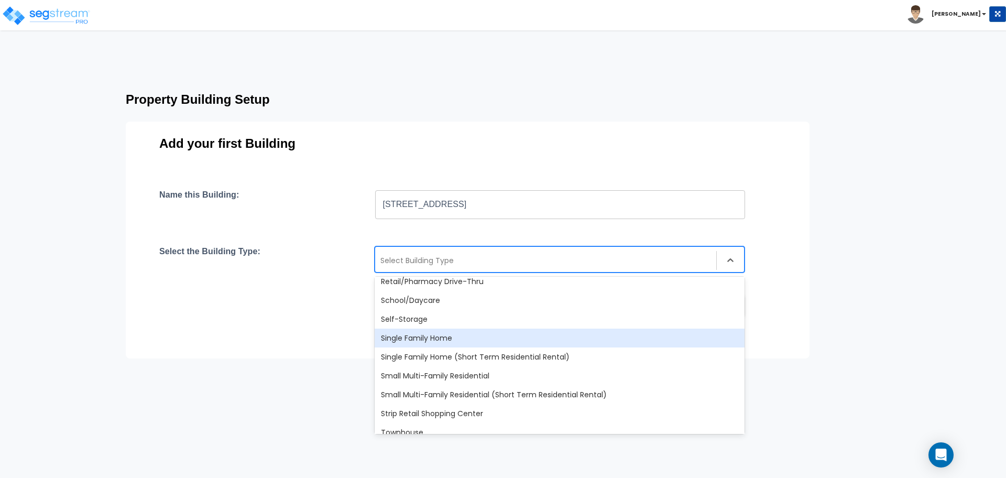
click at [426, 334] on div "Single Family Home" at bounding box center [560, 338] width 370 height 19
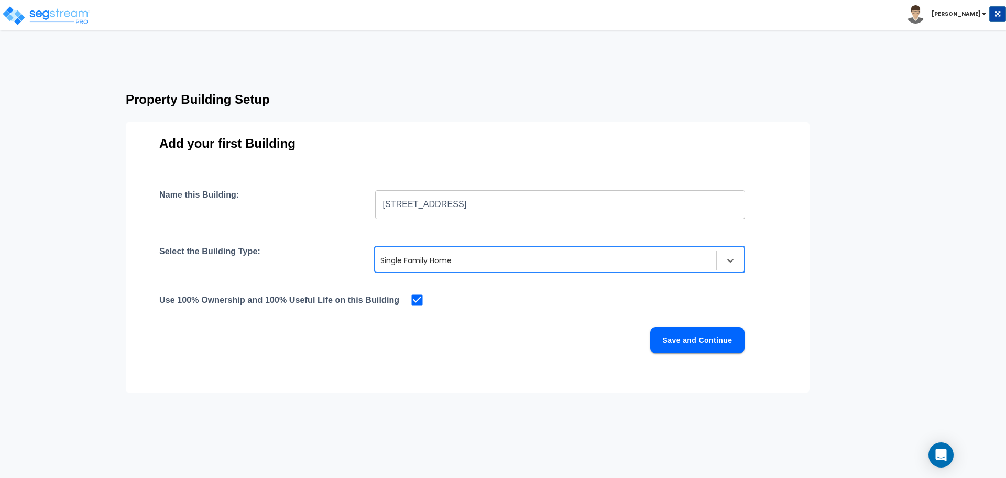
click at [477, 334] on div "Save and Continue" at bounding box center [452, 340] width 586 height 26
click at [663, 339] on button "Save and Continue" at bounding box center [698, 340] width 94 height 26
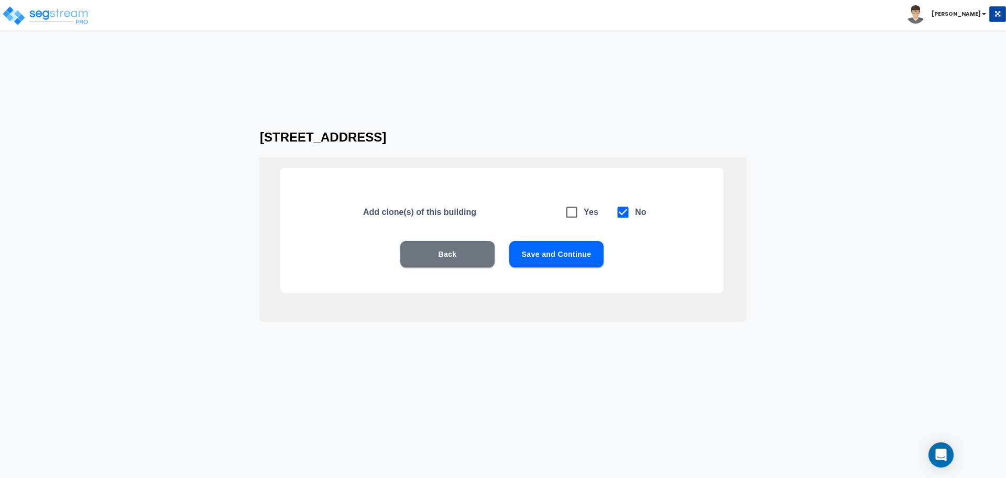
click at [563, 258] on button "Save and Continue" at bounding box center [557, 254] width 94 height 26
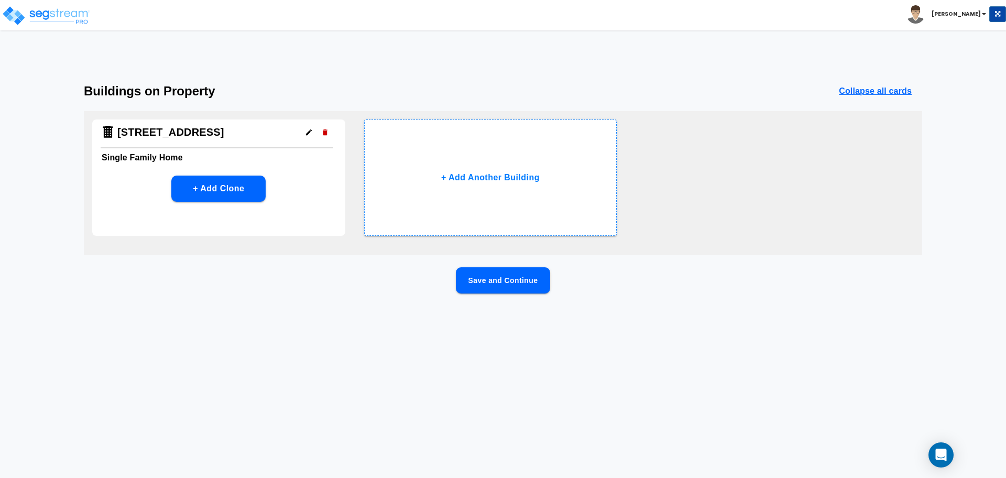
click at [512, 278] on button "Save and Continue" at bounding box center [503, 280] width 94 height 26
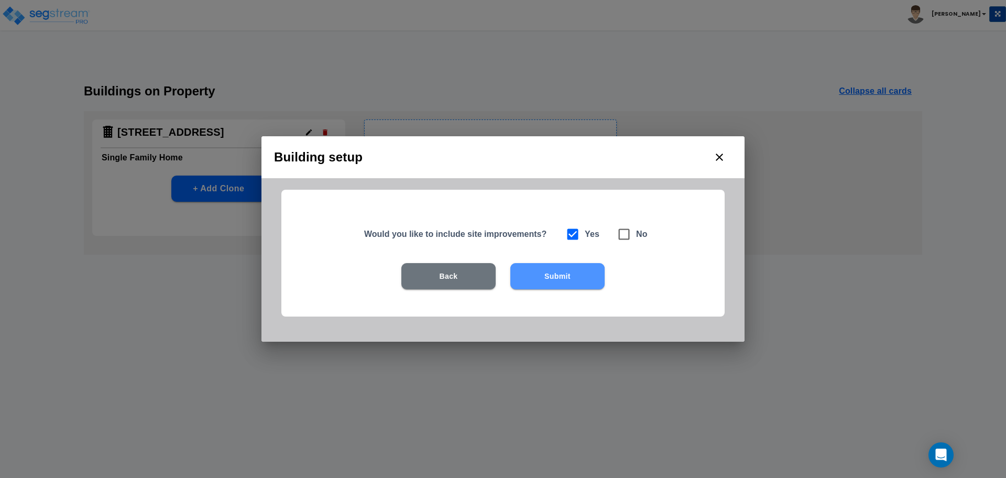
click at [548, 273] on button "Submit" at bounding box center [558, 276] width 94 height 26
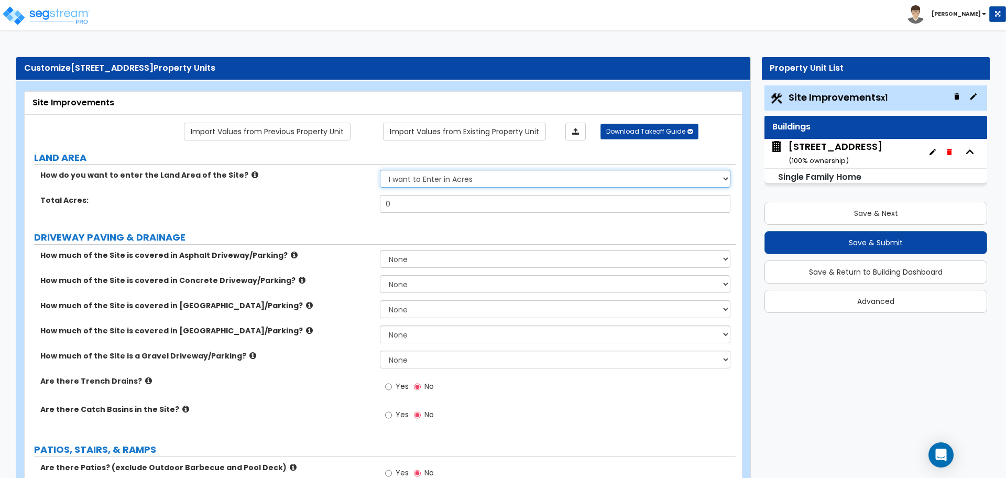
click at [436, 179] on select "I want to Enter in [GEOGRAPHIC_DATA] I want to Enter in Square Feet" at bounding box center [555, 179] width 350 height 18
select select "2"
click at [380, 170] on select "I want to Enter in [GEOGRAPHIC_DATA] I want to Enter in Square Feet" at bounding box center [555, 179] width 350 height 18
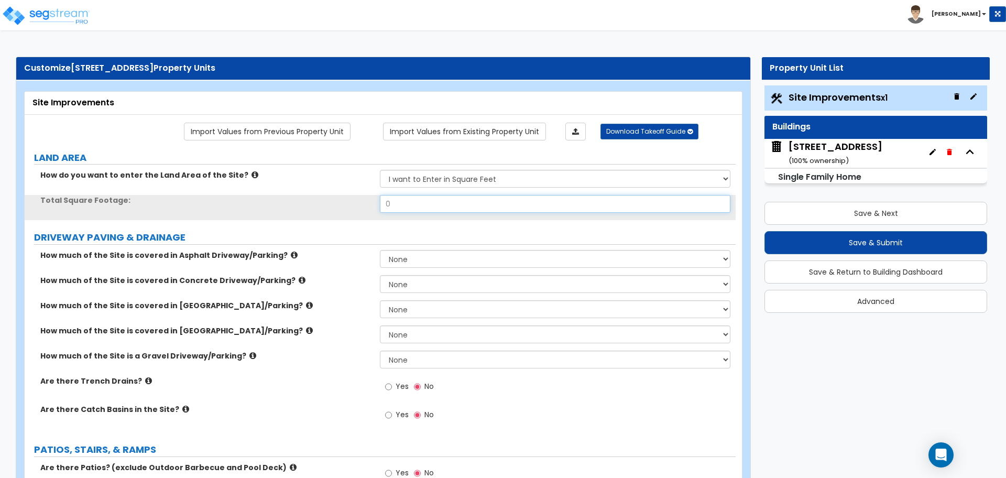
click at [426, 207] on input "0" at bounding box center [555, 204] width 350 height 18
type input "8,712"
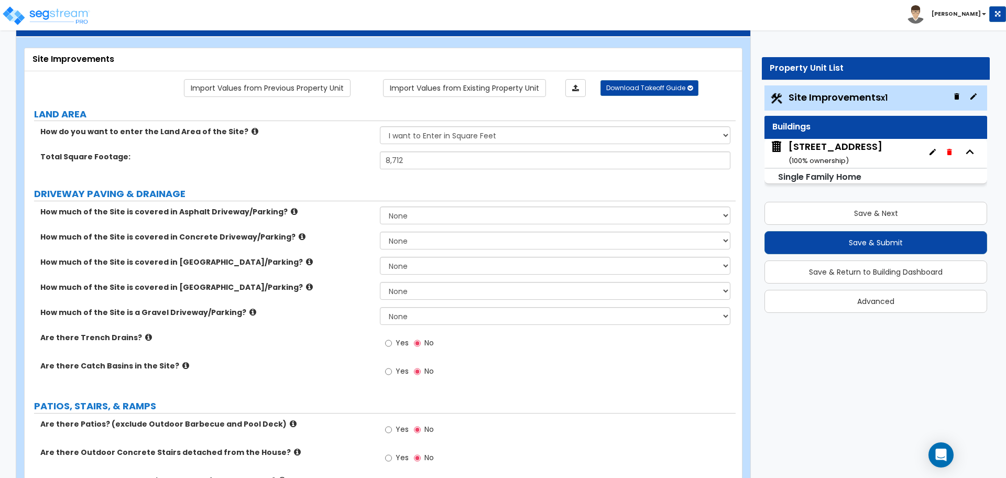
scroll to position [44, 0]
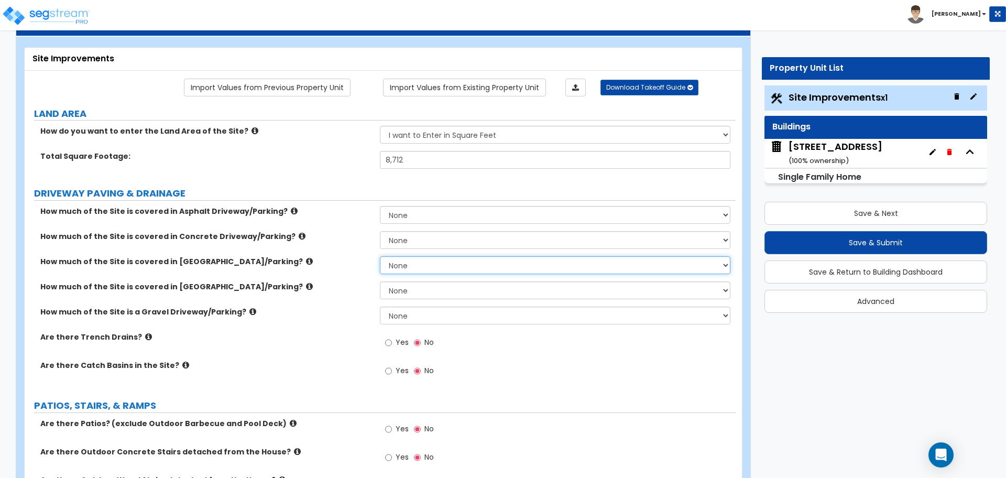
click at [393, 266] on select "None I want to Enter an Approximate Percentage I want to Enter the Square Foota…" at bounding box center [555, 265] width 350 height 18
select select "2"
click at [380, 256] on select "None I want to Enter an Approximate Percentage I want to Enter the Square Foota…" at bounding box center [555, 265] width 350 height 18
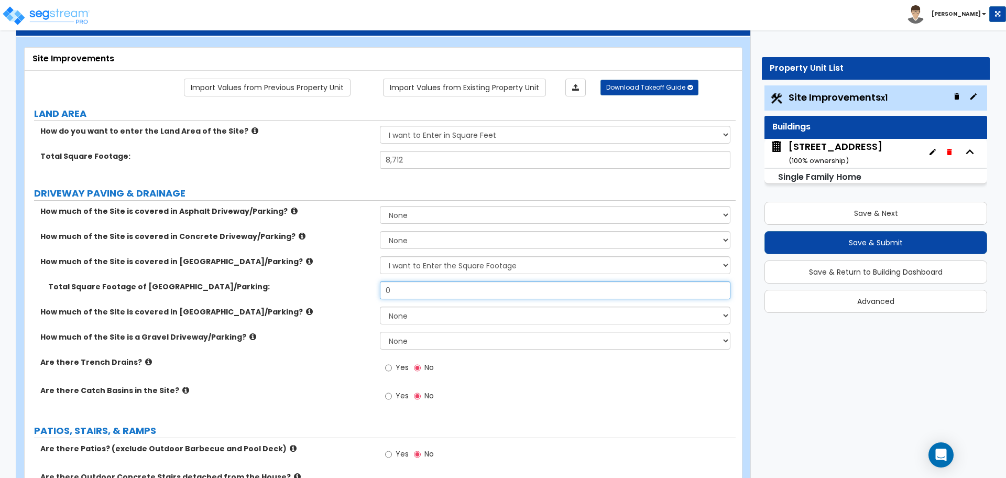
drag, startPoint x: 415, startPoint y: 290, endPoint x: 313, endPoint y: 290, distance: 101.7
click at [313, 290] on div "Total Square Footage of [GEOGRAPHIC_DATA]/Parking: 0" at bounding box center [380, 293] width 711 height 25
type input "600"
click at [313, 290] on label "Total Square Footage of [GEOGRAPHIC_DATA]/Parking:" at bounding box center [210, 286] width 324 height 10
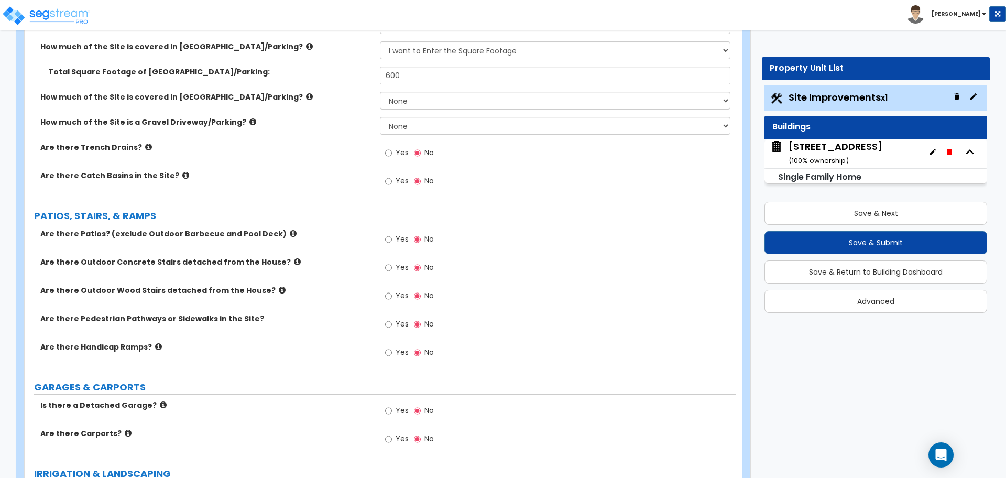
scroll to position [259, 0]
click at [290, 233] on icon at bounding box center [293, 233] width 7 height 8
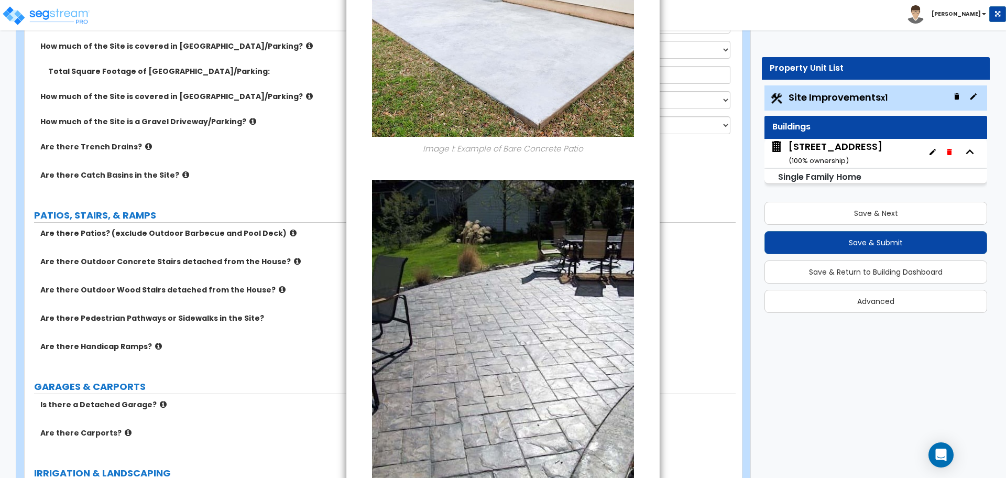
scroll to position [0, 0]
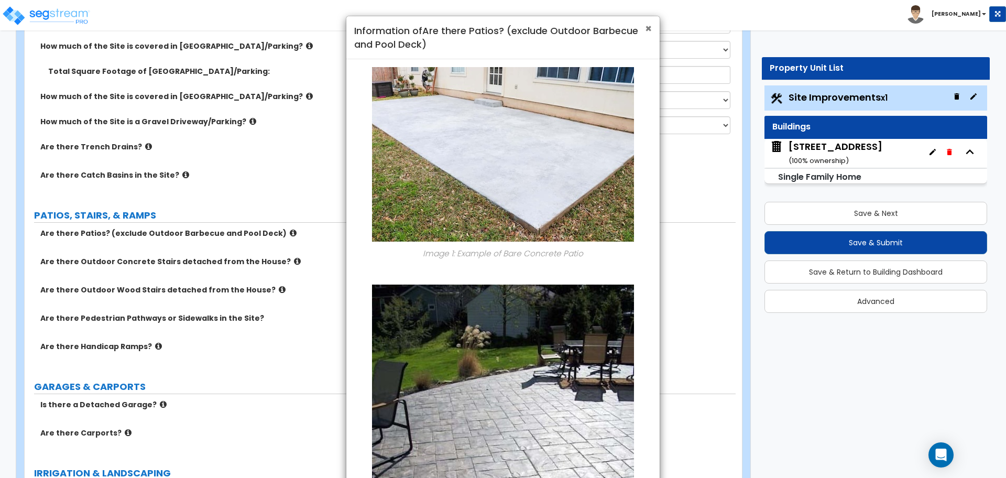
click at [650, 26] on span "×" at bounding box center [648, 28] width 7 height 15
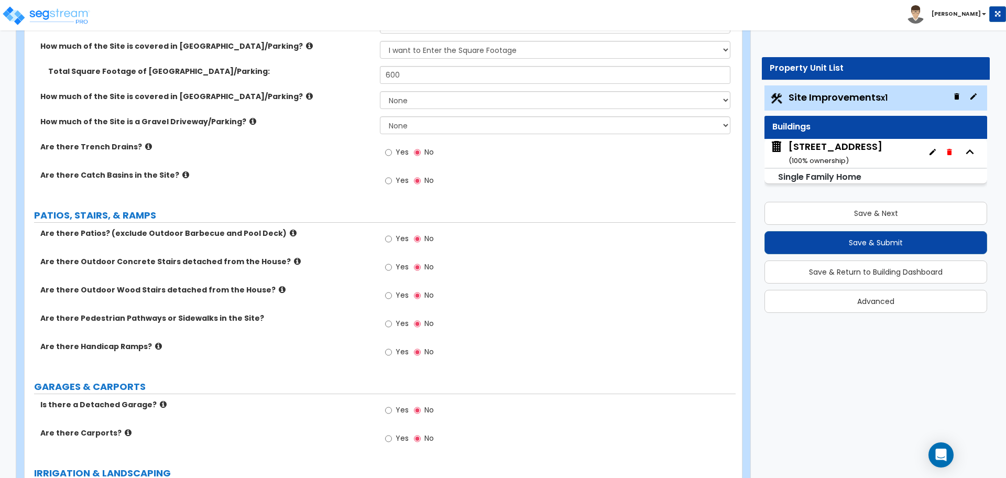
click at [387, 245] on label "Yes" at bounding box center [397, 240] width 24 height 18
click at [387, 245] on input "Yes" at bounding box center [388, 239] width 7 height 12
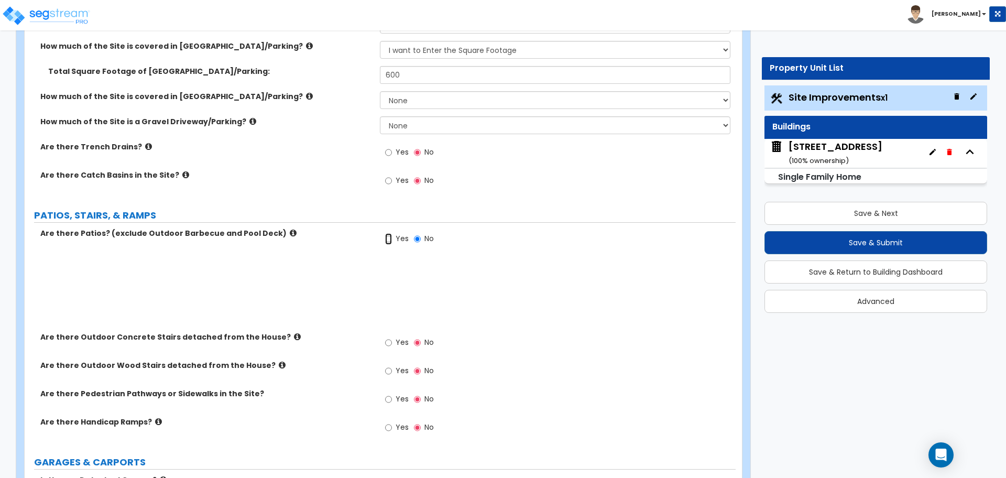
radio input "true"
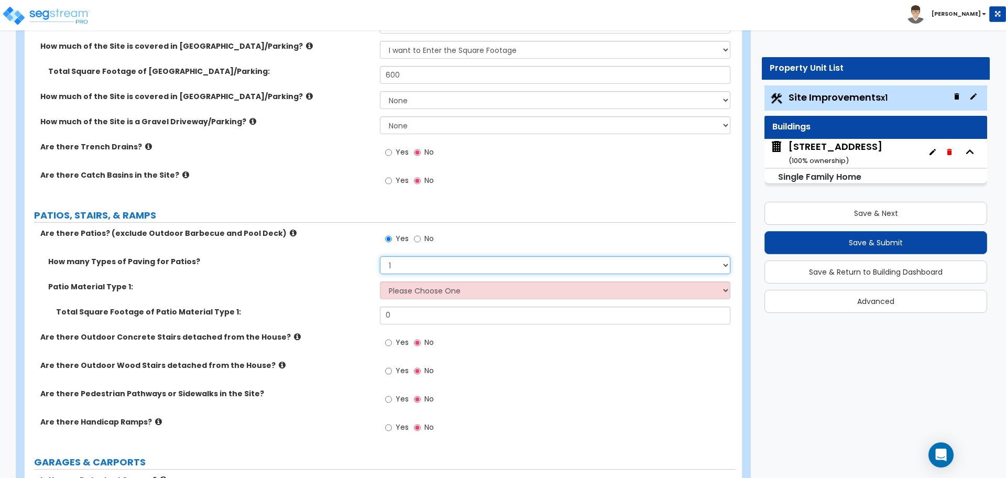
click at [404, 266] on select "1 2 3 4" at bounding box center [555, 265] width 350 height 18
click at [380, 256] on select "1 2 3 4" at bounding box center [555, 265] width 350 height 18
click at [413, 293] on select "Please Choose One Bare Concrete Stamped Concrete Brick Pavers Stone Pavers Tile…" at bounding box center [555, 290] width 350 height 18
select select "3"
click at [380, 281] on select "Please Choose One Bare Concrete Stamped Concrete Brick Pavers Stone Pavers Tile…" at bounding box center [555, 290] width 350 height 18
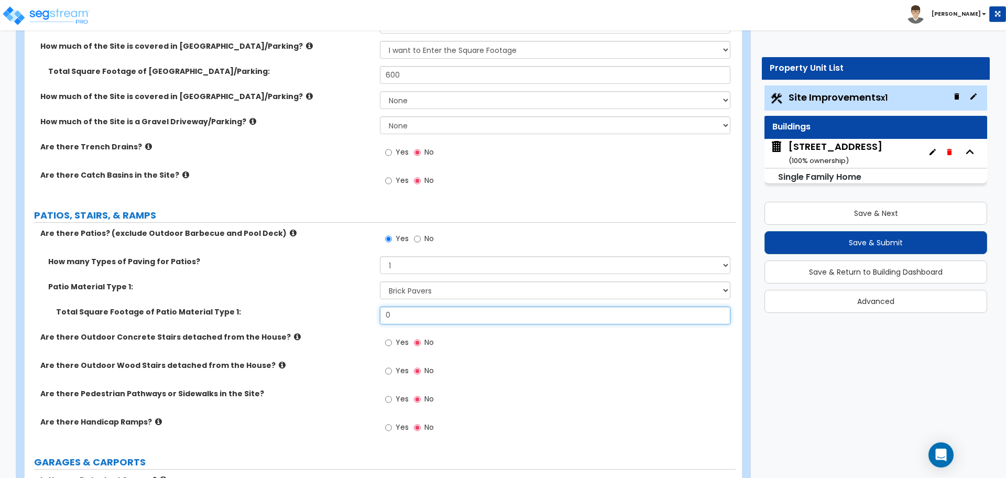
drag, startPoint x: 396, startPoint y: 308, endPoint x: 353, endPoint y: 312, distance: 43.1
click at [353, 312] on div "Total Square Footage of Patio Material Type 1: 0" at bounding box center [380, 319] width 711 height 25
type input "25"
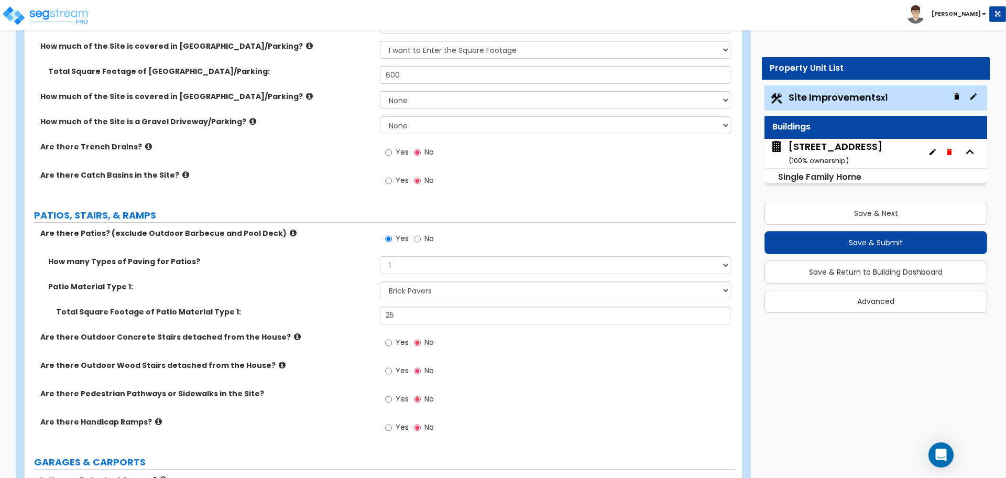
click at [353, 312] on label "Total Square Footage of Patio Material Type 1:" at bounding box center [214, 312] width 316 height 10
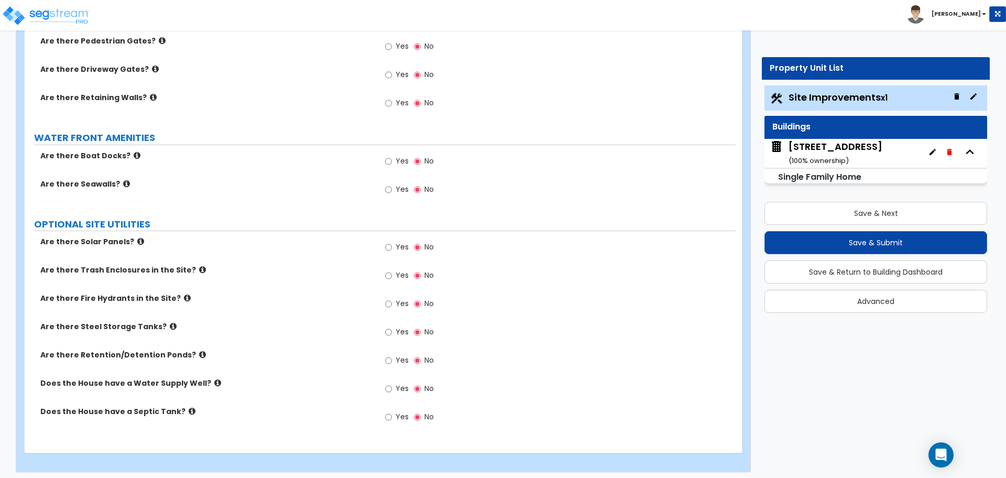
scroll to position [1302, 0]
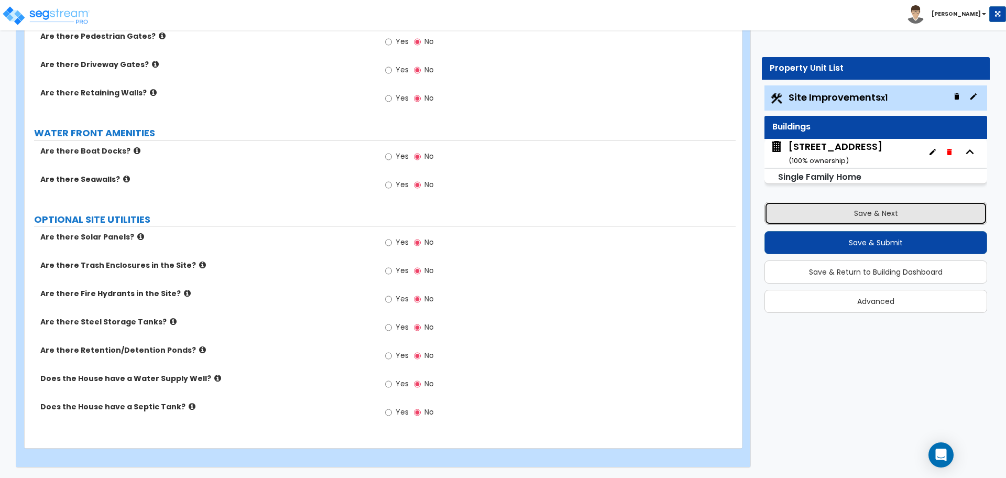
click at [823, 220] on button "Save & Next" at bounding box center [876, 213] width 223 height 23
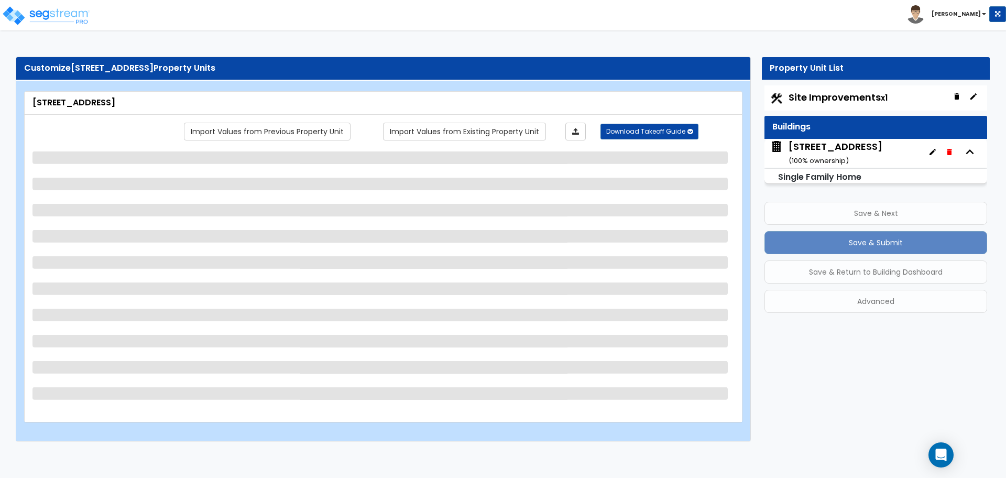
scroll to position [0, 0]
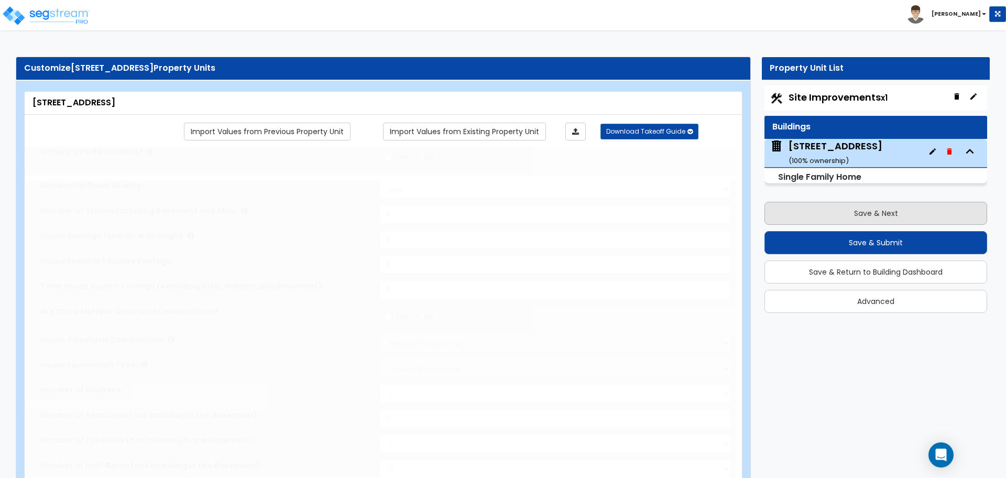
type input "1"
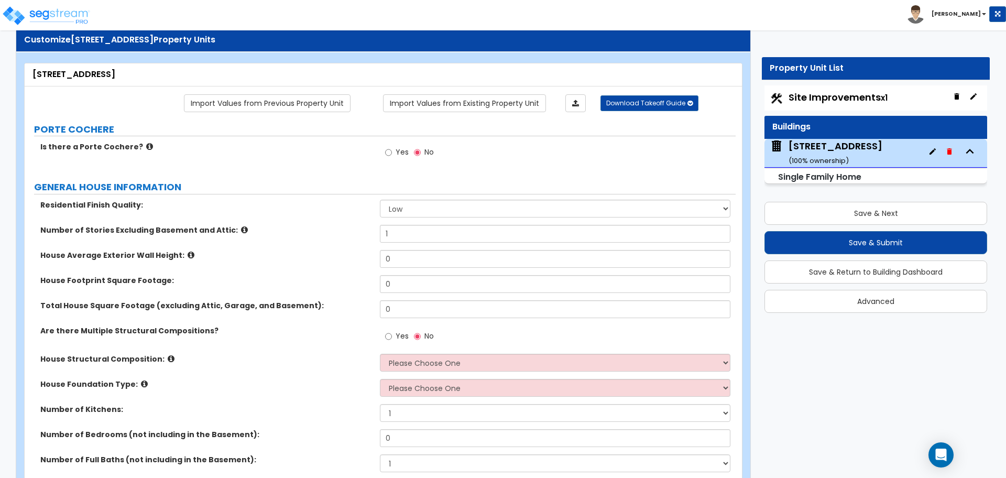
scroll to position [29, 0]
click at [453, 208] on select "Low Average High" at bounding box center [555, 208] width 350 height 18
select select "1"
click at [380, 199] on select "Low Average High" at bounding box center [555, 208] width 350 height 18
click at [343, 232] on label "Number of Stories Excluding Basement and Attic:" at bounding box center [206, 229] width 332 height 10
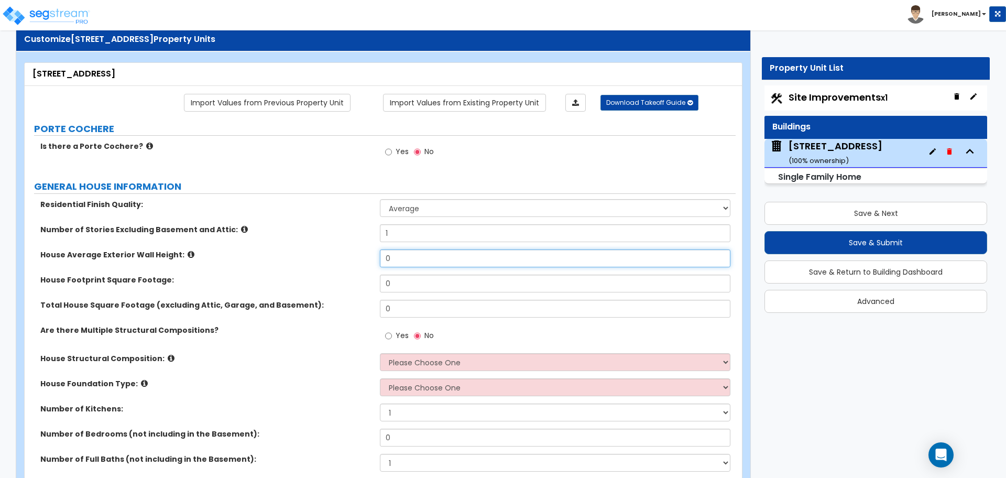
drag, startPoint x: 399, startPoint y: 261, endPoint x: 356, endPoint y: 260, distance: 43.5
click at [356, 260] on div "House Average Exterior Wall Height: 0" at bounding box center [380, 262] width 711 height 25
type input "13"
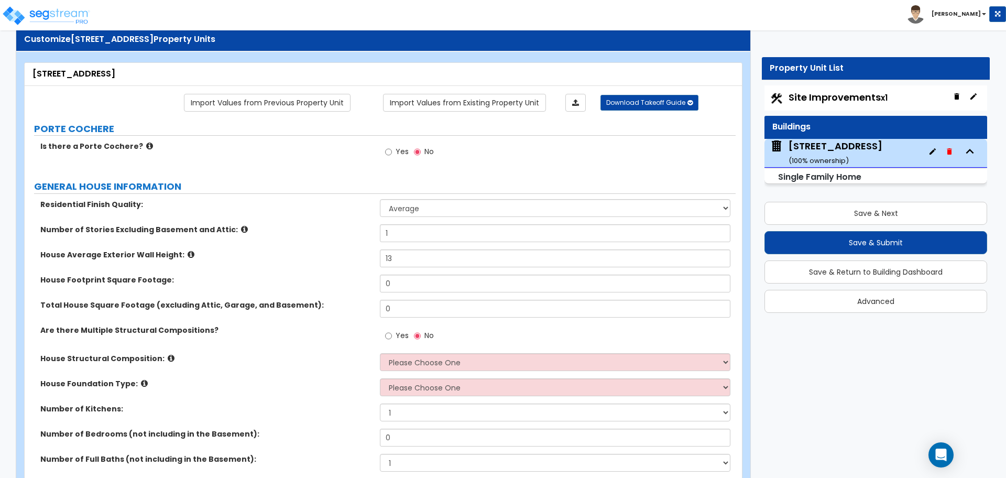
click at [363, 265] on div "House Average Exterior Wall Height: 13" at bounding box center [380, 262] width 711 height 25
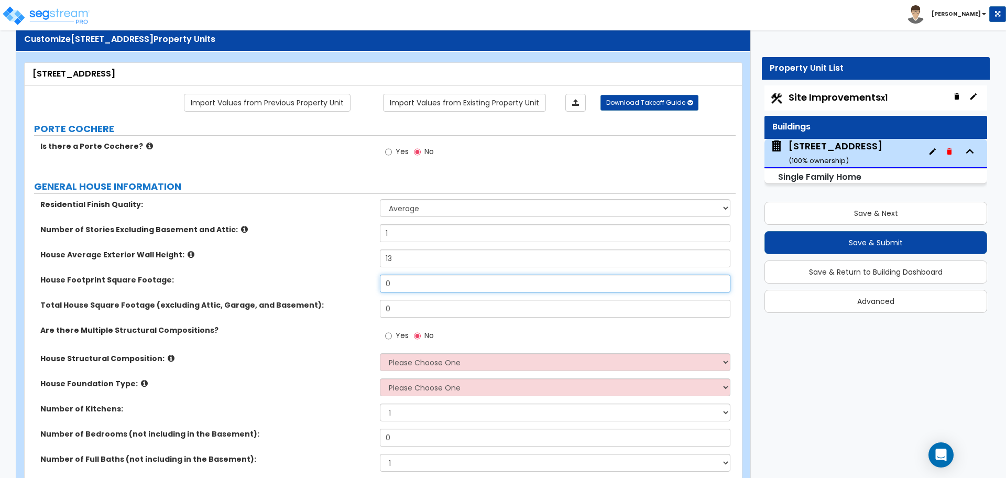
drag, startPoint x: 410, startPoint y: 289, endPoint x: 349, endPoint y: 291, distance: 60.8
click at [350, 291] on div "House Footprint Square Footage: 0" at bounding box center [380, 287] width 711 height 25
type input "1,817"
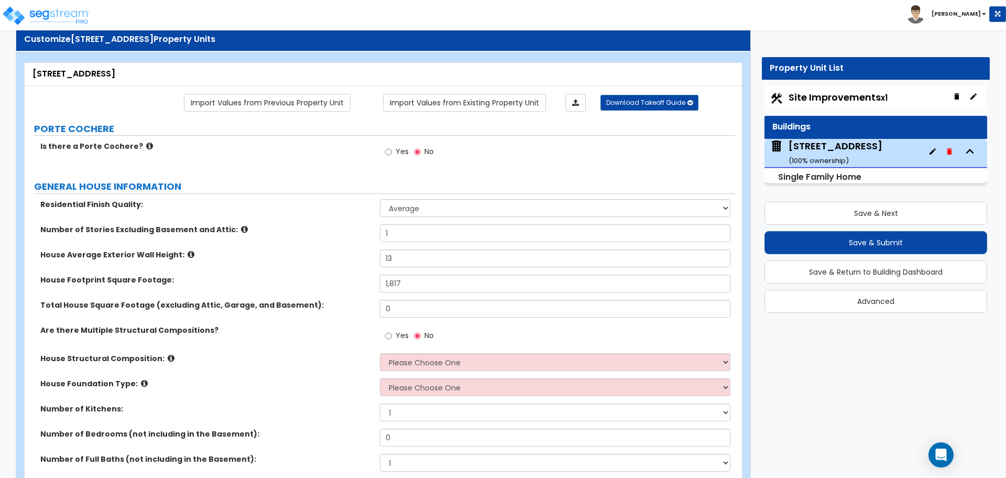
click at [349, 291] on div "House Footprint Square Footage: 1,817" at bounding box center [380, 287] width 711 height 25
drag, startPoint x: 400, startPoint y: 312, endPoint x: 369, endPoint y: 316, distance: 31.7
click at [369, 316] on div "Total House Square Footage (excluding Attic, Garage, and Basement): 0" at bounding box center [380, 312] width 711 height 25
click at [369, 316] on div "Total House Square Footage (excluding Attic, Garage, and Basement): 1,817" at bounding box center [380, 312] width 711 height 25
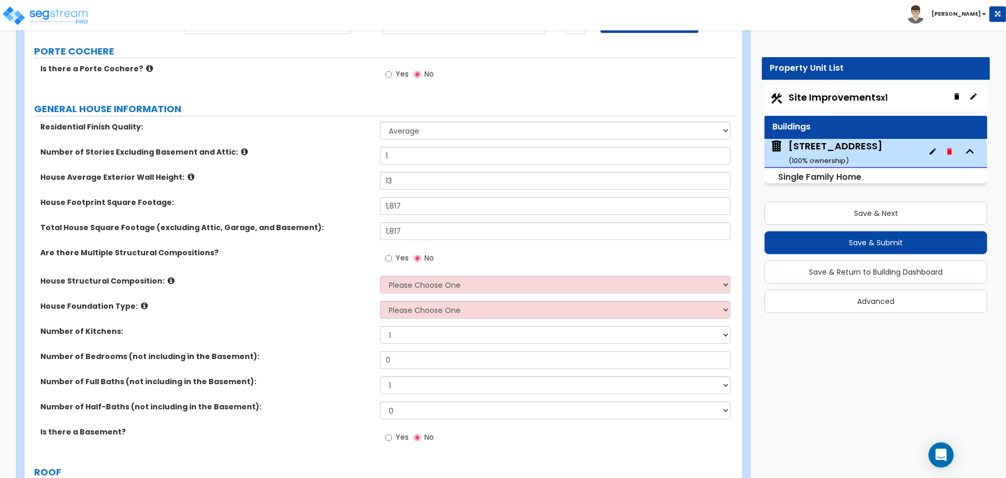
scroll to position [107, 0]
drag, startPoint x: 416, startPoint y: 237, endPoint x: 304, endPoint y: 221, distance: 113.3
click at [304, 222] on div "Total House Square Footage (excluding Attic, Garage, and Basement): 1,817" at bounding box center [380, 234] width 711 height 25
click at [304, 222] on label "Total House Square Footage (excluding Attic, Garage, and Basement):" at bounding box center [206, 227] width 332 height 10
click at [425, 228] on input "1,817" at bounding box center [555, 231] width 350 height 18
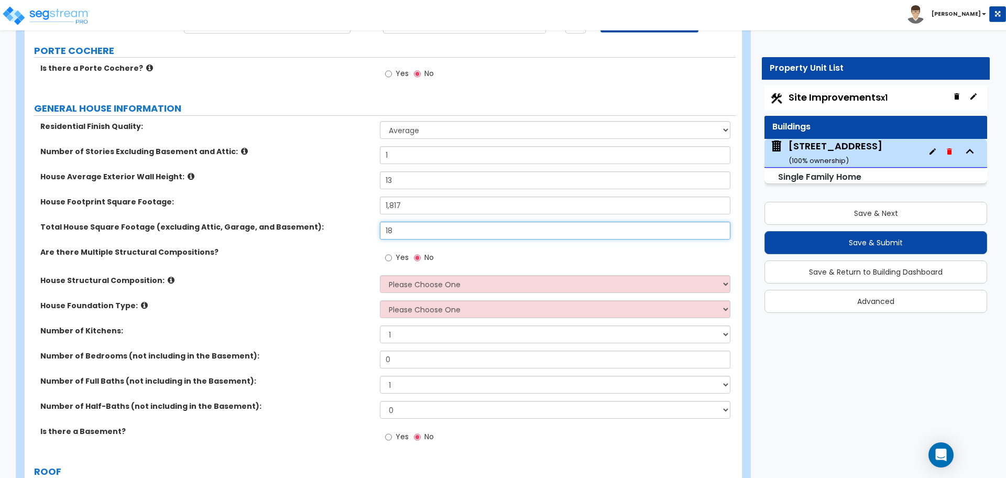
type input "1"
type input "1,418"
click at [280, 253] on label "Are there Multiple Structural Compositions?" at bounding box center [206, 252] width 332 height 10
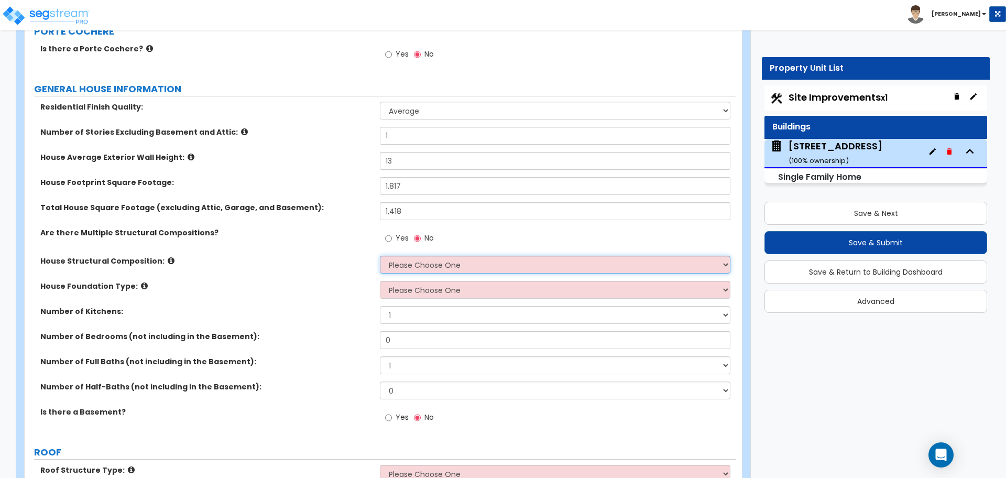
click at [420, 267] on select "Please Choose One Reinforced Concrete Structural Steel Brick Masonry CMU Masonr…" at bounding box center [555, 265] width 350 height 18
select select "7"
click at [380, 256] on select "Please Choose One Reinforced Concrete Structural Steel Brick Masonry CMU Masonr…" at bounding box center [555, 265] width 350 height 18
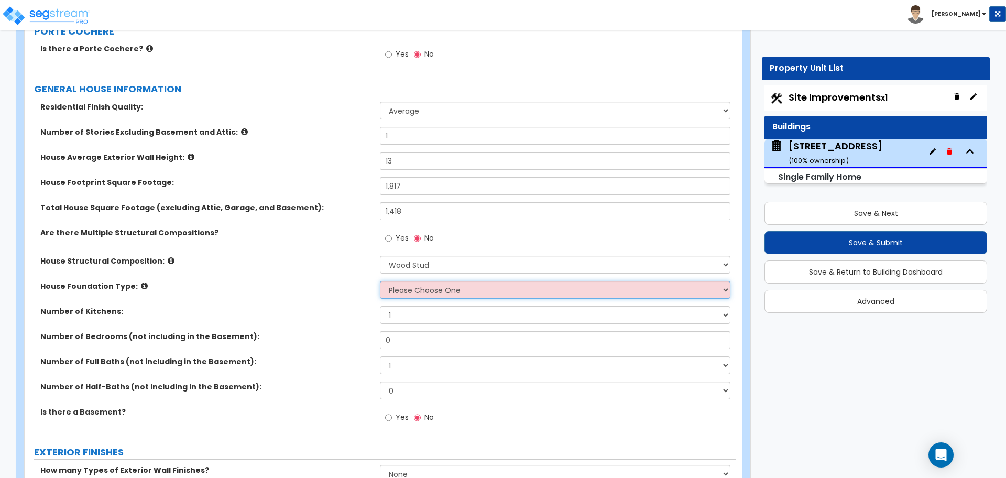
click at [403, 295] on select "Please Choose One Crawl Space Pier-Elevated First floor Slab on Grade" at bounding box center [555, 290] width 350 height 18
select select "3"
click at [380, 281] on select "Please Choose One Crawl Space Pier-Elevated First floor Slab on Grade" at bounding box center [555, 290] width 350 height 18
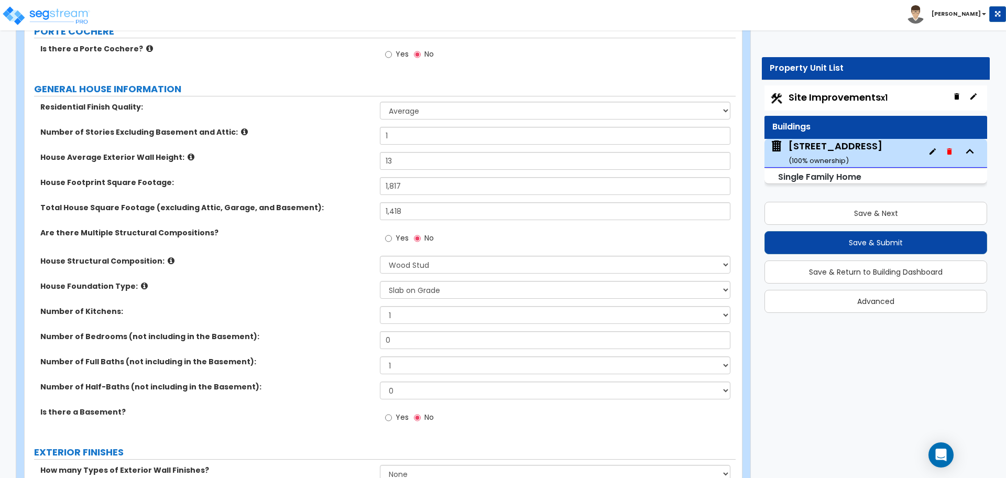
click at [350, 311] on label "Number of Kitchens:" at bounding box center [206, 311] width 332 height 10
drag, startPoint x: 394, startPoint y: 334, endPoint x: 348, endPoint y: 343, distance: 47.1
click at [349, 342] on div "Number of Bedrooms (not including in the Basement): 0" at bounding box center [380, 343] width 711 height 25
type input "4"
drag, startPoint x: 417, startPoint y: 354, endPoint x: 371, endPoint y: 363, distance: 47.0
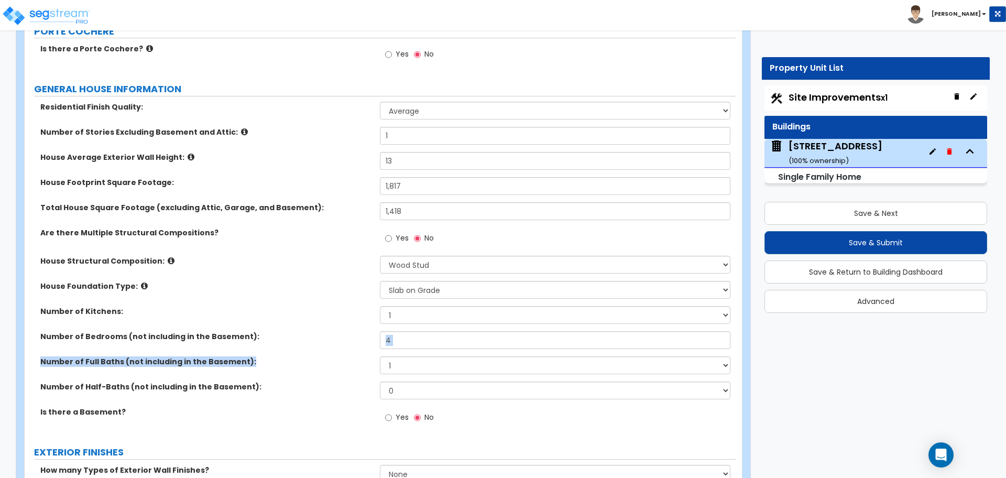
click at [371, 363] on div "Residential Finish Quality: Low Average High Number of Stories Excluding Baseme…" at bounding box center [380, 268] width 696 height 333
click at [371, 363] on label "Number of Full Baths (not including in the Basement):" at bounding box center [206, 361] width 332 height 10
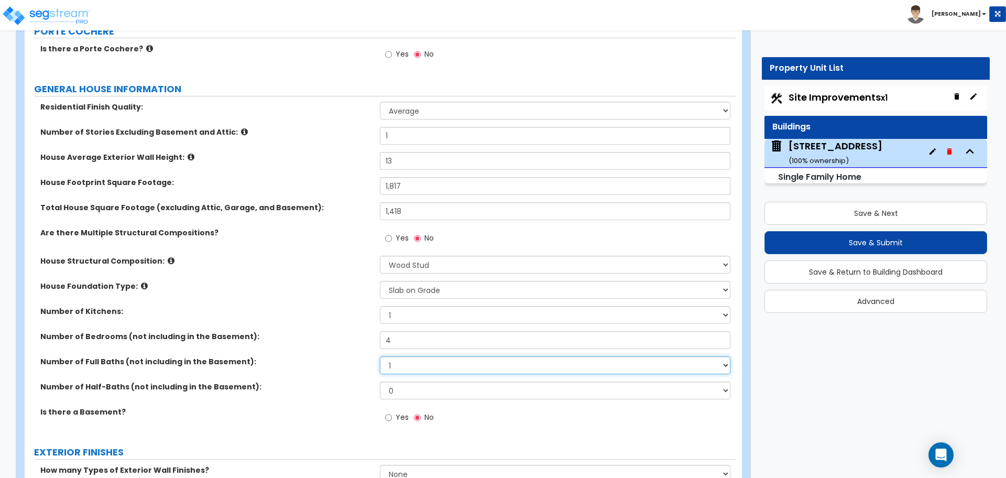
click at [419, 366] on select "1 2 3 4 5 6 7 8 9 10" at bounding box center [555, 365] width 350 height 18
select select "2"
click at [380, 356] on select "1 2 3 4 5 6 7 8 9 10" at bounding box center [555, 365] width 350 height 18
click at [335, 370] on div "Number of Full Baths (not including in the Basement): 1 2 3 4 5 6 7 8 9 10" at bounding box center [380, 368] width 711 height 25
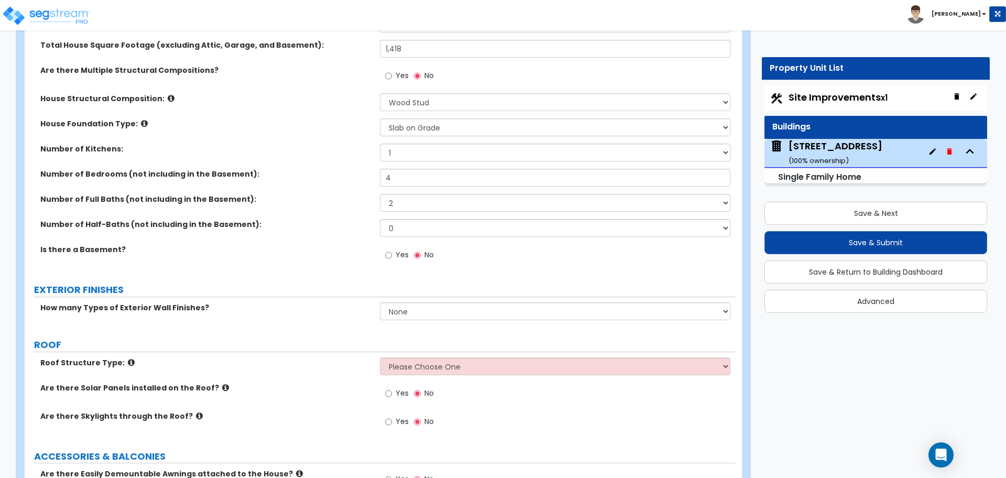
scroll to position [333, 0]
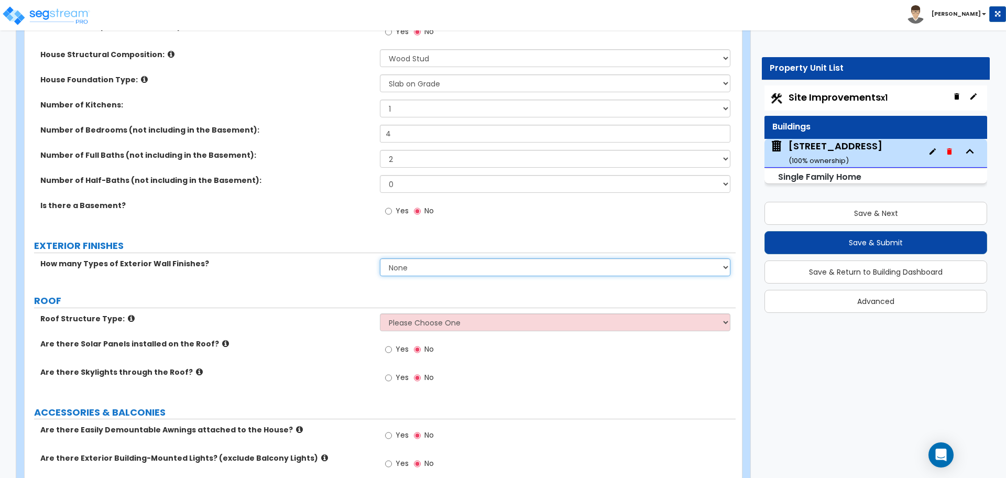
click at [396, 269] on select "None 1 2 3" at bounding box center [555, 267] width 350 height 18
select select "1"
click at [380, 258] on select "None 1 2 3" at bounding box center [555, 267] width 350 height 18
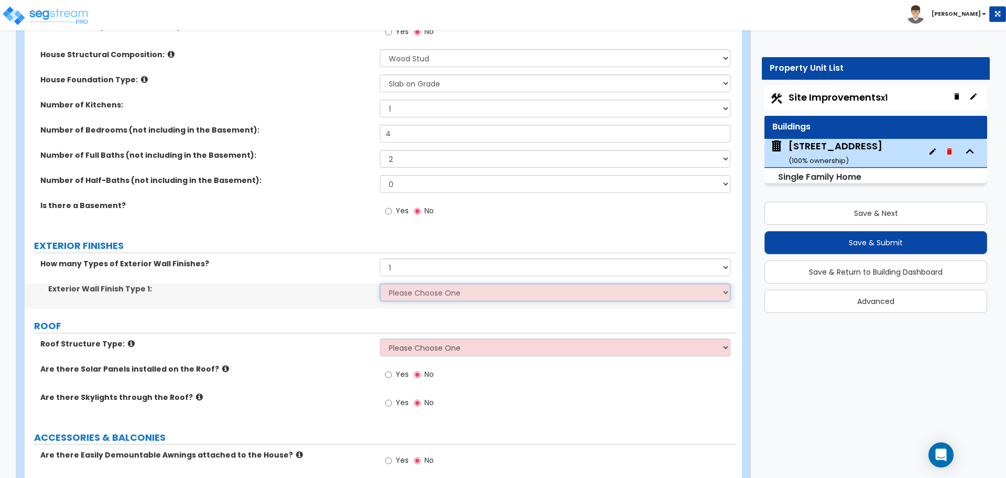
click at [397, 293] on select "Please Choose One No Finish/Shared Wall No Wall Brick Finish Stone Finish Wood …" at bounding box center [555, 293] width 350 height 18
select select "7"
click at [380, 284] on select "Please Choose One No Finish/Shared Wall No Wall Brick Finish Stone Finish Wood …" at bounding box center [555, 293] width 350 height 18
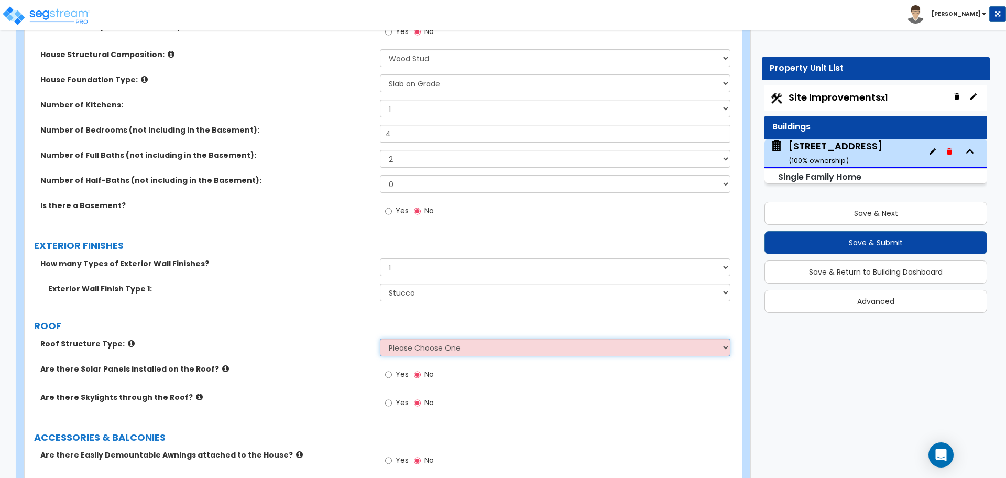
click at [450, 341] on select "Please Choose One Gable Roof Flat Roof Hybrid Gable & Flat Roof" at bounding box center [555, 348] width 350 height 18
select select "1"
click at [380, 339] on select "Please Choose One Gable Roof Flat Roof Hybrid Gable & Flat Roof" at bounding box center [555, 348] width 350 height 18
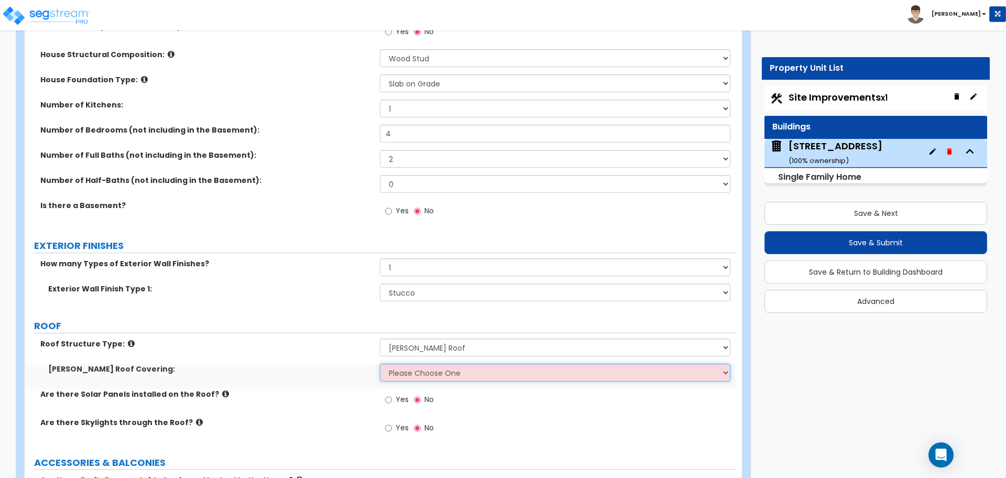
click at [414, 372] on select "Please Choose One Asphalt Shingle Clay Tile Wood Shingle Metal Shingle Standing…" at bounding box center [555, 373] width 350 height 18
select select "1"
click at [380, 364] on select "Please Choose One Asphalt Shingle Clay Tile Wood Shingle Metal Shingle Standing…" at bounding box center [555, 373] width 350 height 18
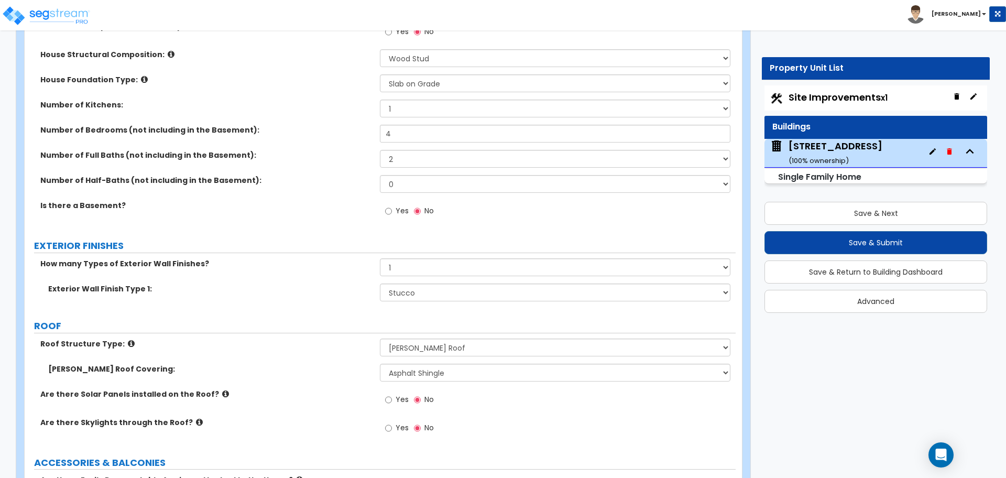
click at [319, 353] on div "Roof Structure Type: Please Choose One Gable Roof Flat Roof Hybrid Gable & Flat…" at bounding box center [380, 351] width 711 height 25
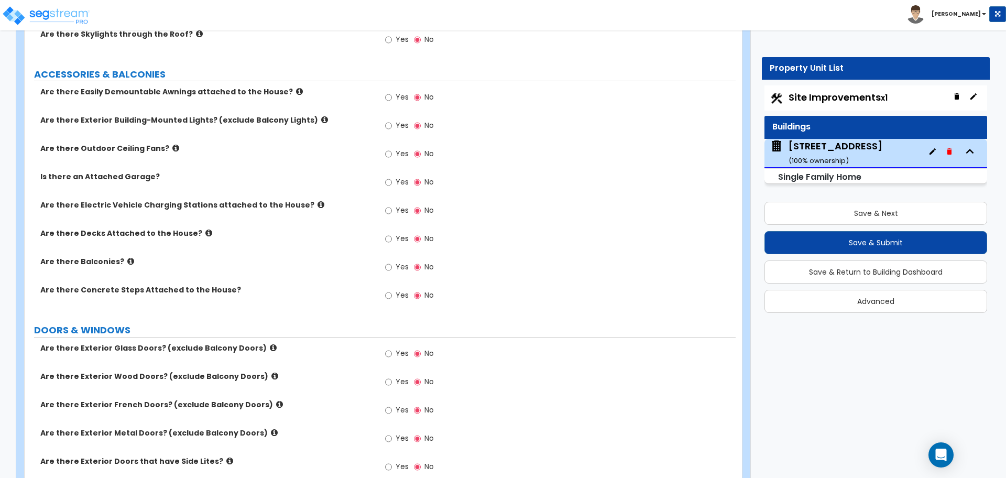
scroll to position [721, 0]
click at [389, 128] on input "Yes" at bounding box center [388, 127] width 7 height 12
radio input "true"
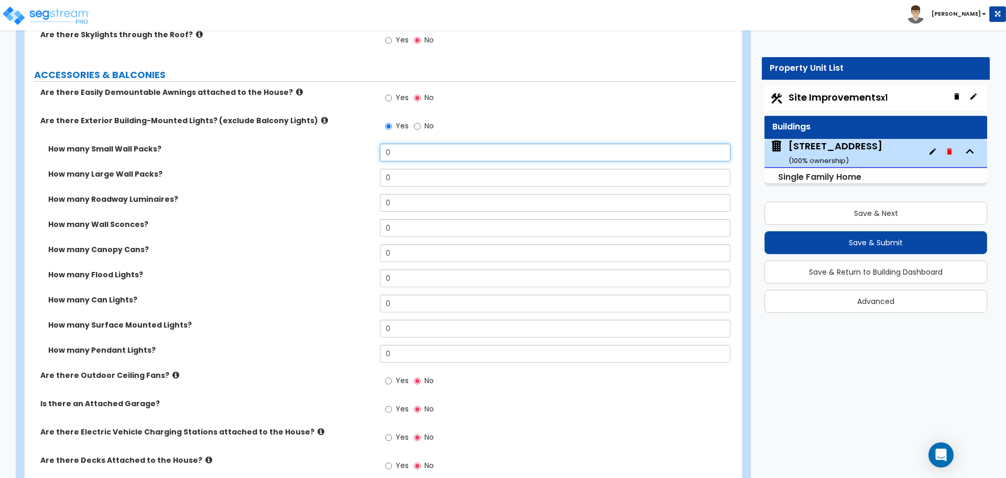
drag, startPoint x: 398, startPoint y: 155, endPoint x: 369, endPoint y: 149, distance: 29.9
click at [369, 149] on div "How many Small Wall Packs? 0" at bounding box center [380, 156] width 711 height 25
type input "4"
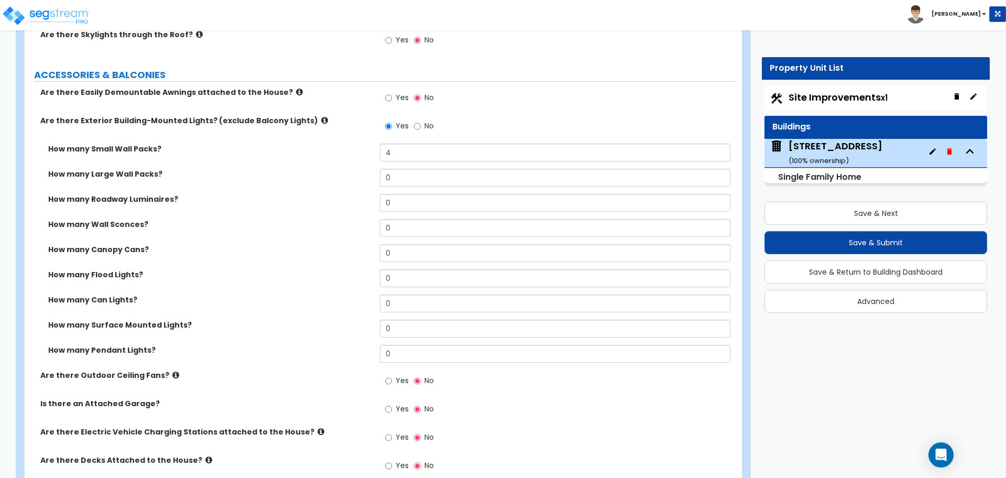
click at [365, 181] on div "How many Large Wall Packs? 0" at bounding box center [380, 181] width 711 height 25
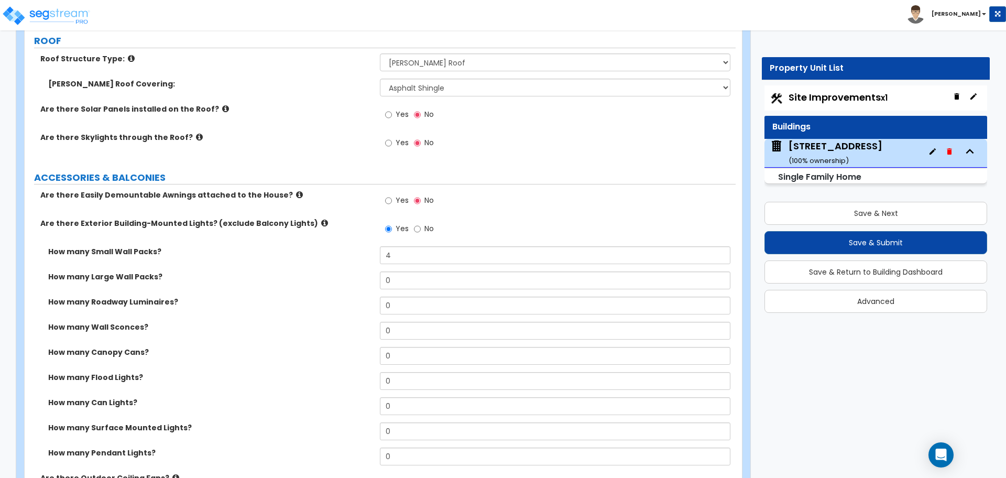
scroll to position [619, 0]
click at [321, 224] on icon at bounding box center [324, 223] width 7 height 8
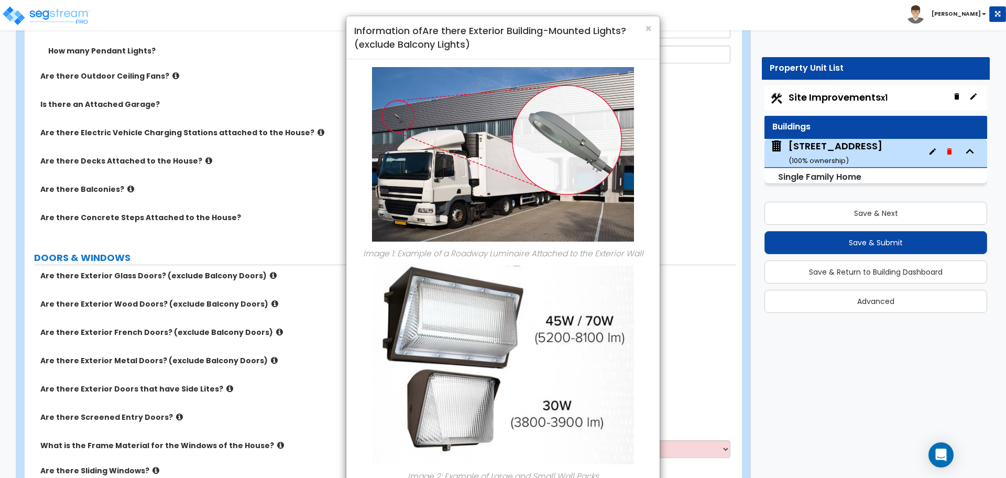
scroll to position [945, 0]
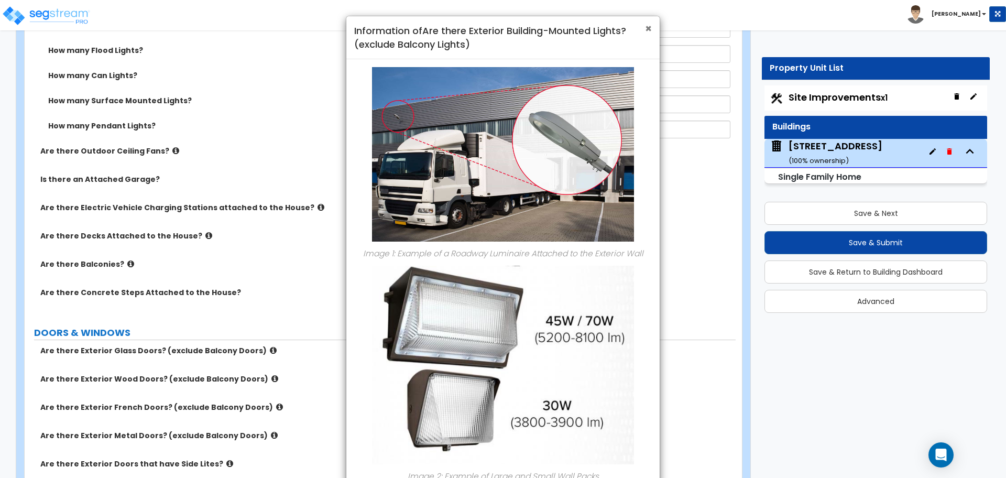
click at [650, 27] on span "×" at bounding box center [648, 28] width 7 height 15
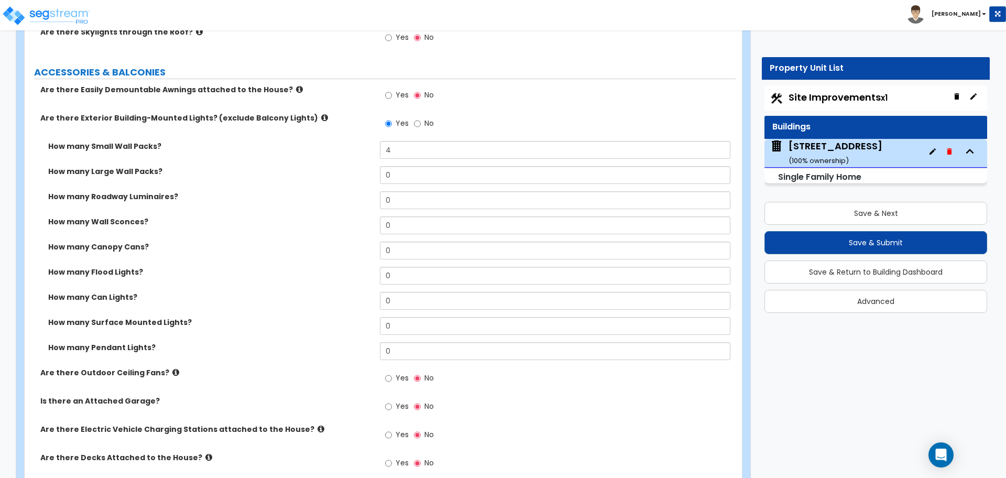
scroll to position [723, 0]
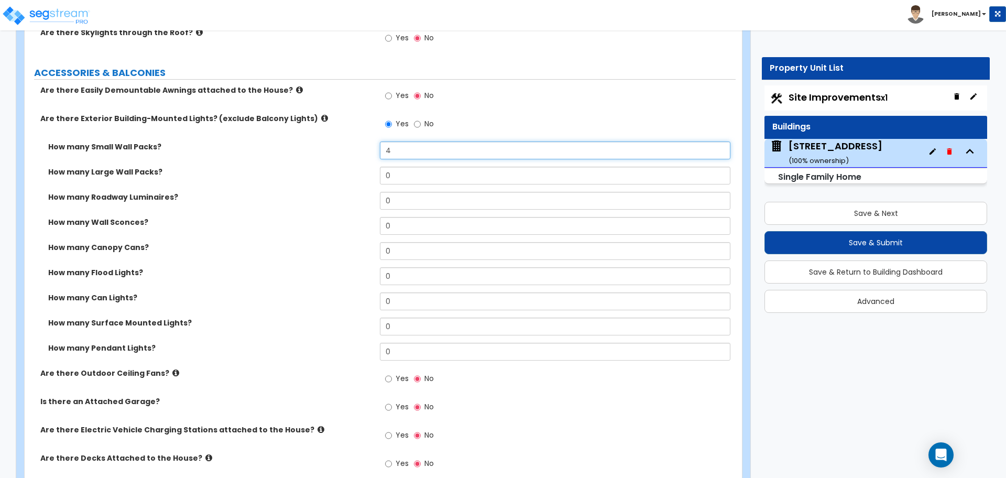
click at [405, 147] on input "4" at bounding box center [555, 151] width 350 height 18
type input "0"
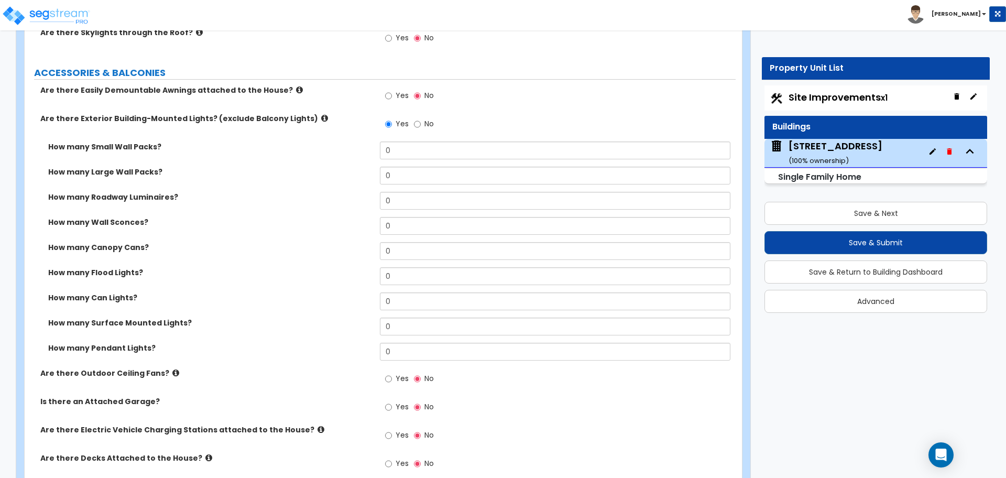
click at [225, 220] on label "How many Wall Sconces?" at bounding box center [210, 222] width 324 height 10
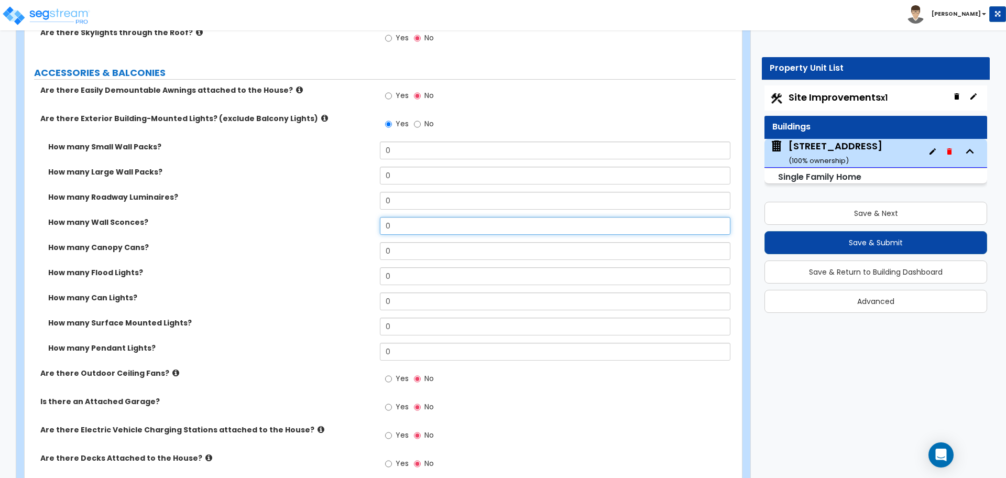
click at [408, 229] on input "0" at bounding box center [555, 226] width 350 height 18
type input "4"
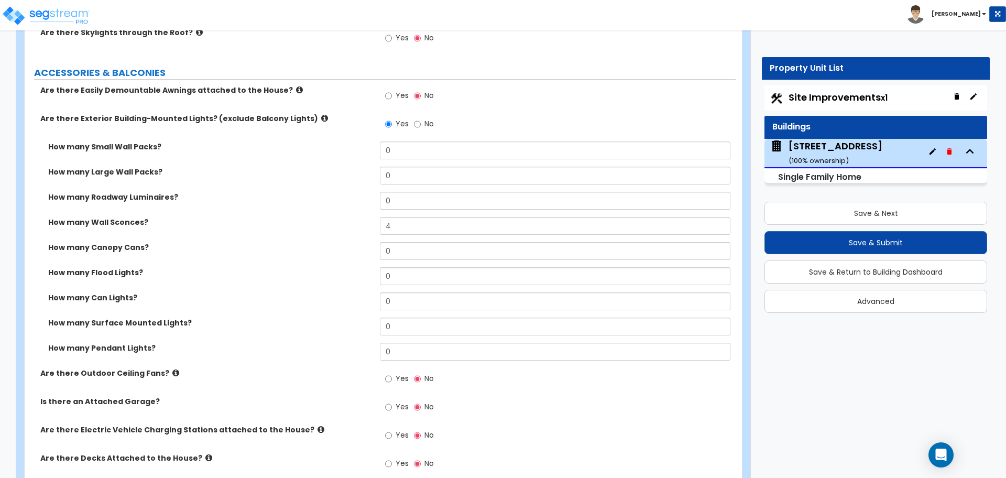
click at [348, 234] on div "How many Wall Sconces? 4" at bounding box center [380, 229] width 711 height 25
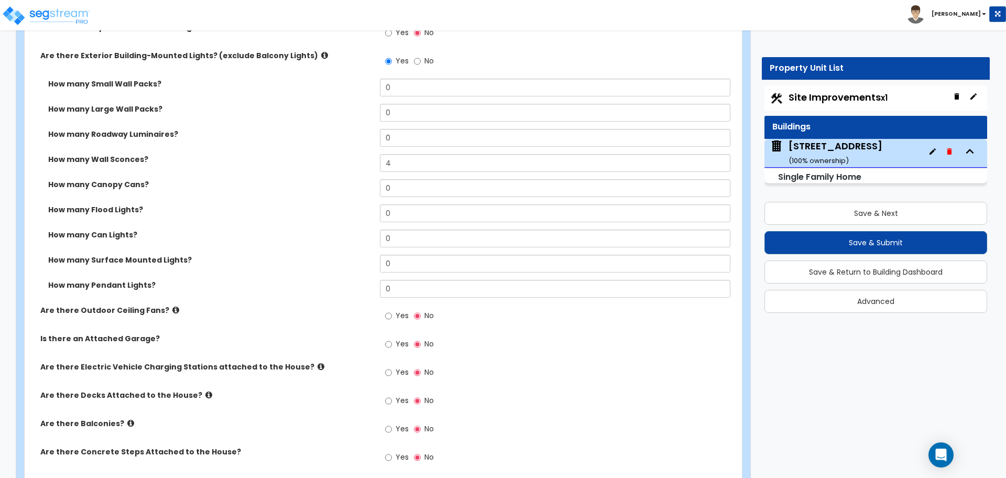
scroll to position [881, 0]
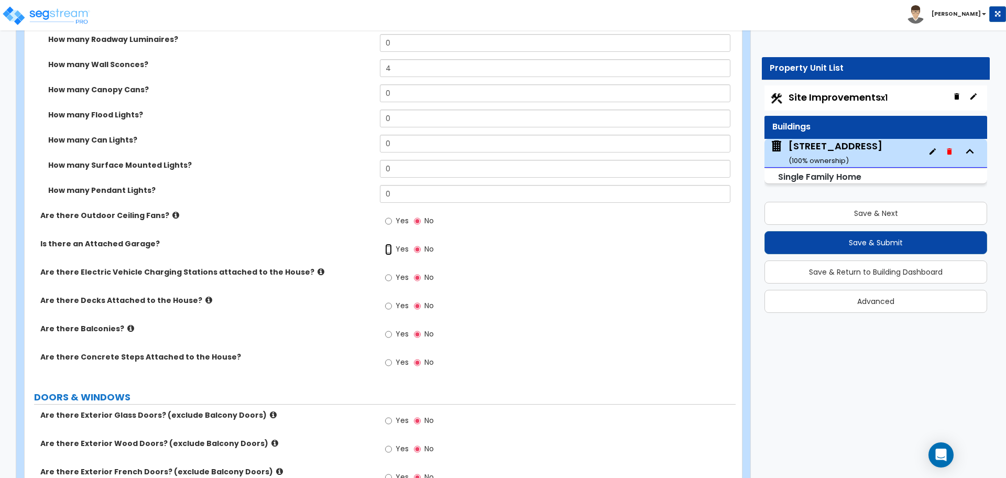
click at [386, 248] on input "Yes" at bounding box center [388, 250] width 7 height 12
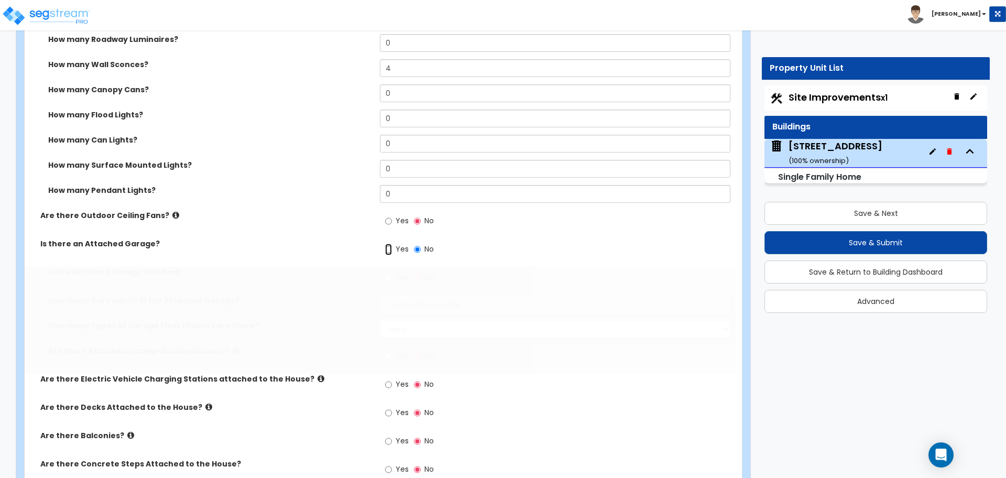
radio input "true"
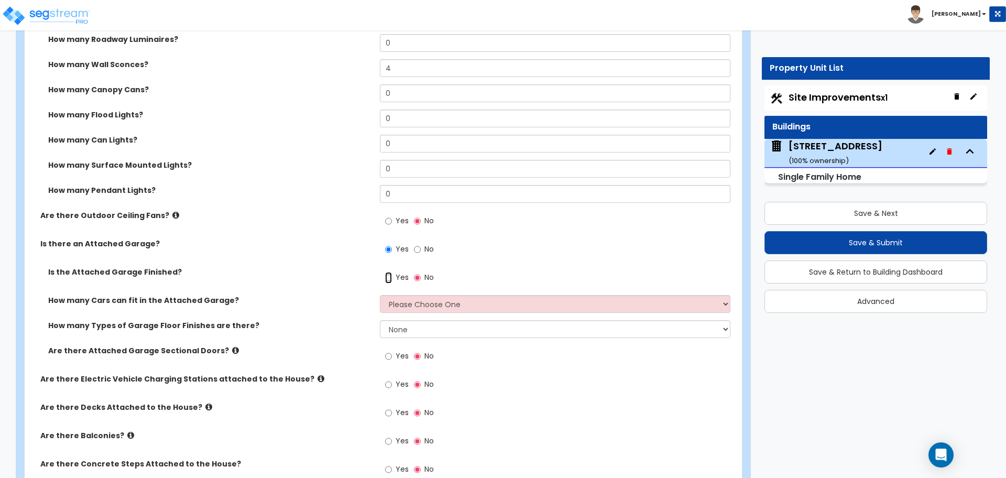
click at [388, 278] on input "Yes" at bounding box center [388, 278] width 7 height 12
radio input "true"
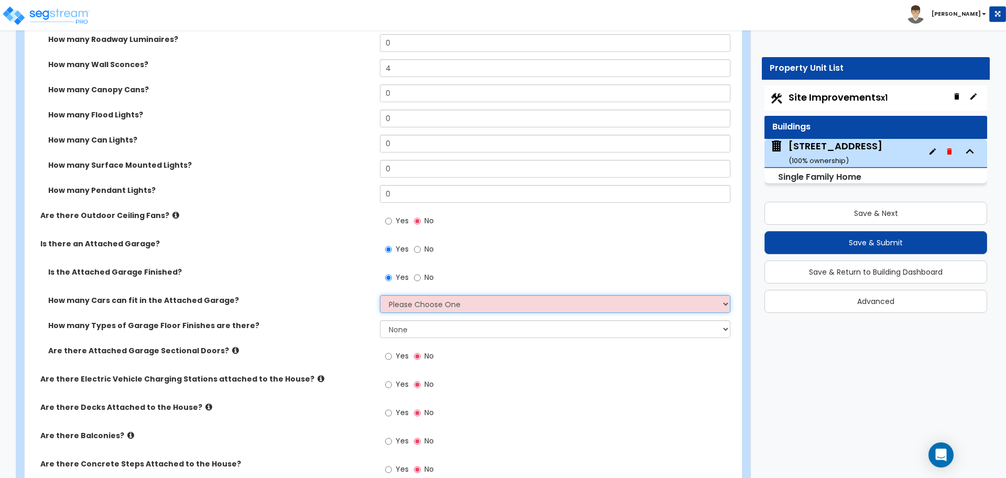
click at [403, 305] on select "Please Choose One 1 2 3 4 5" at bounding box center [555, 304] width 350 height 18
select select "2"
click at [380, 295] on select "Please Choose One 1 2 3 4 5" at bounding box center [555, 304] width 350 height 18
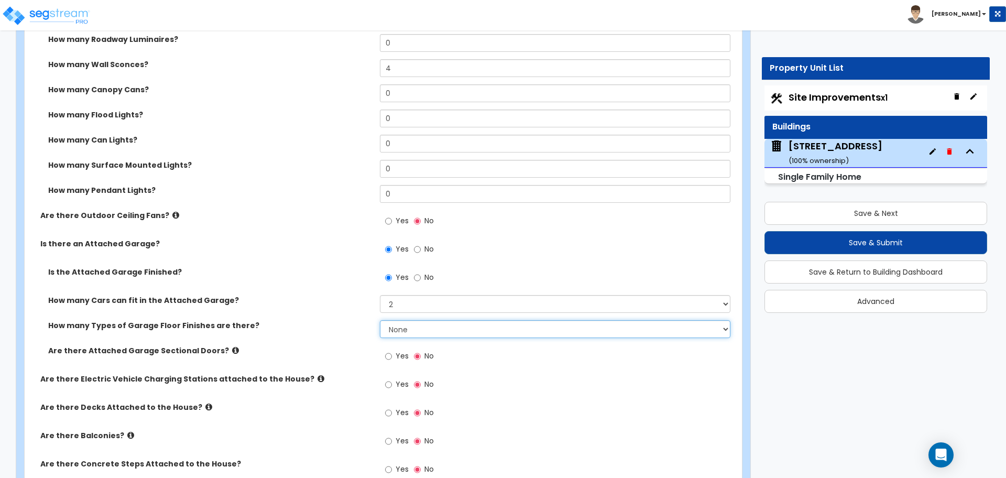
click at [402, 327] on select "None 1 2 3 4" at bounding box center [555, 329] width 350 height 18
select select "1"
click at [380, 320] on select "None 1 2 3 4" at bounding box center [555, 329] width 350 height 18
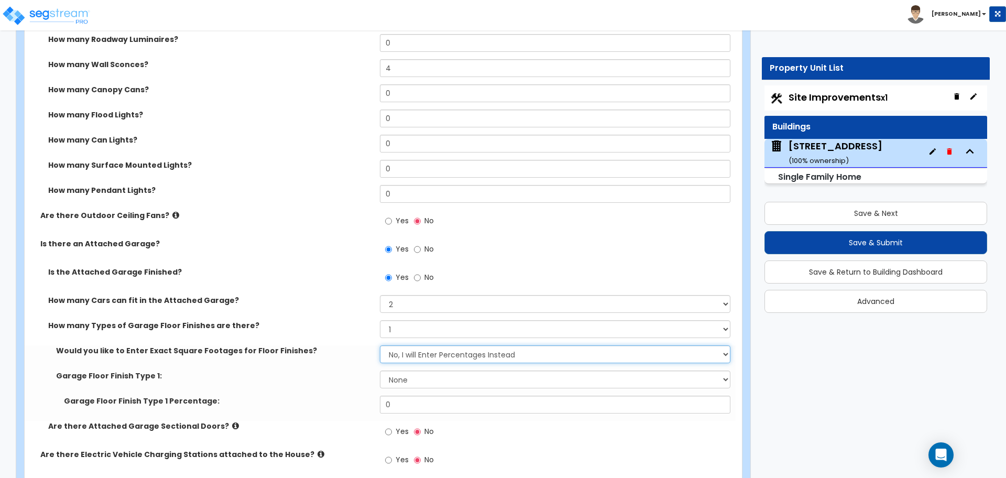
click at [407, 358] on select "No, I will Enter Percentages Instead Yes, I will Enter Exact Square Footages" at bounding box center [555, 354] width 350 height 18
select select "1"
click at [380, 345] on select "No, I will Enter Percentages Instead Yes, I will Enter Exact Square Footages" at bounding box center [555, 354] width 350 height 18
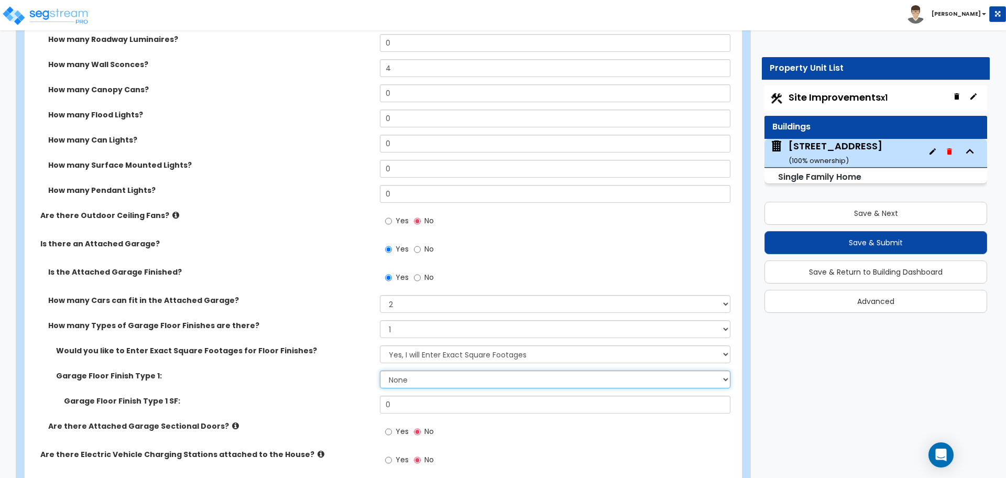
click at [409, 381] on select "None Polished Concrete Flooring Ceramic Tile Flooring Rubber Tile Flooring Epox…" at bounding box center [555, 380] width 350 height 18
select select "1"
click at [380, 371] on select "None Polished Concrete Flooring Ceramic Tile Flooring Rubber Tile Flooring Epox…" at bounding box center [555, 380] width 350 height 18
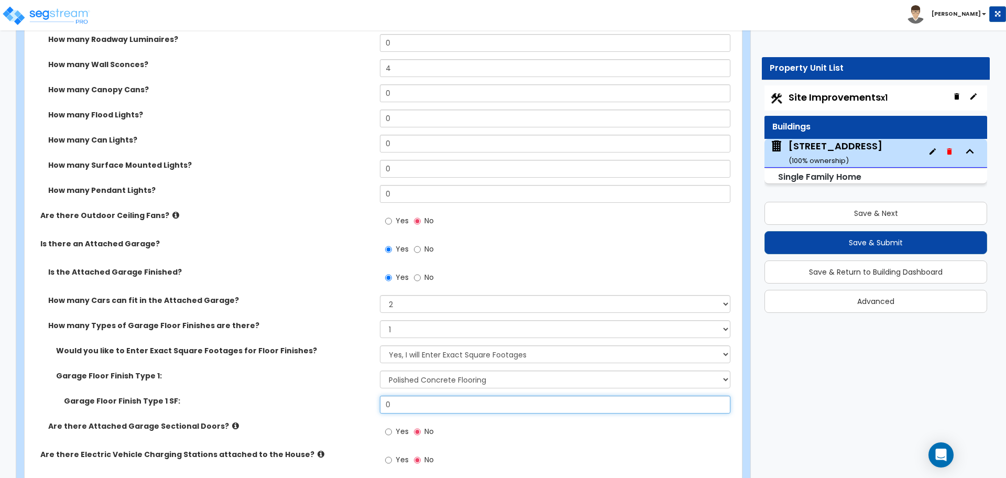
click at [404, 406] on input "0" at bounding box center [555, 405] width 350 height 18
type input "399"
click at [327, 392] on div "Garage Floor Finish Type 1: None Polished Concrete Flooring Ceramic Tile Floori…" at bounding box center [380, 383] width 711 height 25
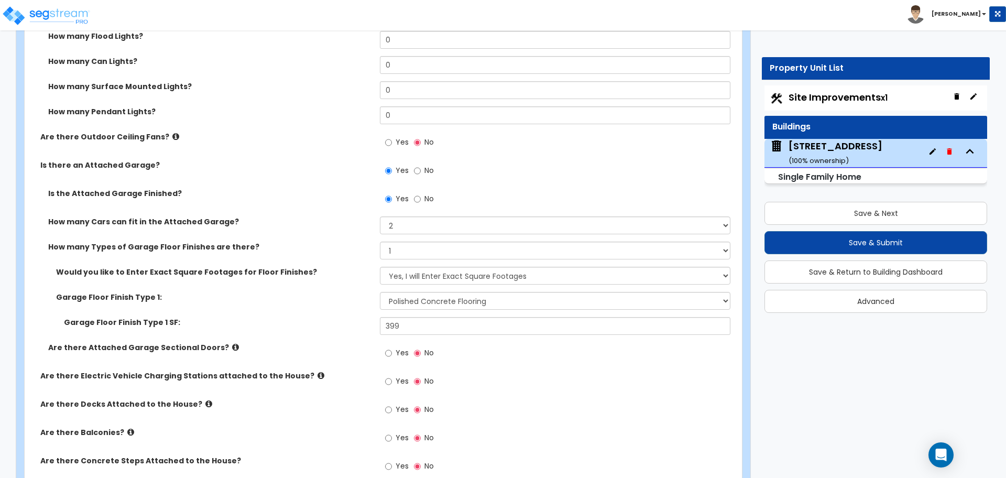
scroll to position [961, 0]
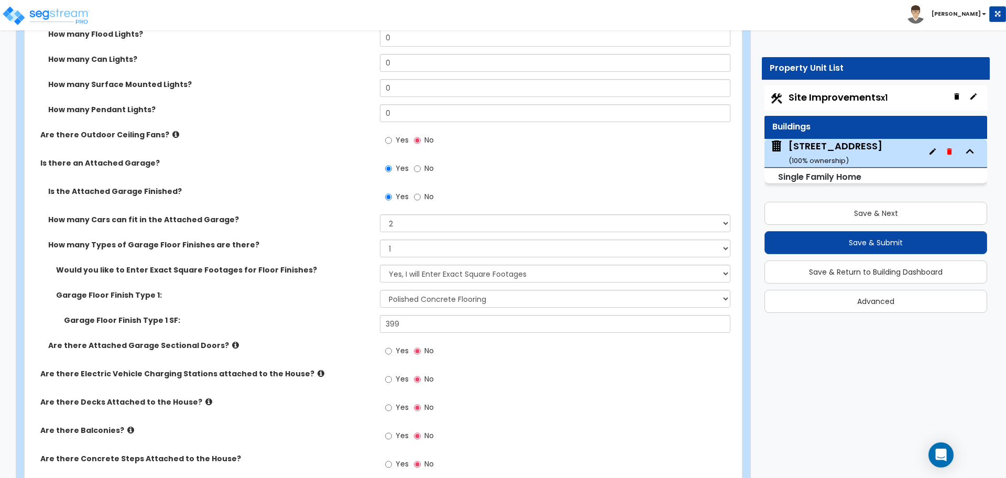
click at [232, 344] on icon at bounding box center [235, 345] width 7 height 8
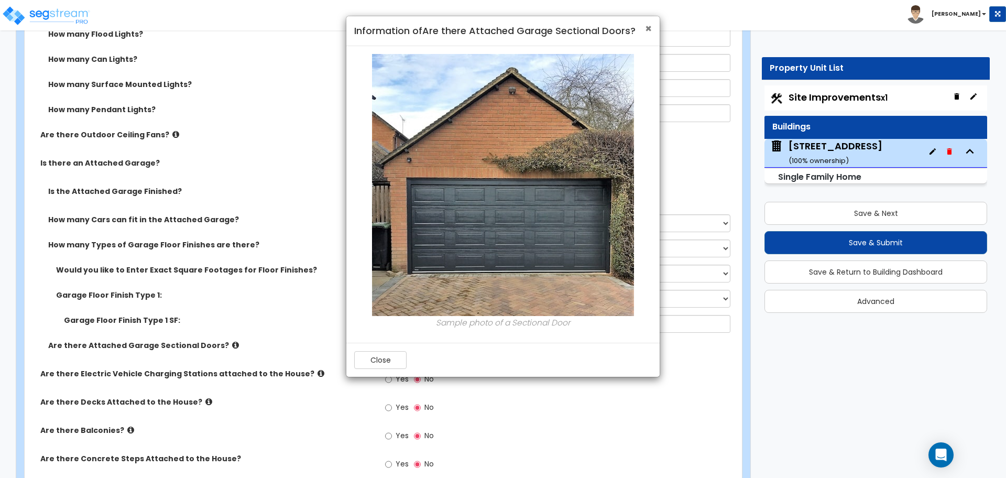
click at [650, 27] on span "×" at bounding box center [648, 28] width 7 height 15
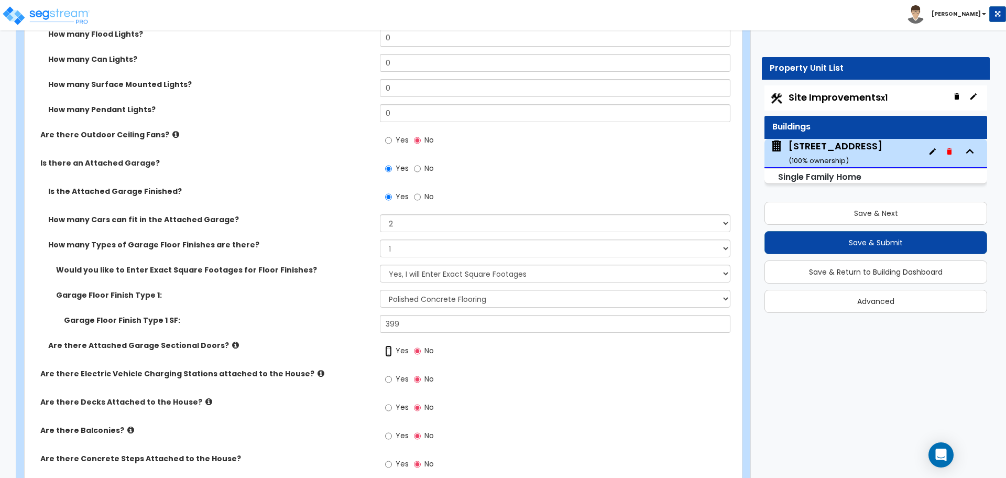
click at [388, 352] on input "Yes" at bounding box center [388, 351] width 7 height 12
radio input "true"
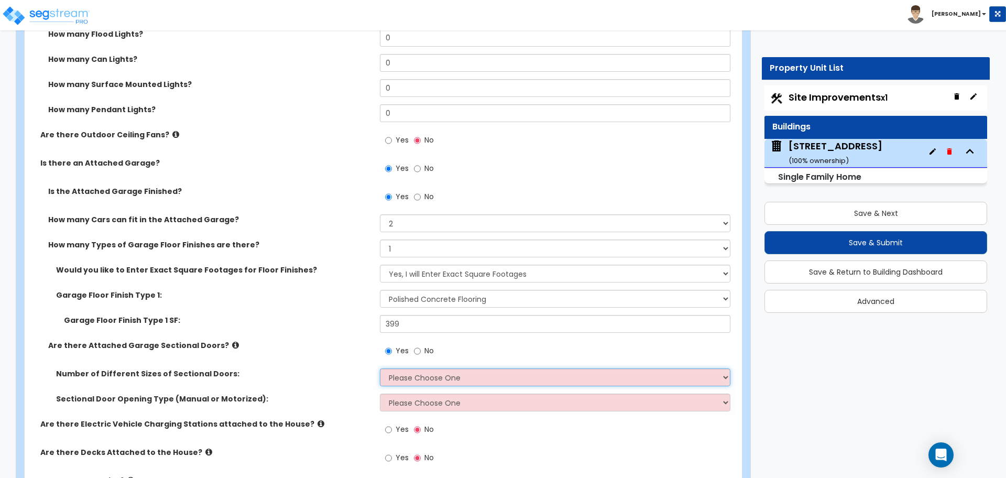
click at [399, 376] on select "Please Choose One 1 2" at bounding box center [555, 378] width 350 height 18
select select "1"
click at [380, 369] on select "Please Choose One 1 2" at bounding box center [555, 378] width 350 height 18
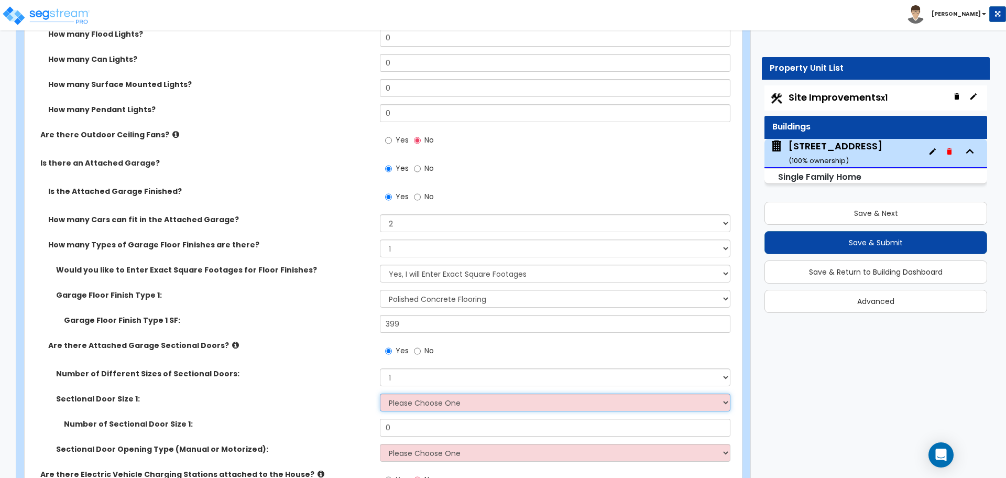
click at [411, 408] on select "Please Choose One 9' x 7' 16' x 7'" at bounding box center [555, 403] width 350 height 18
select select "2"
click at [380, 394] on select "Please Choose One 9' x 7' 16' x 7'" at bounding box center [555, 403] width 350 height 18
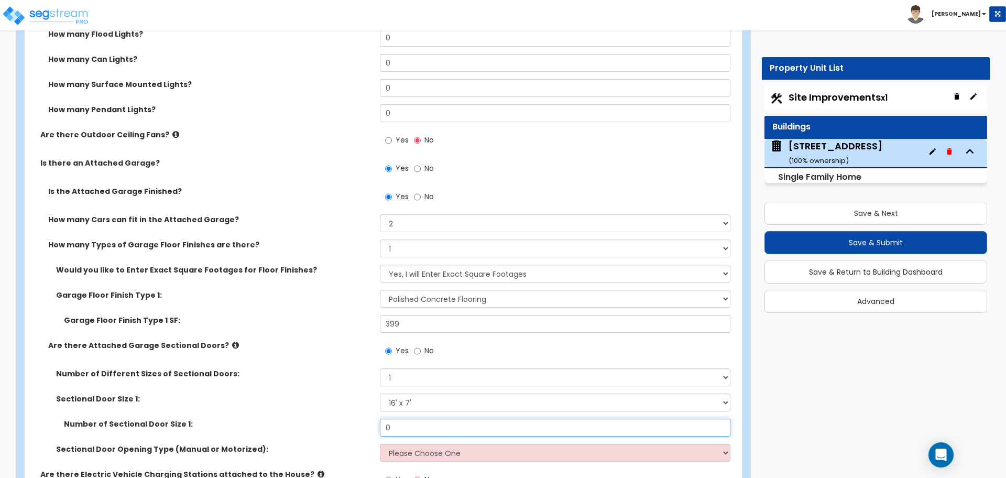
click at [403, 427] on input "0" at bounding box center [555, 428] width 350 height 18
type input "1"
click at [350, 410] on div "Sectional Door Size 1: Please Choose One 9' x 7' 16' x 7'" at bounding box center [380, 406] width 711 height 25
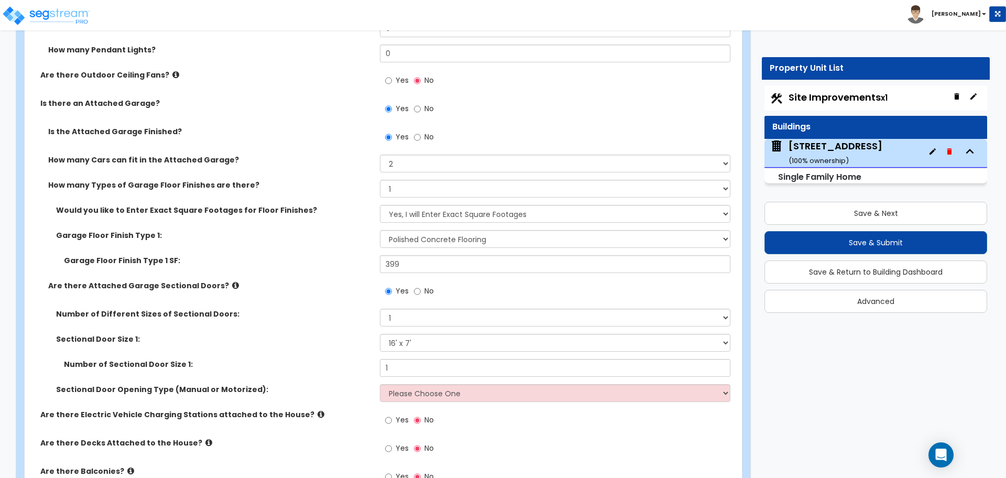
scroll to position [1022, 0]
click at [415, 395] on select "Please Choose One All Manual All Motorized Some are Motorized" at bounding box center [555, 392] width 350 height 18
select select "2"
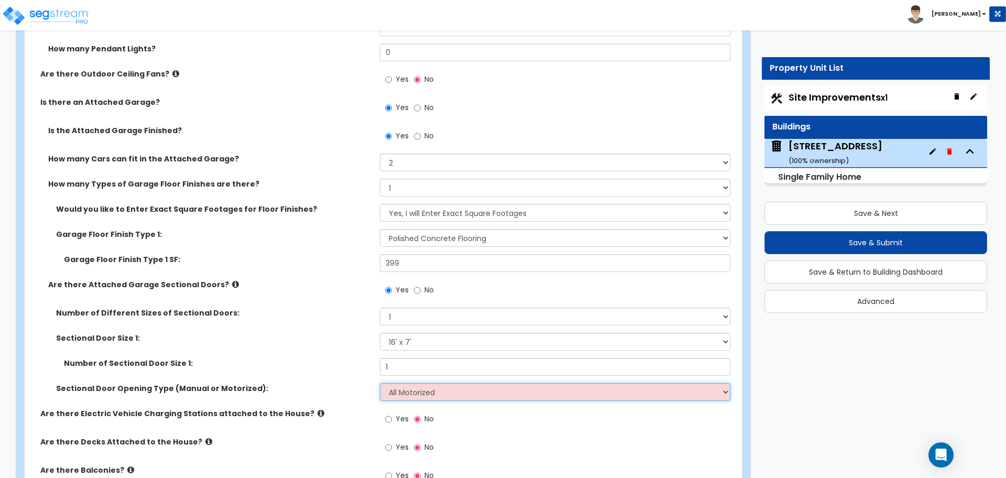
click at [380, 383] on select "Please Choose One All Manual All Motorized Some are Motorized" at bounding box center [555, 392] width 350 height 18
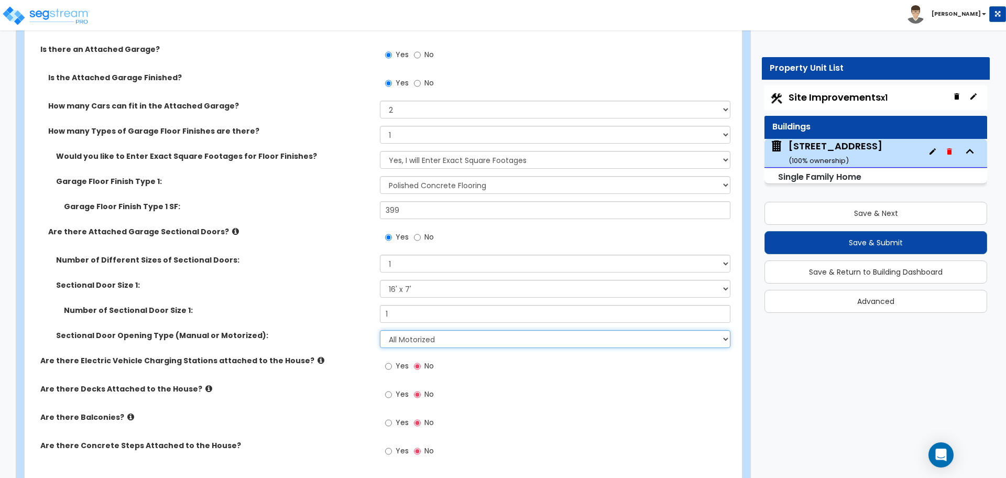
scroll to position [1076, 0]
click at [373, 404] on div "Are there Decks Attached to the House? Yes No" at bounding box center [380, 397] width 711 height 28
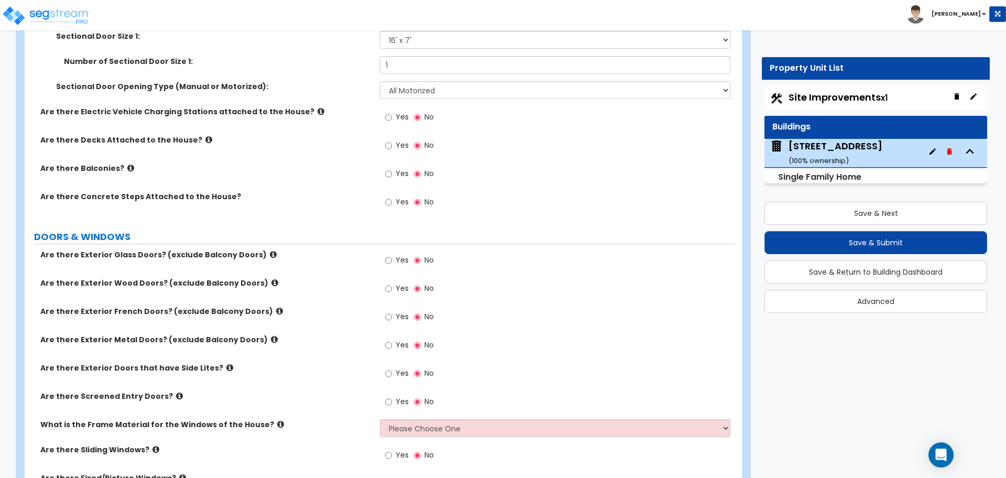
scroll to position [1325, 0]
click at [271, 337] on icon at bounding box center [274, 338] width 7 height 8
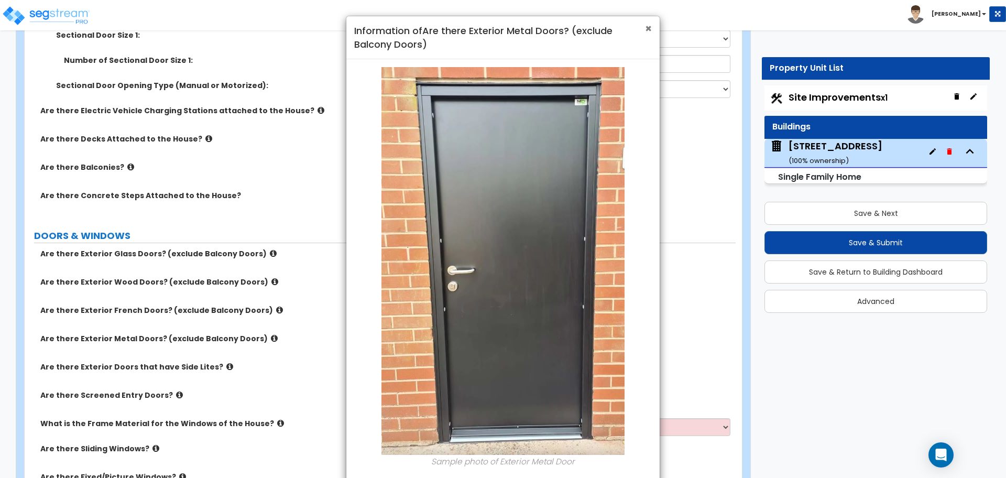
click at [648, 32] on span "×" at bounding box center [648, 28] width 7 height 15
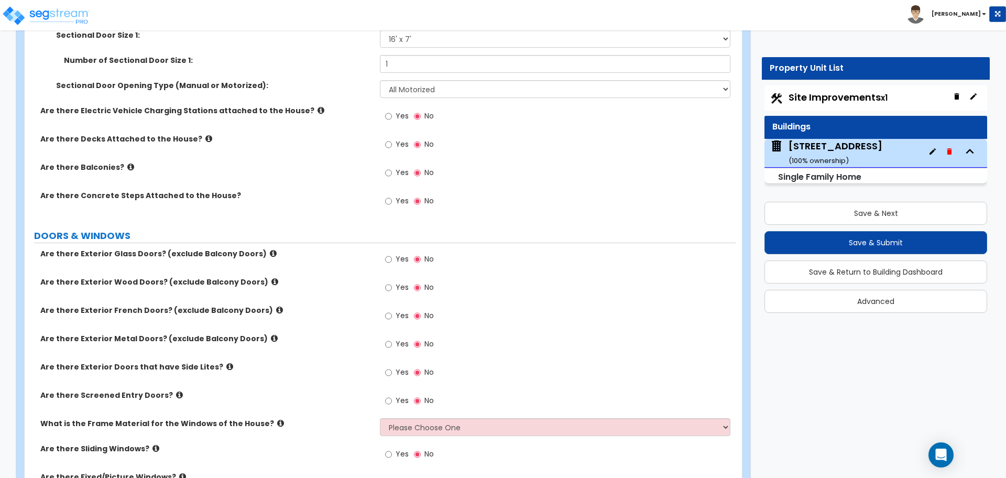
click at [272, 281] on icon at bounding box center [275, 282] width 7 height 8
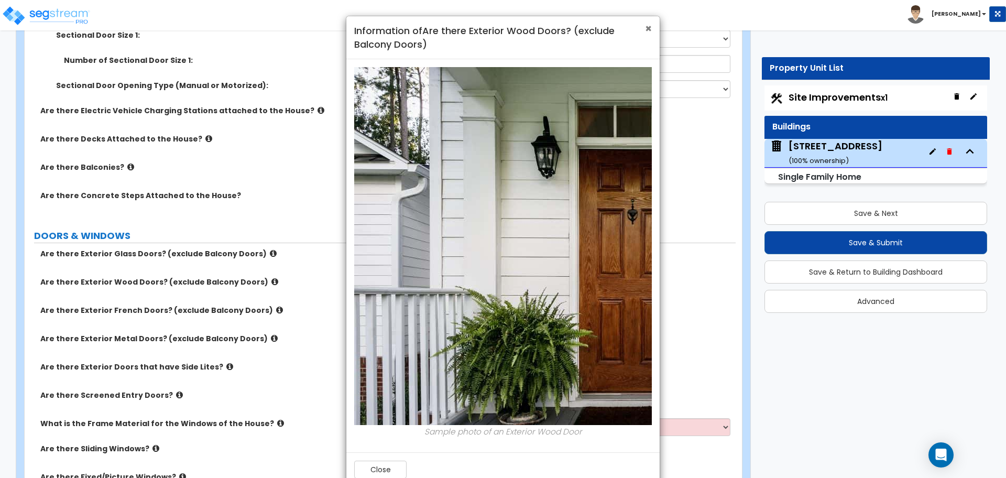
click at [652, 32] on span "×" at bounding box center [648, 28] width 7 height 15
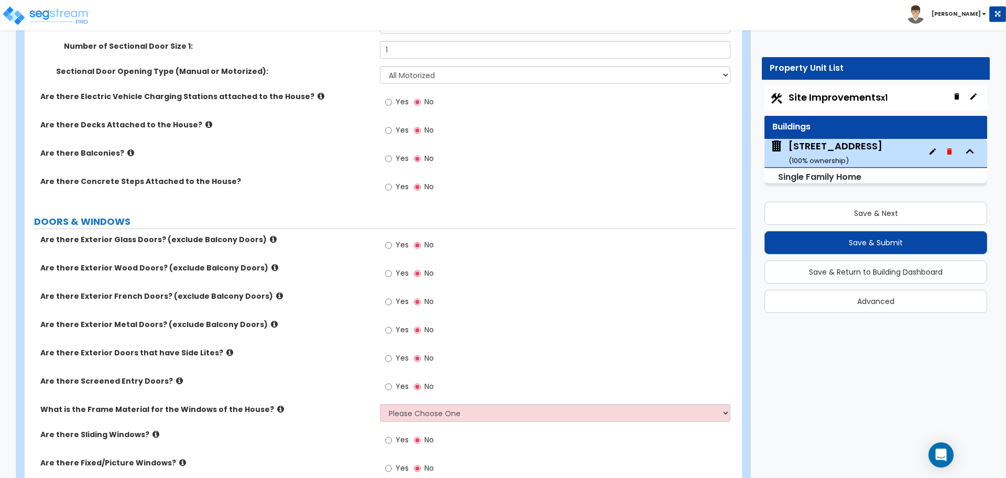
scroll to position [1343, 0]
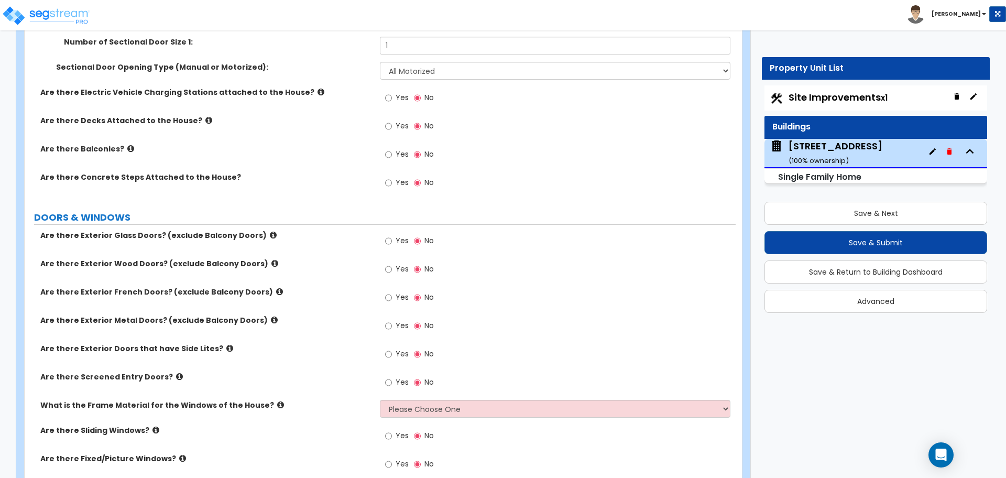
click at [226, 350] on icon at bounding box center [229, 348] width 7 height 8
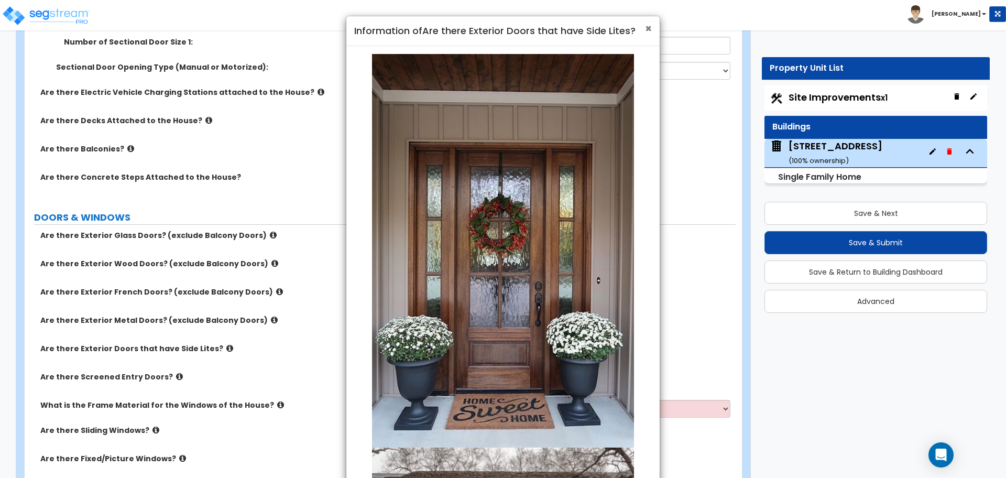
click at [649, 29] on span "×" at bounding box center [648, 28] width 7 height 15
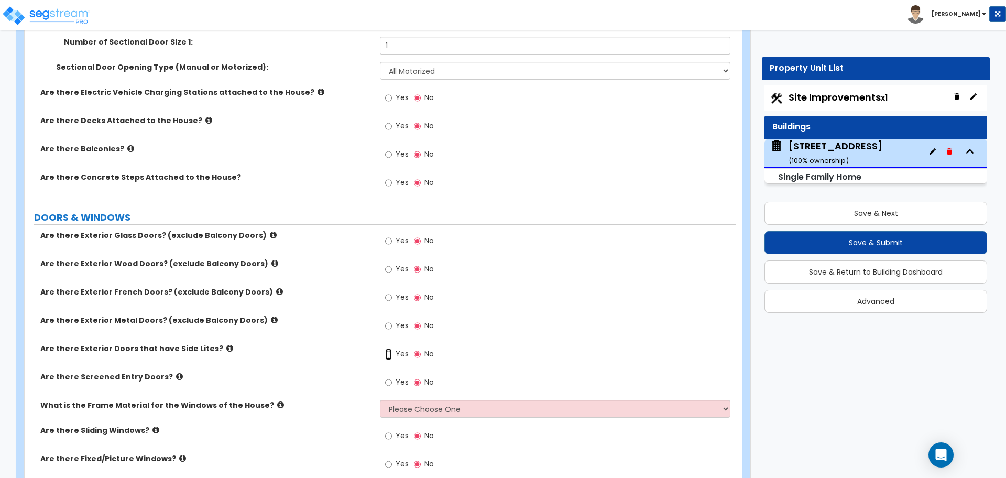
click at [391, 353] on input "Yes" at bounding box center [388, 355] width 7 height 12
radio input "true"
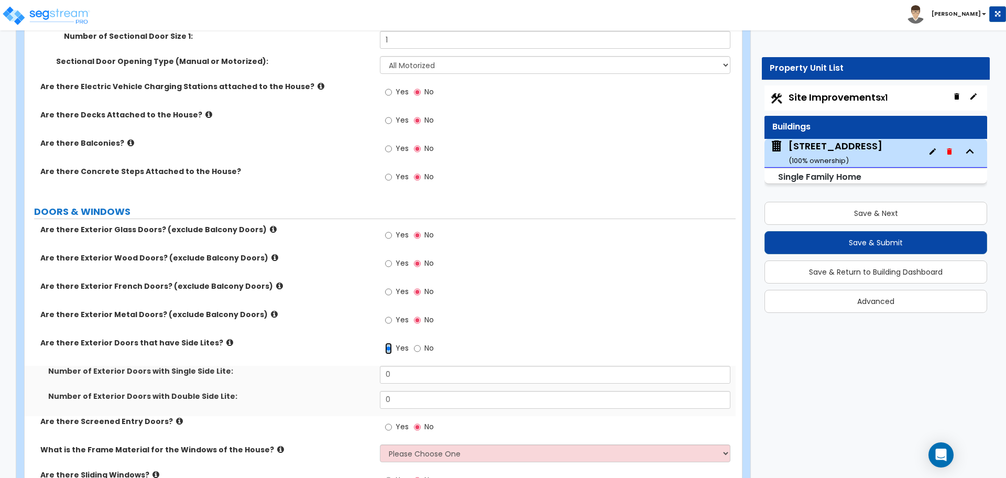
scroll to position [1352, 0]
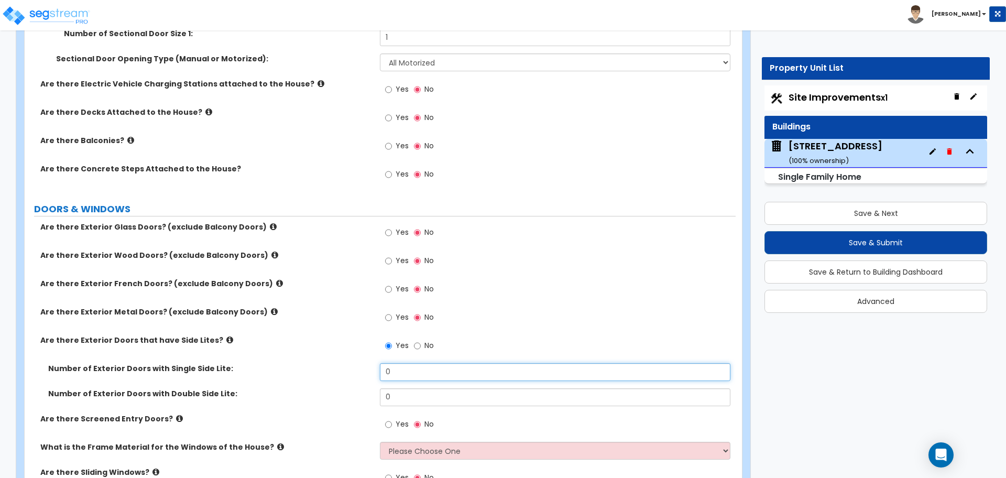
drag, startPoint x: 409, startPoint y: 370, endPoint x: 365, endPoint y: 365, distance: 43.8
click at [365, 365] on div "Number of Exterior Doors with Single Side Lite: 0" at bounding box center [380, 375] width 711 height 25
type input "1"
click at [365, 365] on label "Number of Exterior Doors with Single Side Lite:" at bounding box center [210, 368] width 324 height 10
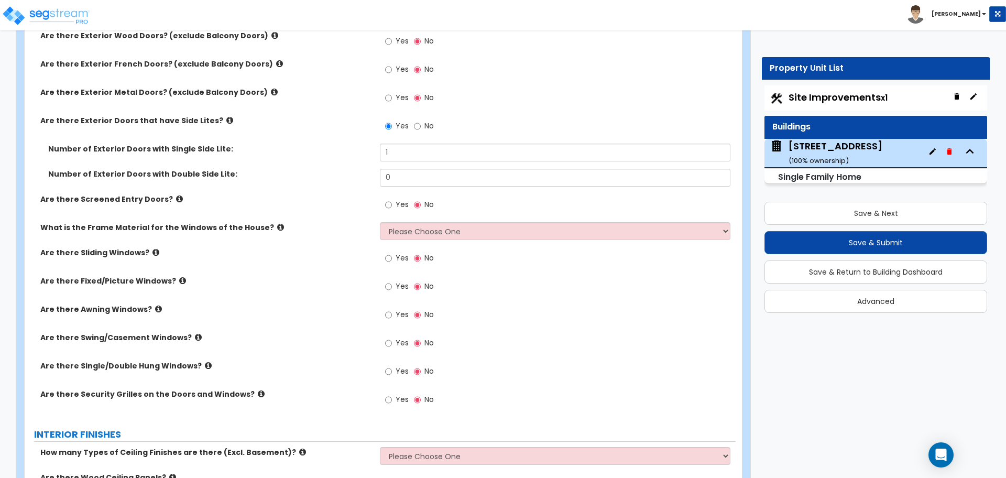
scroll to position [1573, 0]
click at [478, 235] on select "Please Choose One Vinyl Aluminum Wood" at bounding box center [555, 230] width 350 height 18
select select "1"
click at [380, 221] on select "Please Choose One Vinyl Aluminum Wood" at bounding box center [555, 230] width 350 height 18
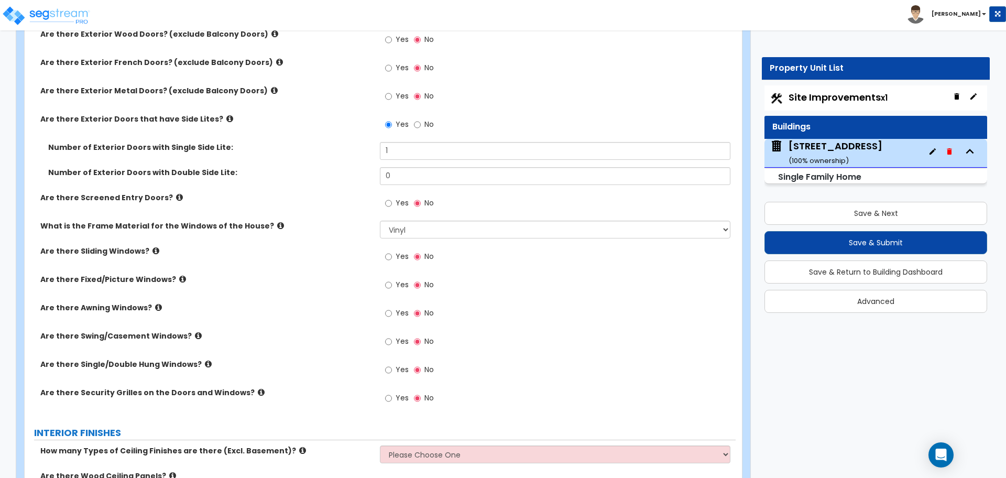
click at [153, 250] on icon at bounding box center [156, 251] width 7 height 8
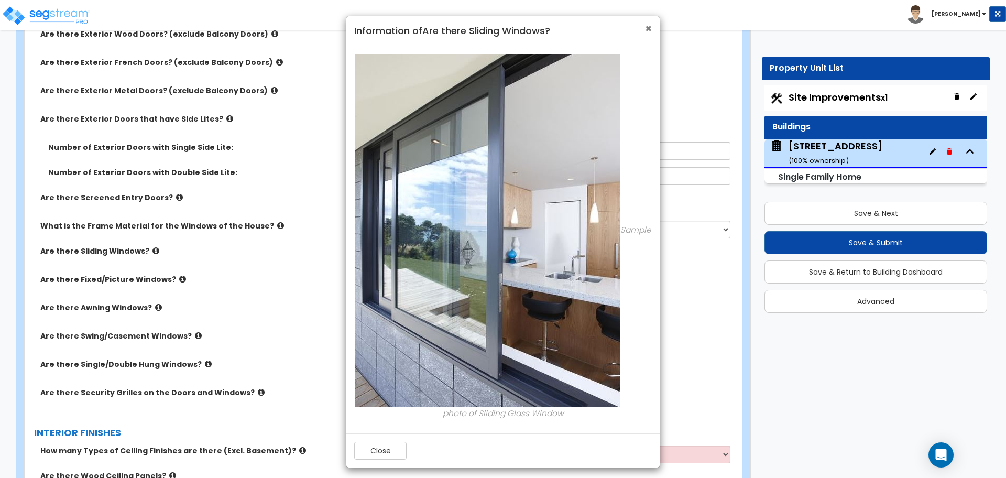
click at [645, 24] on span "×" at bounding box center [648, 28] width 7 height 15
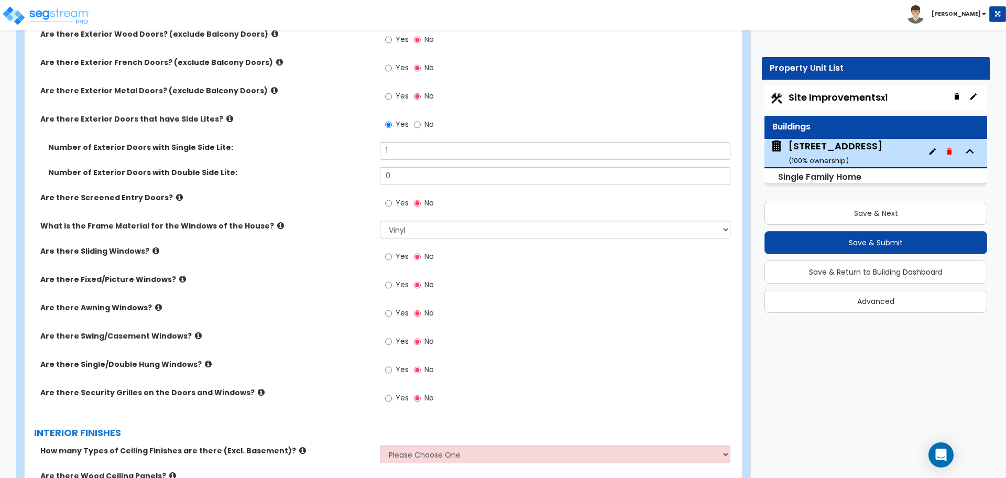
click at [205, 363] on icon at bounding box center [208, 364] width 7 height 8
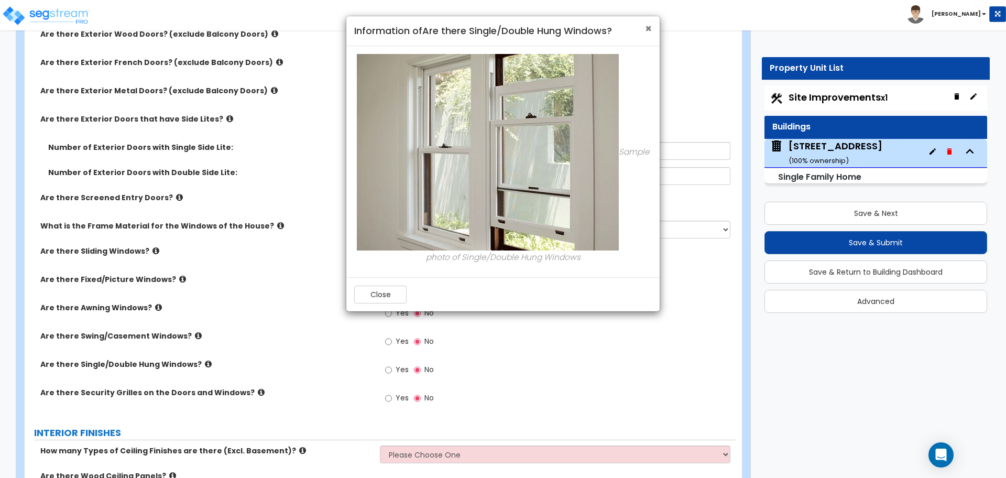
click at [646, 32] on span "×" at bounding box center [648, 28] width 7 height 15
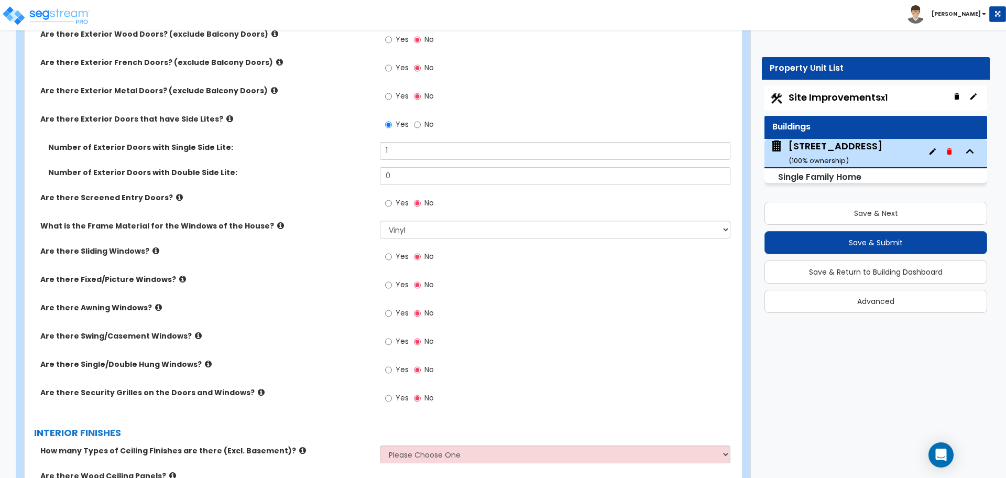
click at [384, 369] on div "Yes No" at bounding box center [409, 371] width 59 height 24
click at [388, 371] on input "Yes" at bounding box center [388, 370] width 7 height 12
radio input "true"
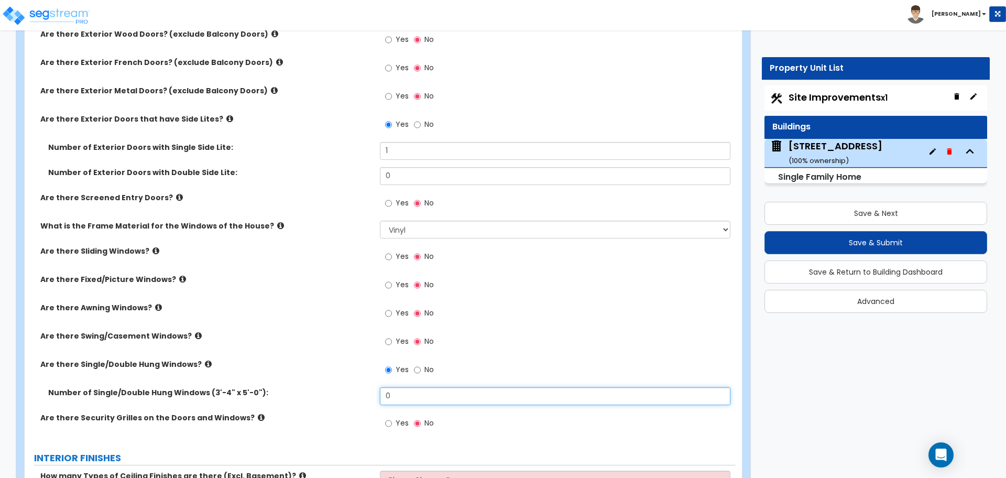
drag, startPoint x: 416, startPoint y: 396, endPoint x: 352, endPoint y: 395, distance: 64.0
click at [352, 395] on div "Number of Single/Double Hung Windows (3'-4" x 5'-0"): 0" at bounding box center [380, 399] width 711 height 25
type input "6"
click at [315, 378] on div "Are there Single/Double Hung Windows? Yes No" at bounding box center [380, 373] width 711 height 28
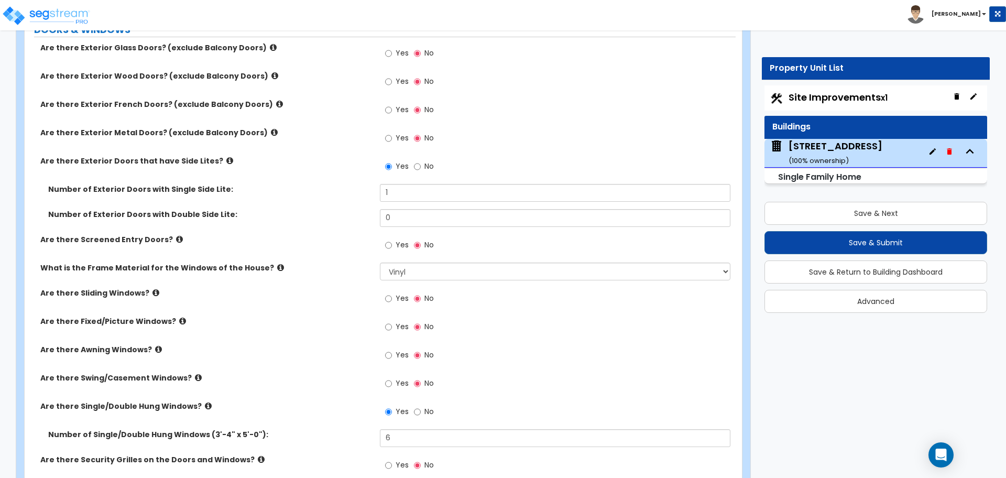
scroll to position [1516, 0]
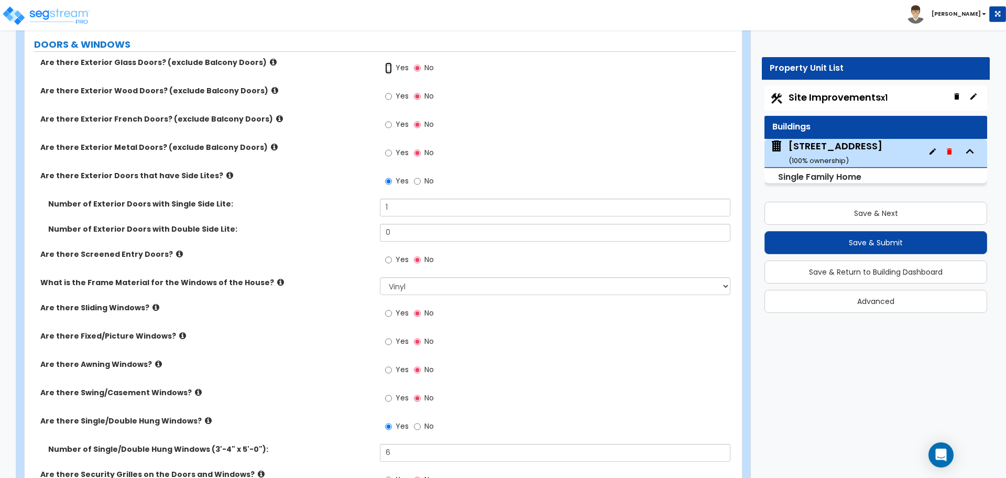
click at [389, 67] on input "Yes" at bounding box center [388, 68] width 7 height 12
radio input "true"
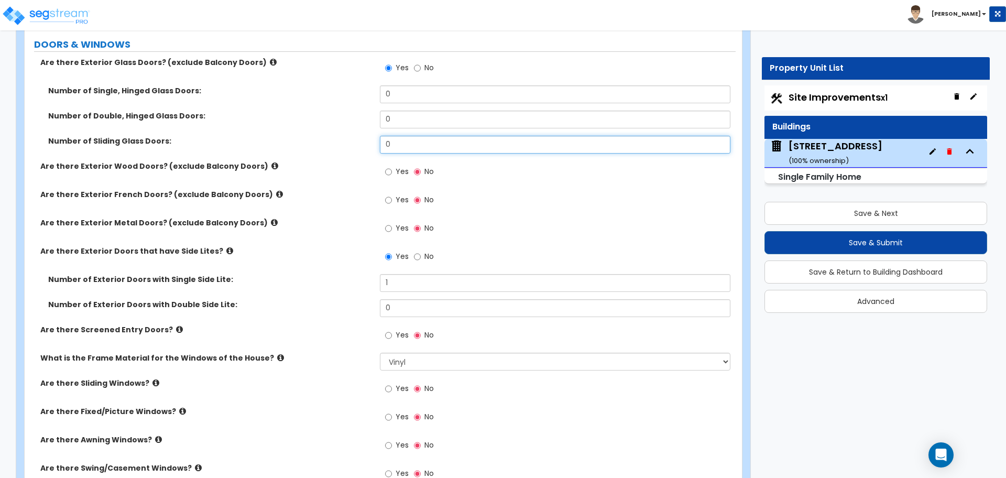
drag, startPoint x: 398, startPoint y: 147, endPoint x: 375, endPoint y: 149, distance: 22.6
click at [375, 149] on div "Number of Sliding Glass Doors: 0" at bounding box center [380, 148] width 711 height 25
type input "1"
click at [365, 147] on div "Number of Sliding Glass Doors: 1" at bounding box center [380, 148] width 711 height 25
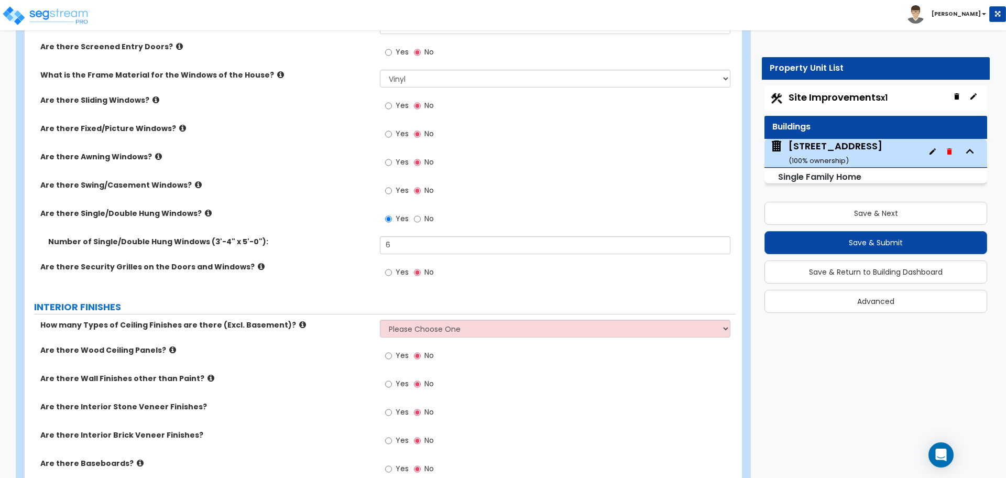
scroll to position [1881, 0]
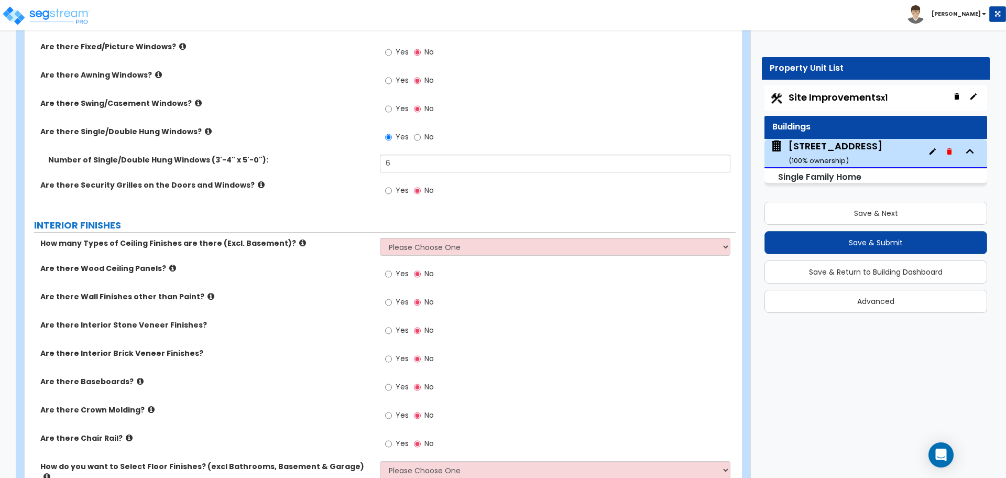
click at [258, 183] on icon at bounding box center [261, 185] width 7 height 8
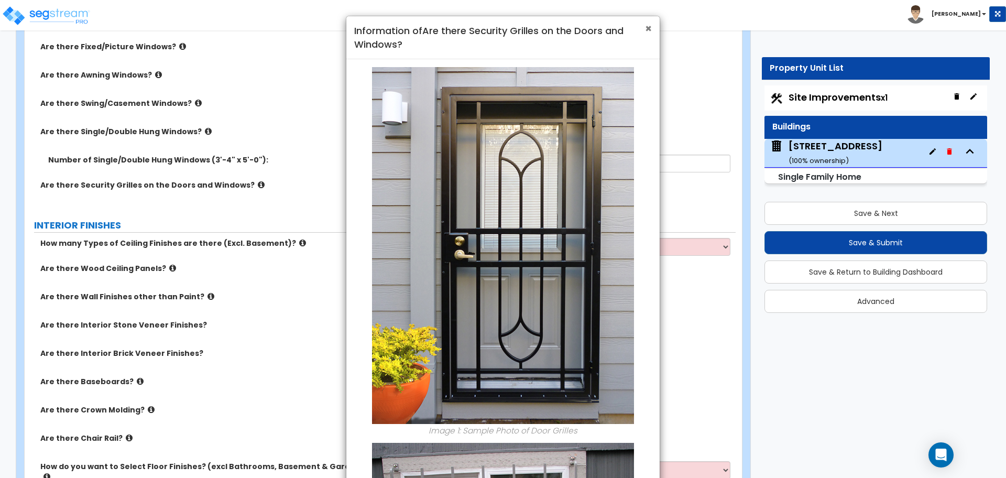
click at [645, 31] on span "×" at bounding box center [648, 28] width 7 height 15
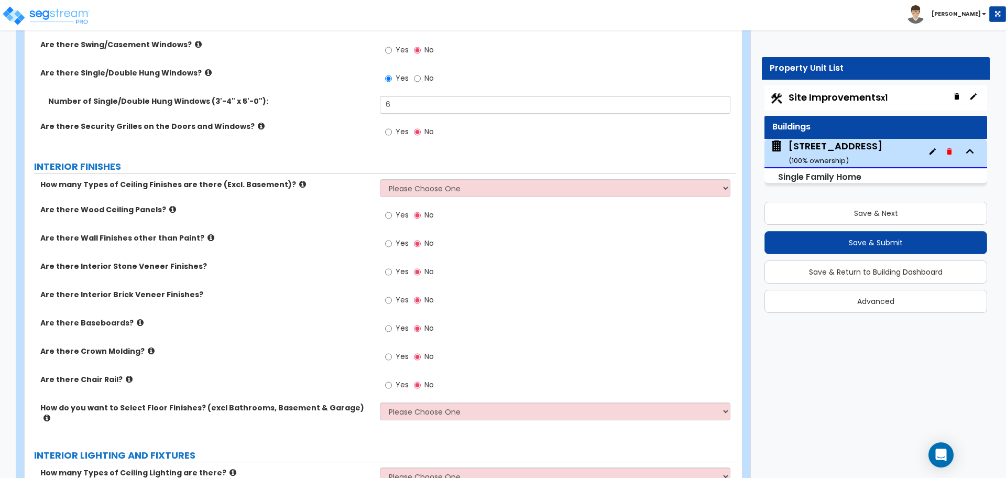
scroll to position [1943, 0]
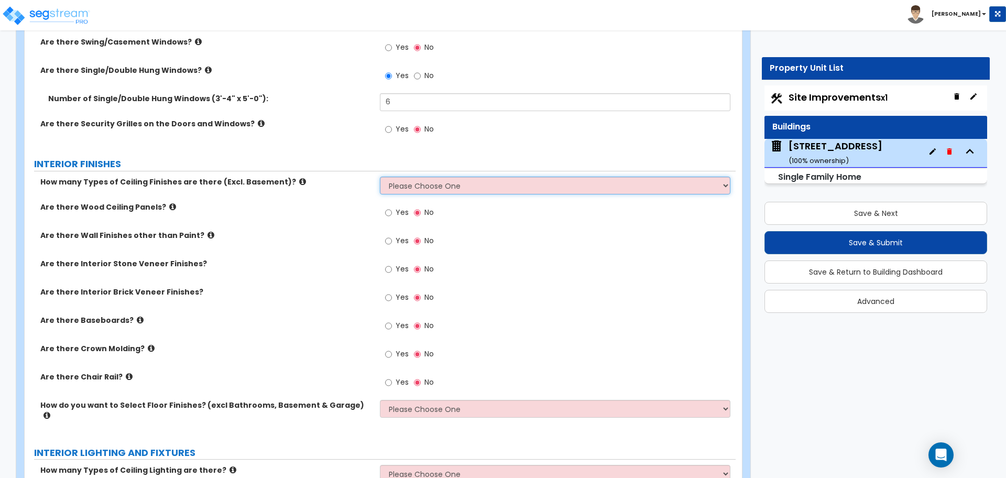
click at [429, 193] on select "Please Choose One 1 2 3" at bounding box center [555, 186] width 350 height 18
select select "1"
click at [380, 177] on select "Please Choose One 1 2 3" at bounding box center [555, 186] width 350 height 18
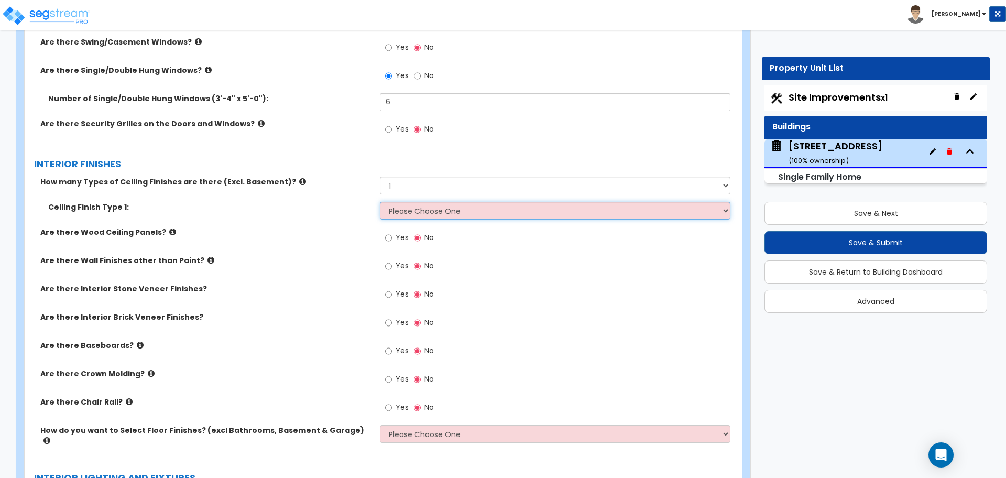
click at [420, 214] on select "Please Choose One Drop Ceiling Drywall Ceiling Open Ceiling" at bounding box center [555, 211] width 350 height 18
select select "2"
click at [380, 202] on select "Please Choose One Drop Ceiling Drywall Ceiling Open Ceiling" at bounding box center [555, 211] width 350 height 18
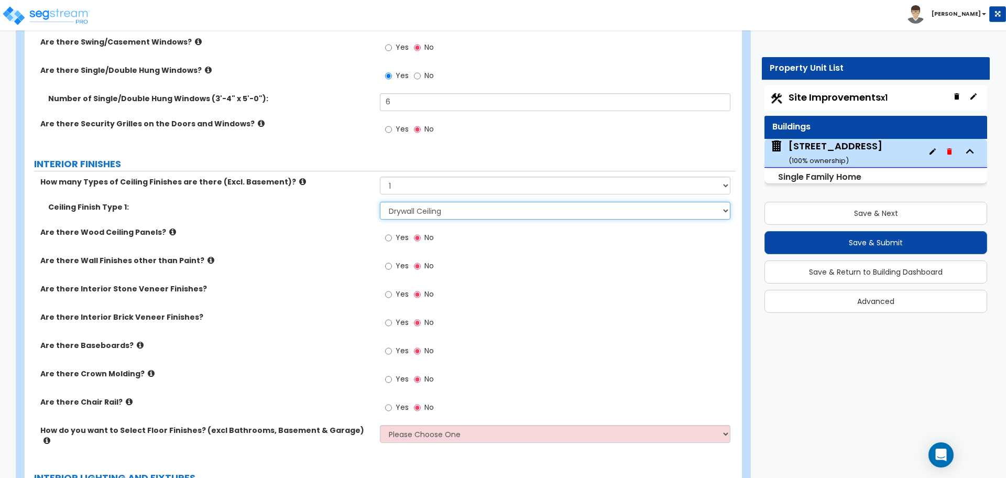
scroll to position [1971, 0]
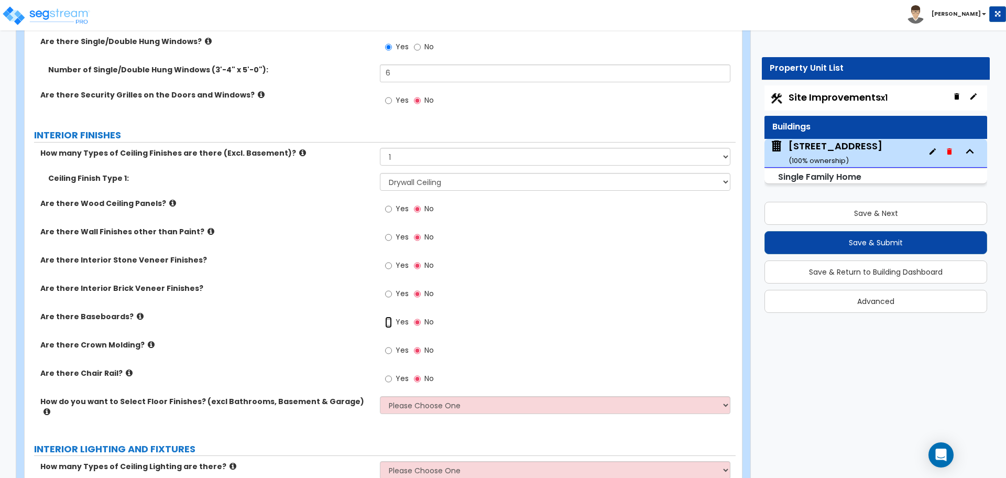
click at [389, 323] on input "Yes" at bounding box center [388, 323] width 7 height 12
radio input "true"
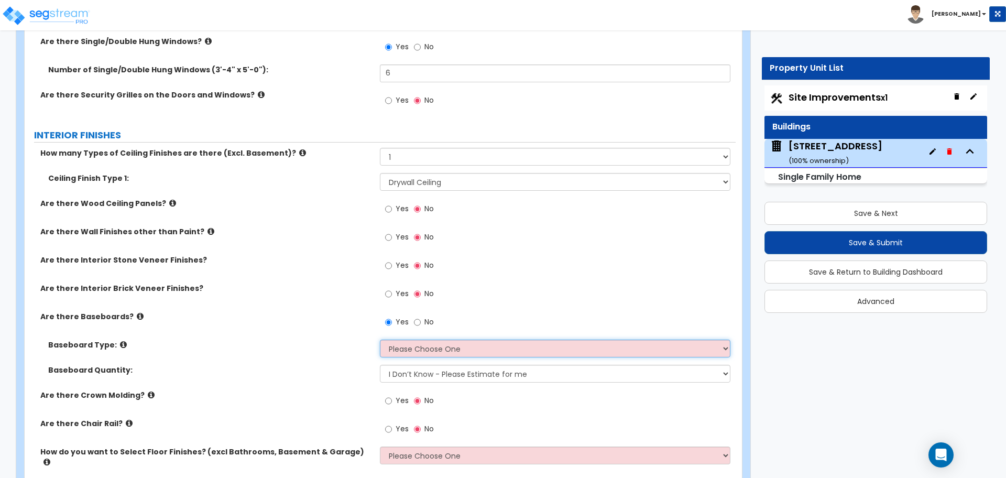
click at [427, 354] on select "Please Choose One Wood Vinyl Carpet Tile" at bounding box center [555, 349] width 350 height 18
select select "1"
click at [380, 340] on select "Please Choose One Wood Vinyl Carpet Tile" at bounding box center [555, 349] width 350 height 18
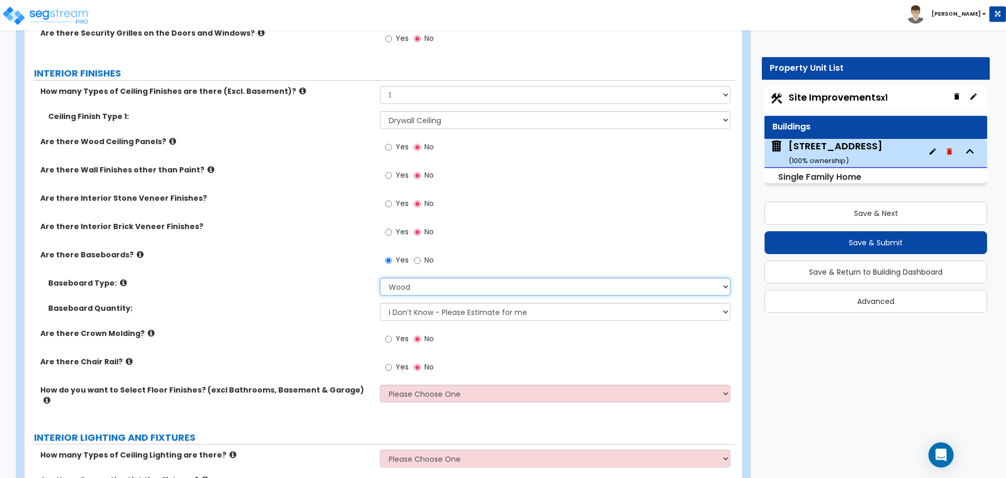
scroll to position [2058, 0]
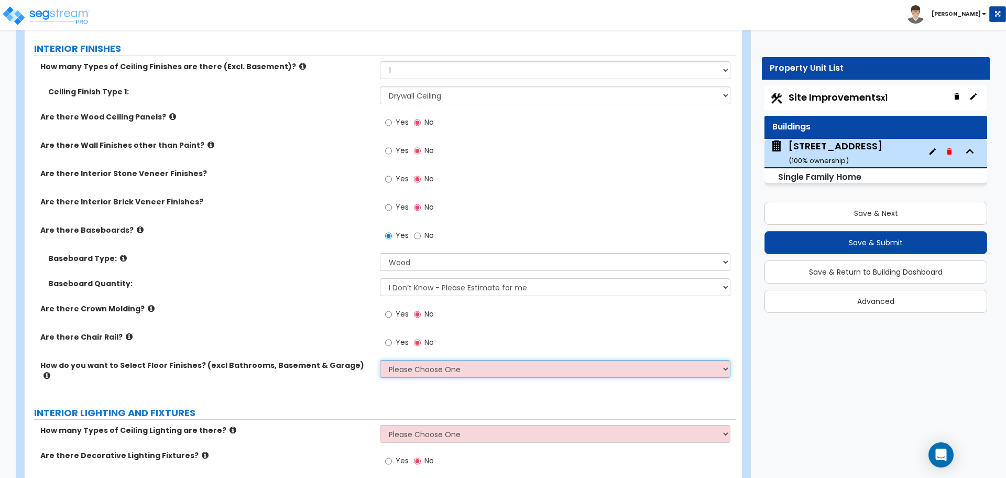
click at [398, 366] on select "Please Choose One I want to Select Floor Finishes for the Areas of the House I …" at bounding box center [555, 369] width 350 height 18
select select "2"
click at [380, 360] on select "Please Choose One I want to Select Floor Finishes for the Areas of the House I …" at bounding box center [555, 369] width 350 height 18
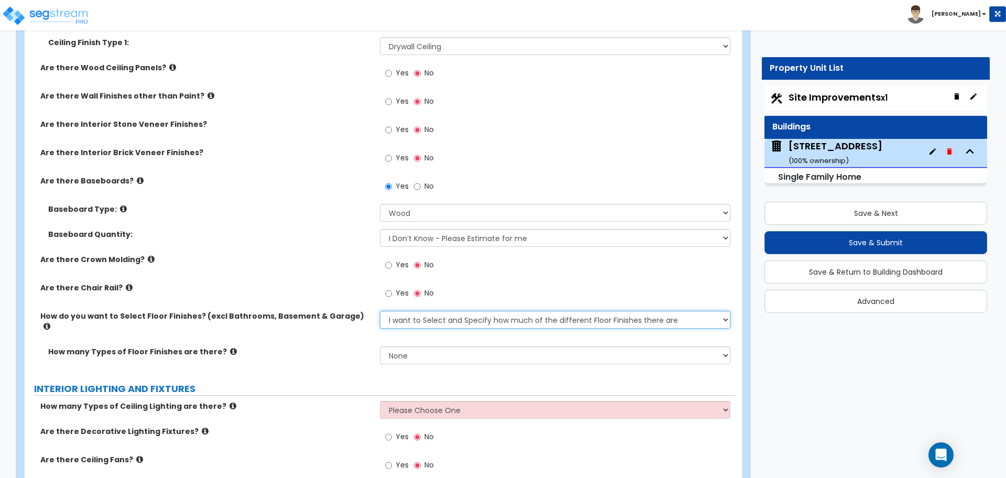
scroll to position [2110, 0]
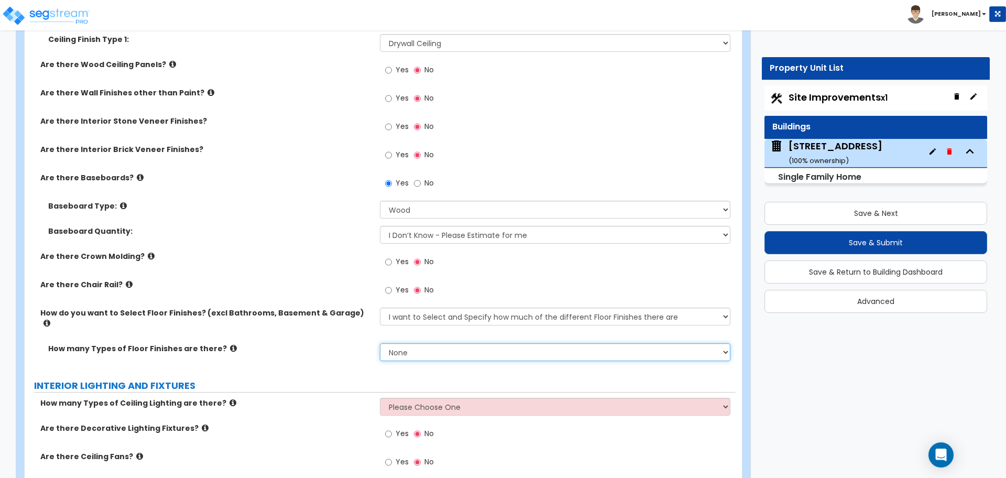
click at [414, 343] on select "None 1 2 3 4" at bounding box center [555, 352] width 350 height 18
select select "3"
click at [380, 343] on select "None 1 2 3 4" at bounding box center [555, 352] width 350 height 18
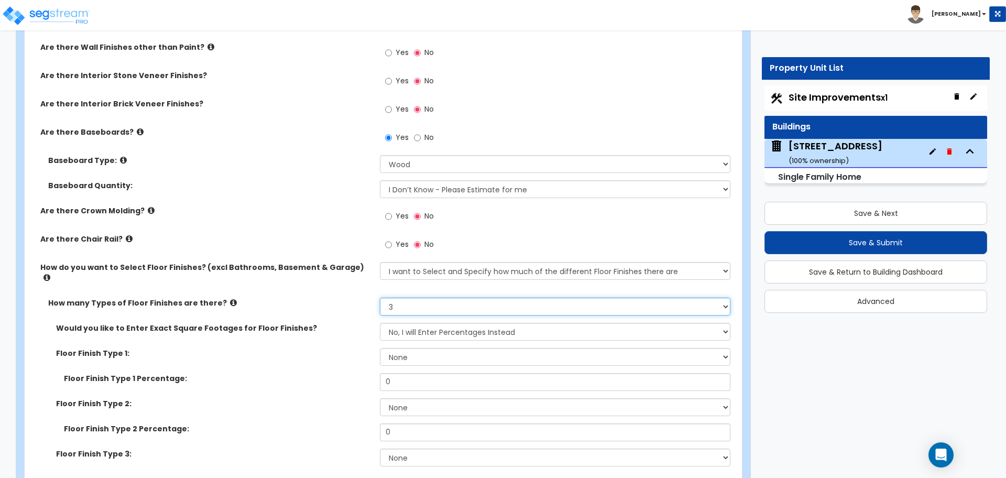
scroll to position [2157, 0]
click at [419, 322] on select "No, I will Enter Percentages Instead Yes, I will Enter Exact Square Footages" at bounding box center [555, 331] width 350 height 18
select select "1"
click at [380, 322] on select "No, I will Enter Percentages Instead Yes, I will Enter Exact Square Footages" at bounding box center [555, 331] width 350 height 18
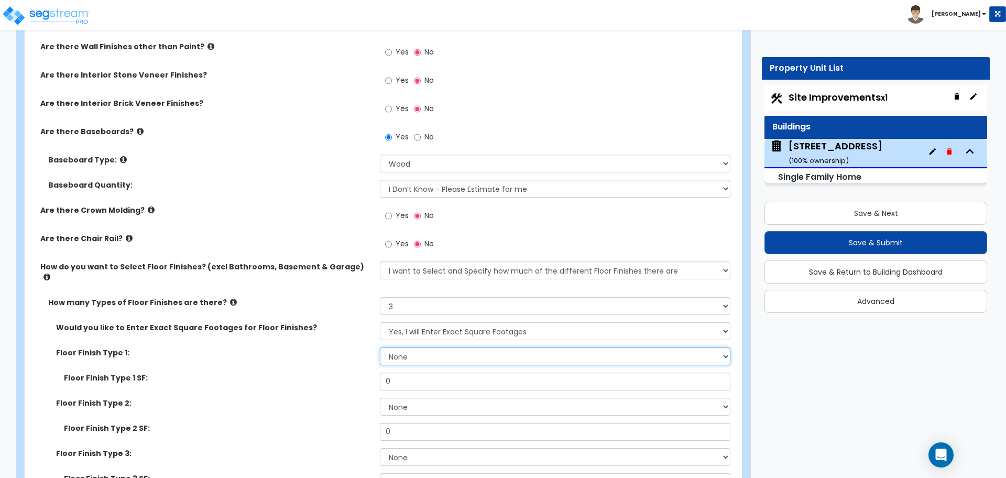
click at [406, 350] on select "None Tile Flooring Hardwood Flooring Resilient Laminate Flooring VCT Flooring S…" at bounding box center [555, 357] width 350 height 18
select select "5"
click at [380, 348] on select "None Tile Flooring Hardwood Flooring Resilient Laminate Flooring VCT Flooring S…" at bounding box center [555, 357] width 350 height 18
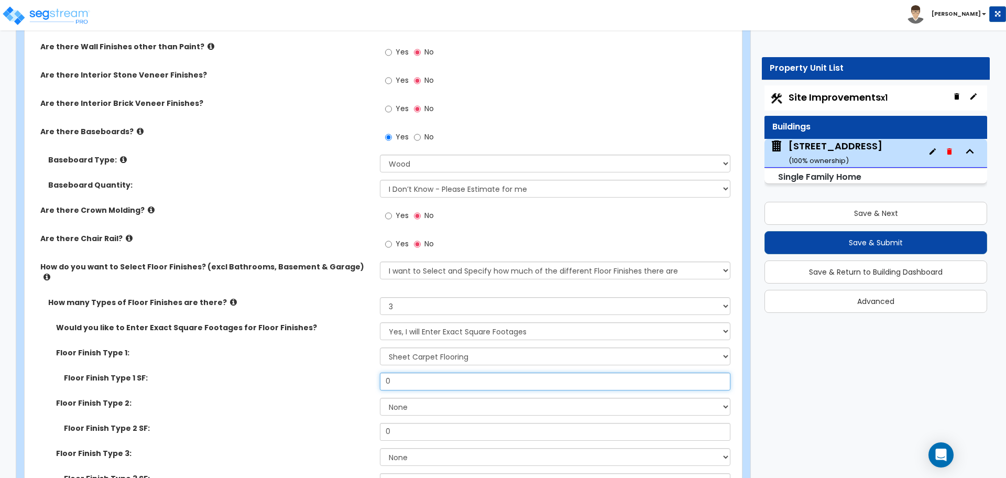
drag, startPoint x: 399, startPoint y: 375, endPoint x: 338, endPoint y: 377, distance: 61.9
click at [338, 377] on div "Floor Finish Type 1 SF: 0" at bounding box center [380, 385] width 711 height 25
type input "721"
click at [280, 352] on div "Floor Finish Type 1: None Tile Flooring Hardwood Flooring Resilient Laminate Fl…" at bounding box center [380, 360] width 711 height 25
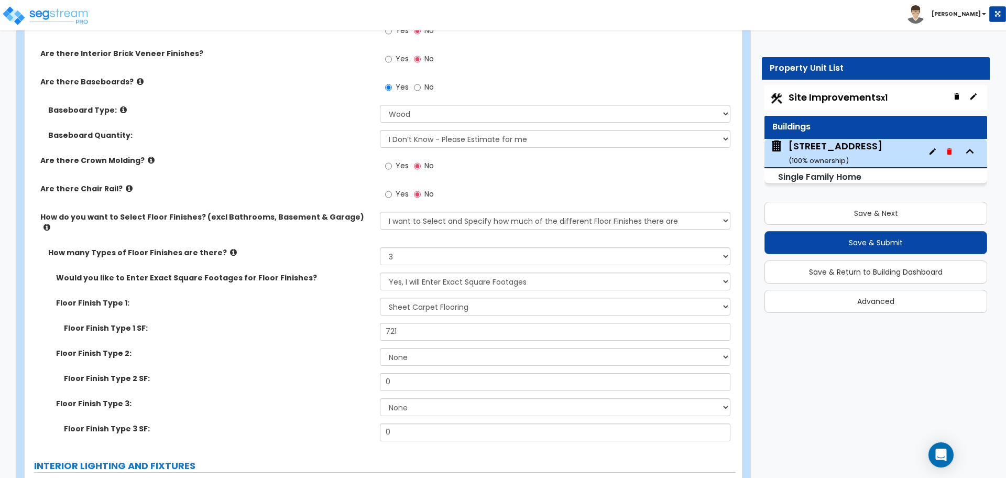
scroll to position [2207, 0]
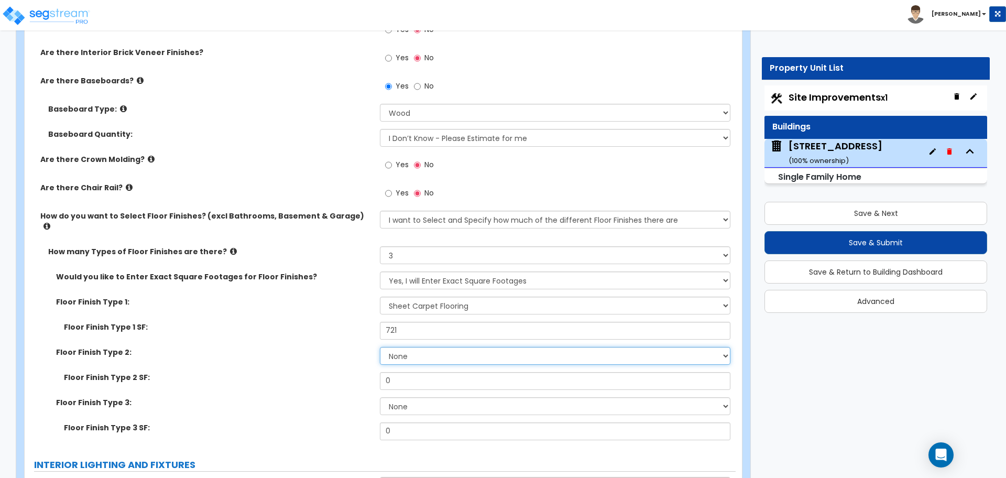
click at [395, 347] on select "None Tile Flooring Hardwood Flooring Resilient Laminate Flooring VCT Flooring S…" at bounding box center [555, 356] width 350 height 18
select select "6"
click at [380, 347] on select "None Tile Flooring Hardwood Flooring Resilient Laminate Flooring VCT Flooring S…" at bounding box center [555, 356] width 350 height 18
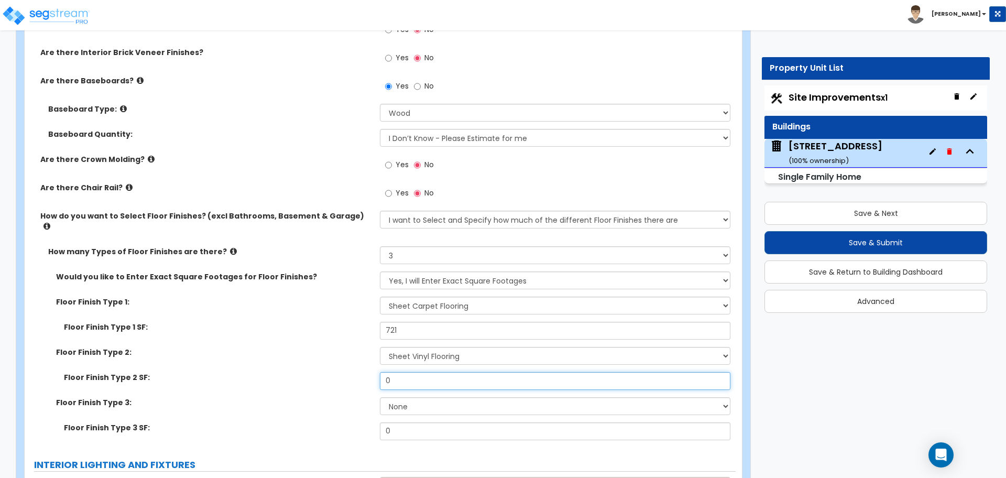
drag, startPoint x: 408, startPoint y: 369, endPoint x: 352, endPoint y: 365, distance: 56.7
click at [352, 372] on div "Floor Finish Type 2 SF: 0" at bounding box center [380, 384] width 711 height 25
type input "615"
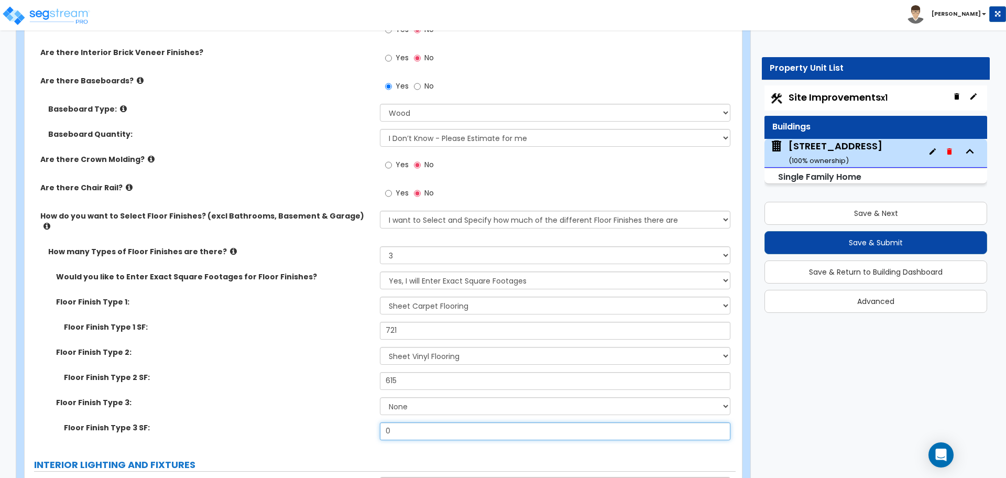
click at [410, 422] on input "0" at bounding box center [555, 431] width 350 height 18
type input "109"
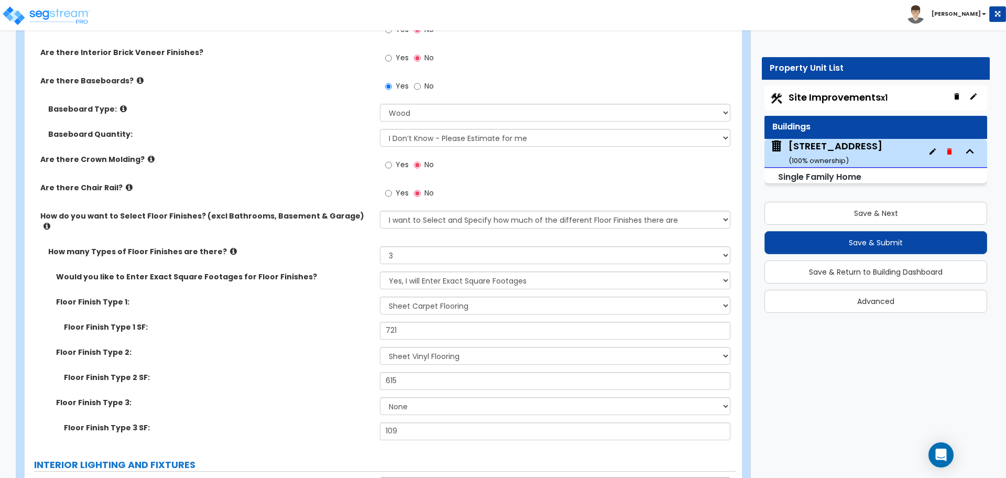
click at [255, 376] on div "Floor Finish Type 2 SF: 615" at bounding box center [380, 384] width 711 height 25
click at [397, 397] on select "None Tile Flooring Hardwood Flooring Resilient Laminate Flooring VCT Flooring S…" at bounding box center [555, 406] width 350 height 18
select select "1"
click at [380, 397] on select "None Tile Flooring Hardwood Flooring Resilient Laminate Flooring VCT Flooring S…" at bounding box center [555, 406] width 350 height 18
click at [264, 408] on div "Floor Finish Type 3: None Tile Flooring Hardwood Flooring Resilient Laminate Fl…" at bounding box center [380, 409] width 711 height 25
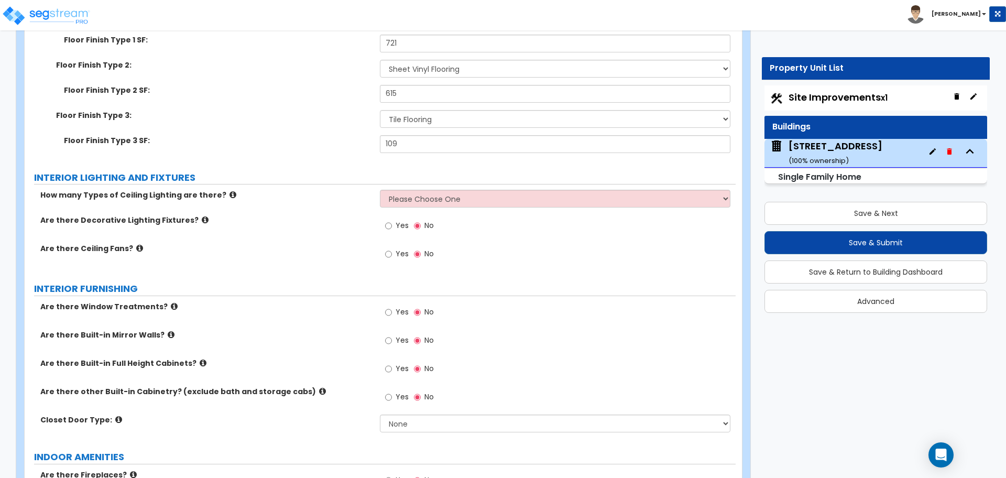
scroll to position [2495, 0]
click at [431, 193] on select "Please Choose One 1 2 3" at bounding box center [555, 198] width 350 height 18
select select "1"
click at [380, 189] on select "Please Choose One 1 2 3" at bounding box center [555, 198] width 350 height 18
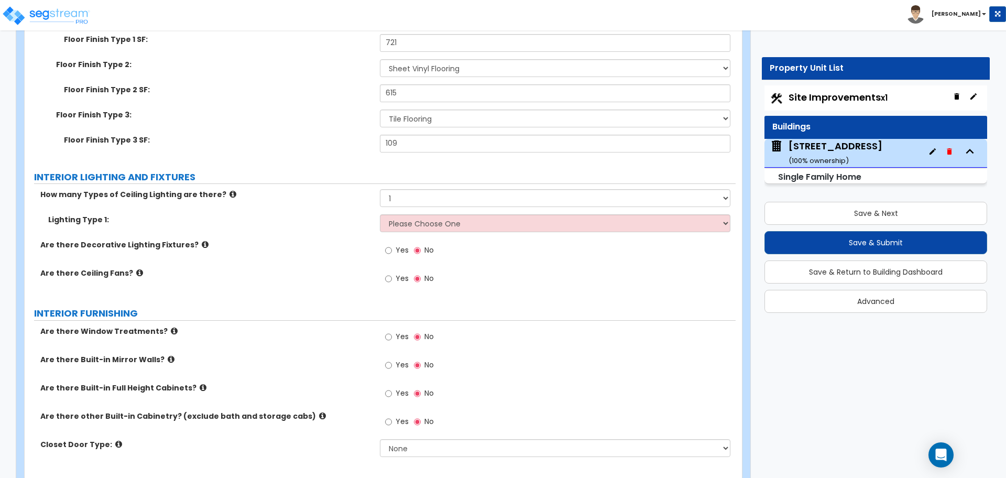
click at [269, 247] on div "Are there Decorative Lighting Fixtures? Yes No" at bounding box center [380, 254] width 711 height 28
drag, startPoint x: 363, startPoint y: 253, endPoint x: 371, endPoint y: 255, distance: 8.3
click at [364, 253] on div "Are there Decorative Lighting Fixtures? Yes No" at bounding box center [380, 254] width 711 height 28
click at [392, 273] on input "Yes" at bounding box center [388, 279] width 7 height 12
radio input "true"
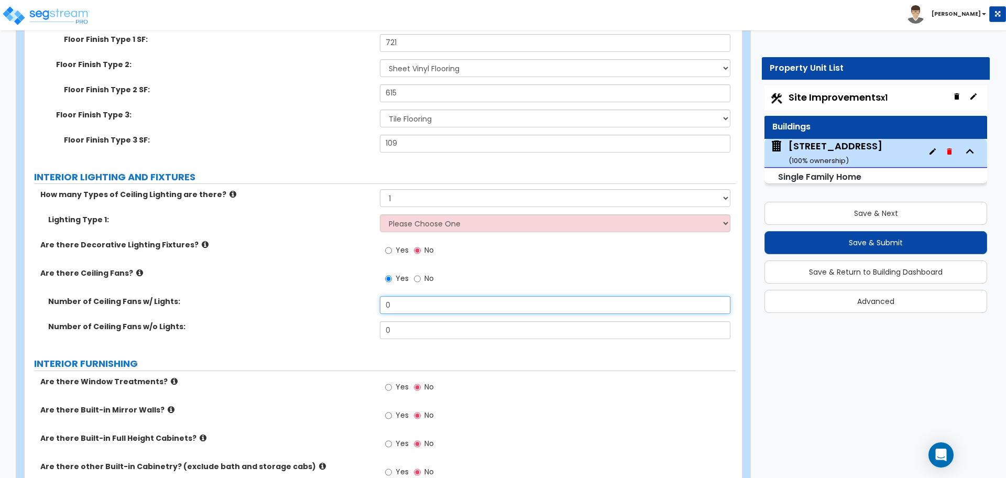
drag, startPoint x: 405, startPoint y: 294, endPoint x: 344, endPoint y: 295, distance: 60.8
click at [344, 296] on div "Number of Ceiling Fans w/ Lights: 0" at bounding box center [380, 308] width 711 height 25
type input "2"
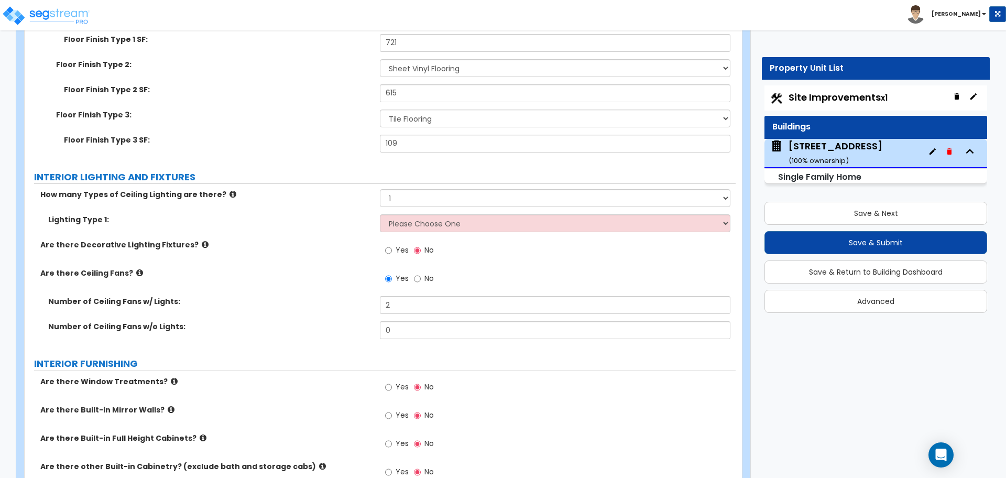
click at [344, 296] on label "Number of Ceiling Fans w/ Lights:" at bounding box center [210, 301] width 324 height 10
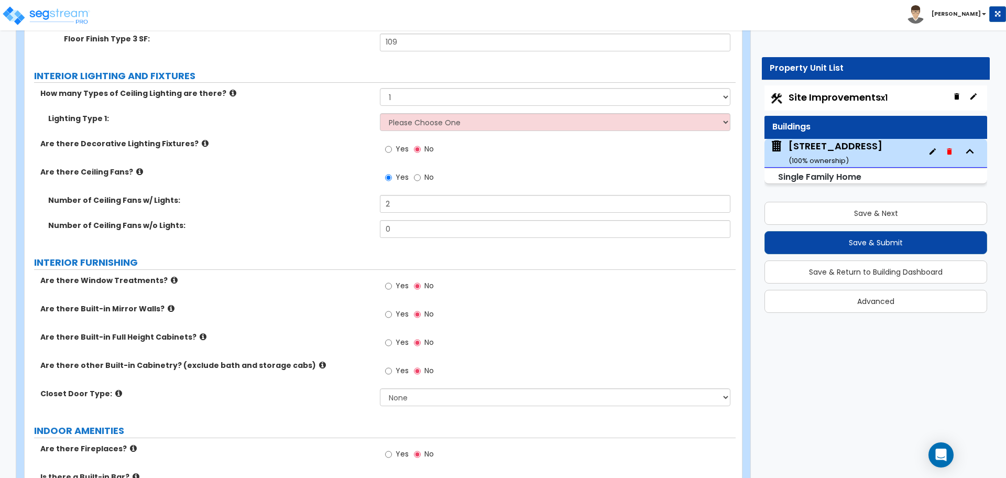
scroll to position [2595, 0]
click at [431, 114] on select "Please Choose One LED Surface-Mounted LED Recessed Fluorescent Surface-Mounted …" at bounding box center [555, 123] width 350 height 18
select select "2"
click at [380, 114] on select "Please Choose One LED Surface-Mounted LED Recessed Fluorescent Surface-Mounted …" at bounding box center [555, 123] width 350 height 18
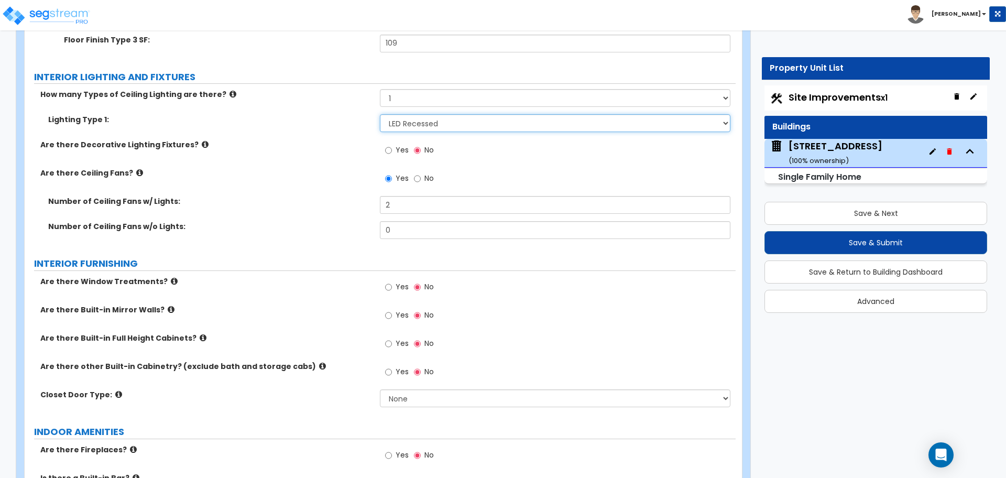
click at [413, 114] on select "Please Choose One LED Surface-Mounted LED Recessed Fluorescent Surface-Mounted …" at bounding box center [555, 123] width 350 height 18
click at [380, 114] on select "Please Choose One LED Surface-Mounted LED Recessed Fluorescent Surface-Mounted …" at bounding box center [555, 123] width 350 height 18
click at [355, 139] on label "Are there Decorative Lighting Fixtures?" at bounding box center [206, 144] width 332 height 10
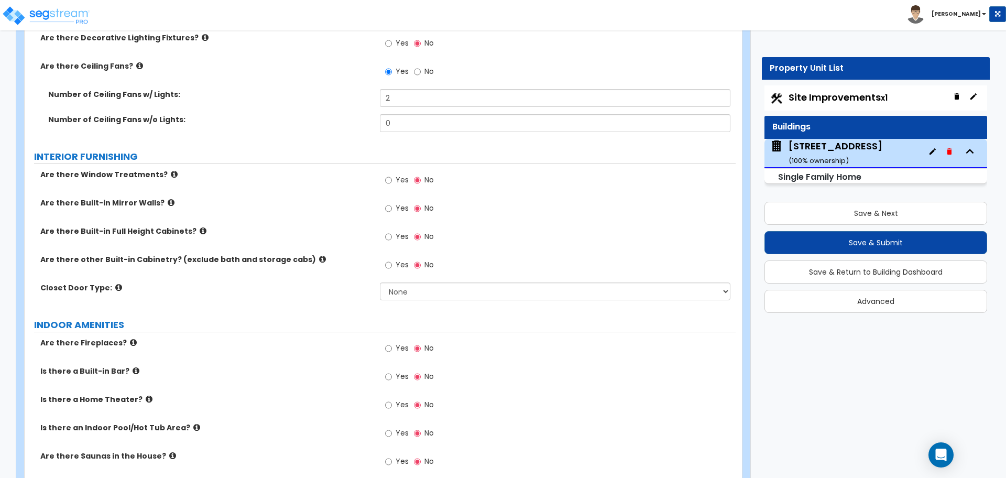
scroll to position [2746, 0]
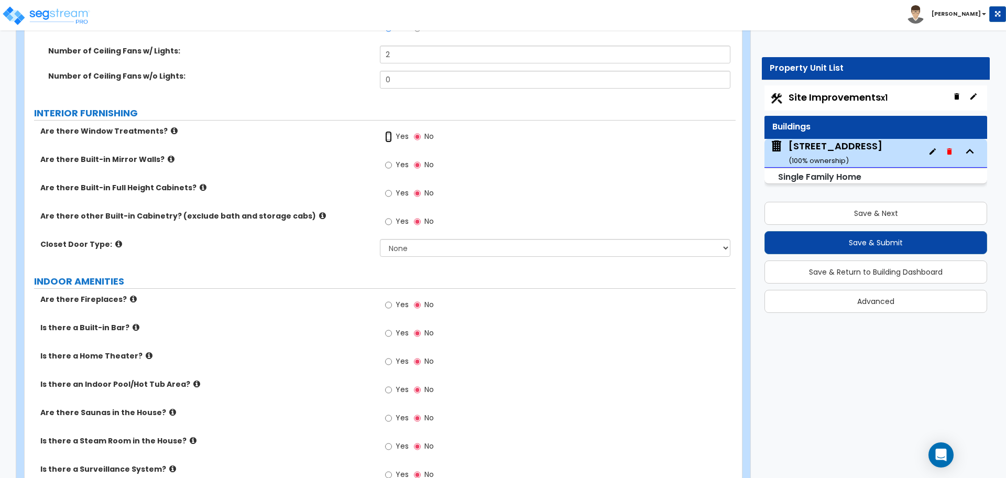
click at [391, 131] on input "Yes" at bounding box center [388, 137] width 7 height 12
radio input "true"
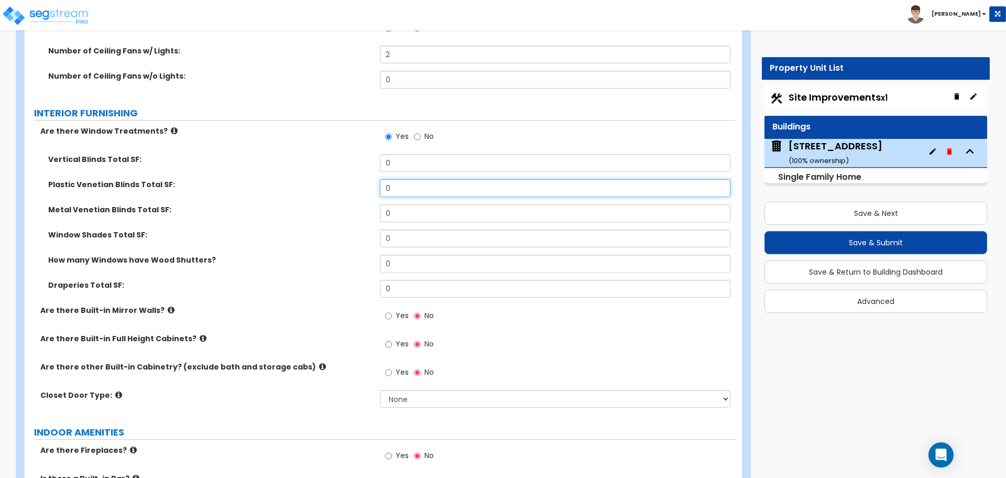
click at [404, 183] on input "0" at bounding box center [555, 188] width 350 height 18
type input "90"
drag, startPoint x: 402, startPoint y: 150, endPoint x: 359, endPoint y: 155, distance: 42.7
click at [359, 155] on div "Vertical Blinds Total SF: 0" at bounding box center [380, 166] width 711 height 25
type input "42"
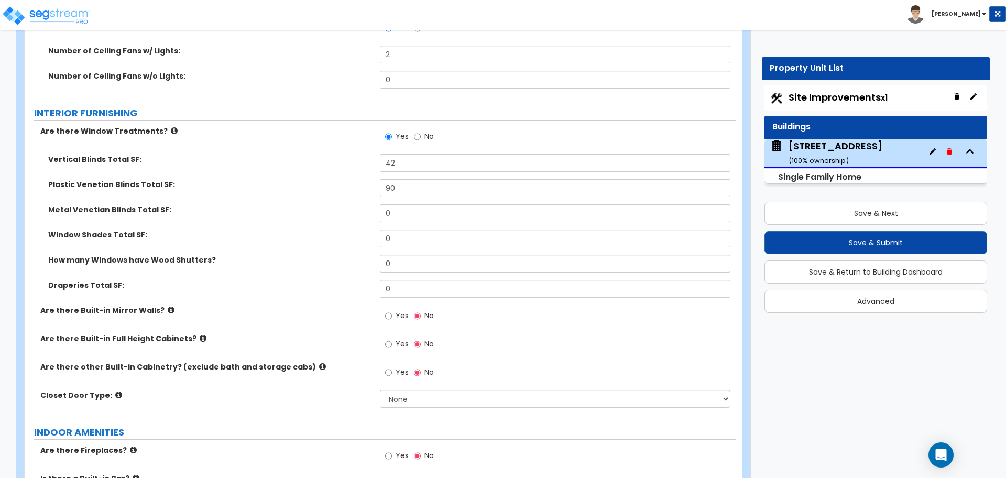
click at [359, 155] on div "Vertical Blinds Total SF: 42" at bounding box center [380, 166] width 711 height 25
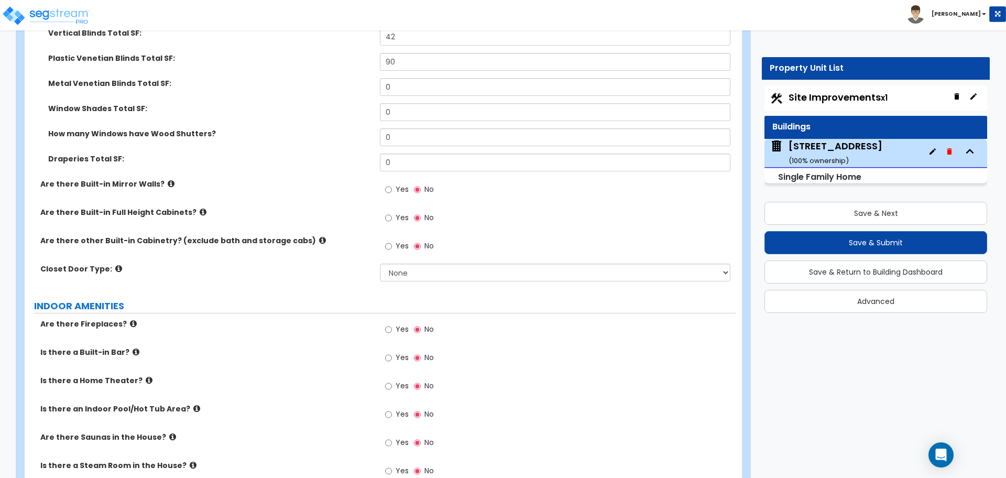
scroll to position [2873, 0]
click at [168, 179] on icon at bounding box center [171, 183] width 7 height 8
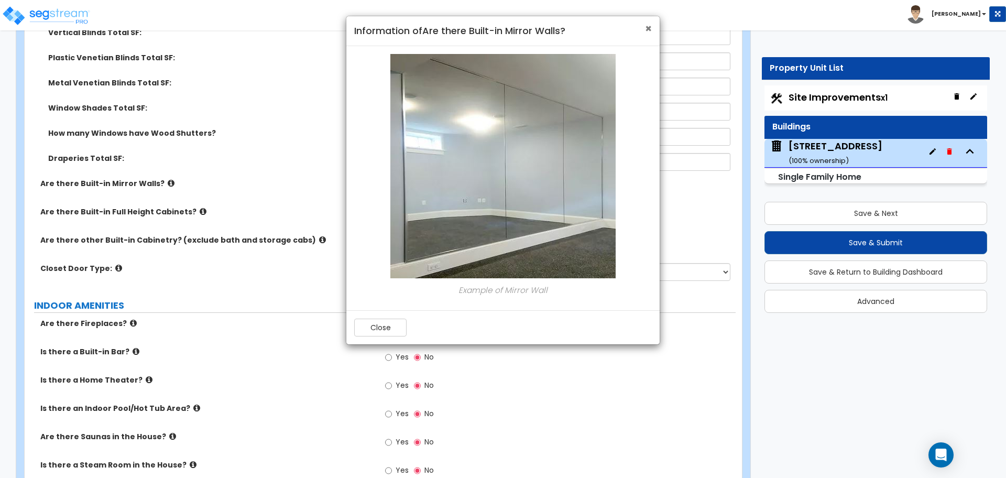
click at [652, 27] on span "×" at bounding box center [648, 28] width 7 height 15
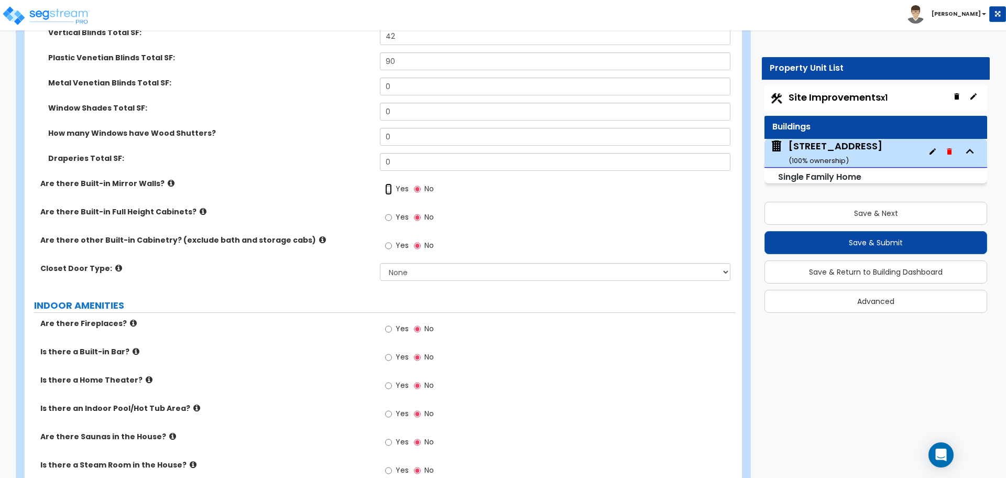
click at [391, 183] on input "Yes" at bounding box center [388, 189] width 7 height 12
radio input "true"
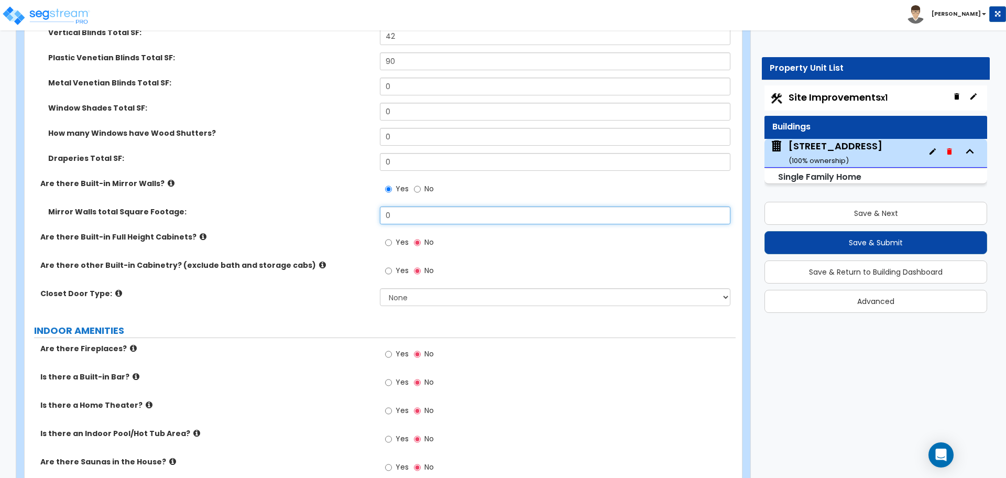
drag, startPoint x: 405, startPoint y: 208, endPoint x: 342, endPoint y: 198, distance: 63.8
click at [342, 207] on div "Mirror Walls total Square Footage: 0" at bounding box center [380, 219] width 711 height 25
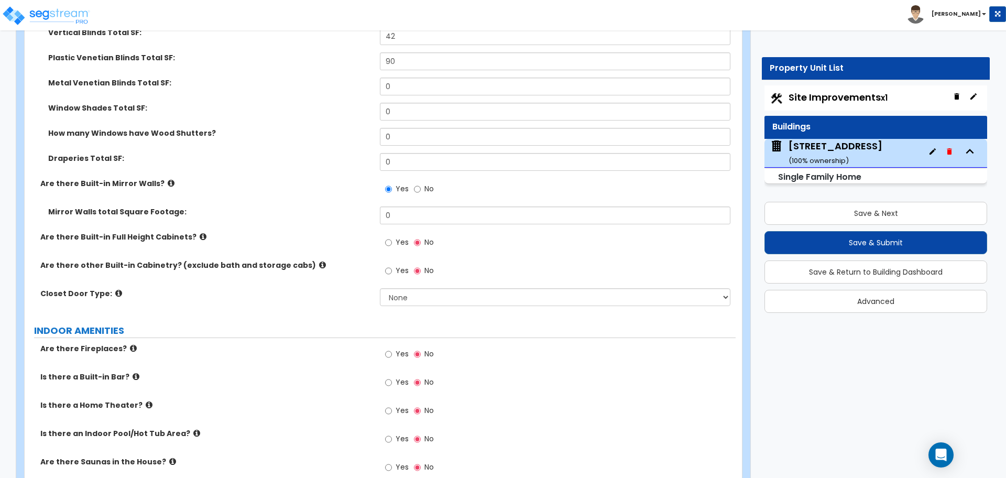
click at [342, 207] on label "Mirror Walls total Square Footage:" at bounding box center [210, 212] width 324 height 10
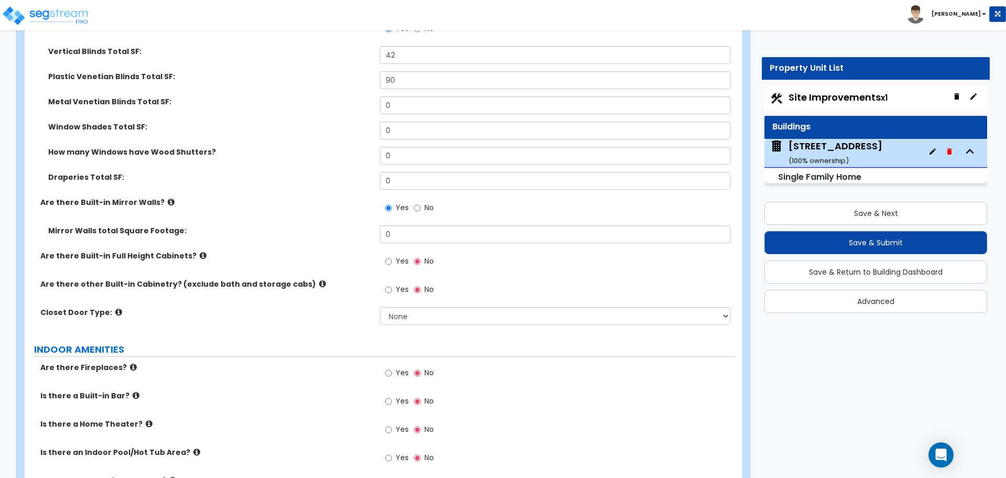
scroll to position [2896, 0]
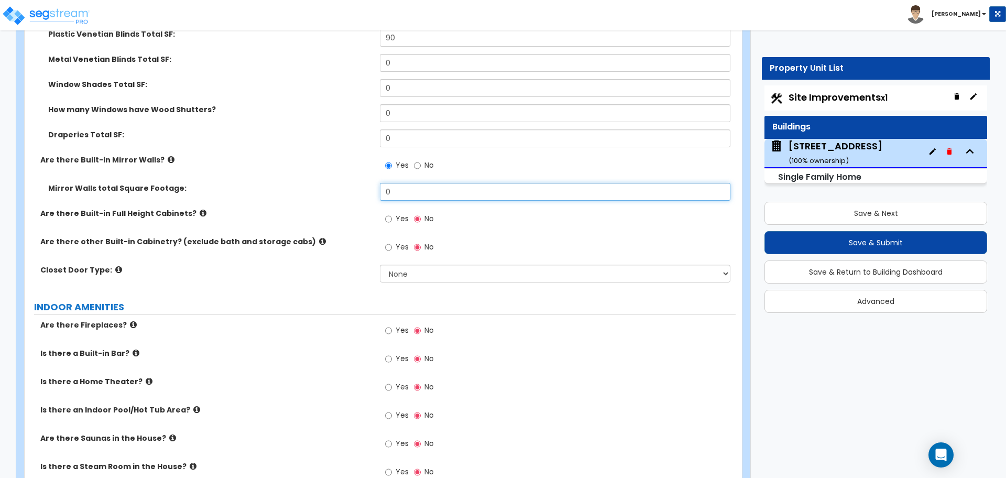
click at [413, 183] on input "0" at bounding box center [555, 192] width 350 height 18
type input "21"
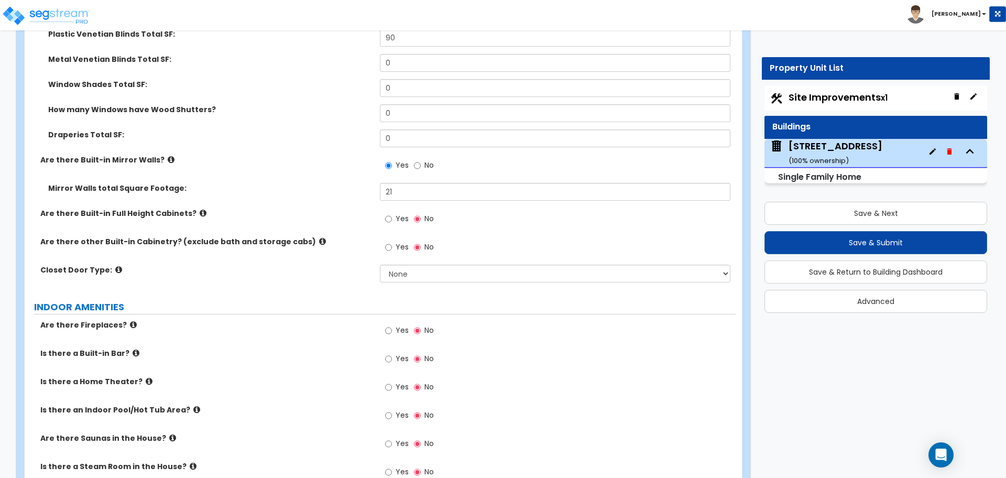
click at [349, 218] on div "Are there Built-in Full Height Cabinets? Yes No" at bounding box center [380, 222] width 711 height 28
click at [200, 209] on icon at bounding box center [203, 213] width 7 height 8
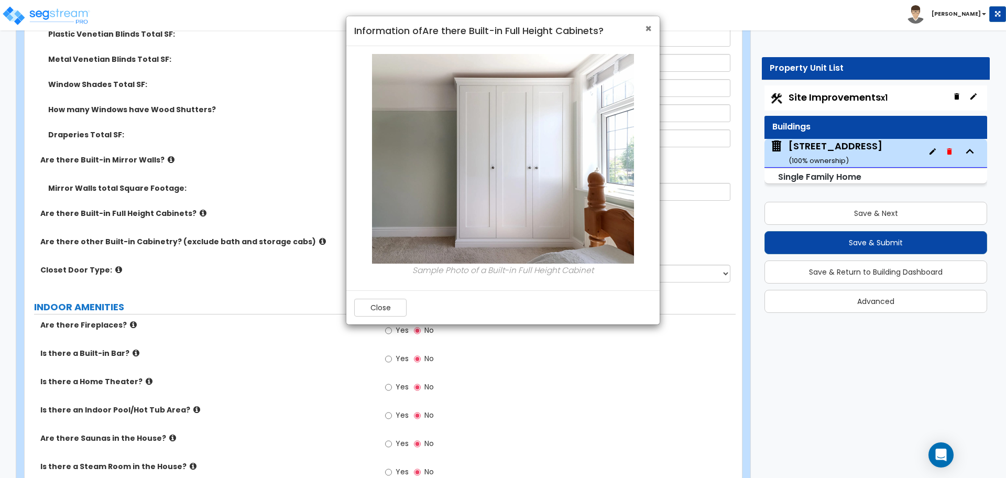
click at [651, 29] on span "×" at bounding box center [648, 28] width 7 height 15
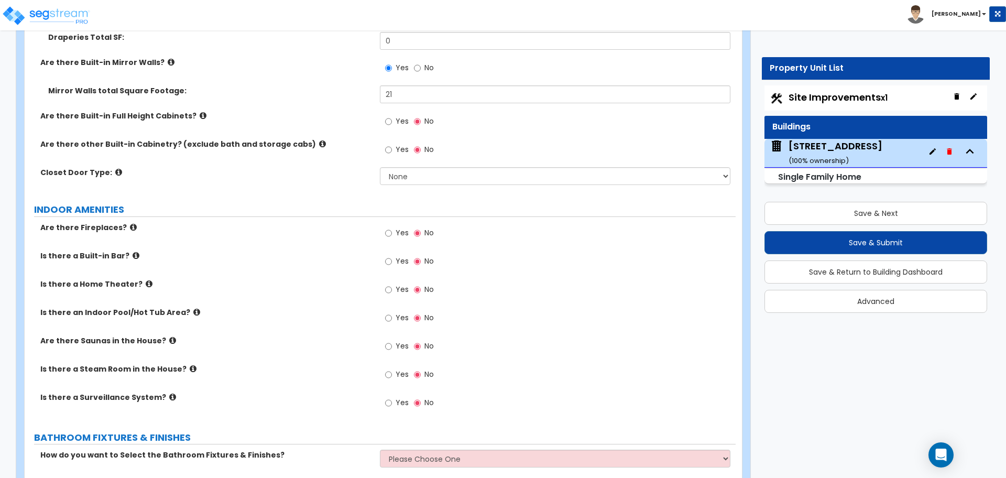
scroll to position [2946, 0]
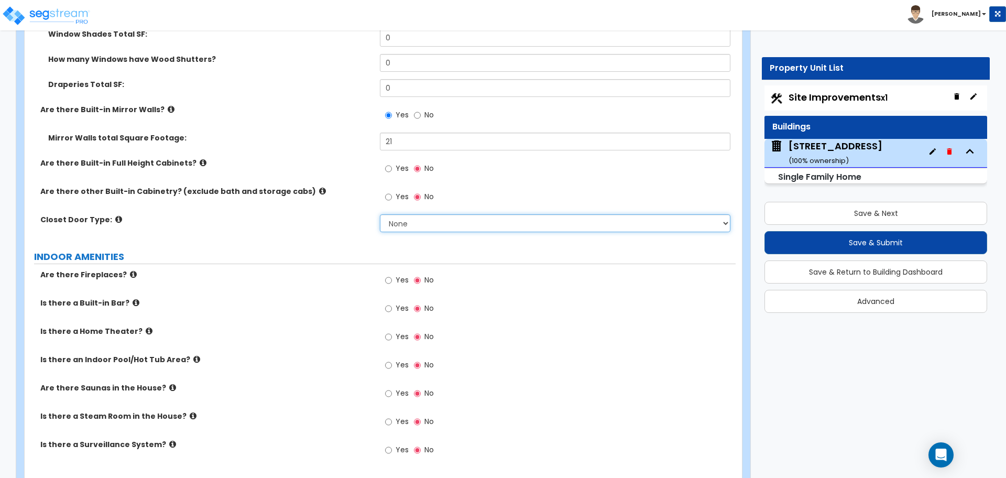
click at [398, 214] on select "None Bi-fold Louvered Doors Bi-fold Panel Doors Sliding Doors Hinged Wood Door" at bounding box center [555, 223] width 350 height 18
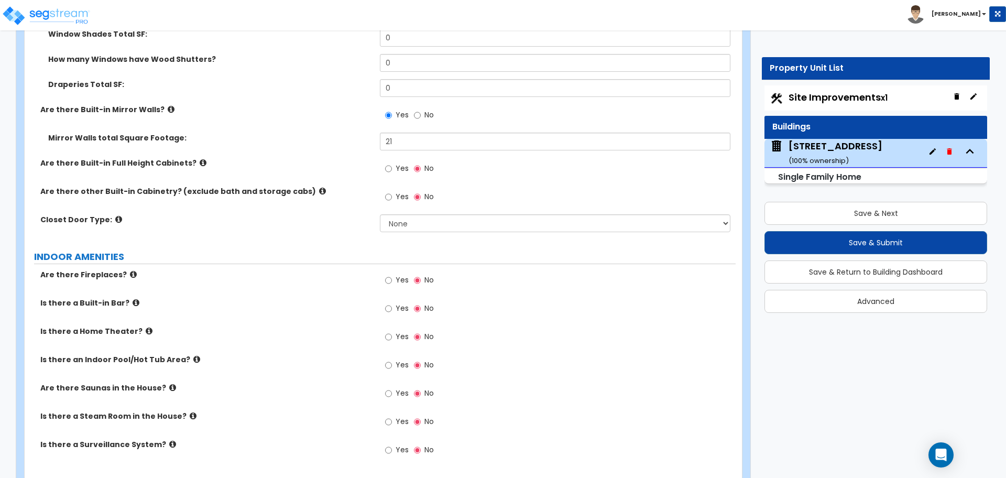
click at [291, 194] on div "Are there other Built-in Cabinetry? (exclude bath and storage cabs) Yes No" at bounding box center [380, 200] width 711 height 28
click at [115, 215] on icon at bounding box center [118, 219] width 7 height 8
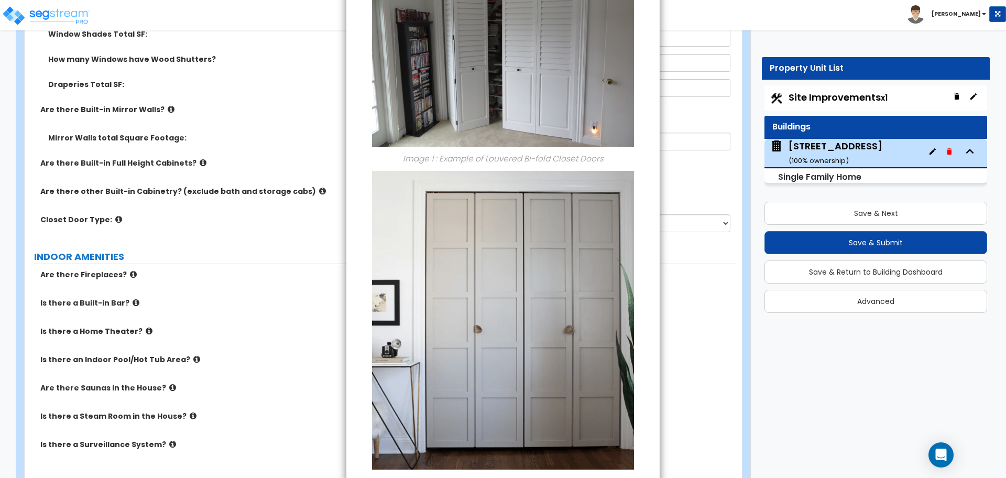
scroll to position [0, 0]
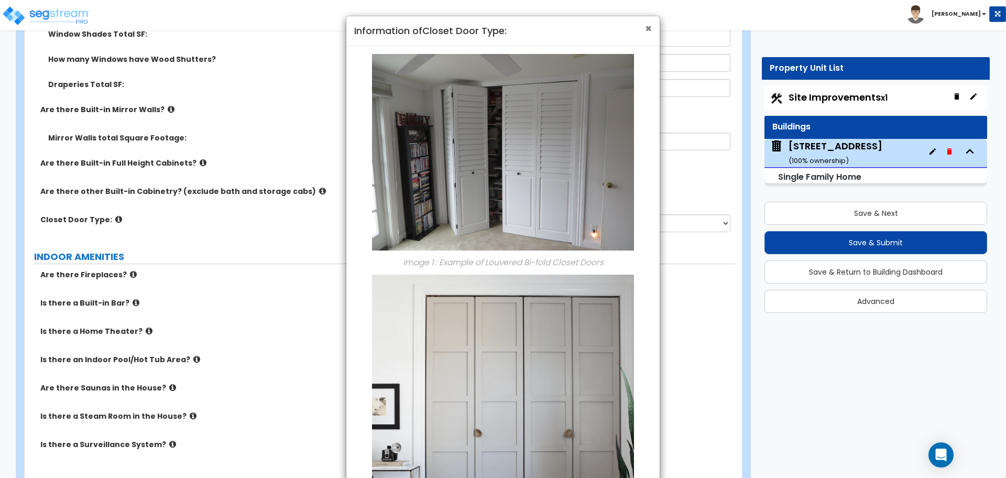
click at [645, 28] on span "×" at bounding box center [648, 28] width 7 height 15
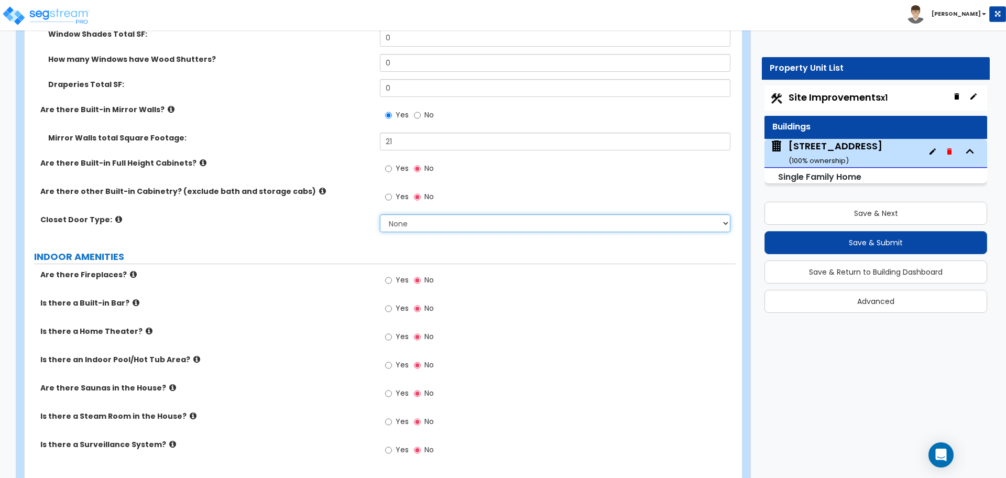
click at [405, 214] on select "None Bi-fold Louvered Doors Bi-fold Panel Doors Sliding Doors Hinged Wood Door" at bounding box center [555, 223] width 350 height 18
select select "4"
click at [380, 214] on select "None Bi-fold Louvered Doors Bi-fold Panel Doors Sliding Doors Hinged Wood Door" at bounding box center [555, 223] width 350 height 18
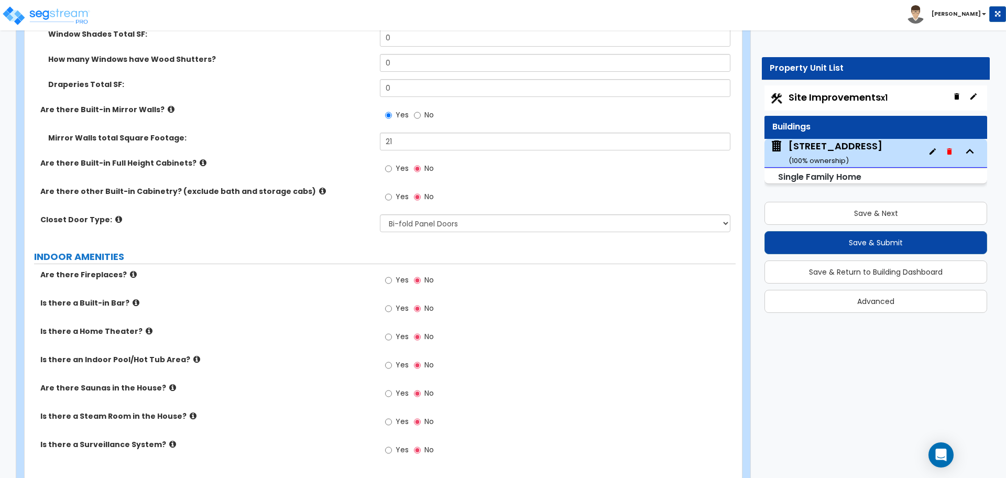
click at [345, 250] on label "INDOOR AMENITIES" at bounding box center [385, 257] width 702 height 14
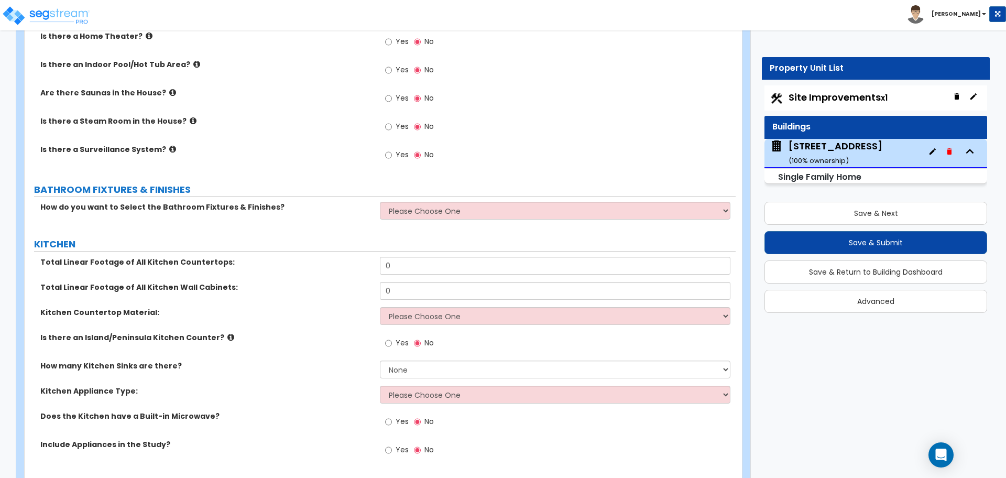
scroll to position [3241, 0]
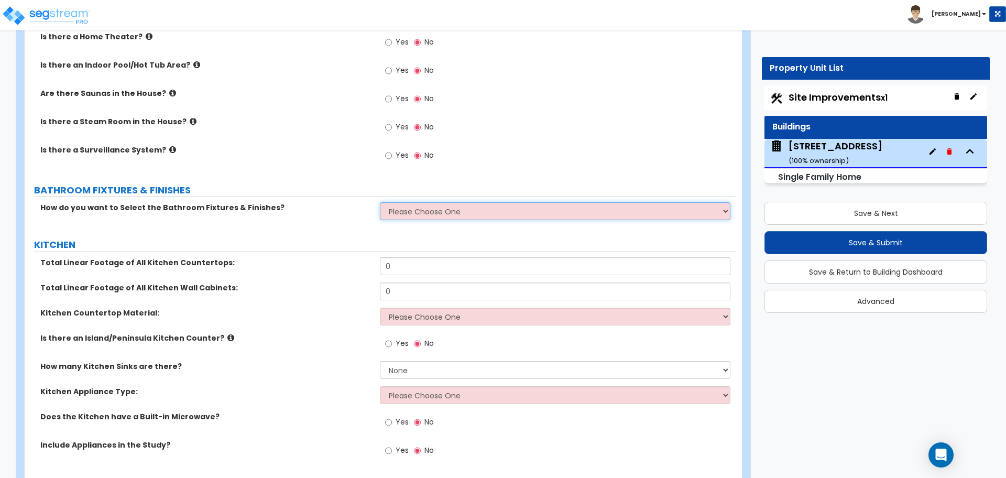
click at [405, 202] on select "Please Choose One I want to Select Fixtures and Finishes only for one Bath and …" at bounding box center [555, 211] width 350 height 18
click at [380, 202] on select "Please Choose One I want to Select Fixtures and Finishes only for one Bath and …" at bounding box center [555, 211] width 350 height 18
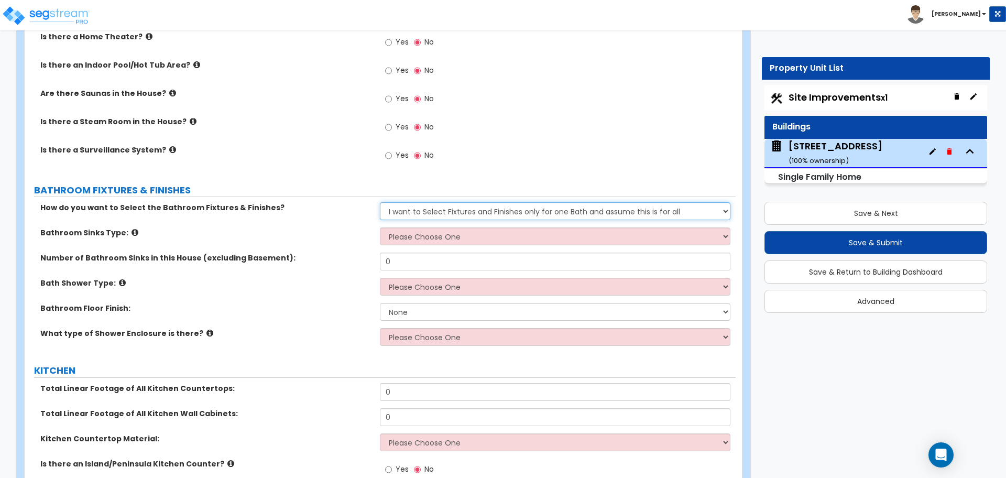
click at [413, 204] on select "Please Choose One I want to Select Fixtures and Finishes only for one Bath and …" at bounding box center [555, 211] width 350 height 18
select select "2"
click at [380, 202] on select "Please Choose One I want to Select Fixtures and Finishes only for one Bath and …" at bounding box center [555, 211] width 350 height 18
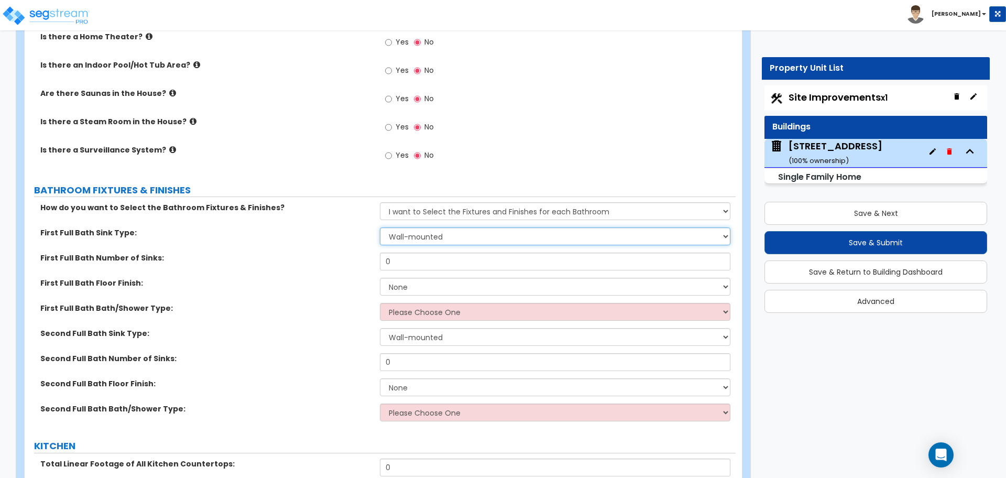
click at [410, 227] on select "Wall-mounted Pedestal-mounted Vanity-mounted" at bounding box center [555, 236] width 350 height 18
select select "3"
click at [380, 227] on select "Wall-mounted Pedestal-mounted Vanity-mounted" at bounding box center [555, 236] width 350 height 18
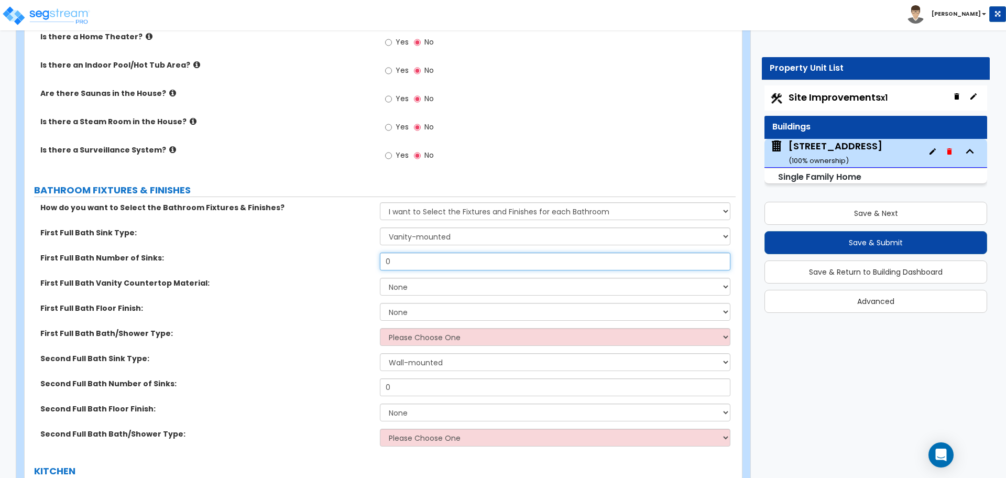
drag, startPoint x: 397, startPoint y: 251, endPoint x: 365, endPoint y: 266, distance: 34.7
click at [367, 263] on div "First Full Bath Number of Sinks: 0" at bounding box center [380, 265] width 711 height 25
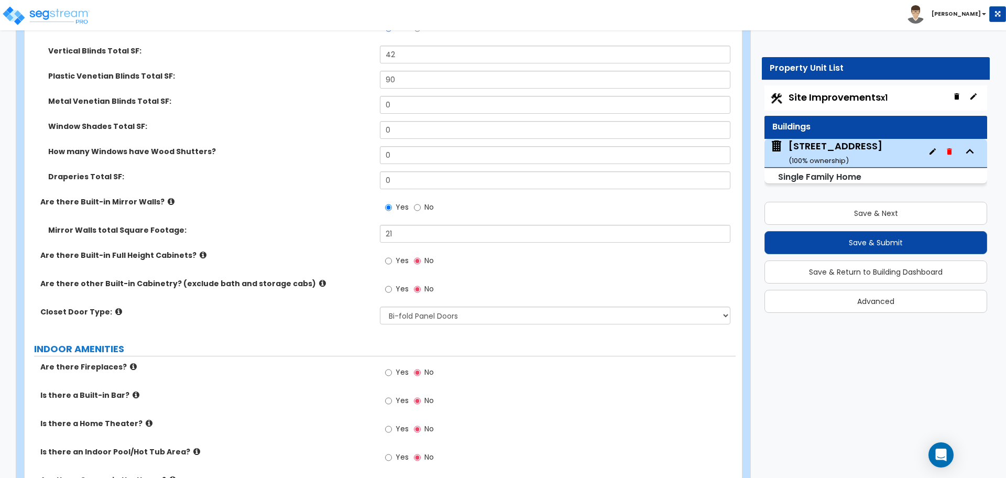
scroll to position [2813, 0]
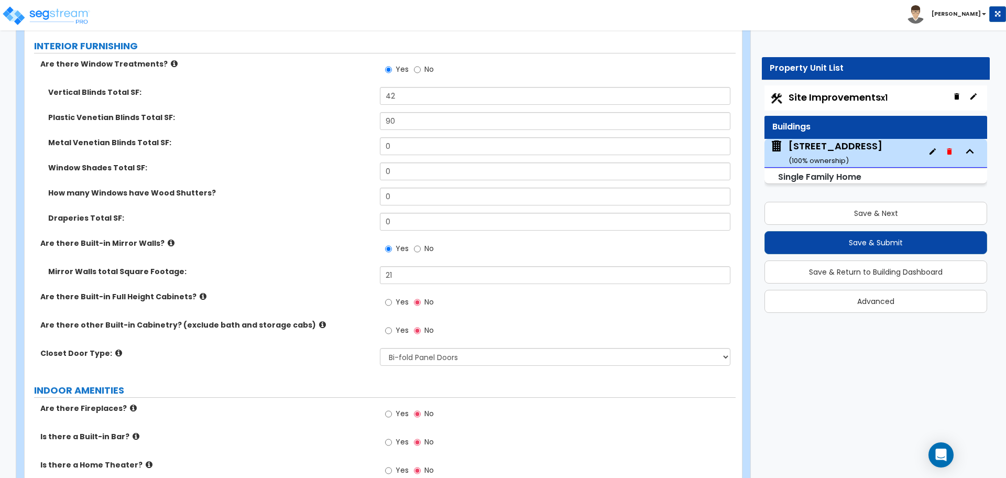
type input "2"
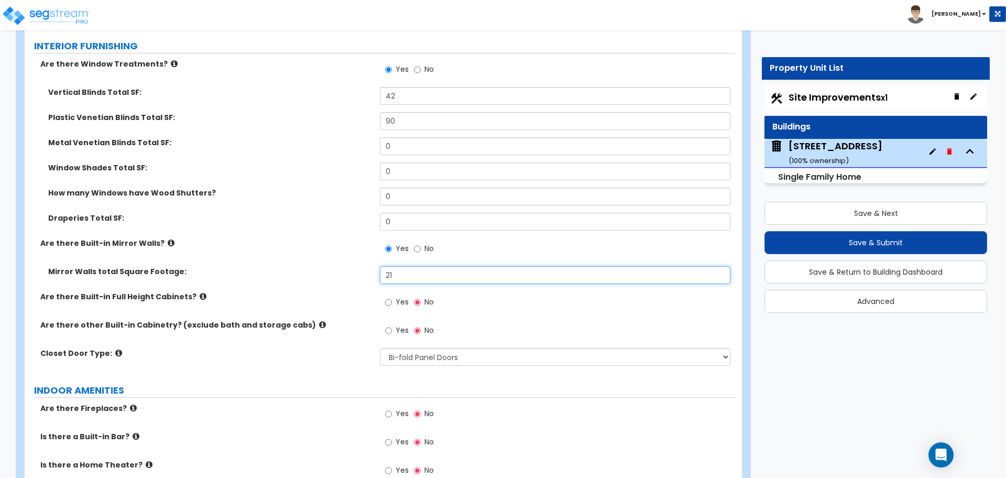
click at [396, 266] on input "21" at bounding box center [555, 275] width 350 height 18
type input "2"
type input "41"
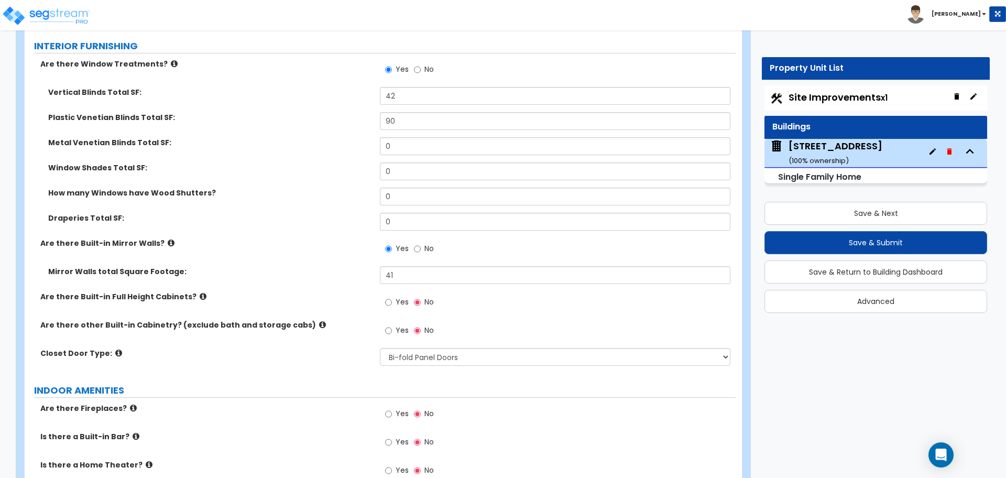
click at [349, 297] on div "Are there Built-in Full Height Cabinets? Yes No" at bounding box center [380, 305] width 711 height 28
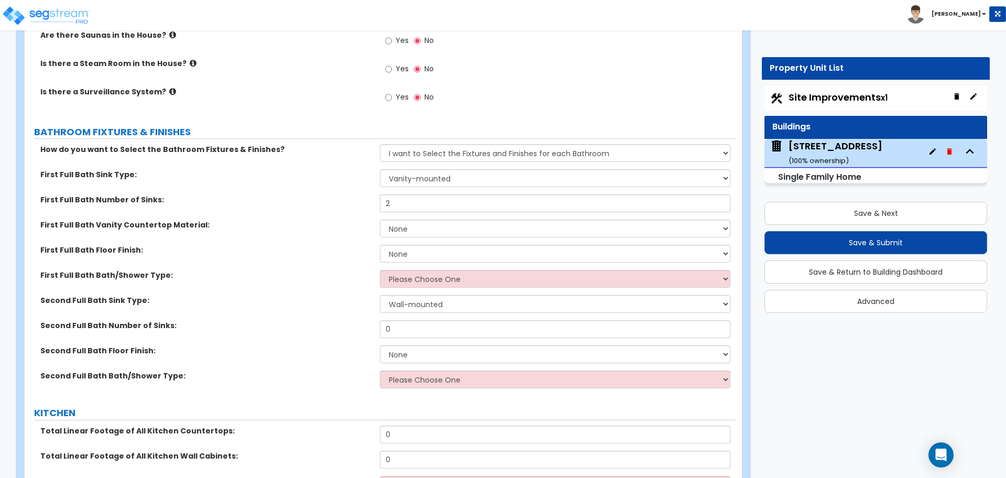
scroll to position [3321, 0]
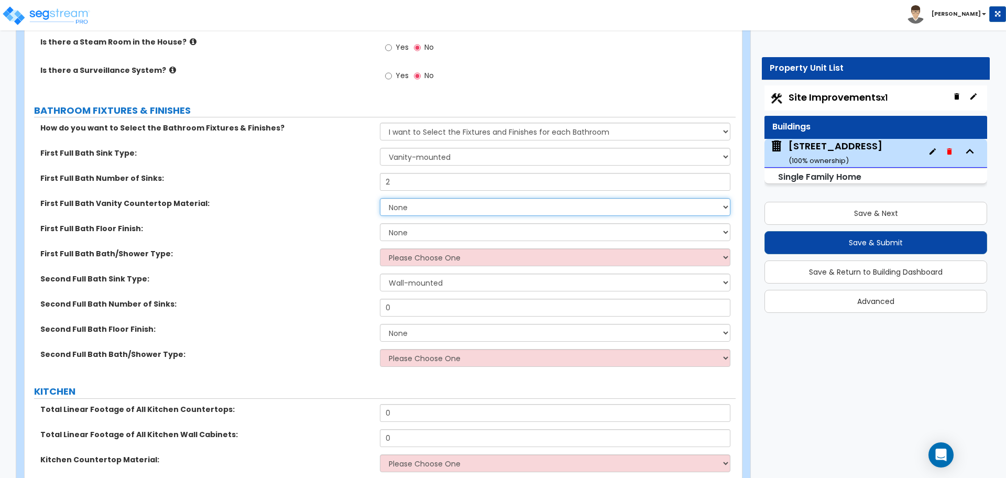
click at [396, 198] on select "None Plastic Laminate Solid Surface Stone Quartz Marble Tile Wood Stainless Ste…" at bounding box center [555, 207] width 350 height 18
select select "2"
click at [380, 198] on select "None Plastic Laminate Solid Surface Stone Quartz Marble Tile Wood Stainless Ste…" at bounding box center [555, 207] width 350 height 18
click at [398, 198] on select "None Plastic Laminate Solid Surface Stone Quartz Marble Tile Wood Stainless Ste…" at bounding box center [555, 207] width 350 height 18
click at [380, 198] on select "None Plastic Laminate Solid Surface Stone Quartz Marble Tile Wood Stainless Ste…" at bounding box center [555, 207] width 350 height 18
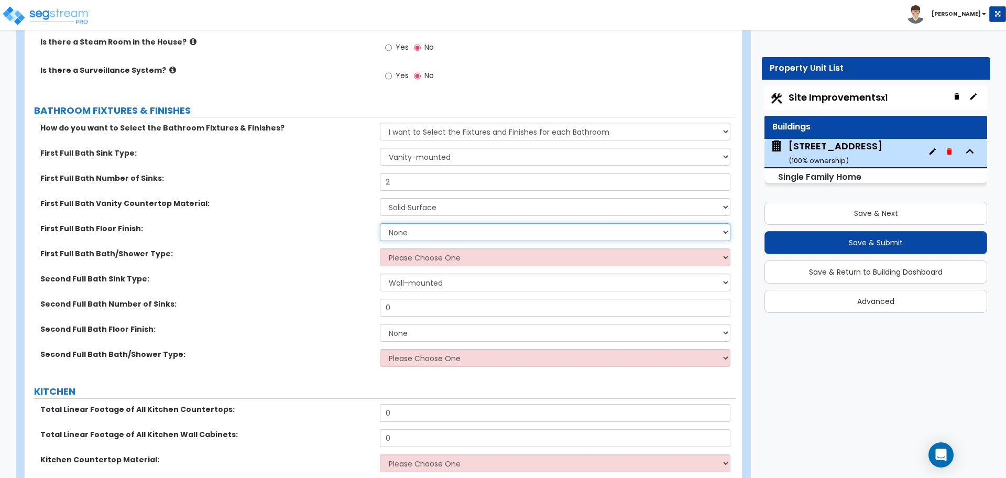
click at [398, 225] on select "None Tile Flooring Hardwood Flooring Resilient Laminate Flooring VCT Flooring S…" at bounding box center [555, 232] width 350 height 18
select select "1"
click at [380, 223] on select "None Tile Flooring Hardwood Flooring Resilient Laminate Flooring VCT Flooring S…" at bounding box center [555, 232] width 350 height 18
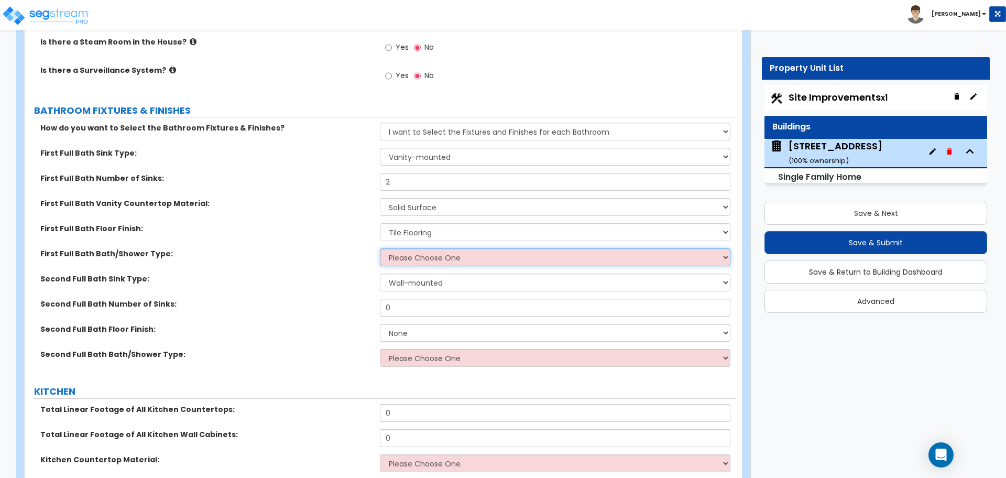
click at [399, 251] on select "Please Choose One Standalone Shower Bathtub - Shower Combo" at bounding box center [555, 257] width 350 height 18
select select "2"
click at [380, 248] on select "Please Choose One Standalone Shower Bathtub - Shower Combo" at bounding box center [555, 257] width 350 height 18
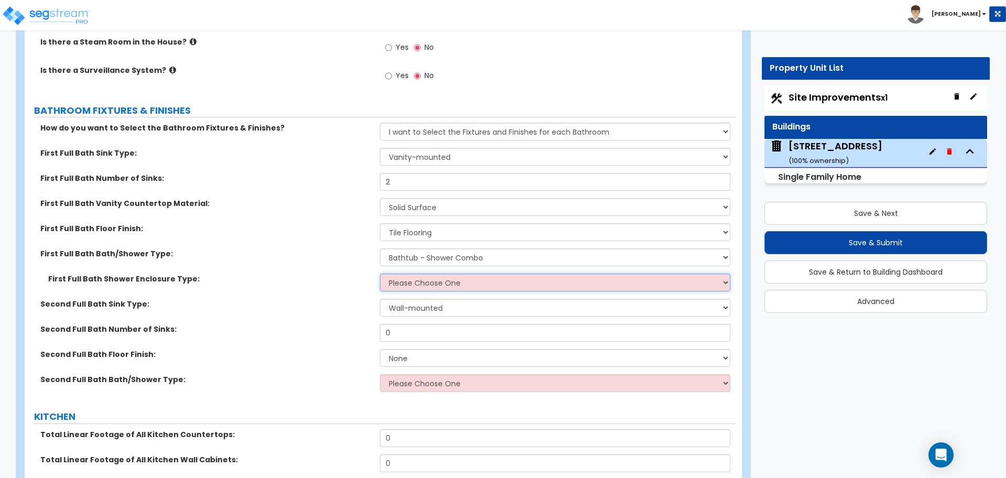
click at [398, 274] on select "Please Choose One Curtain & Rod Glass Sliding Doors Glass Hinged Doors" at bounding box center [555, 283] width 350 height 18
select select "1"
click at [380, 274] on select "Please Choose One Curtain & Rod Glass Sliding Doors Glass Hinged Doors" at bounding box center [555, 283] width 350 height 18
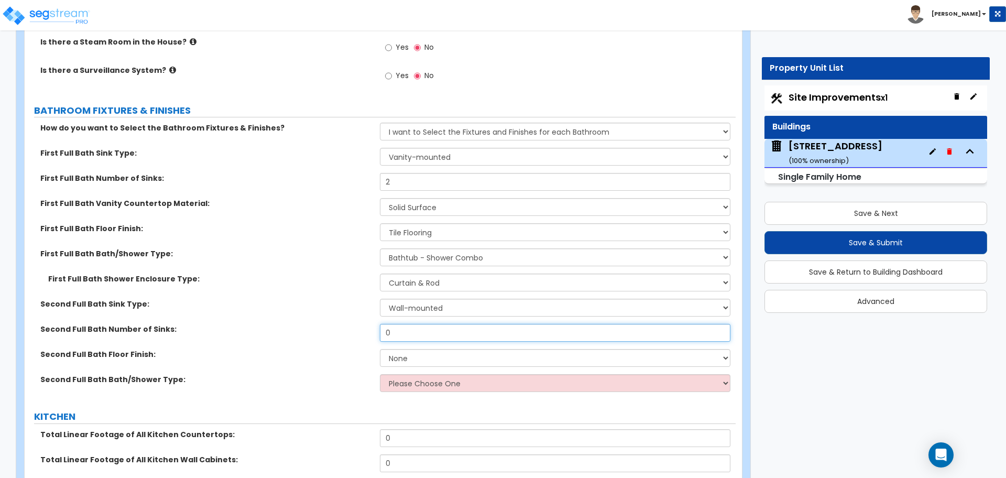
drag, startPoint x: 405, startPoint y: 323, endPoint x: 335, endPoint y: 328, distance: 69.9
click at [337, 329] on div "Second Full Bath Number of Sinks: 0" at bounding box center [380, 336] width 711 height 25
type input "1"
click at [409, 349] on select "None Tile Flooring Hardwood Flooring Resilient Laminate Flooring VCT Flooring S…" at bounding box center [555, 358] width 350 height 18
select select "1"
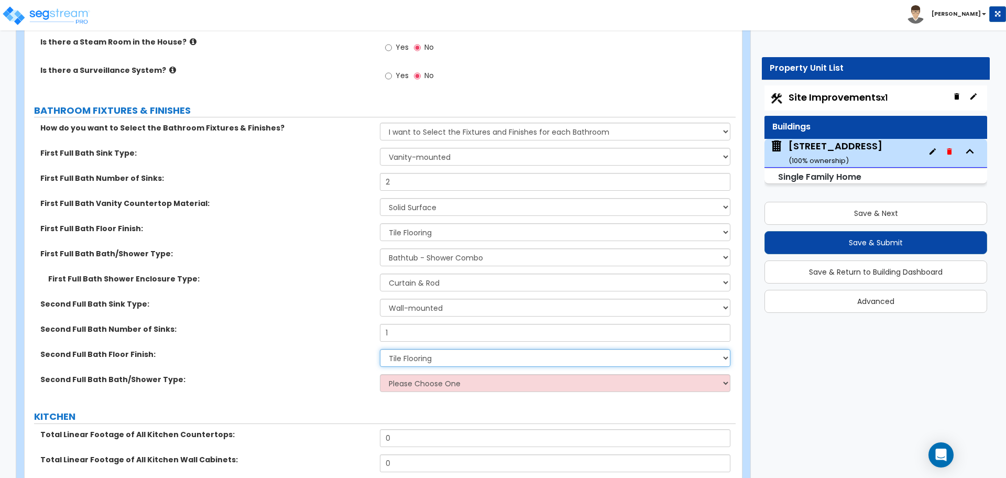
click at [380, 349] on select "None Tile Flooring Hardwood Flooring Resilient Laminate Flooring VCT Flooring S…" at bounding box center [555, 358] width 350 height 18
drag, startPoint x: 395, startPoint y: 319, endPoint x: 355, endPoint y: 324, distance: 40.2
click at [356, 324] on div "Second Full Bath Number of Sinks: 1" at bounding box center [380, 336] width 711 height 25
type input "2"
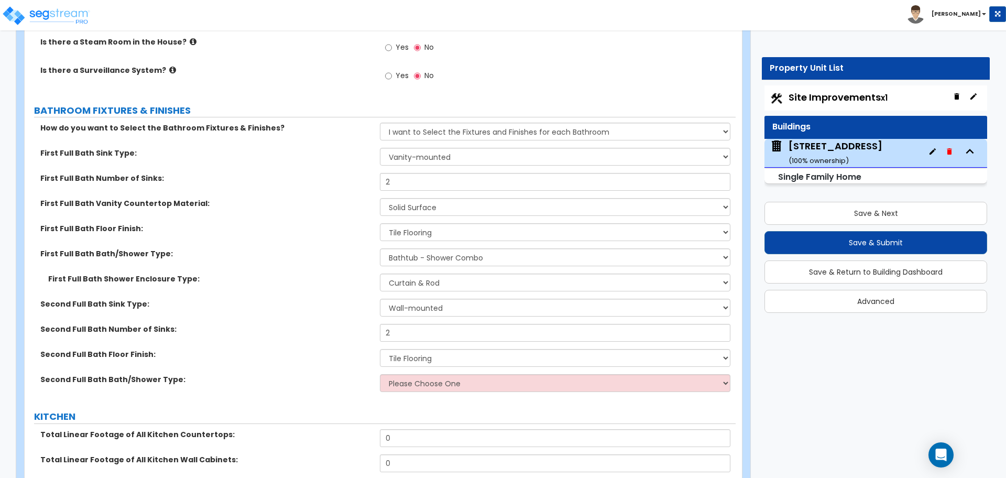
click at [352, 324] on label "Second Full Bath Number of Sinks:" at bounding box center [206, 329] width 332 height 10
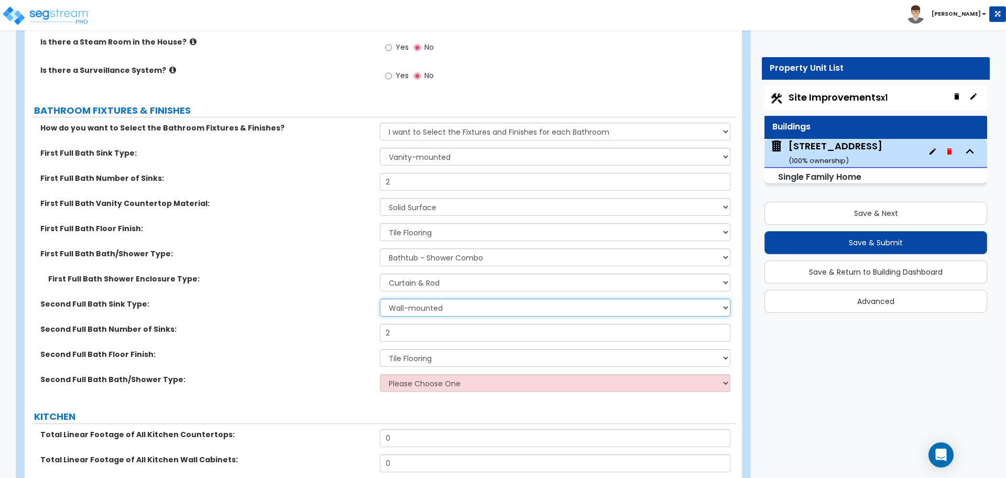
click at [405, 299] on select "Wall-mounted Pedestal-mounted Vanity-mounted" at bounding box center [555, 308] width 350 height 18
select select "3"
click at [380, 299] on select "Wall-mounted Pedestal-mounted Vanity-mounted" at bounding box center [555, 308] width 350 height 18
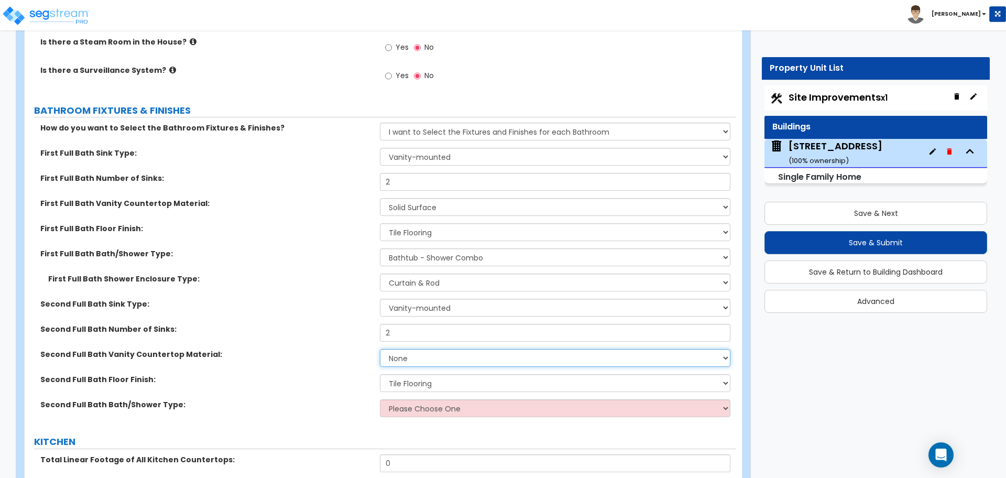
click at [409, 349] on select "None Plastic Laminate Solid Surface Stone Quartz Marble Tile Wood Stainless Ste…" at bounding box center [555, 358] width 350 height 18
select select "2"
click at [380, 349] on select "None Plastic Laminate Solid Surface Stone Quartz Marble Tile Wood Stainless Ste…" at bounding box center [555, 358] width 350 height 18
click at [407, 374] on select "None Tile Flooring Hardwood Flooring Resilient Laminate Flooring VCT Flooring S…" at bounding box center [555, 383] width 350 height 18
click at [380, 374] on select "None Tile Flooring Hardwood Flooring Resilient Laminate Flooring VCT Flooring S…" at bounding box center [555, 383] width 350 height 18
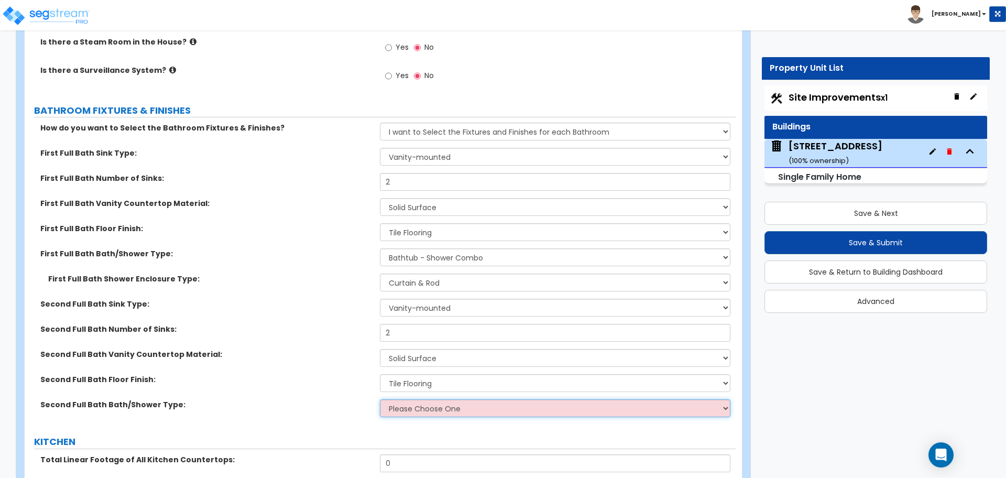
click at [405, 399] on select "Please Choose One Standalone Shower Bathtub - Shower Combo" at bounding box center [555, 408] width 350 height 18
select select "1"
click at [380, 399] on select "Please Choose One Standalone Shower Bathtub - Shower Combo" at bounding box center [555, 408] width 350 height 18
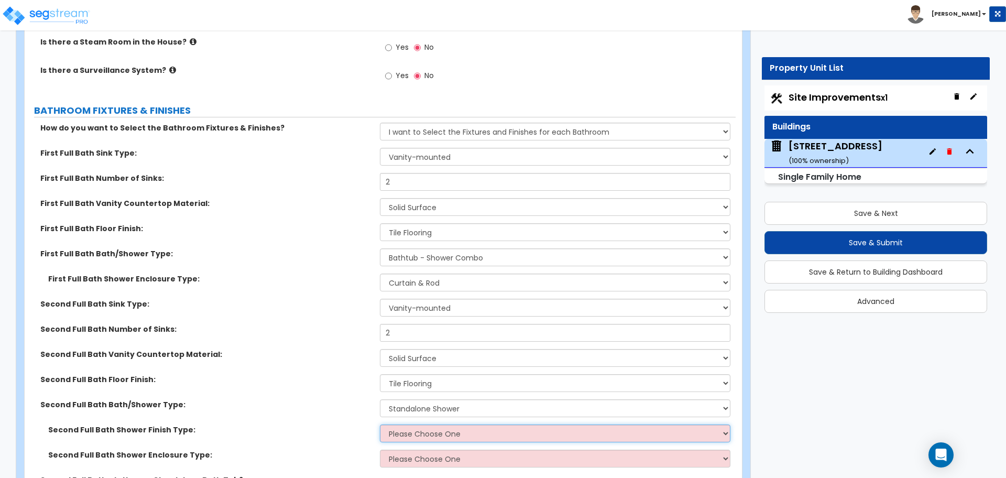
click at [417, 425] on select "Please Choose One Plastic Tile Stone" at bounding box center [555, 434] width 350 height 18
select select "2"
click at [380, 425] on select "Please Choose One Plastic Tile Stone" at bounding box center [555, 434] width 350 height 18
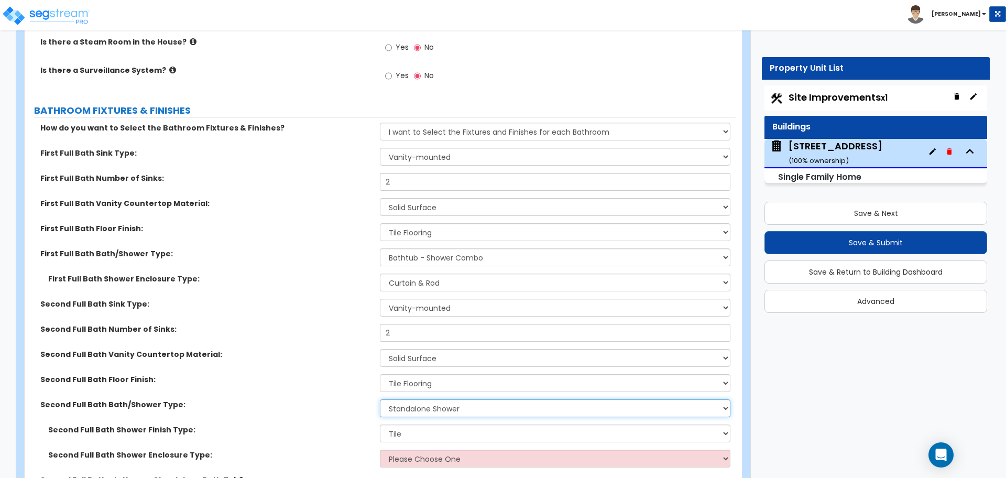
click at [405, 399] on select "Please Choose One Standalone Shower Bathtub - Shower Combo" at bounding box center [555, 408] width 350 height 18
click at [380, 399] on select "Please Choose One Standalone Shower Bathtub - Shower Combo" at bounding box center [555, 408] width 350 height 18
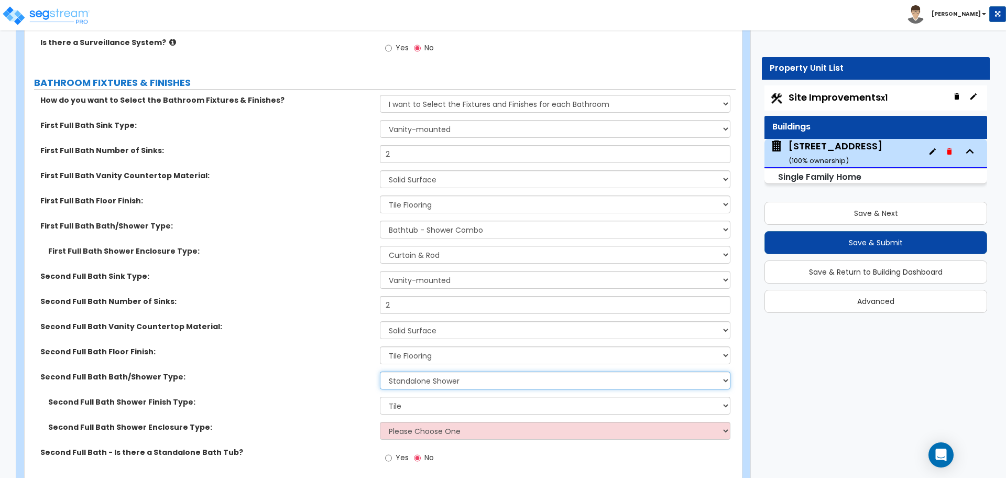
scroll to position [3349, 0]
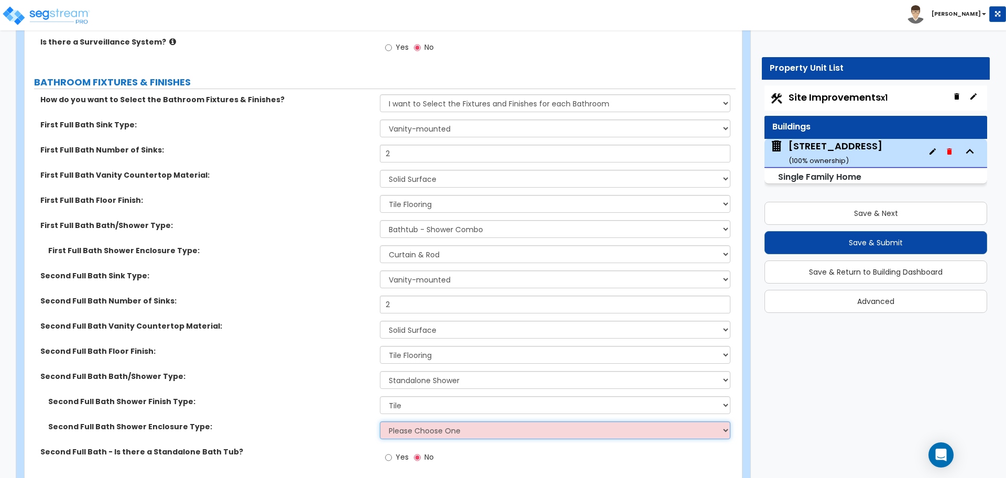
click at [402, 426] on select "Please Choose One Curtain & Rod Glass Sliding Doors Glass Hinged Doors" at bounding box center [555, 430] width 350 height 18
select select "3"
click at [380, 421] on select "Please Choose One Curtain & Rod Glass Sliding Doors Glass Hinged Doors" at bounding box center [555, 430] width 350 height 18
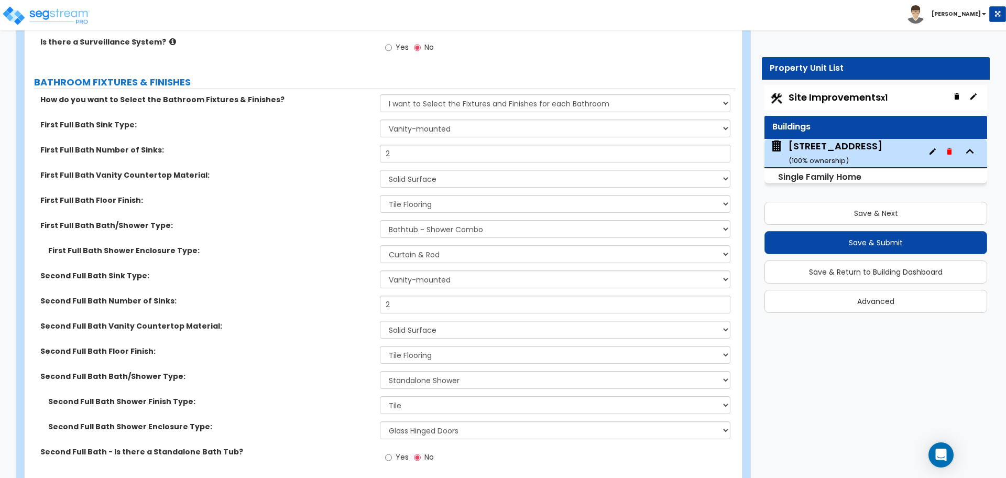
click at [335, 405] on div "Second Full Bath Shower Finish Type: Please Choose One Plastic Tile Stone" at bounding box center [380, 408] width 711 height 25
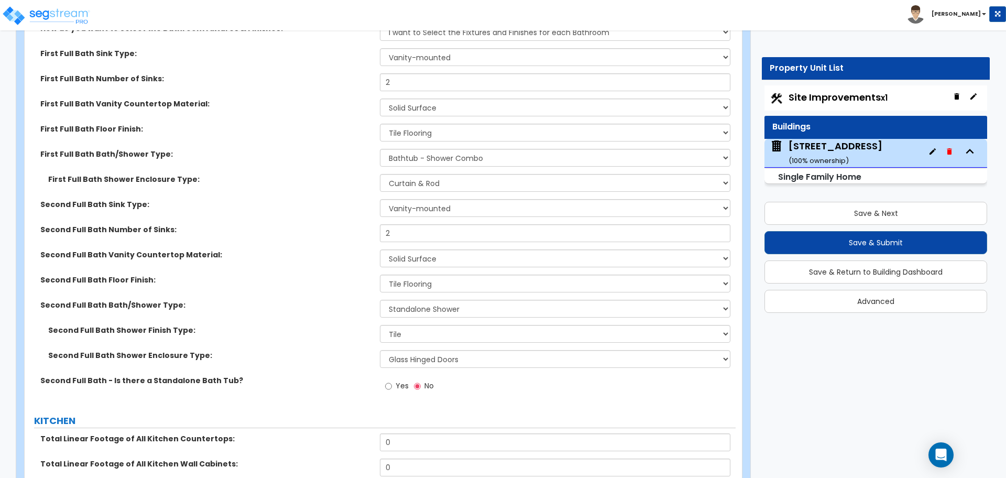
scroll to position [3420, 0]
click at [395, 74] on input "2" at bounding box center [555, 83] width 350 height 18
type input "1"
click at [328, 149] on label "First Full Bath Bath/Shower Type:" at bounding box center [206, 154] width 332 height 10
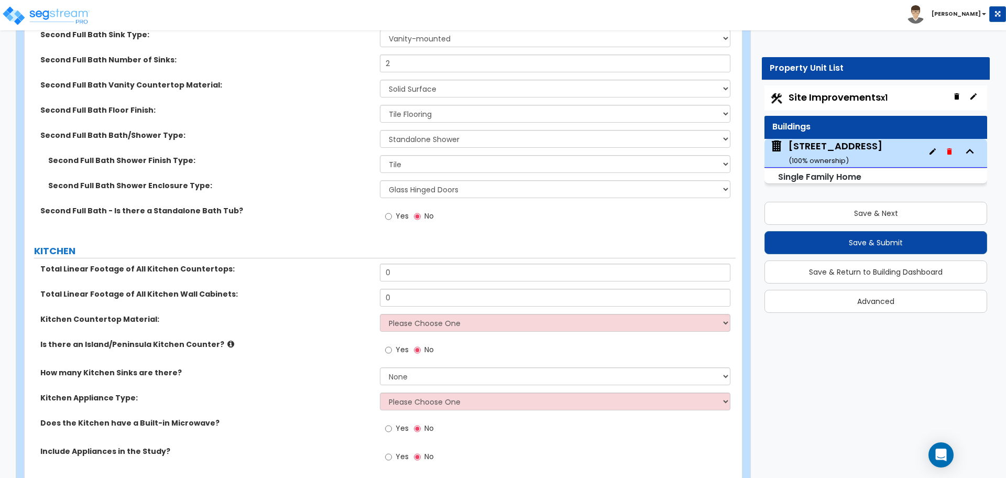
scroll to position [3591, 0]
drag, startPoint x: 417, startPoint y: 255, endPoint x: 364, endPoint y: 260, distance: 53.2
click at [365, 263] on div "Total Linear Footage of All Kitchen Countertops: 0" at bounding box center [380, 275] width 711 height 25
type input "20"
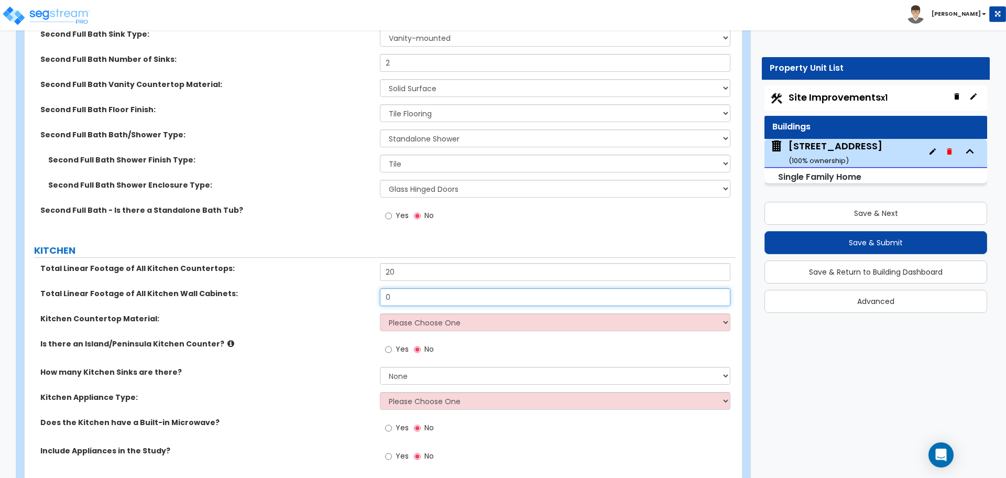
drag, startPoint x: 409, startPoint y: 286, endPoint x: 347, endPoint y: 290, distance: 62.0
click at [347, 290] on div "Total Linear Footage of All Kitchen Wall Cabinets: 0" at bounding box center [380, 300] width 711 height 25
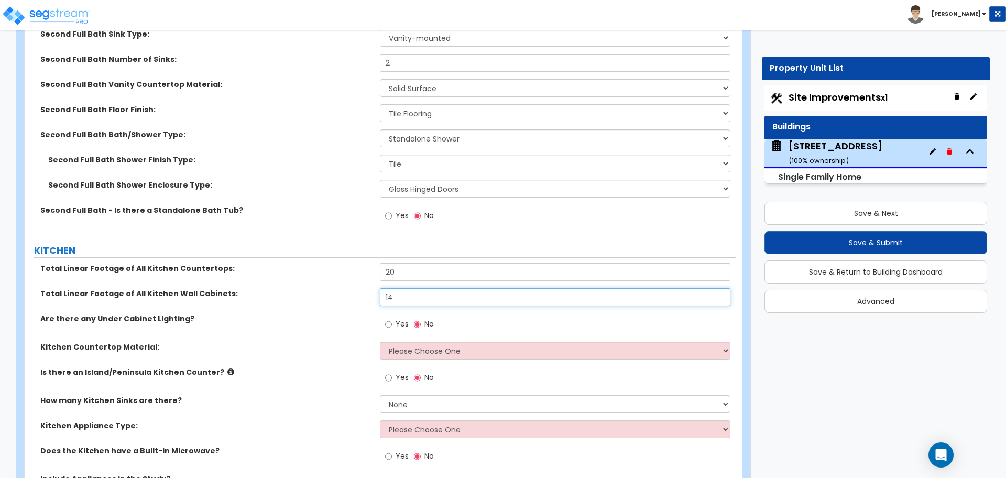
type input "14"
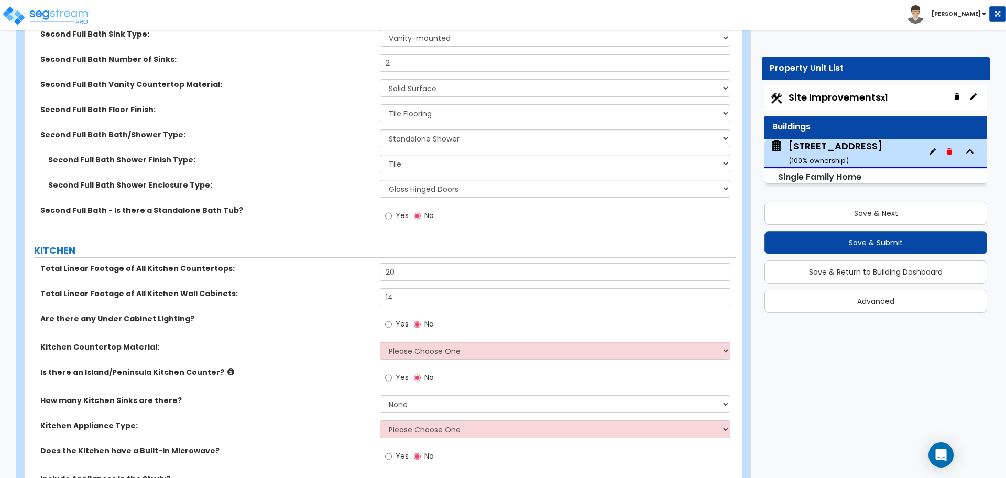
click at [349, 342] on label "Kitchen Countertop Material:" at bounding box center [206, 347] width 332 height 10
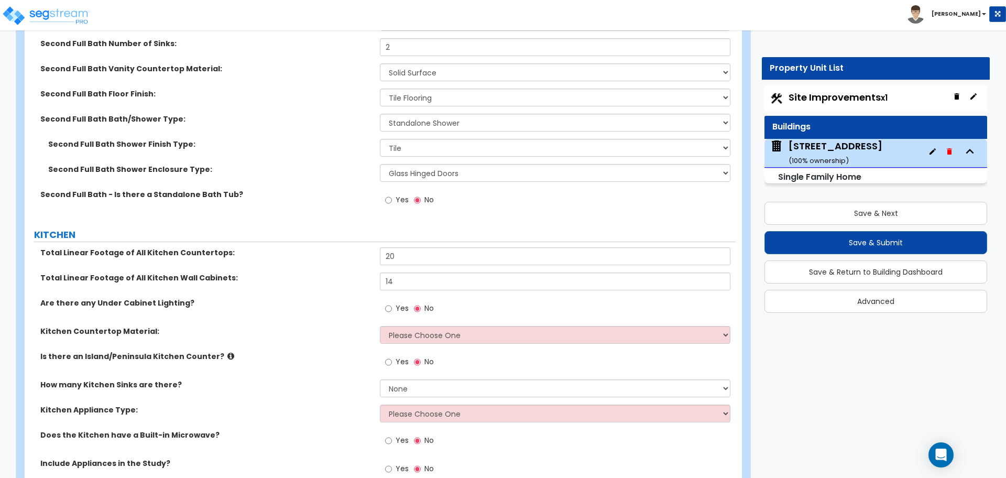
scroll to position [3607, 0]
click at [408, 328] on select "Please Choose One Plastic Laminate Solid Surface Stone Quartz Marble Tile Wood …" at bounding box center [555, 335] width 350 height 18
select select "2"
click at [380, 326] on select "Please Choose One Plastic Laminate Solid Surface Stone Quartz Marble Tile Wood …" at bounding box center [555, 335] width 350 height 18
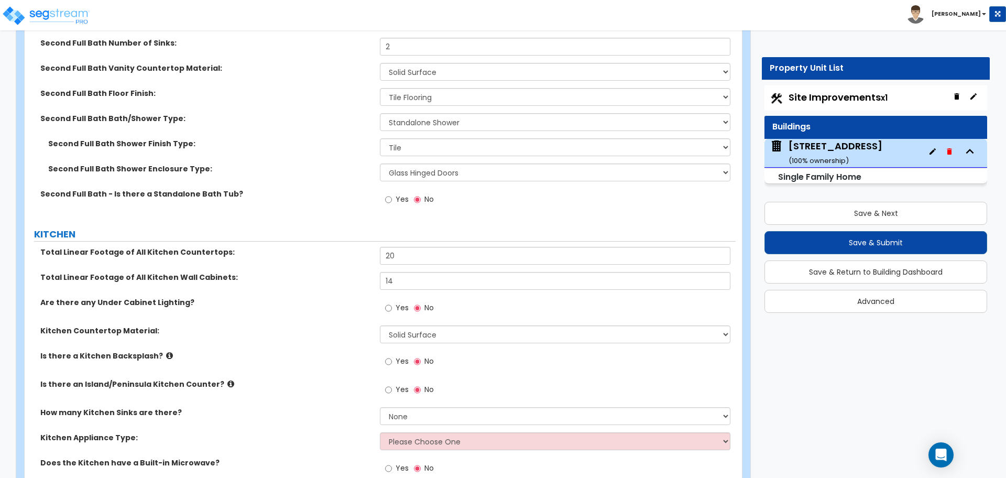
click at [321, 351] on label "Is there a Kitchen Backsplash?" at bounding box center [206, 356] width 332 height 10
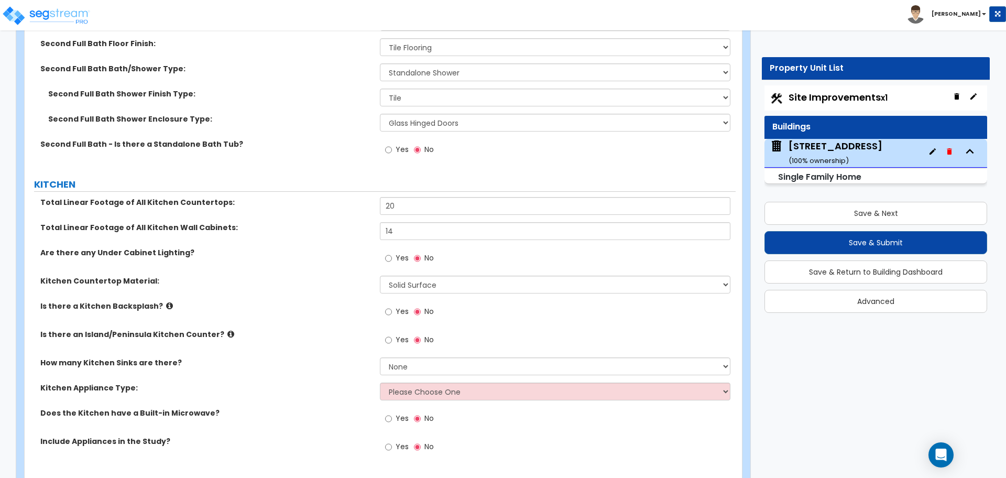
scroll to position [3667, 0]
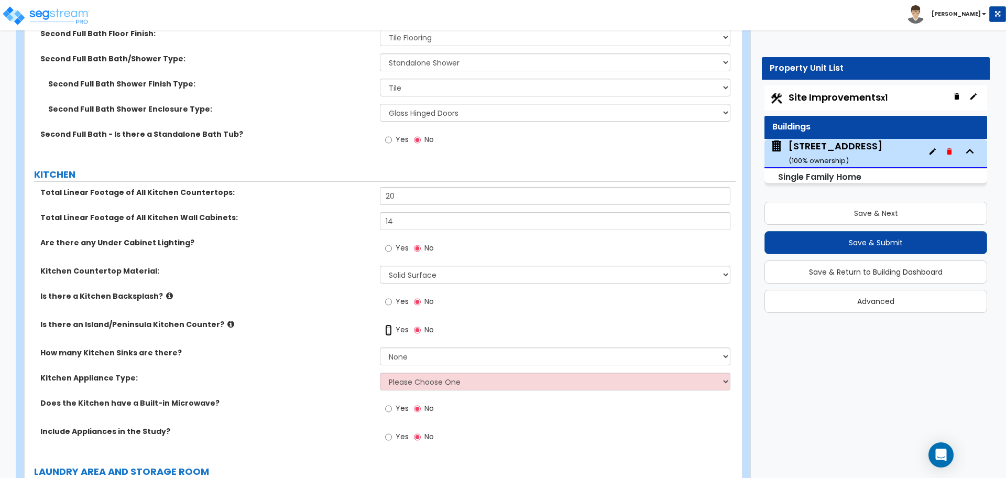
click at [386, 324] on input "Yes" at bounding box center [388, 330] width 7 height 12
radio input "true"
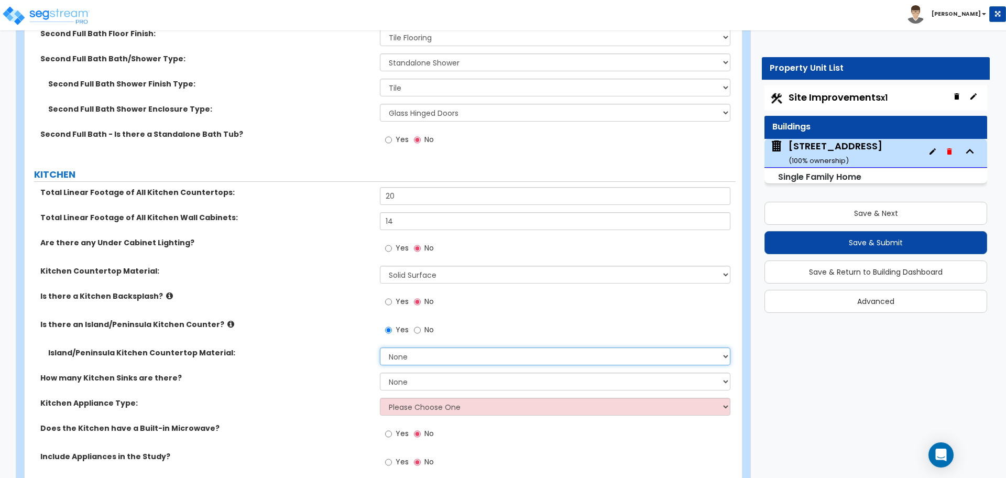
click at [404, 348] on select "None Plastic Laminate Solid Surface Stone Quartz Marble Tile Wood Stainless Ste…" at bounding box center [555, 357] width 350 height 18
select select "2"
click at [380, 348] on select "None Plastic Laminate Solid Surface Stone Quartz Marble Tile Wood Stainless Ste…" at bounding box center [555, 357] width 350 height 18
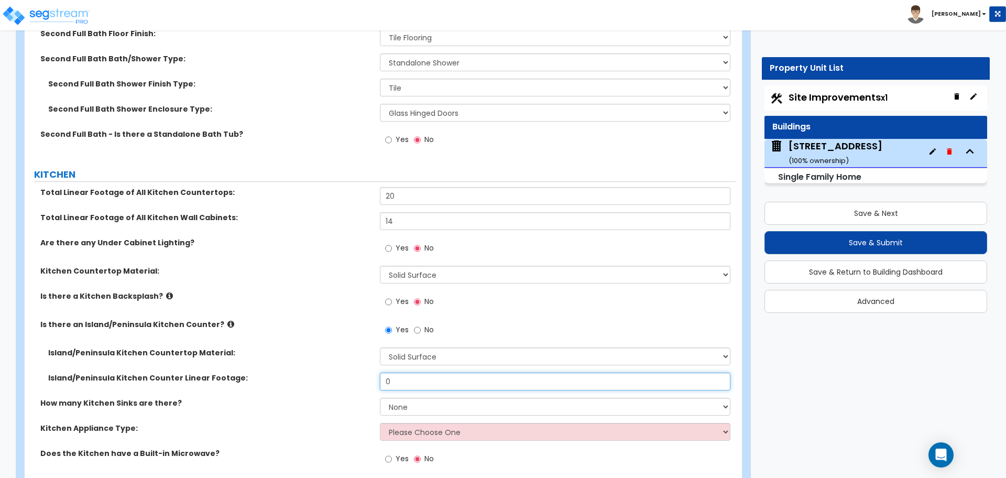
drag, startPoint x: 409, startPoint y: 366, endPoint x: 366, endPoint y: 359, distance: 43.6
click at [366, 359] on div "Island/Peninsula Kitchen Countertop Material: None Plastic Laminate Solid Surfa…" at bounding box center [380, 373] width 696 height 50
type input "8"
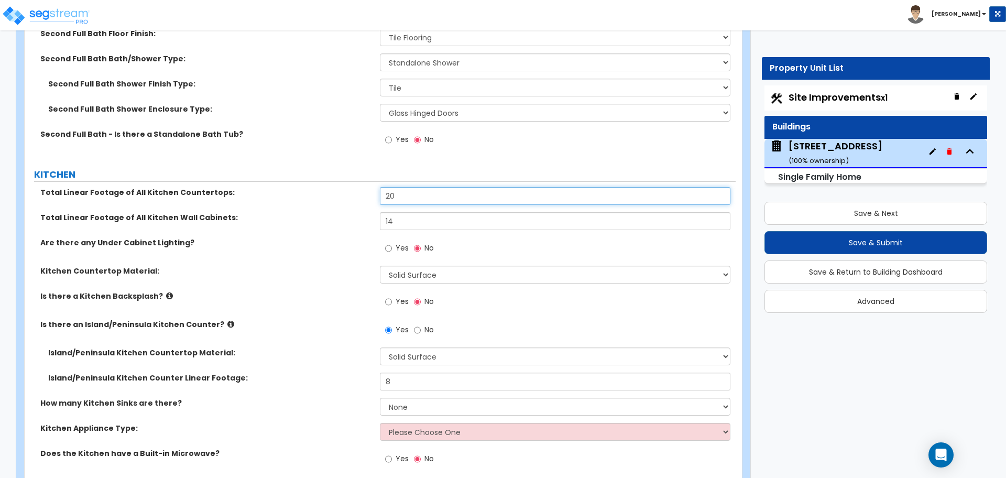
drag, startPoint x: 413, startPoint y: 185, endPoint x: 362, endPoint y: 186, distance: 50.3
click at [362, 187] on div "Total Linear Footage of All Kitchen Countertops: 20" at bounding box center [380, 199] width 711 height 25
type input "12"
click at [365, 200] on div "Total Linear Footage of All Kitchen Countertops: 12" at bounding box center [380, 199] width 711 height 25
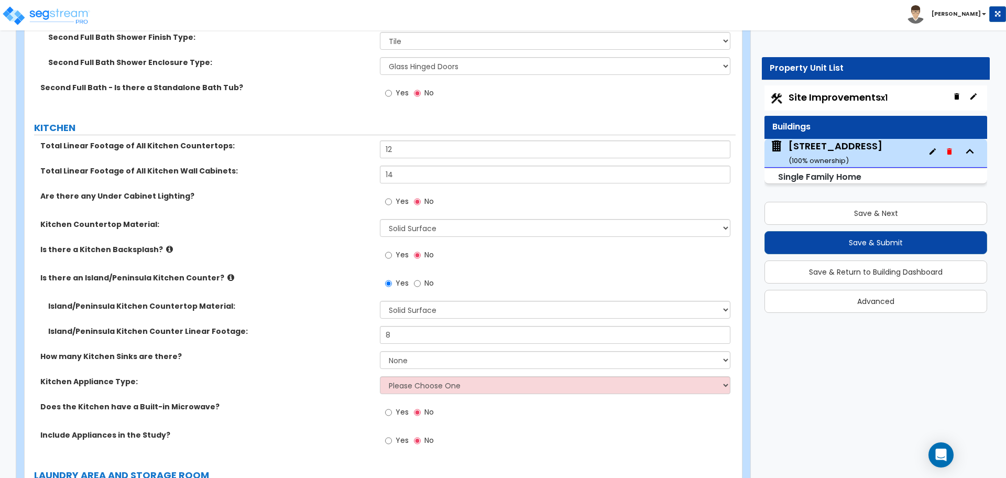
scroll to position [3714, 0]
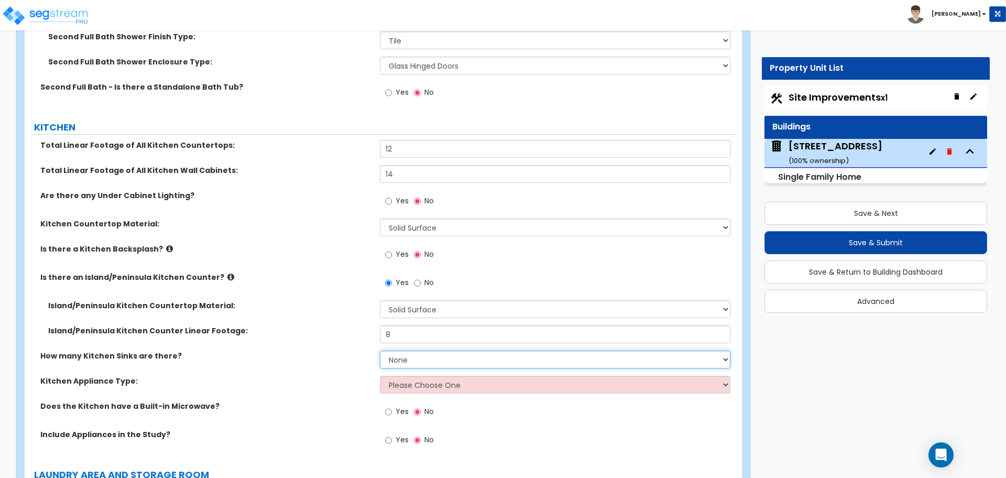
click at [449, 352] on select "None 1 2 3" at bounding box center [555, 360] width 350 height 18
select select "1"
click at [380, 351] on select "None 1 2 3" at bounding box center [555, 360] width 350 height 18
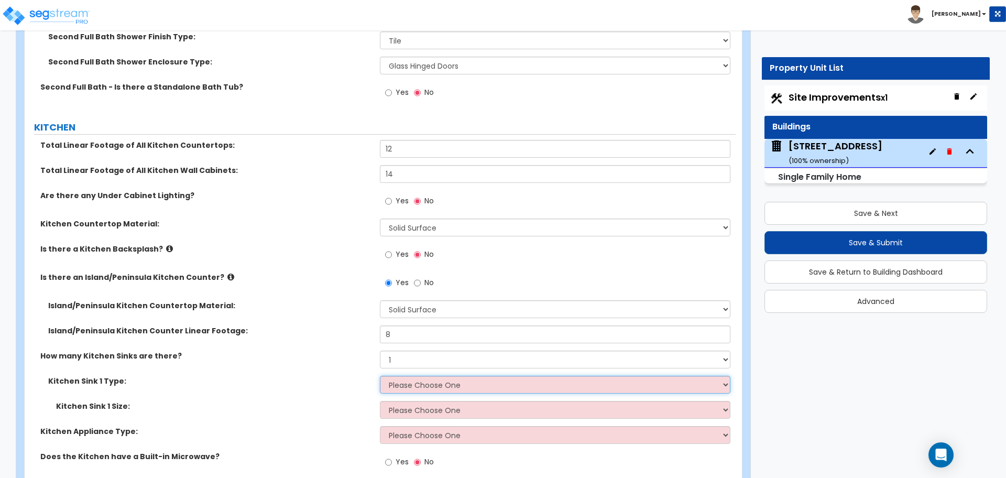
click at [410, 378] on select "Please Choose One Stainless Steel Porcelain Enamel Cast Iron Granite Composite" at bounding box center [555, 385] width 350 height 18
select select "1"
click at [380, 376] on select "Please Choose One Stainless Steel Porcelain Enamel Cast Iron Granite Composite" at bounding box center [555, 385] width 350 height 18
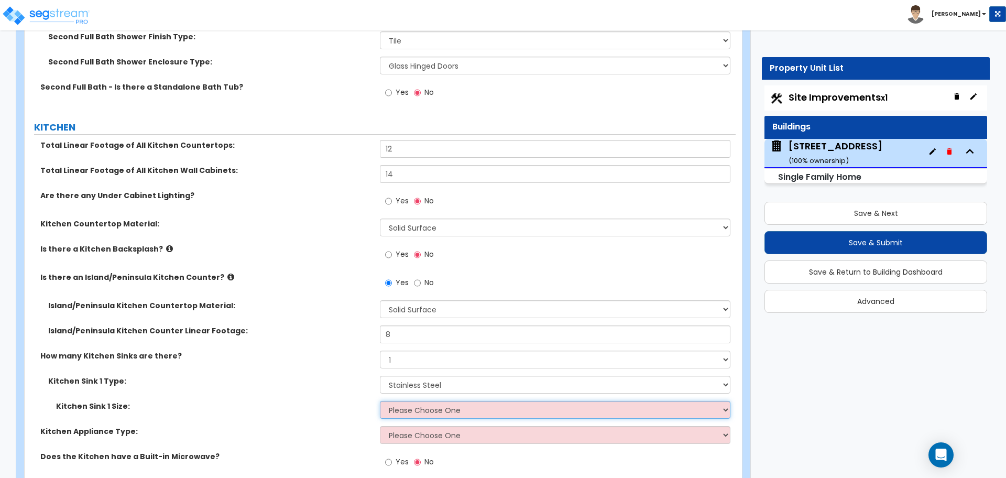
click at [386, 401] on select "Please Choose One Single Sink Double Sink" at bounding box center [555, 410] width 350 height 18
select select "1"
click at [380, 401] on select "Please Choose One Single Sink Double Sink" at bounding box center [555, 410] width 350 height 18
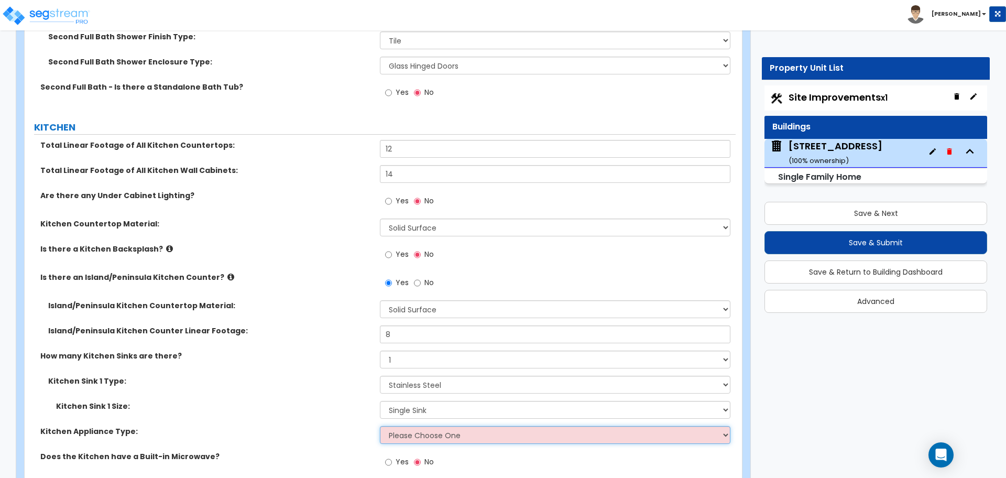
click at [406, 429] on select "Please Choose One Gas Electric" at bounding box center [555, 435] width 350 height 18
select select "2"
click at [380, 426] on select "Please Choose One Gas Electric" at bounding box center [555, 435] width 350 height 18
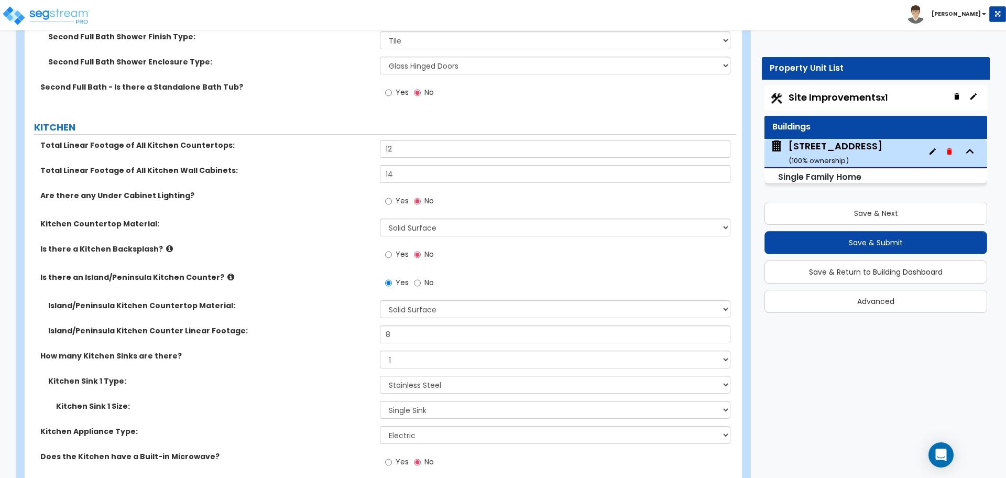
click at [348, 389] on div "Kitchen Sink 1 Type: Please Choose One Stainless Steel Porcelain Enamel Cast Ir…" at bounding box center [380, 388] width 711 height 25
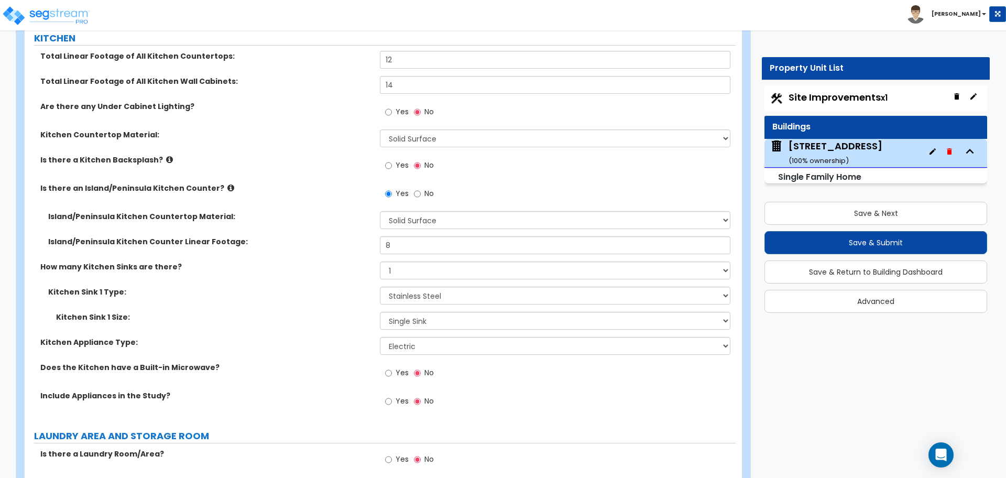
scroll to position [3807, 0]
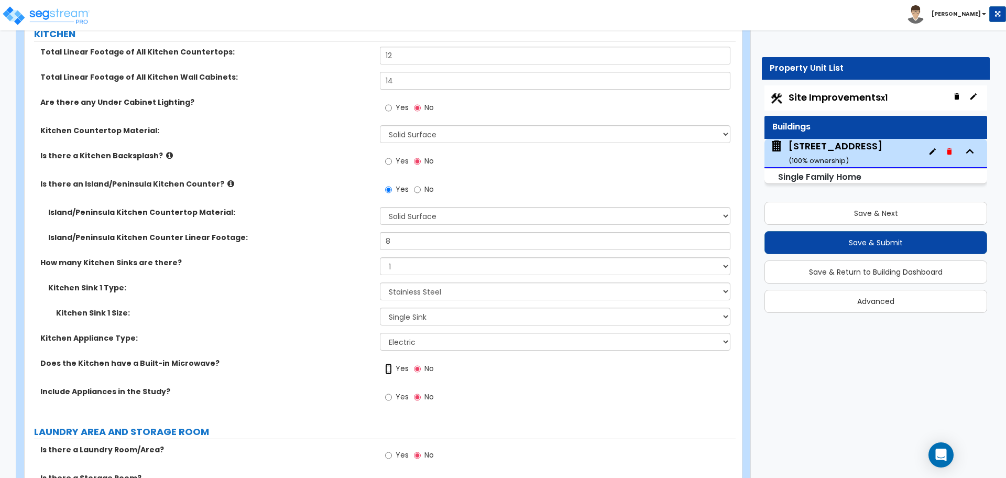
click at [391, 363] on input "Yes" at bounding box center [388, 369] width 7 height 12
radio input "true"
click at [389, 392] on input "Yes" at bounding box center [388, 398] width 7 height 12
radio input "true"
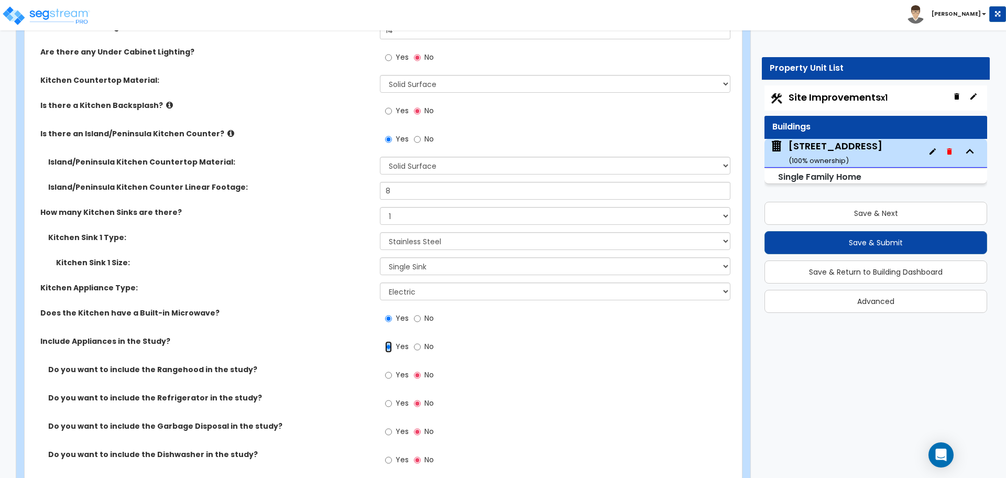
scroll to position [3857, 0]
click at [390, 398] on input "Yes" at bounding box center [388, 404] width 7 height 12
radio input "true"
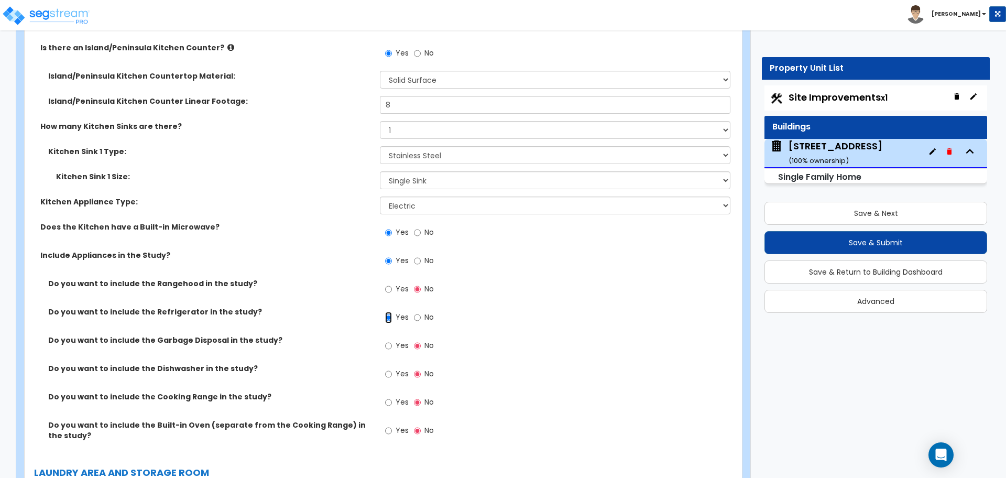
scroll to position [3944, 0]
click at [388, 368] on input "Yes" at bounding box center [388, 374] width 7 height 12
radio input "true"
click at [390, 396] on input "Yes" at bounding box center [388, 402] width 7 height 12
radio input "true"
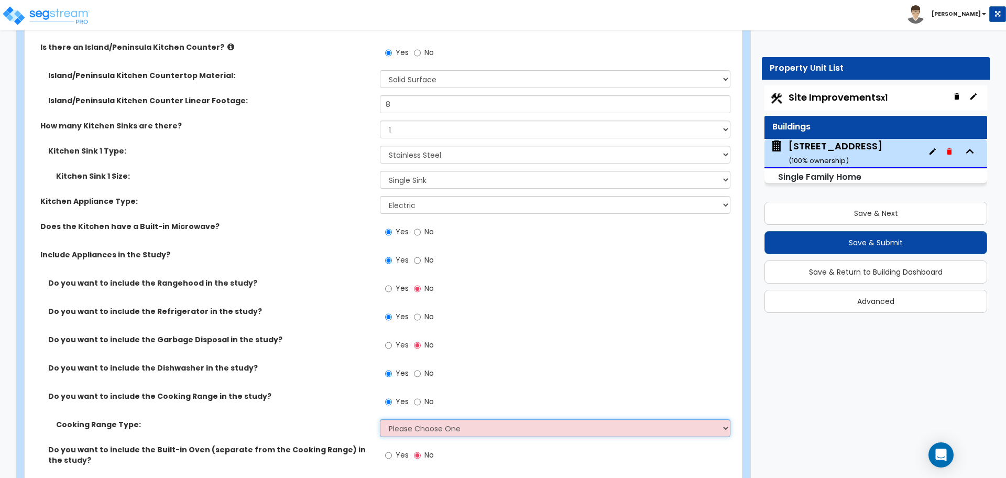
click at [413, 426] on select "Please Choose One Cook Top Only Range with Oven" at bounding box center [555, 428] width 350 height 18
select select "2"
click at [380, 419] on select "Please Choose One Cook Top Only Range with Oven" at bounding box center [555, 428] width 350 height 18
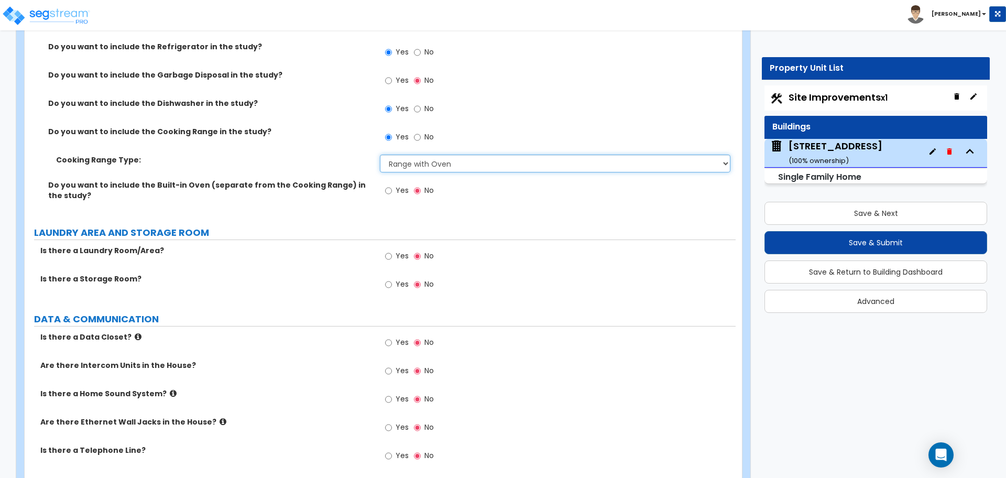
scroll to position [4209, 0]
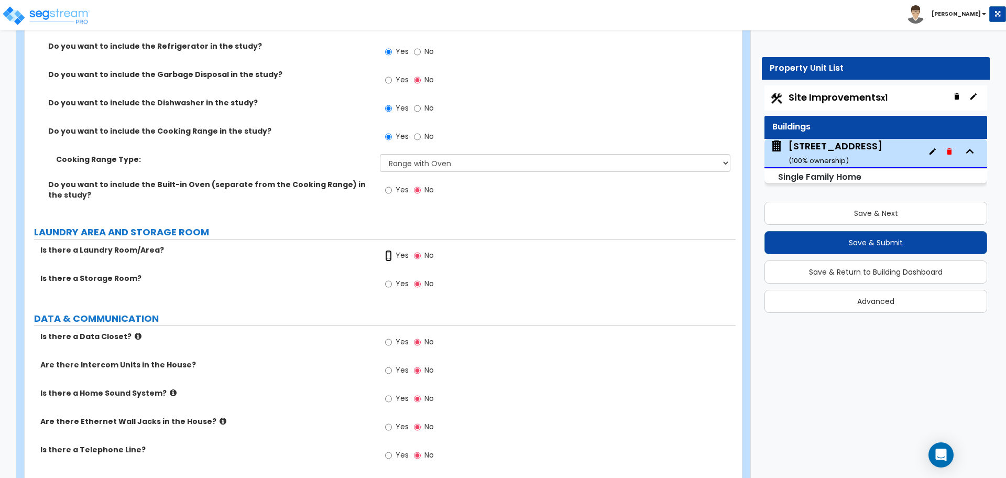
click at [390, 250] on input "Yes" at bounding box center [388, 256] width 7 height 12
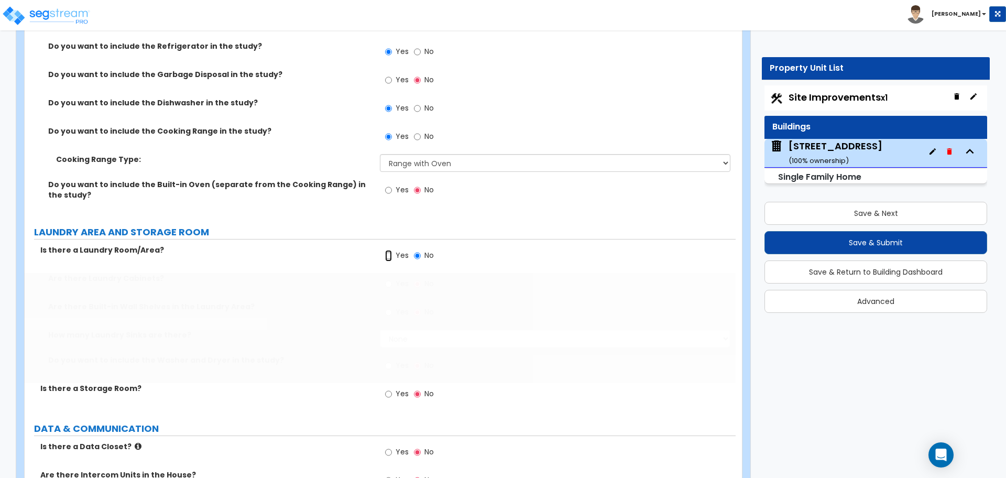
radio input "true"
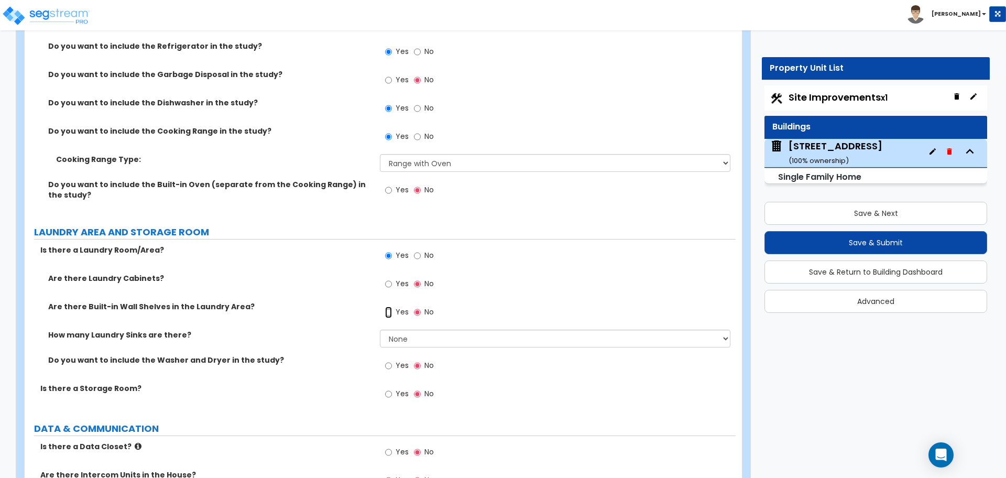
click at [388, 307] on input "Yes" at bounding box center [388, 313] width 7 height 12
radio input "true"
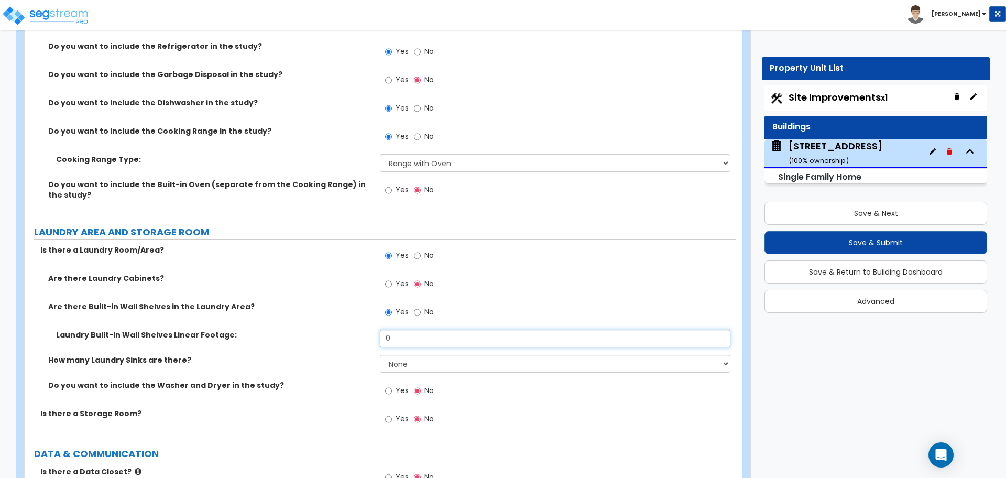
drag, startPoint x: 397, startPoint y: 330, endPoint x: 357, endPoint y: 326, distance: 40.1
click at [357, 330] on div "Laundry Built-in Wall Shelves Linear Footage: 0" at bounding box center [380, 342] width 711 height 25
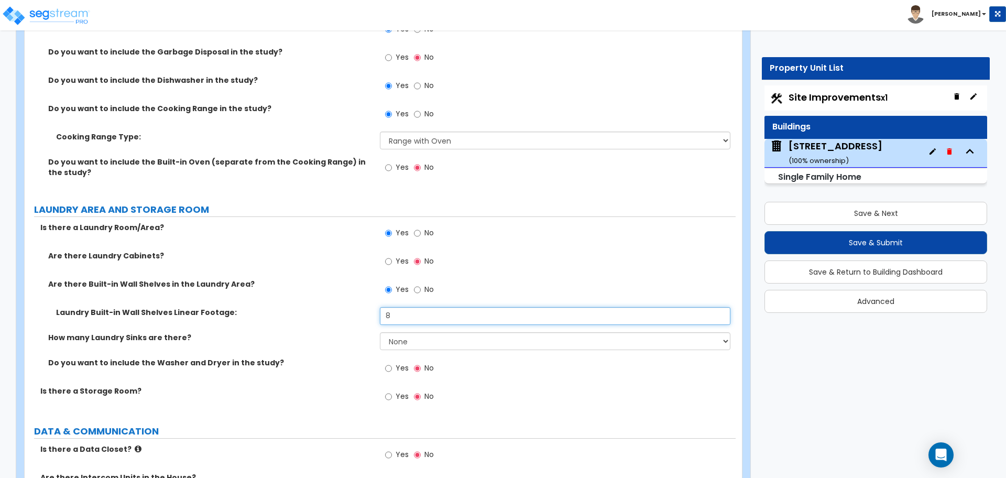
scroll to position [4232, 0]
type input "8"
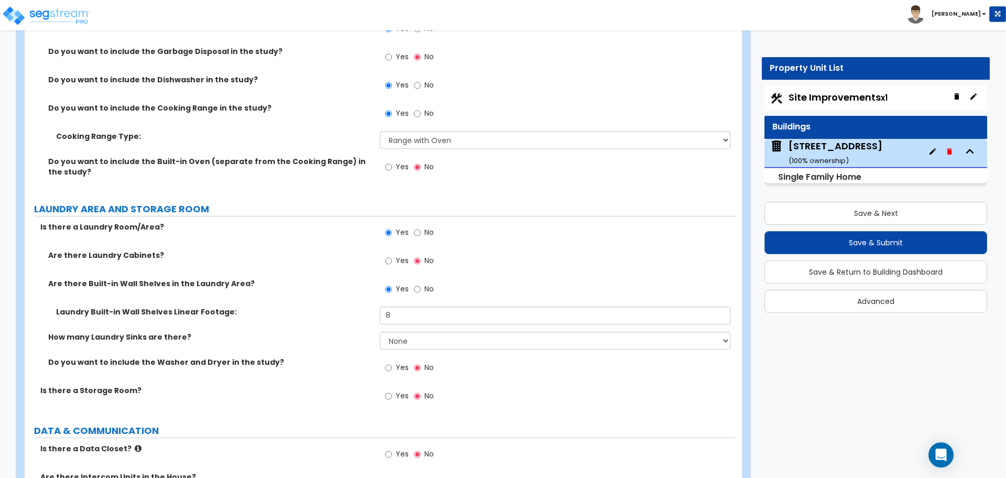
click at [354, 359] on div "Do you want to include the Washer and Dryer in the study? Yes No" at bounding box center [380, 371] width 711 height 28
click at [386, 362] on input "Yes" at bounding box center [388, 368] width 7 height 12
radio input "true"
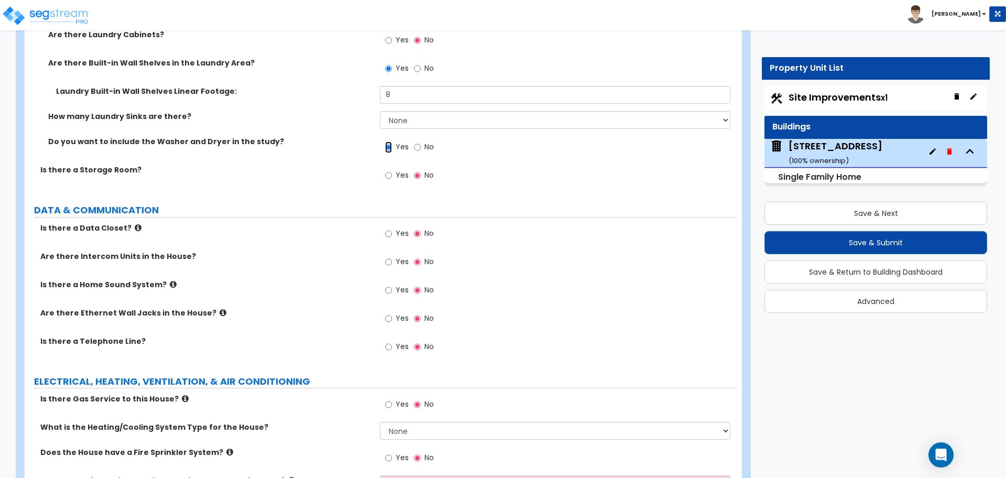
scroll to position [4476, 0]
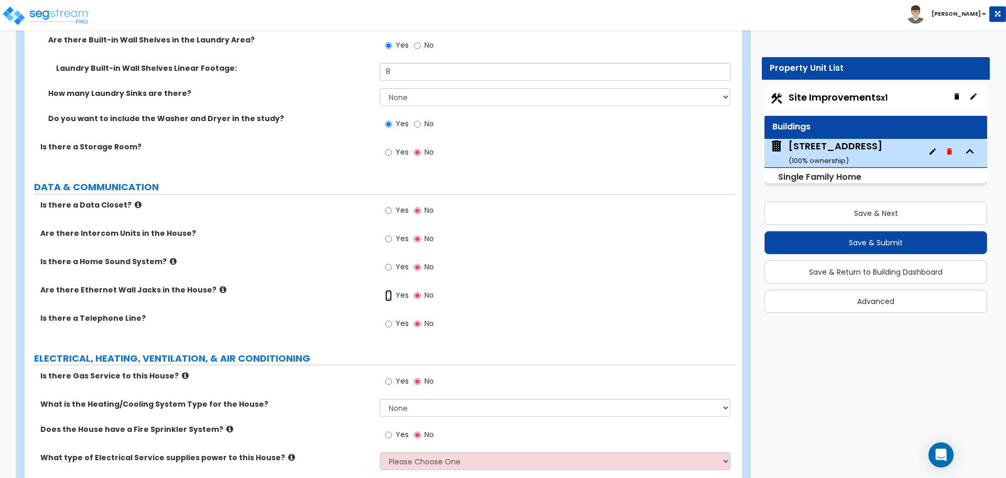
click at [389, 290] on input "Yes" at bounding box center [388, 296] width 7 height 12
radio input "true"
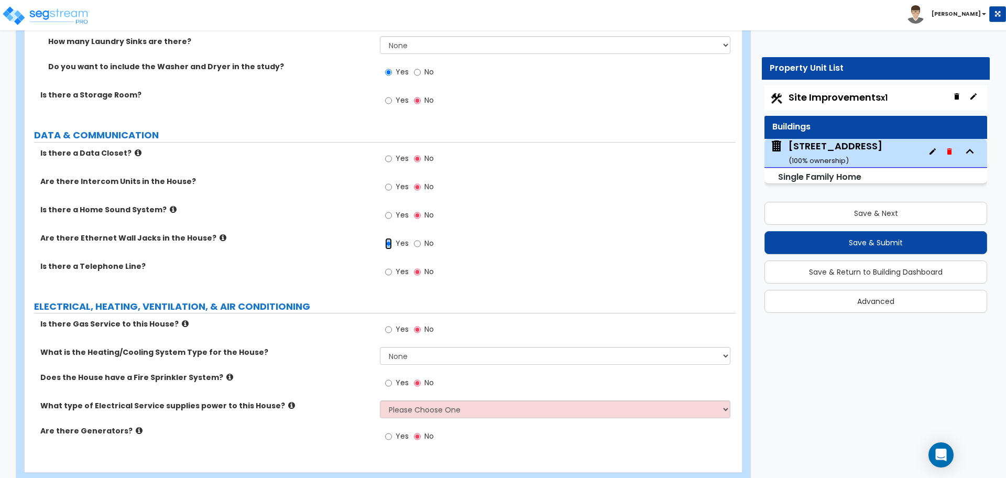
scroll to position [4542, 0]
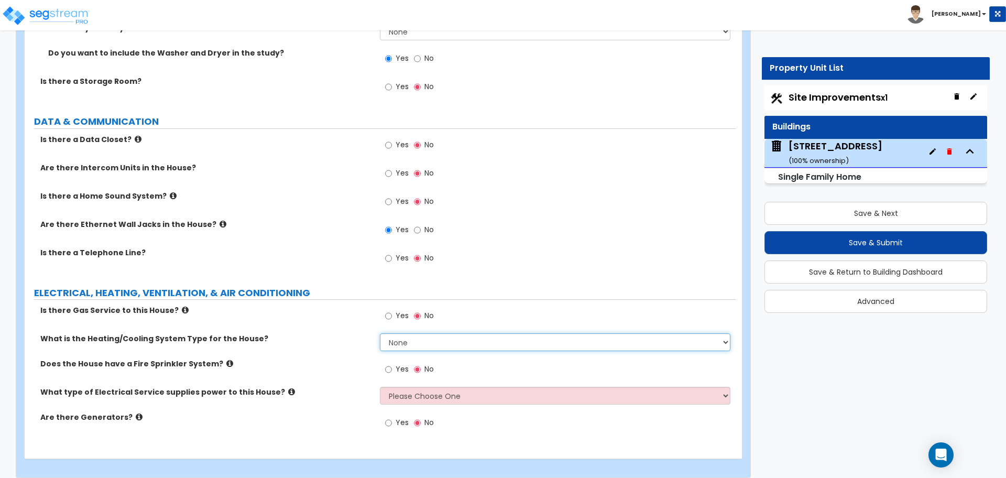
click at [398, 333] on select "None Heat Only Centralized Heating & Cooling Thru Wall Air Conditioners Mini Sp…" at bounding box center [555, 342] width 350 height 18
select select "2"
click at [380, 333] on select "None Heat Only Centralized Heating & Cooling Thru Wall Air Conditioners Mini Sp…" at bounding box center [555, 342] width 350 height 18
click at [400, 387] on select "Please Choose One Overhead Underground" at bounding box center [555, 396] width 350 height 18
select select "2"
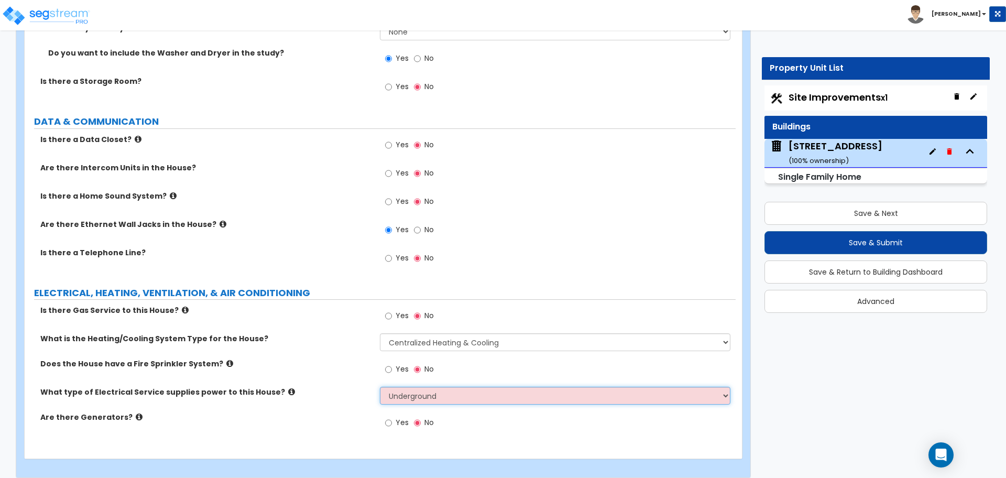
click at [380, 387] on select "Please Choose One Overhead Underground" at bounding box center [555, 396] width 350 height 18
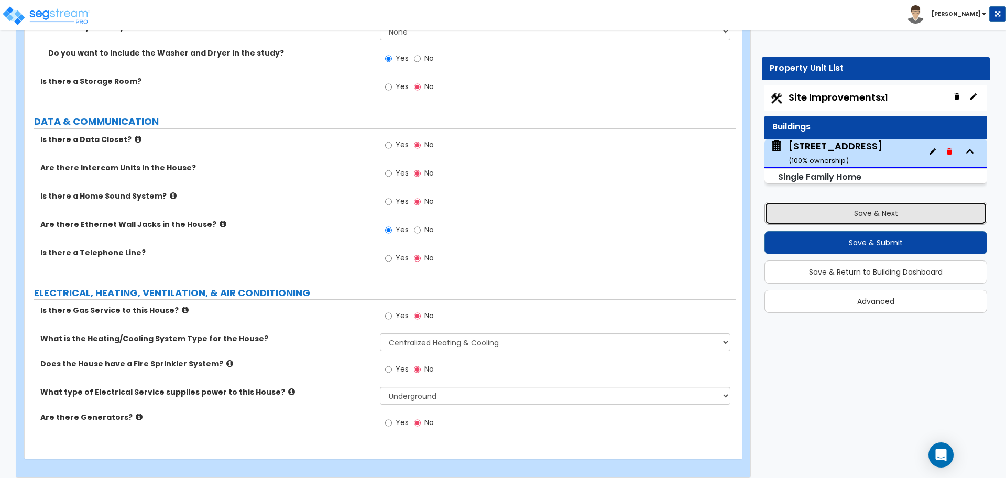
click at [794, 220] on button "Save & Next" at bounding box center [876, 213] width 223 height 23
select select "2"
select select "3"
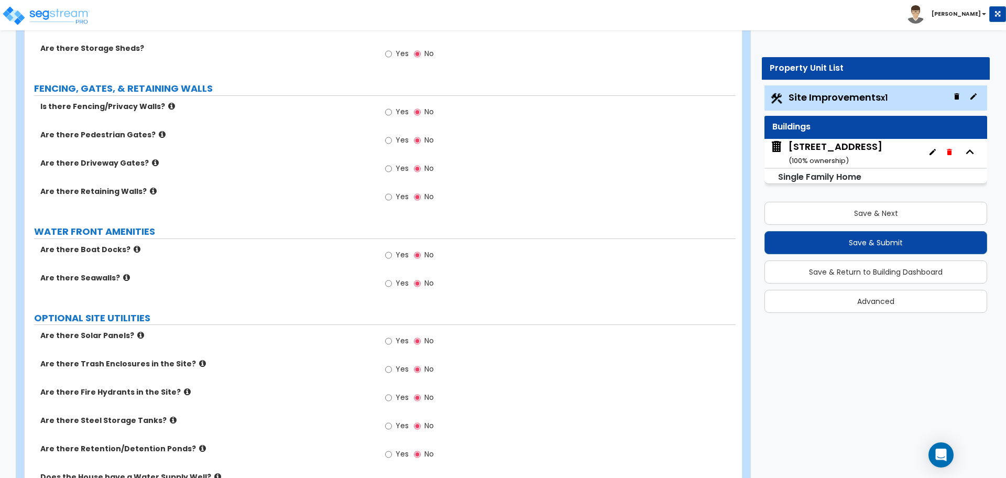
scroll to position [1302, 0]
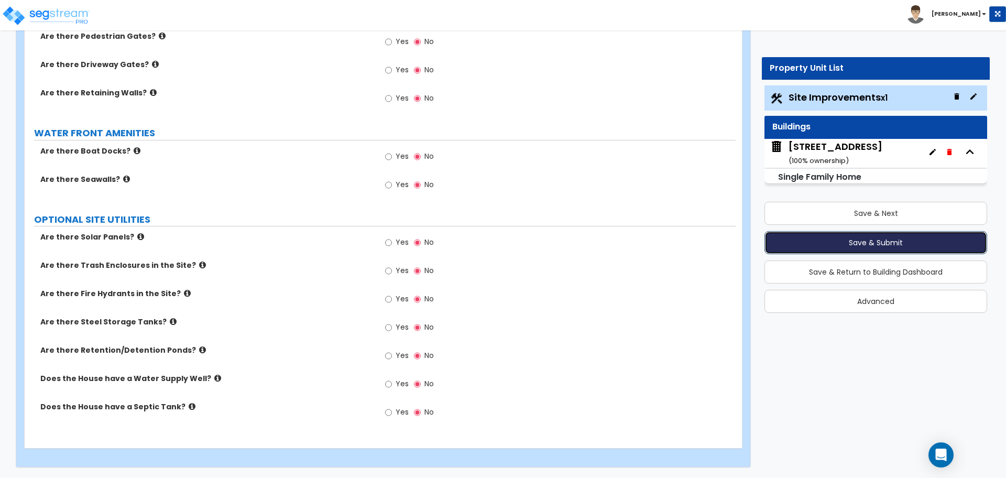
click at [839, 240] on button "Save & Submit" at bounding box center [876, 242] width 223 height 23
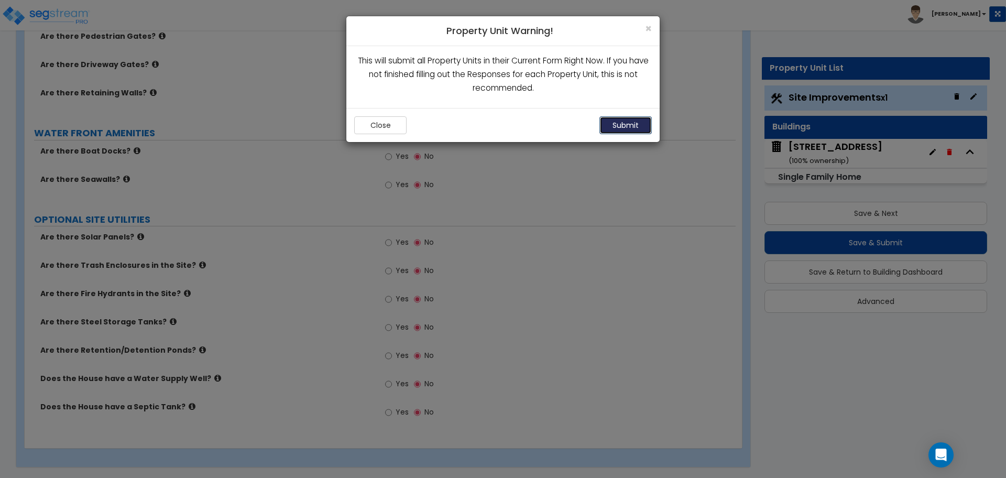
click at [624, 126] on button "Submit" at bounding box center [626, 125] width 52 height 18
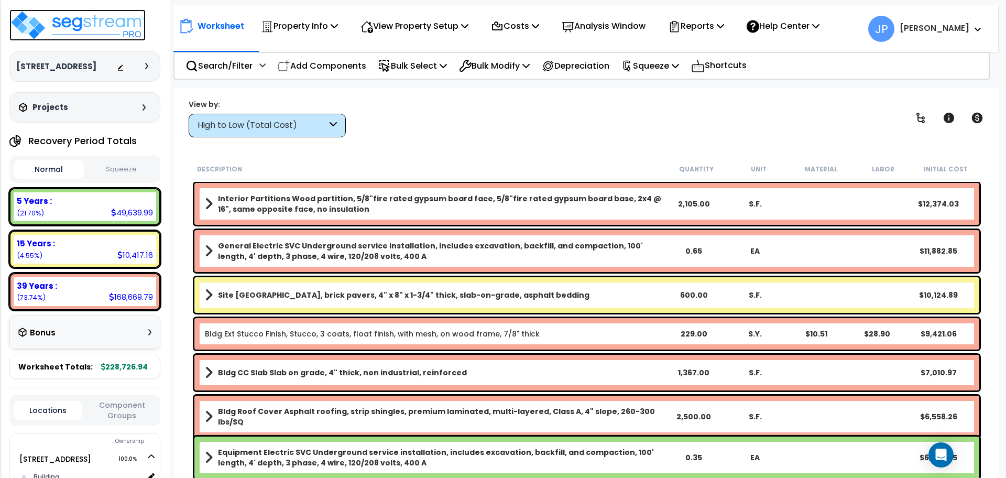
click at [69, 27] on img at bounding box center [77, 24] width 136 height 31
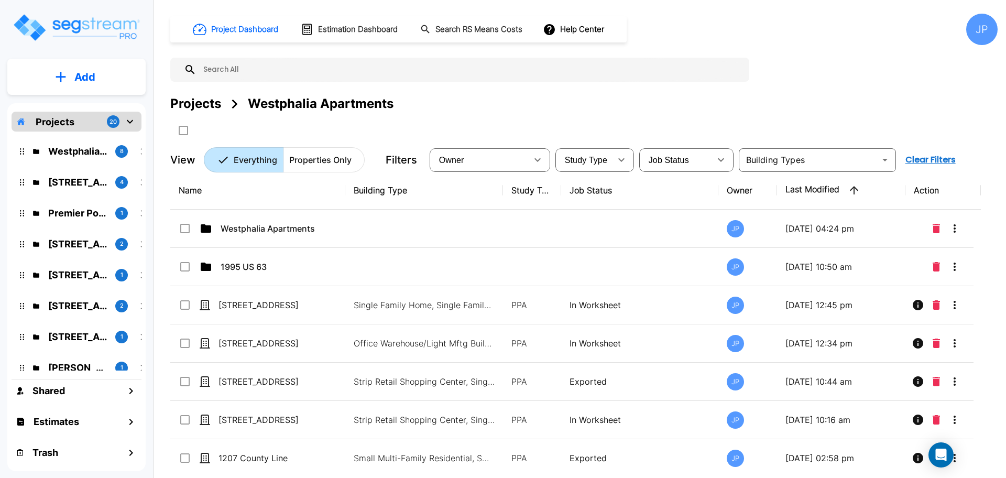
click at [59, 70] on button "Add" at bounding box center [76, 77] width 138 height 30
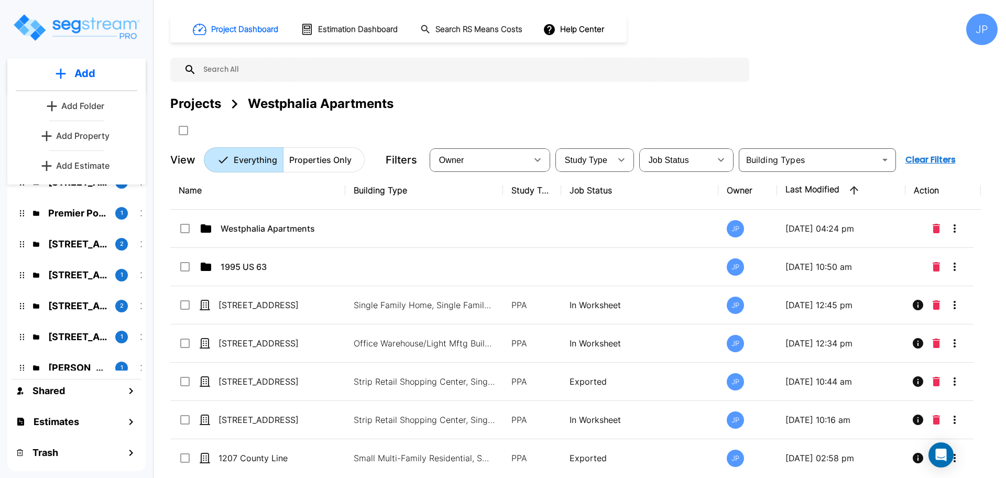
click at [91, 145] on link "Add Property" at bounding box center [77, 135] width 78 height 21
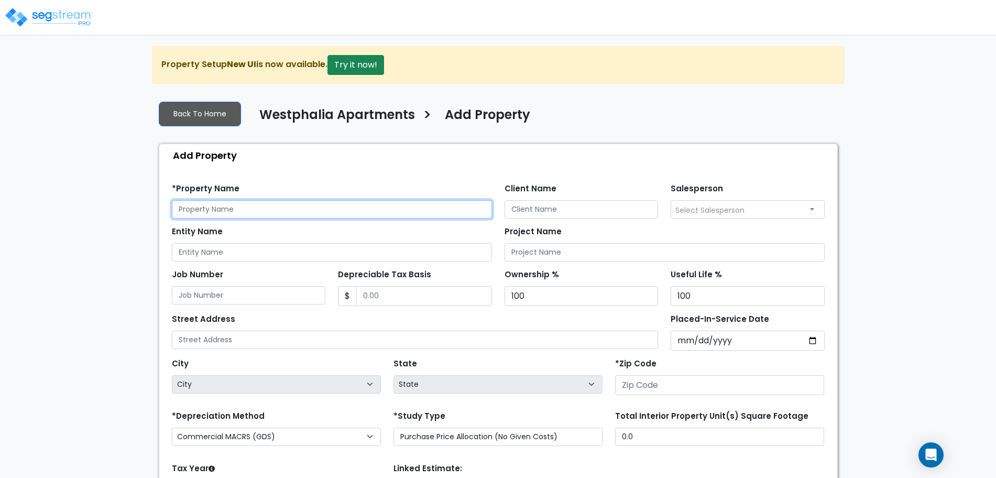
click at [275, 211] on input "text" at bounding box center [332, 209] width 320 height 18
drag, startPoint x: 262, startPoint y: 210, endPoint x: 141, endPoint y: 212, distance: 120.6
click at [141, 212] on div "We are Building your Property. So please grab a coffee and let us do the heavy …" at bounding box center [498, 315] width 996 height 539
type input "[STREET_ADDRESS]"
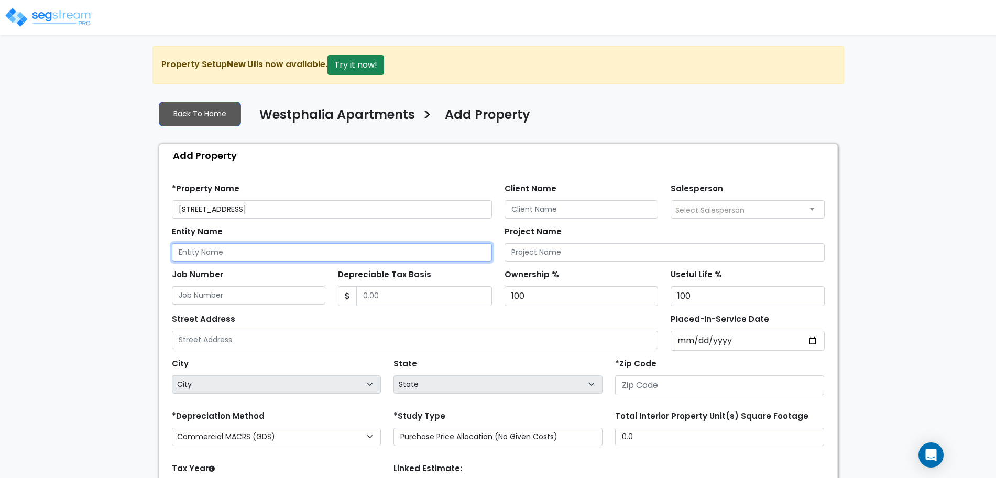
click at [213, 254] on input "Entity Name" at bounding box center [332, 252] width 320 height 18
paste input "[STREET_ADDRESS]"
type input "[STREET_ADDRESS]"
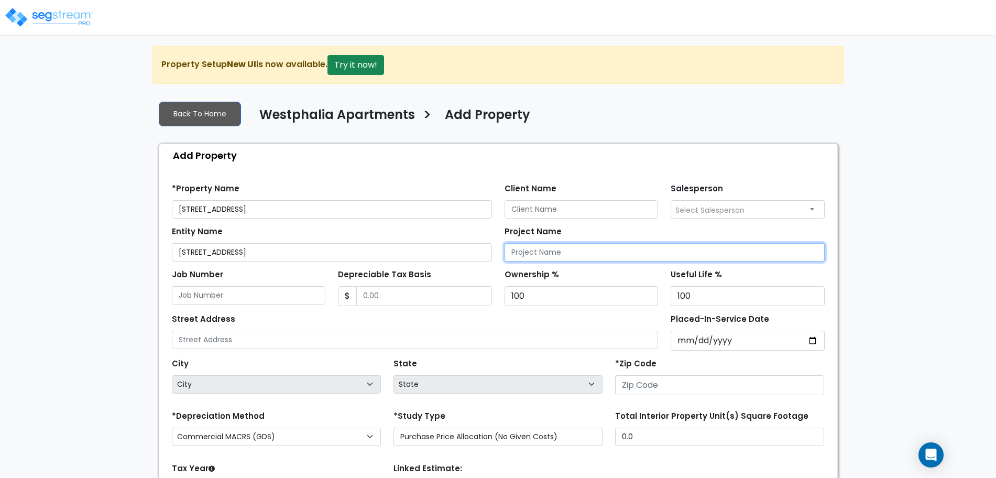
click at [591, 253] on input "Project Name" at bounding box center [665, 252] width 320 height 18
paste input "[STREET_ADDRESS]"
type input "[STREET_ADDRESS]"
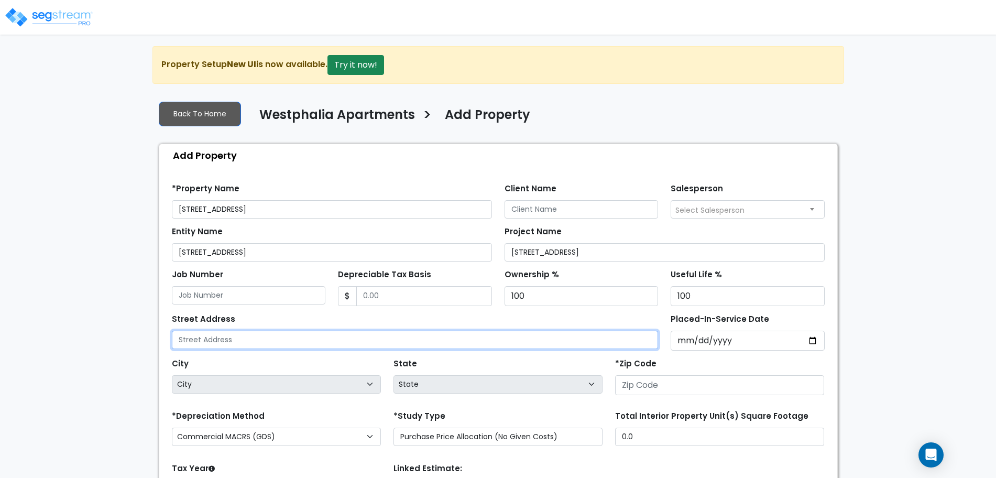
click at [220, 340] on input "text" at bounding box center [415, 340] width 487 height 18
paste input "[STREET_ADDRESS]"
type input "[STREET_ADDRESS]"
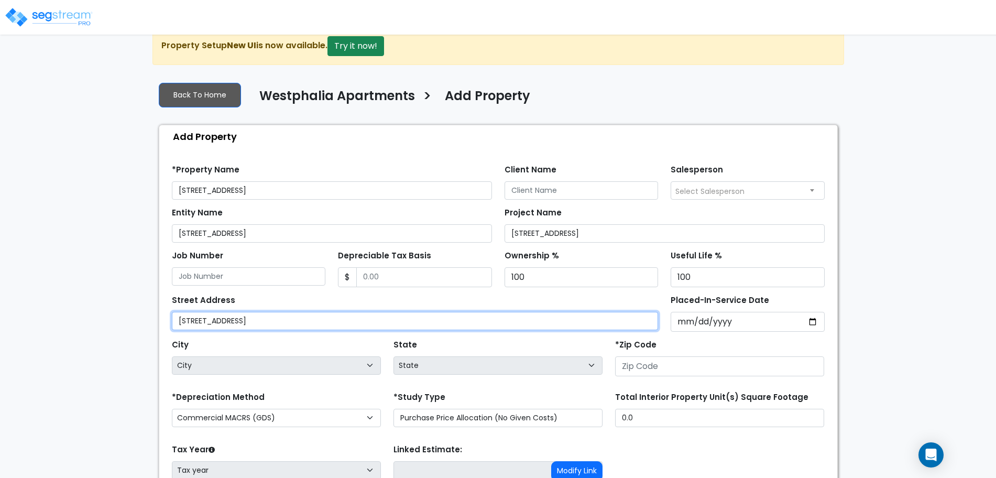
scroll to position [20, 0]
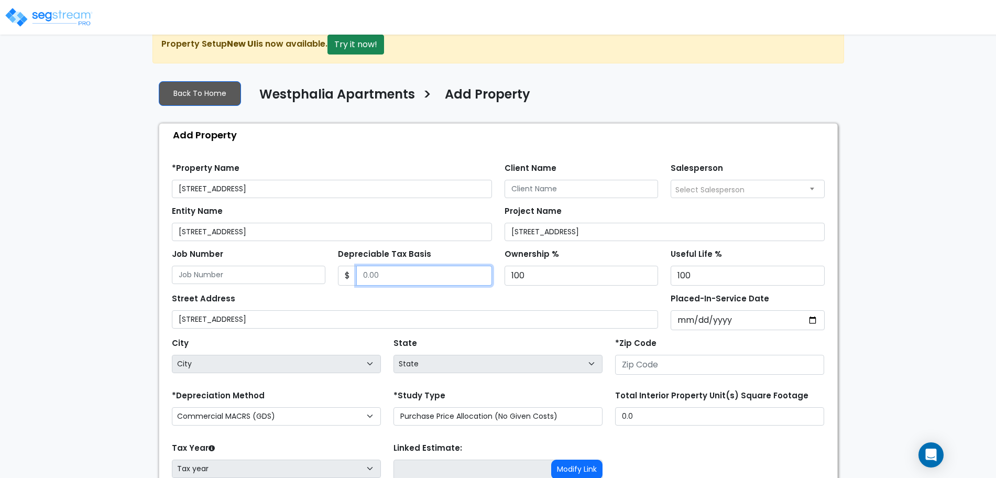
drag, startPoint x: 395, startPoint y: 274, endPoint x: 331, endPoint y: 274, distance: 63.4
click at [331, 274] on div "Job Number Depreciable Tax Basis $ Ownership % 100 100" at bounding box center [499, 263] width 666 height 45
type input "3"
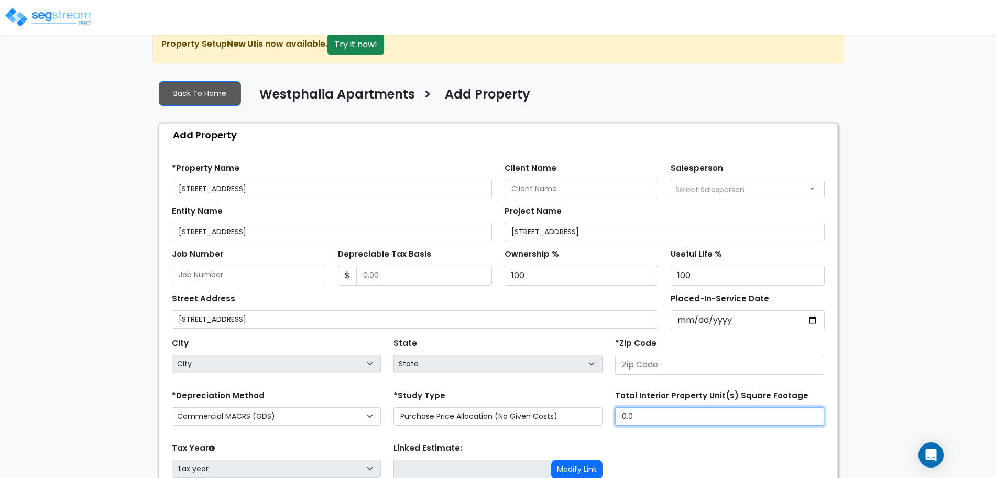
drag, startPoint x: 663, startPoint y: 414, endPoint x: 597, endPoint y: 407, distance: 67.0
click at [597, 407] on div "*Depreciation Method Commercial MACRS (GDS) Residential Rental MACRS (GDS) Comm…" at bounding box center [499, 409] width 666 height 42
type input "3,007"
click at [463, 307] on div "Street Address [STREET_ADDRESS]" at bounding box center [415, 310] width 487 height 38
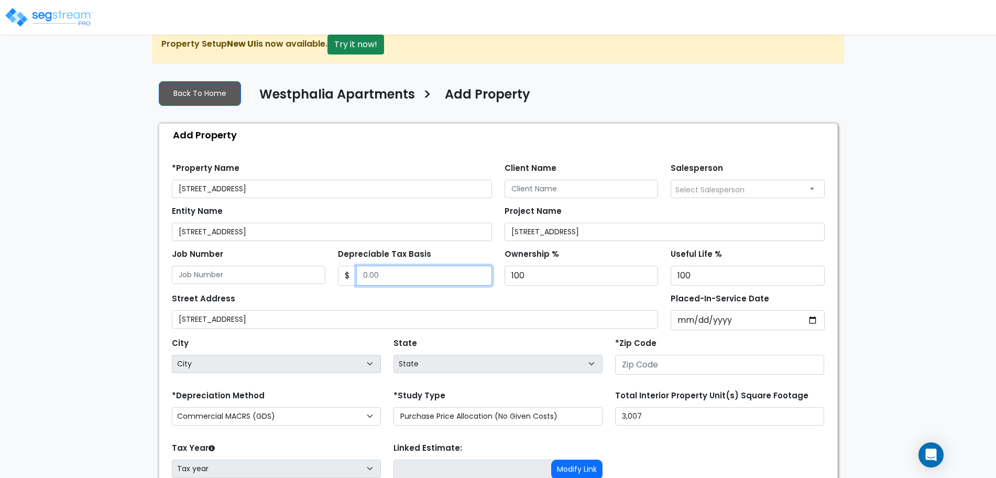
click at [406, 270] on input "Depreciable Tax Basis" at bounding box center [424, 276] width 136 height 20
type input "382,644.47"
click at [499, 300] on div "Street Address [STREET_ADDRESS]" at bounding box center [415, 310] width 487 height 38
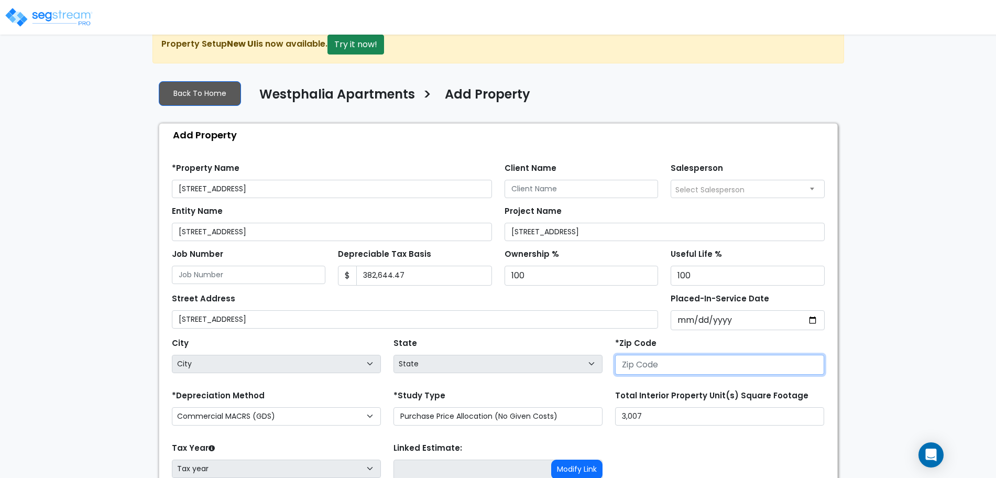
click at [554, 367] on div "City City State State National Average AB AK AL AR AZ BC CA CO CT DC DE FL [GEO…" at bounding box center [499, 353] width 666 height 47
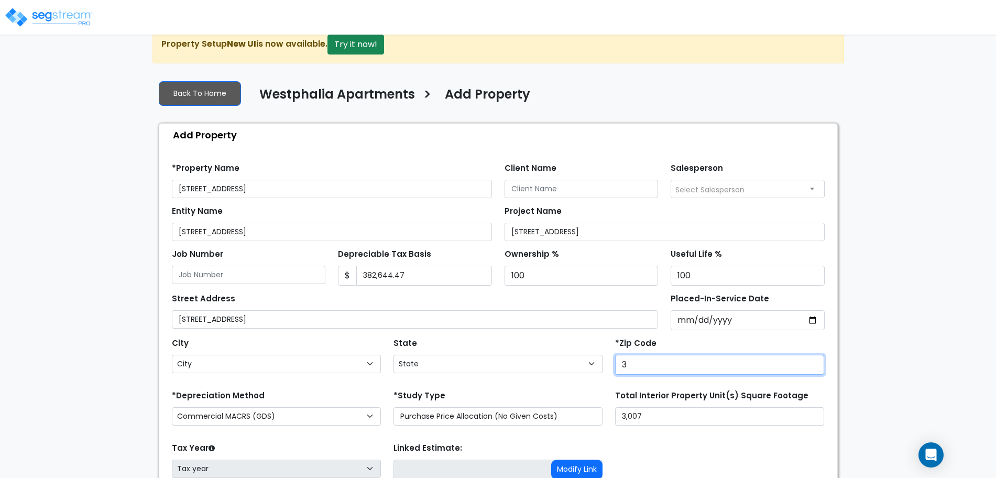
type input "34"
select select "GA"
select select
type input "3498"
select select "FL"
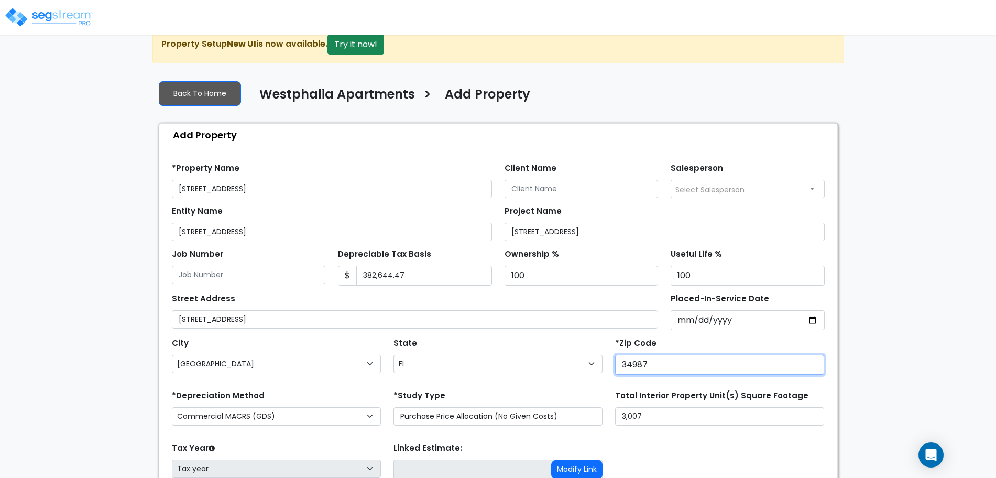
type input "34987"
click at [490, 335] on div "State State National Average AB AK AL AR AZ [GEOGRAPHIC_DATA] CA CO CT DC DE FL…" at bounding box center [498, 356] width 222 height 42
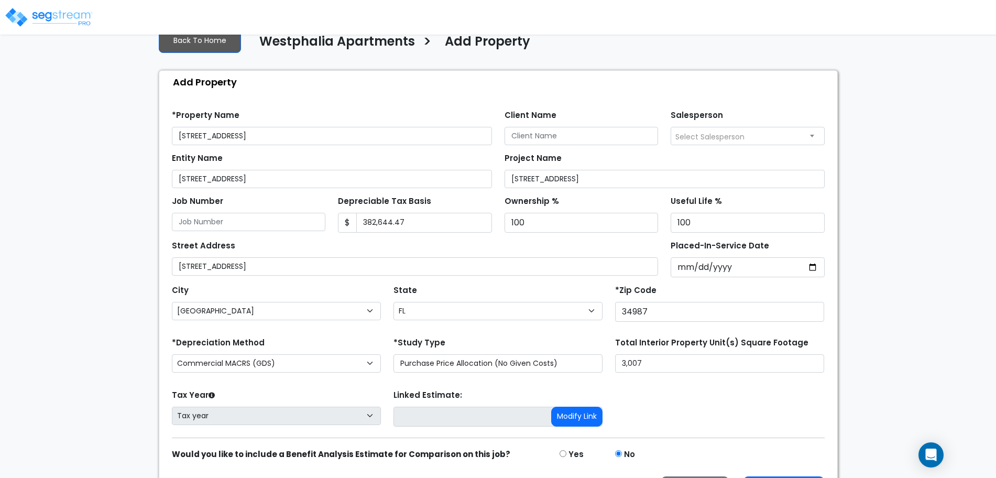
scroll to position [75, 0]
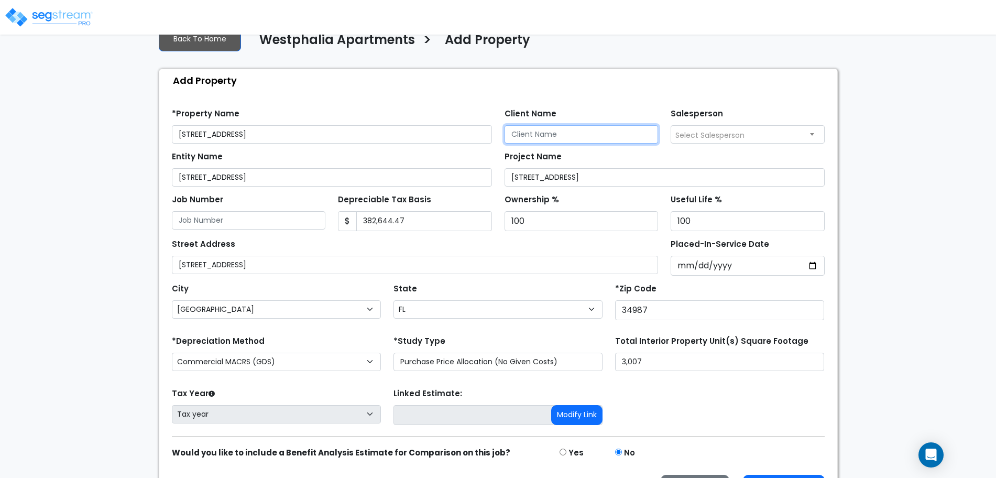
click at [549, 133] on input "Client Name" at bounding box center [582, 134] width 154 height 18
type input "Shah Patel"
click at [507, 241] on div "Street Address 12226 SW Roma Circle" at bounding box center [415, 255] width 487 height 38
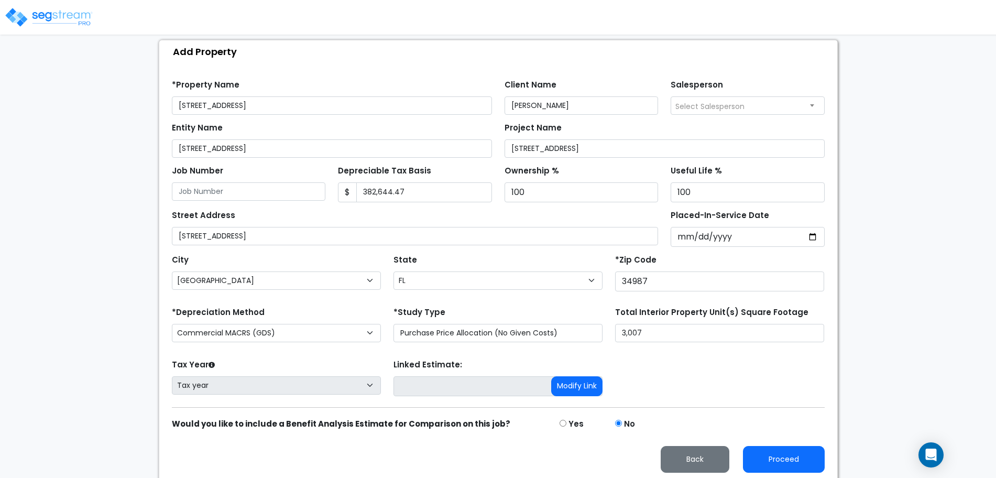
scroll to position [107, 0]
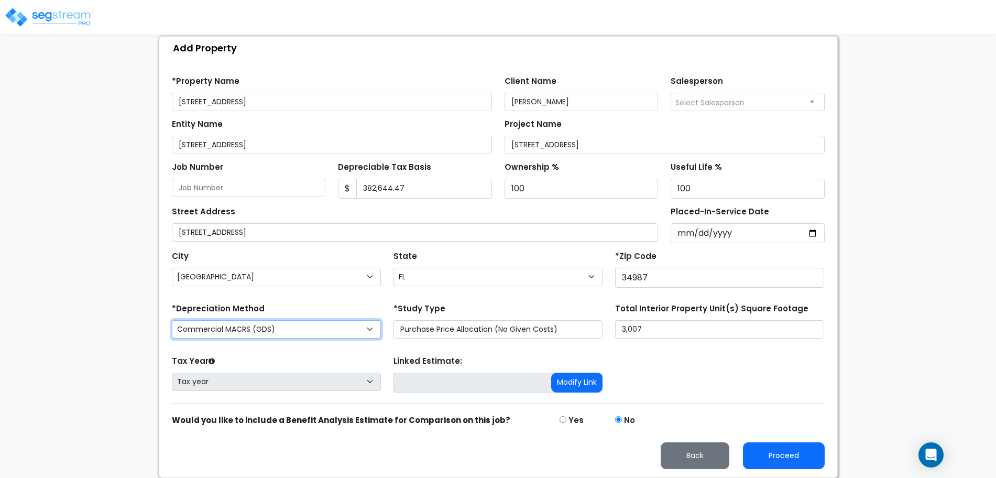
click at [338, 328] on select "Commercial MACRS (GDS) Residential Rental MACRS (GDS) Commercial MACRS (ADS) Re…" at bounding box center [276, 329] width 209 height 18
select select "RRM(_8"
click at [659, 360] on div "Tax Year Please Enter The Placed In Service Date First. Tax year Prior Years De…" at bounding box center [499, 374] width 666 height 42
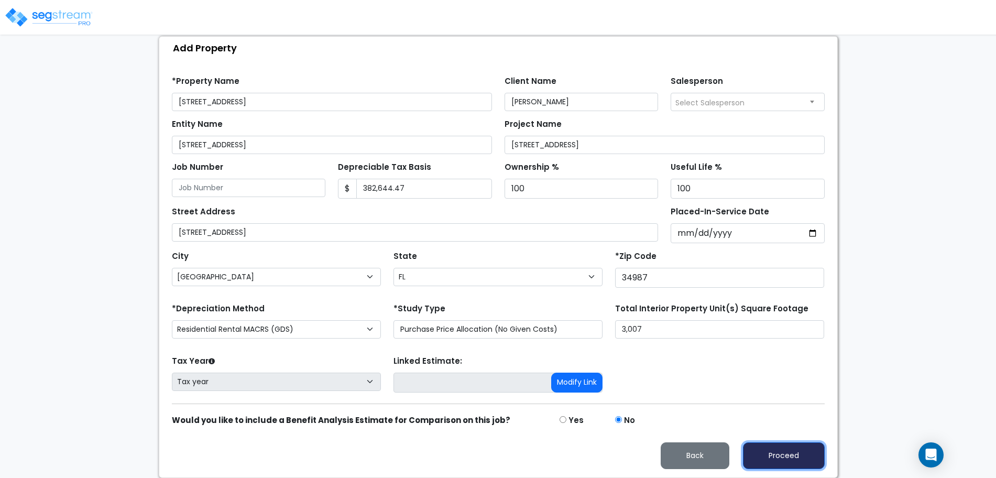
click at [761, 452] on button "Proceed" at bounding box center [784, 455] width 82 height 27
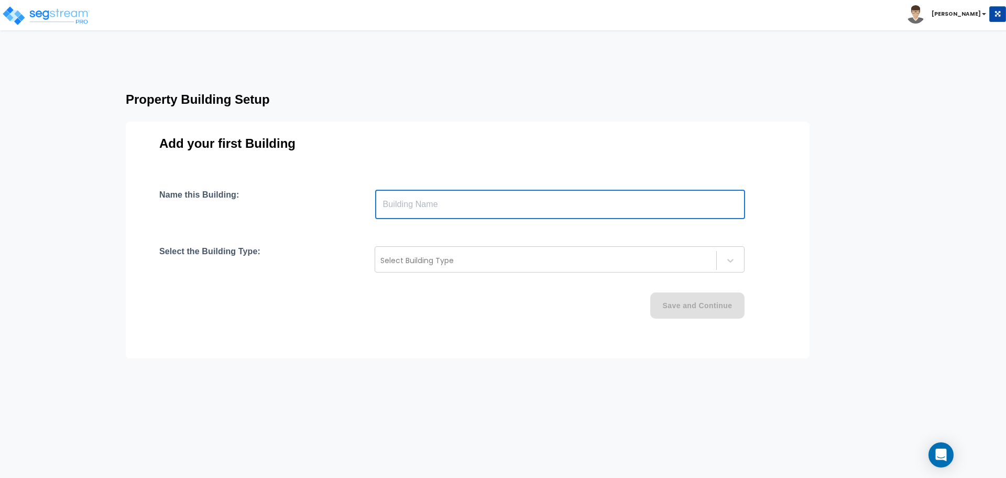
click at [467, 199] on input "text" at bounding box center [560, 204] width 370 height 29
paste input "text"
type input "[STREET_ADDRESS]"
click at [448, 260] on div at bounding box center [546, 260] width 331 height 13
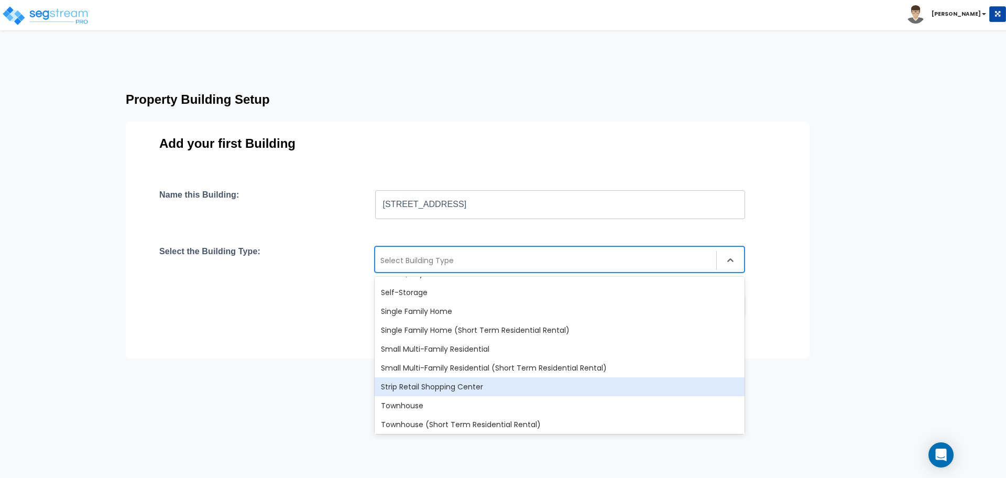
scroll to position [882, 0]
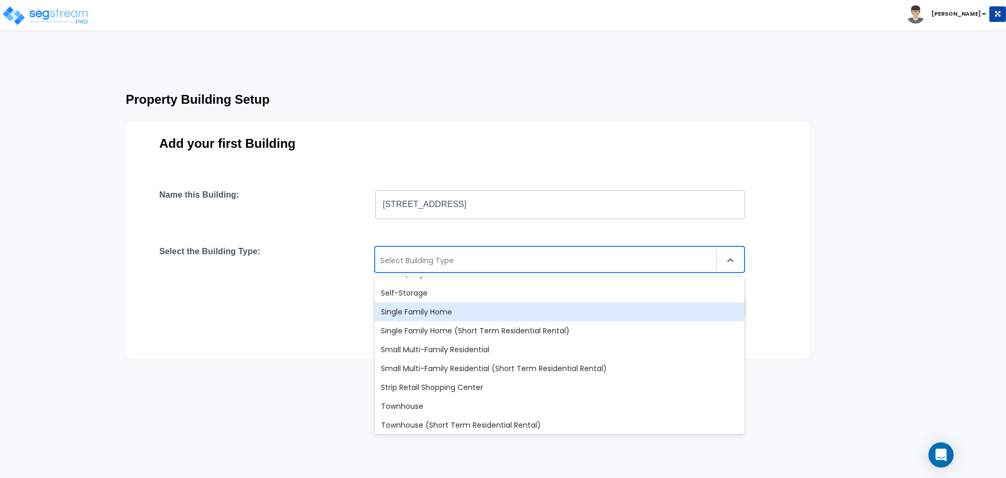
click at [424, 316] on div "Single Family Home" at bounding box center [560, 311] width 370 height 19
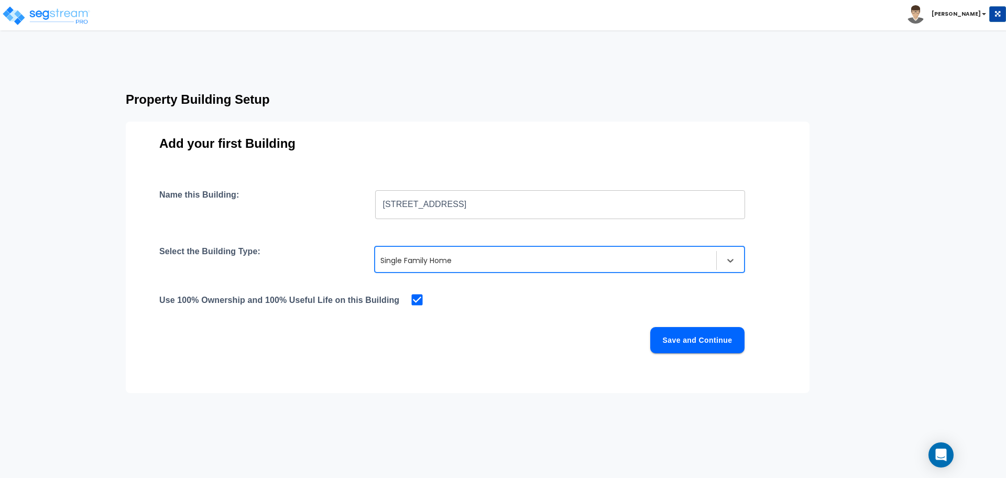
click at [690, 340] on button "Save and Continue" at bounding box center [698, 340] width 94 height 26
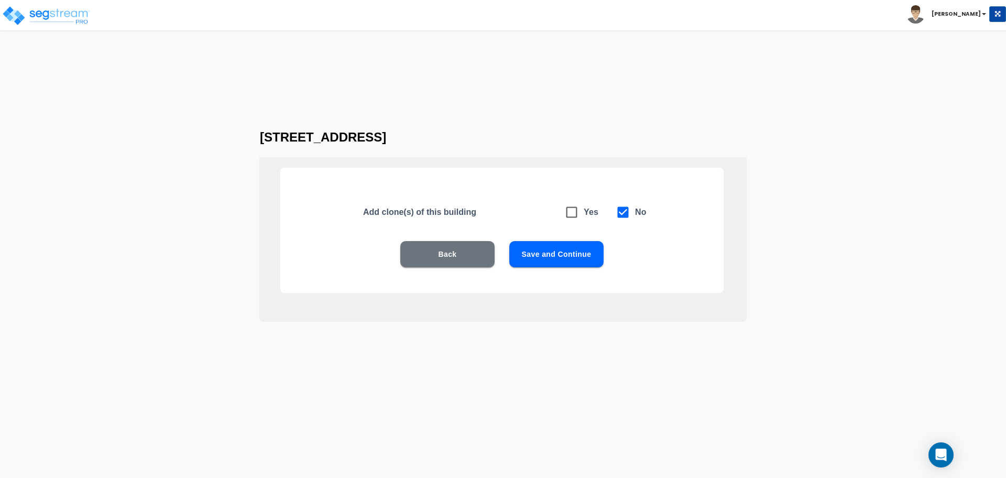
click at [556, 255] on button "Save and Continue" at bounding box center [557, 254] width 94 height 26
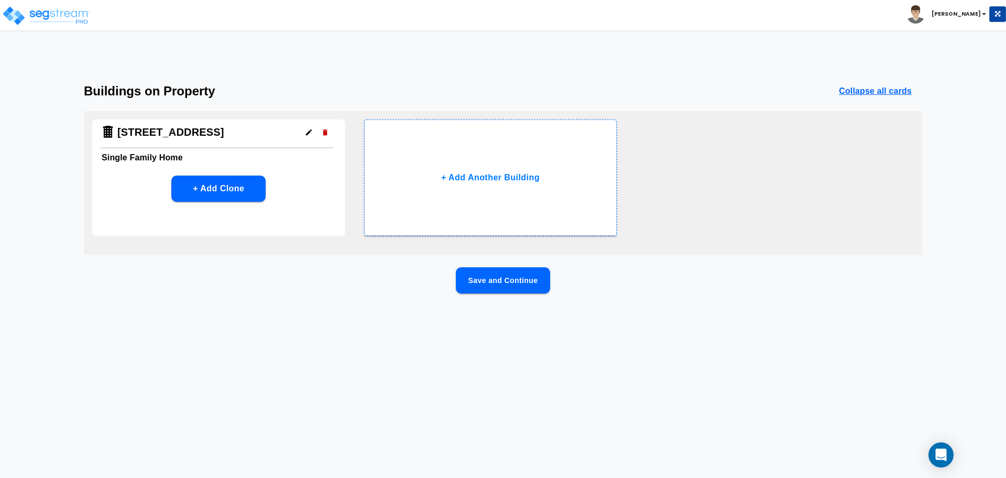
click at [511, 284] on button "Save and Continue" at bounding box center [503, 280] width 94 height 26
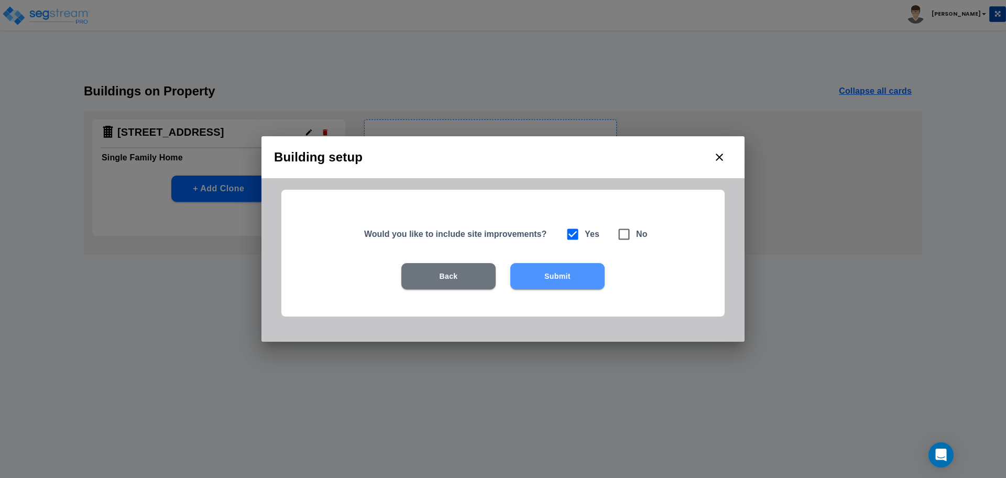
click at [578, 272] on button "Submit" at bounding box center [558, 276] width 94 height 26
